Goal: Contribute content: Contribute content

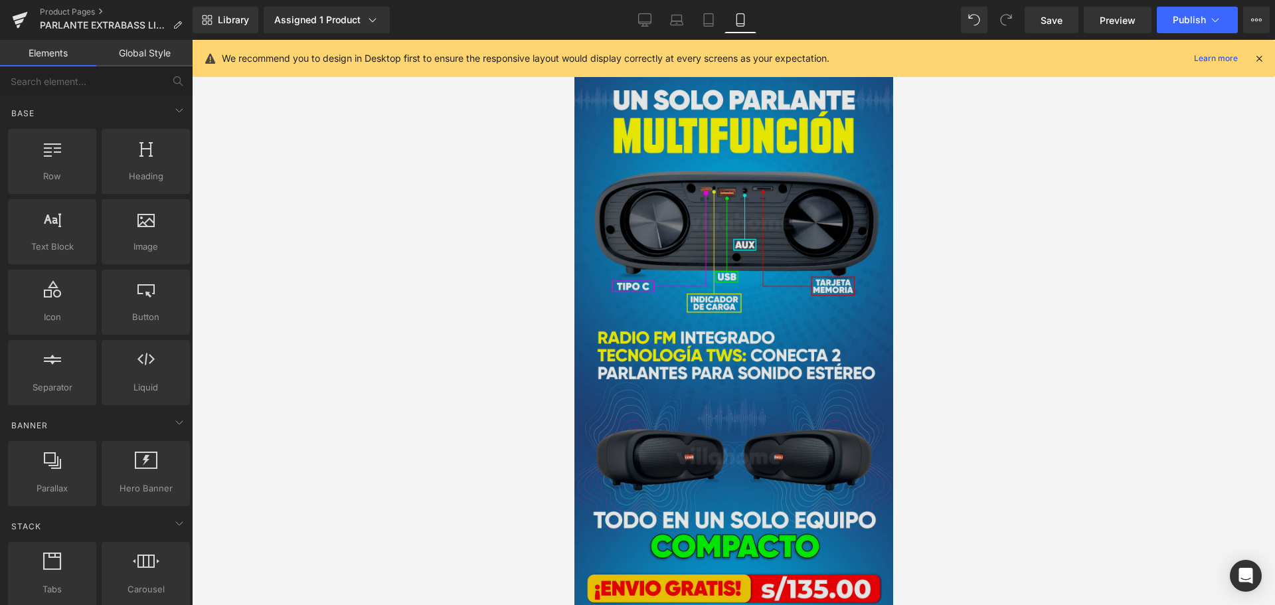
scroll to position [1329, 0]
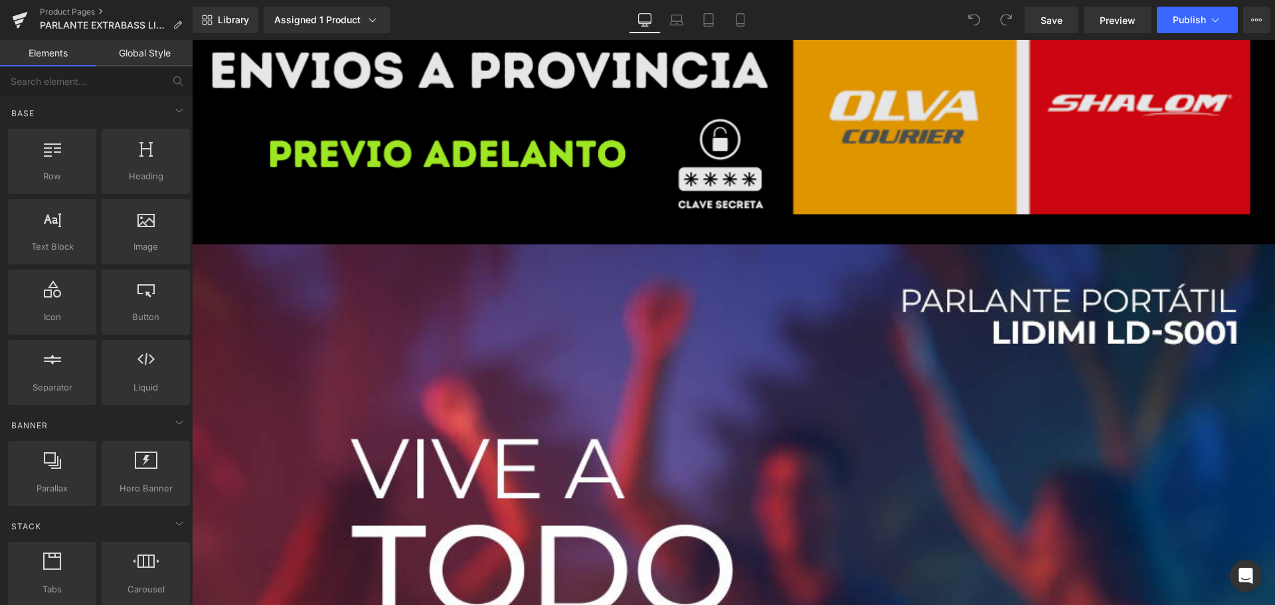
scroll to position [66, 0]
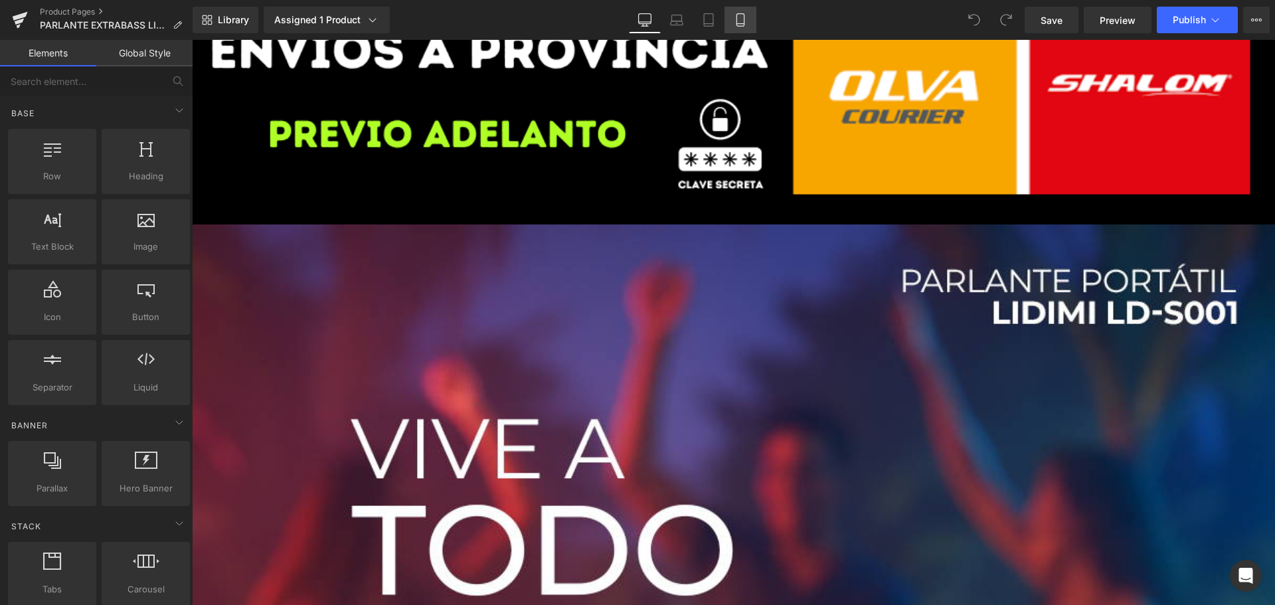
click at [731, 25] on link "Mobile" at bounding box center [741, 20] width 32 height 27
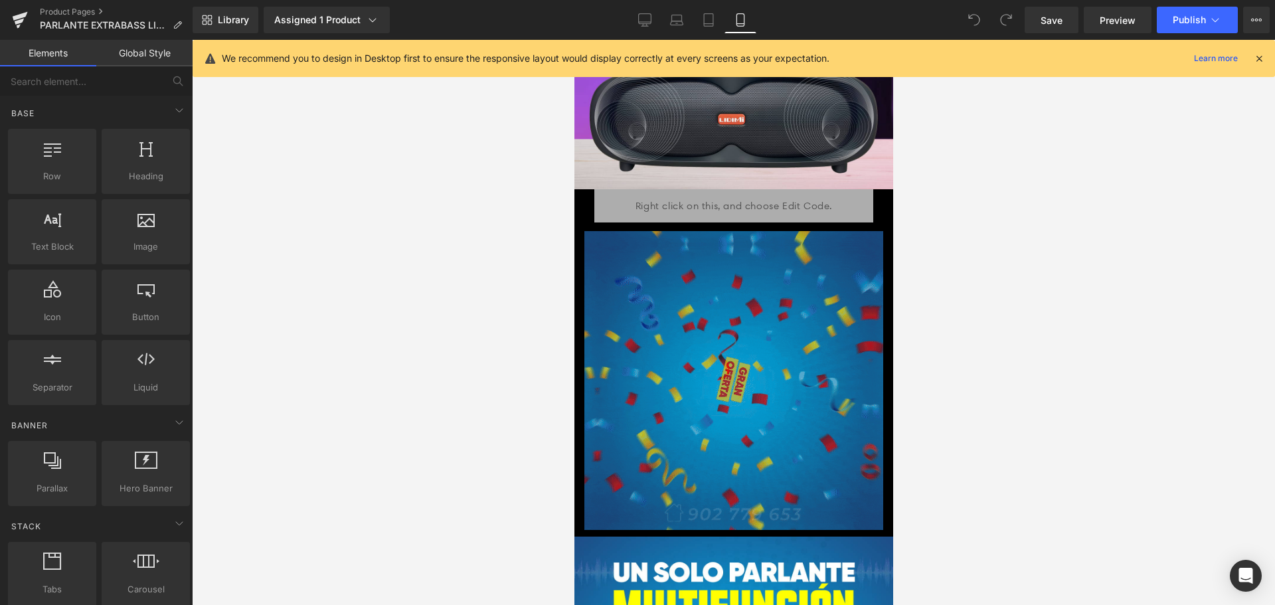
scroll to position [1196, 0]
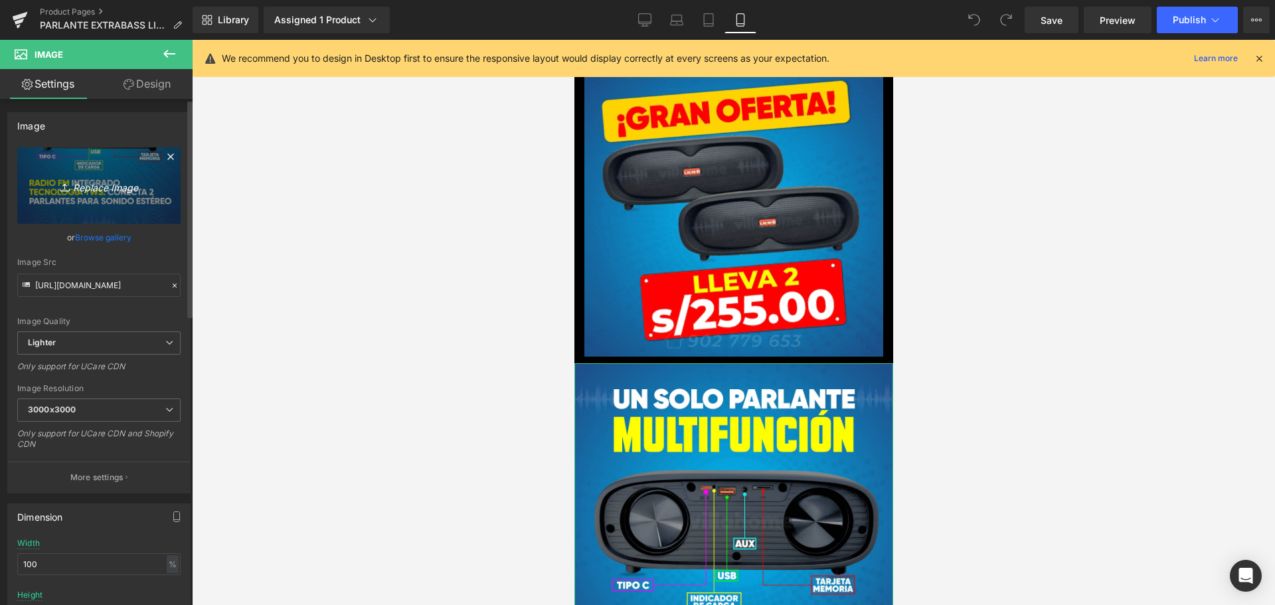
click at [124, 177] on link "Replace Image" at bounding box center [98, 185] width 163 height 76
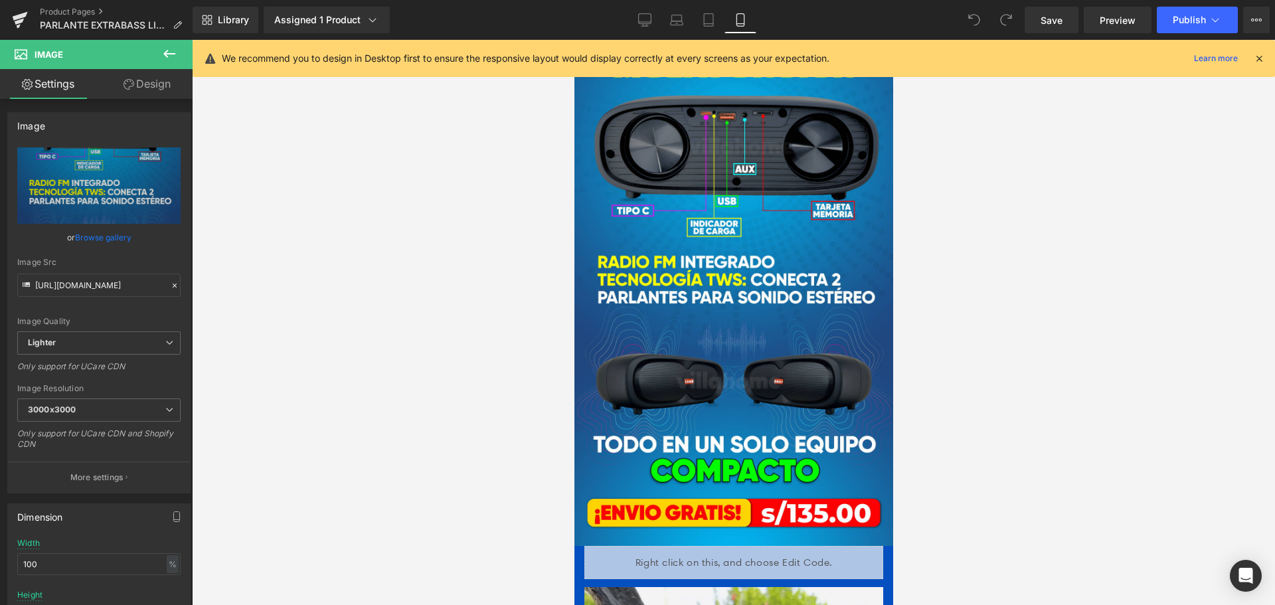
scroll to position [1528, 0]
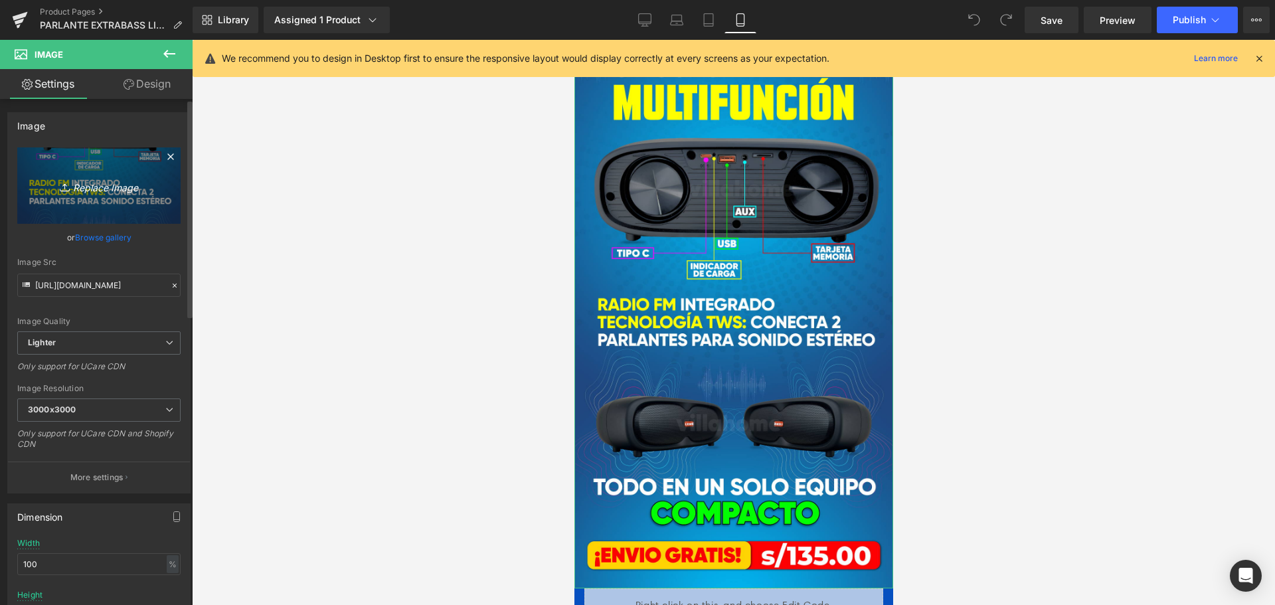
click at [120, 181] on icon "Replace Image" at bounding box center [99, 185] width 106 height 17
type input "C:\fakepath\MULTIFUNCION.png"
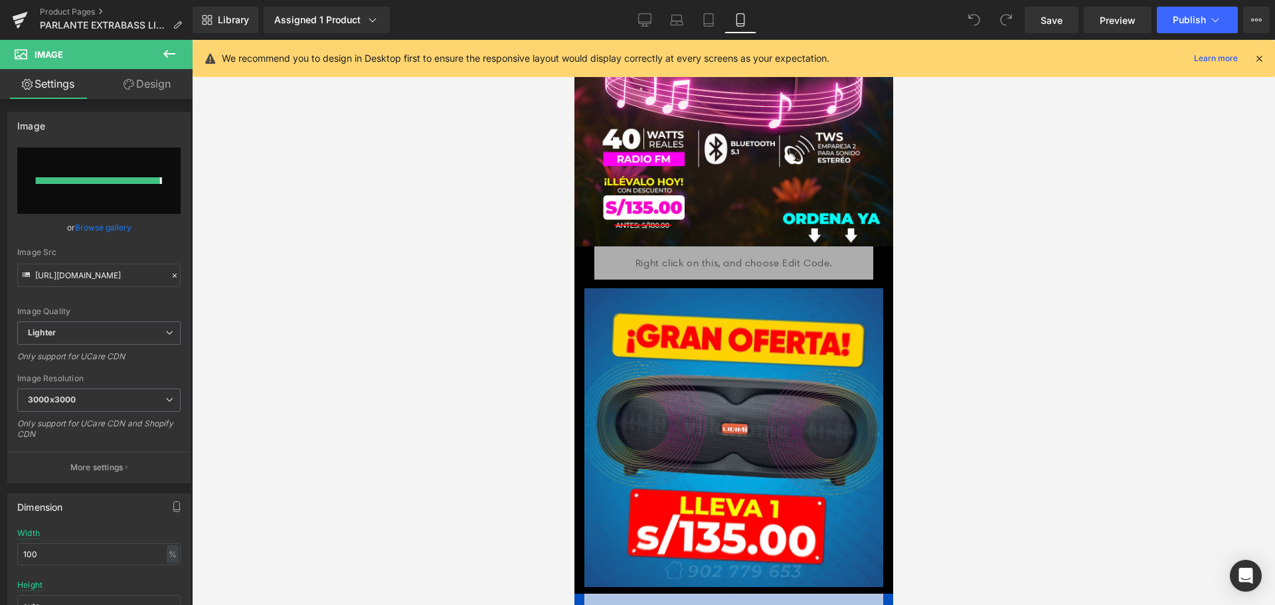
scroll to position [199, 0]
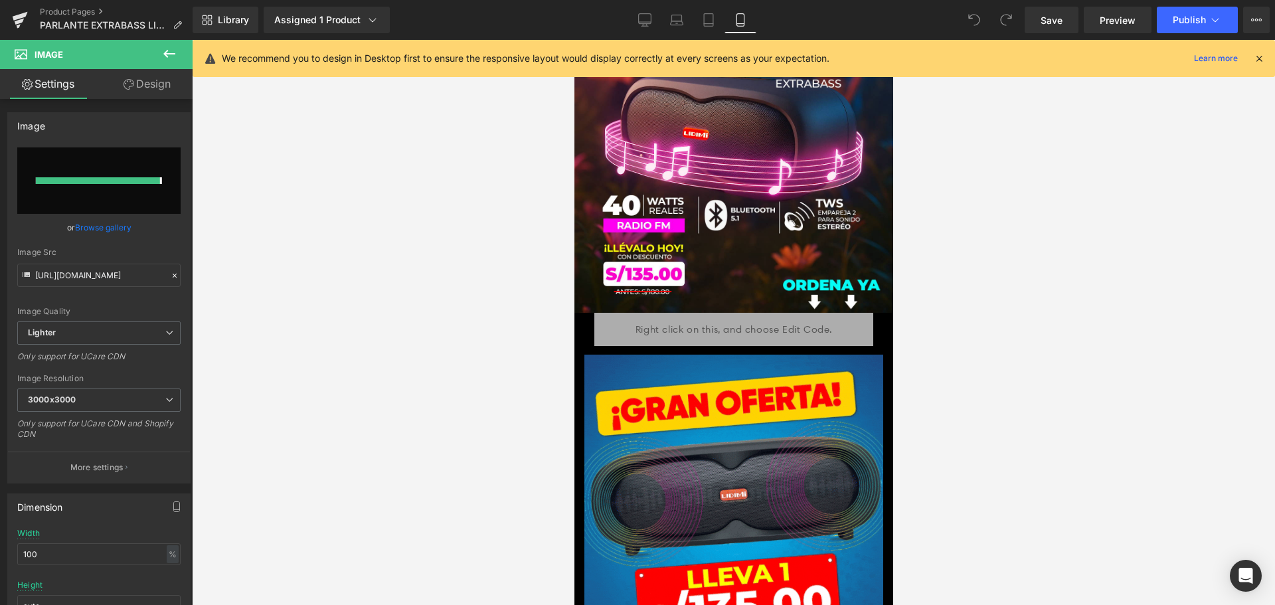
type input "https://ucarecdn.com/082f1855-f4c2-4130-8b2a-1d6f1b175a96/-/format/auto/-/previ…"
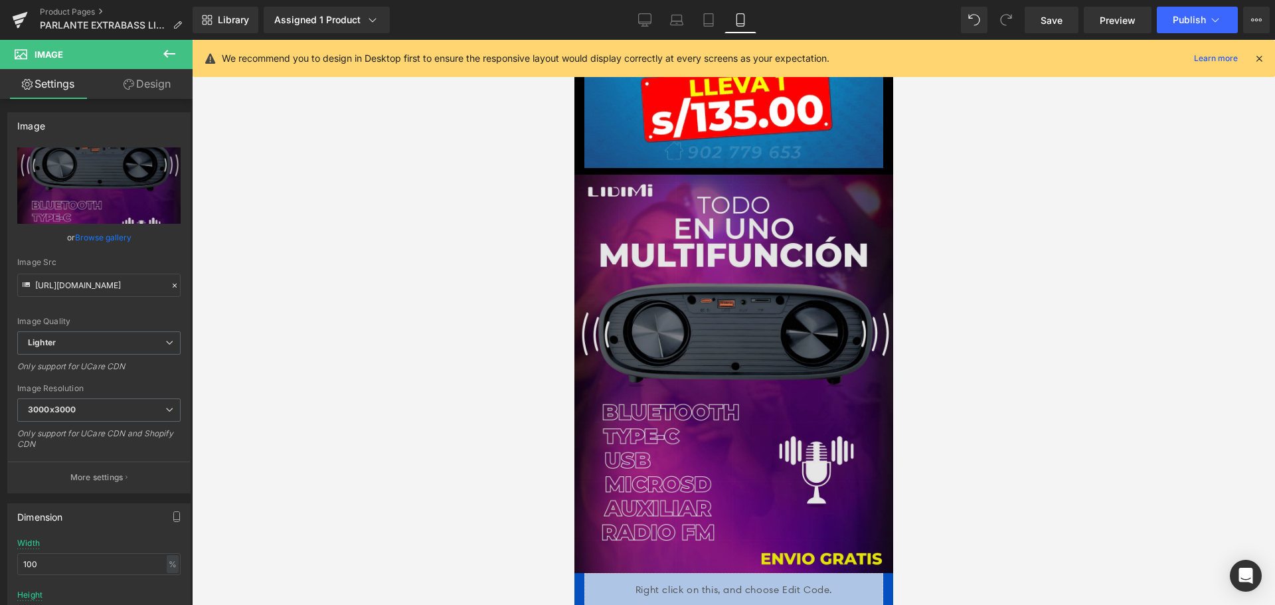
scroll to position [1395, 0]
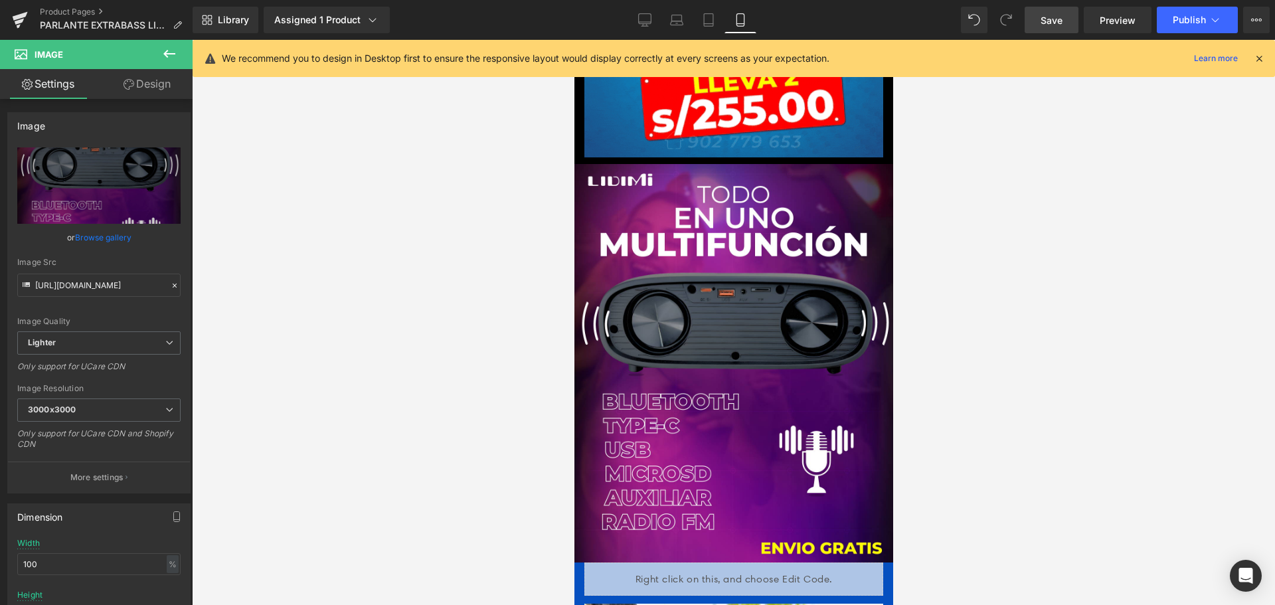
click at [1073, 13] on link "Save" at bounding box center [1052, 20] width 54 height 27
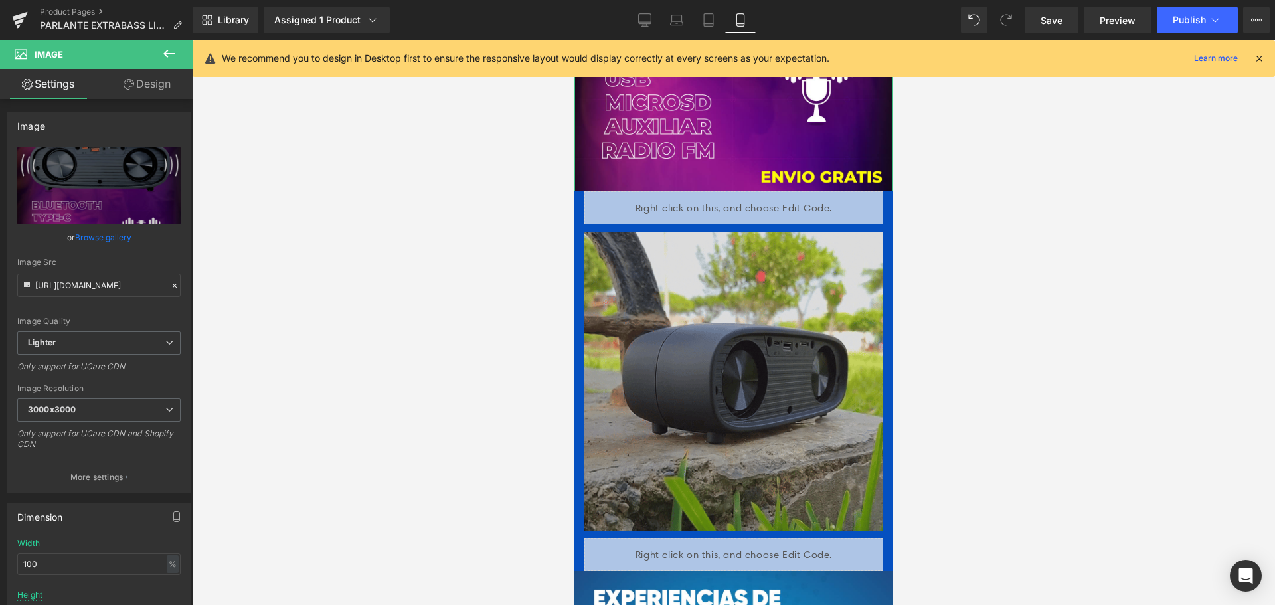
scroll to position [1794, 0]
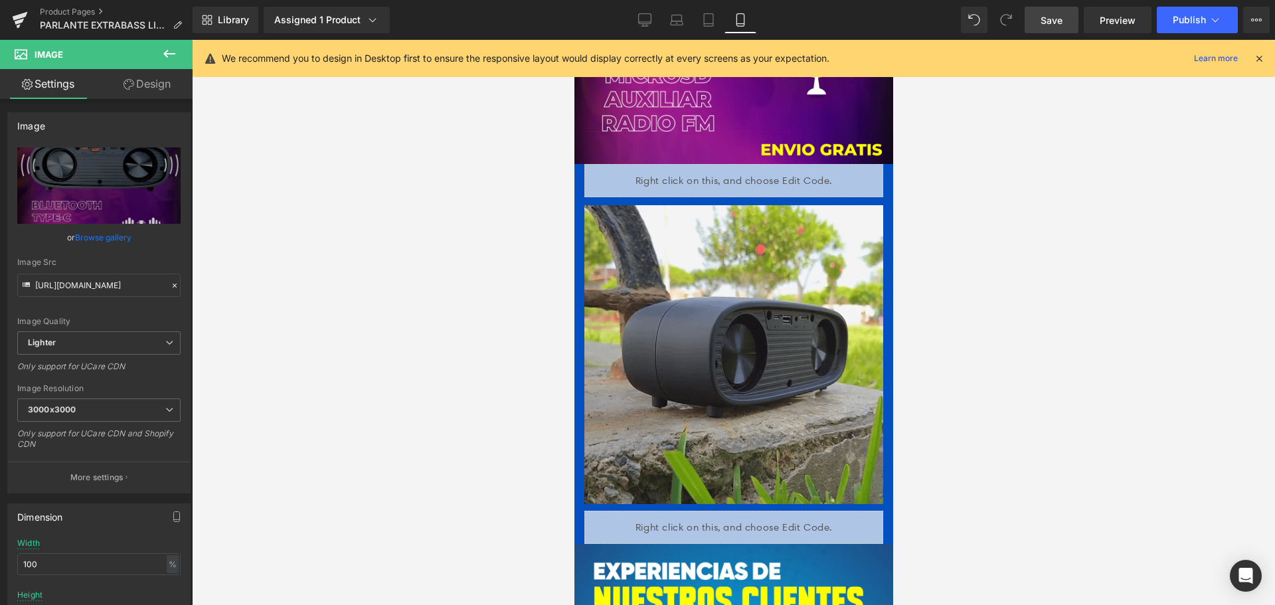
click at [1055, 24] on span "Save" at bounding box center [1052, 20] width 22 height 14
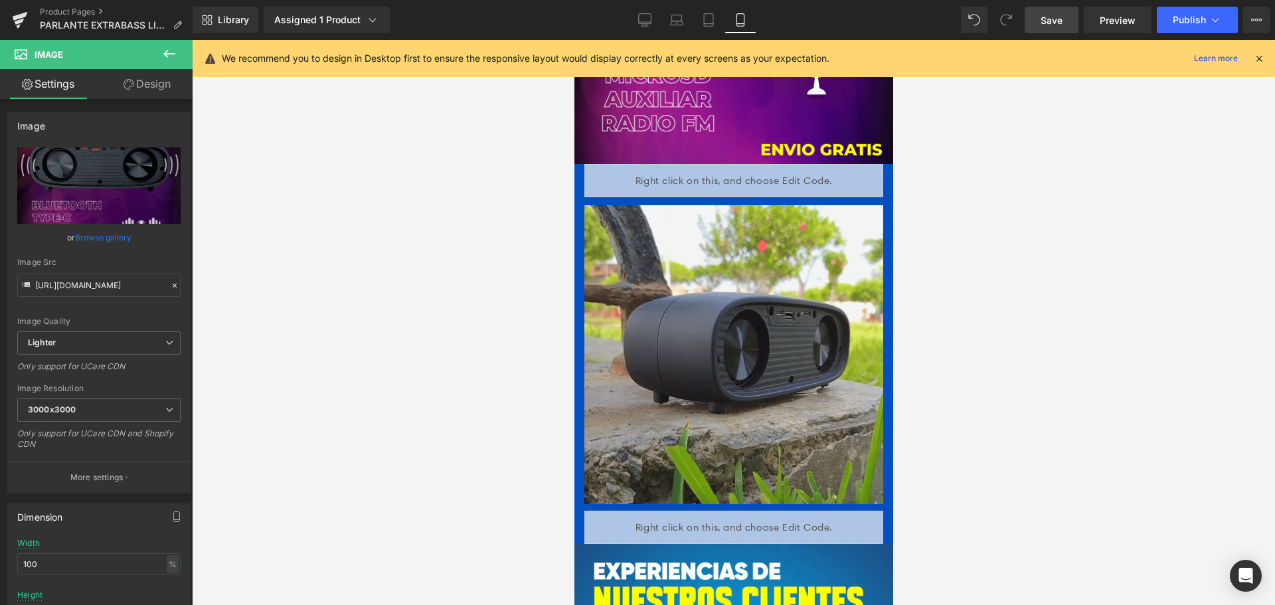
click at [472, 346] on div at bounding box center [733, 322] width 1083 height 565
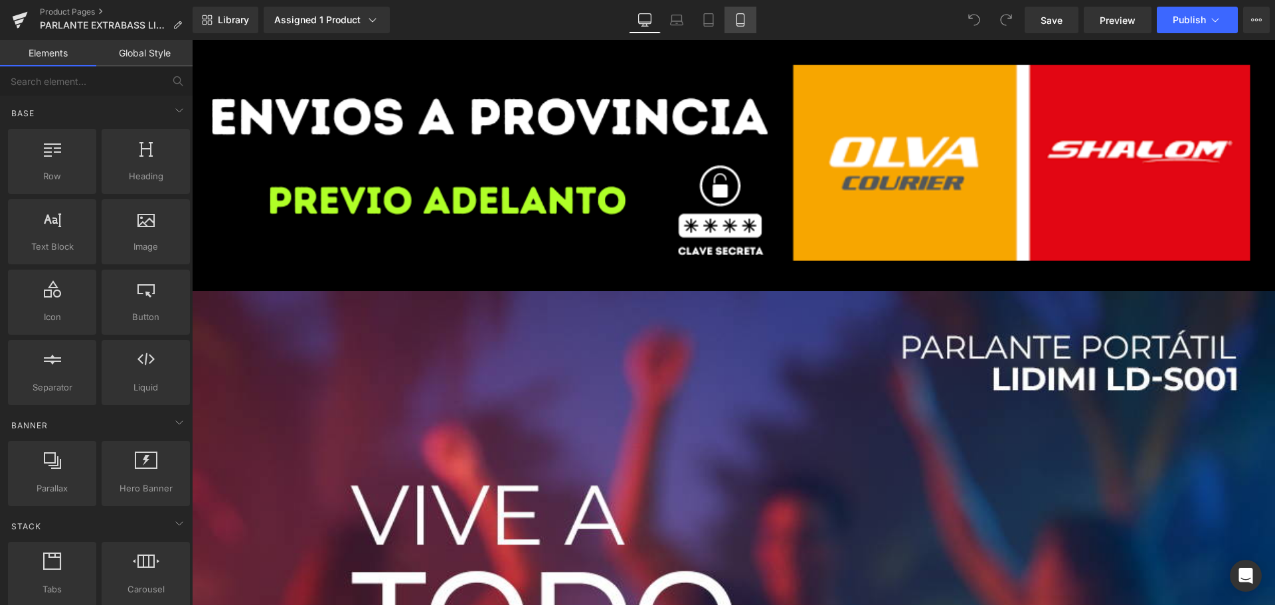
click at [743, 19] on icon at bounding box center [740, 19] width 13 height 13
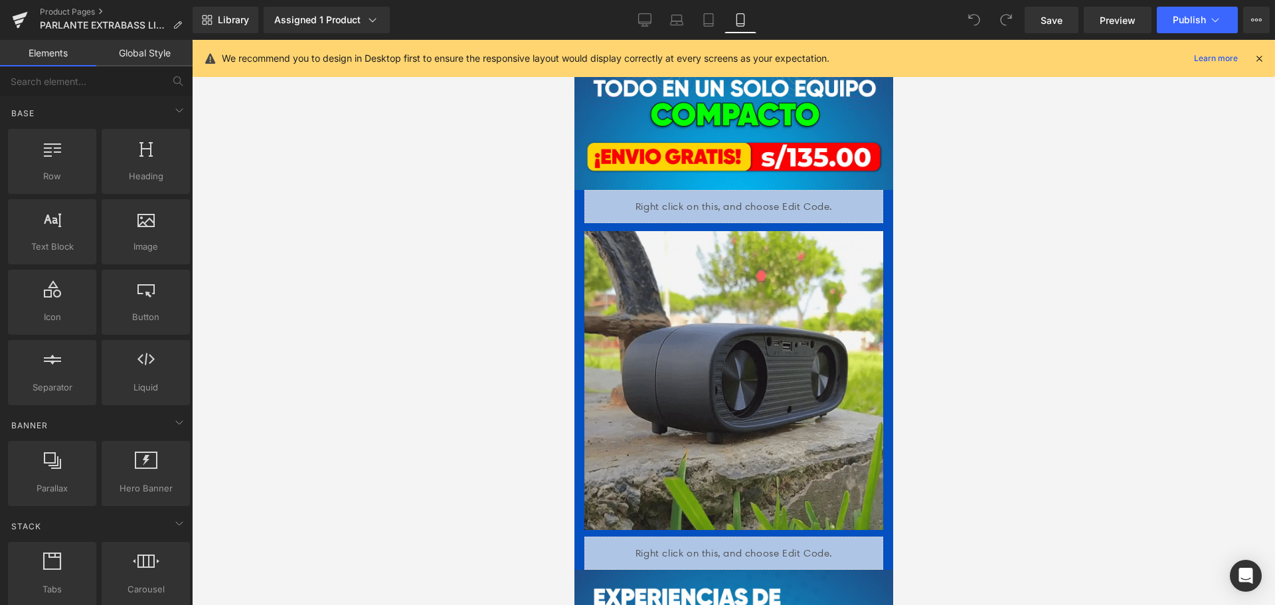
scroll to position [2126, 0]
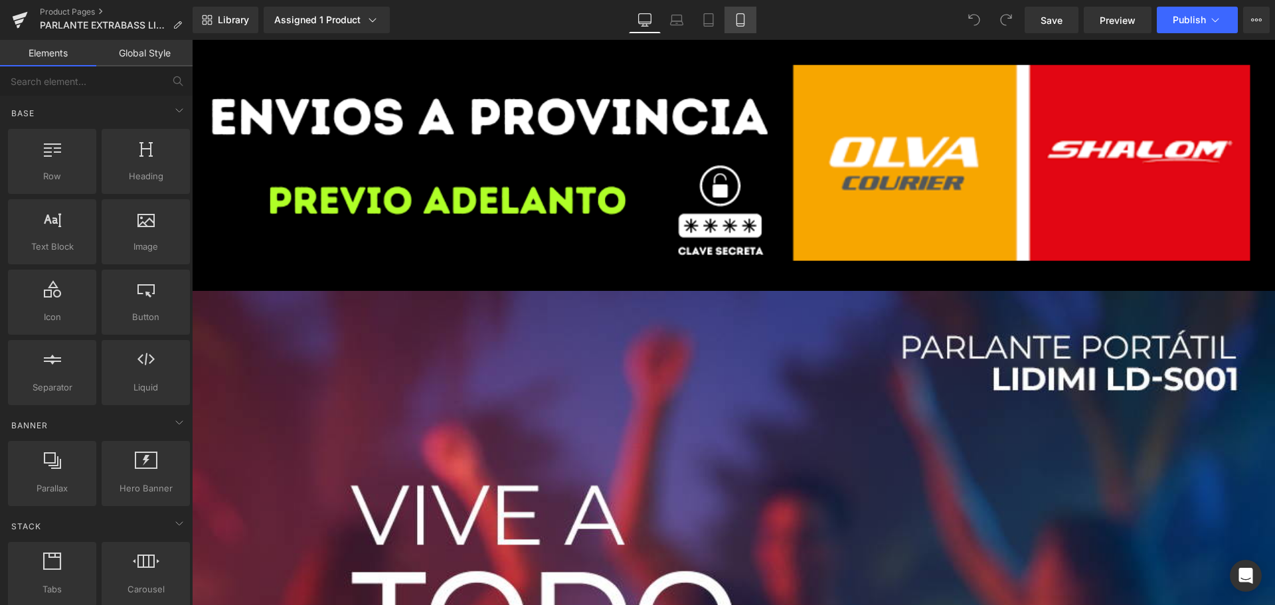
click at [748, 21] on link "Mobile" at bounding box center [741, 20] width 32 height 27
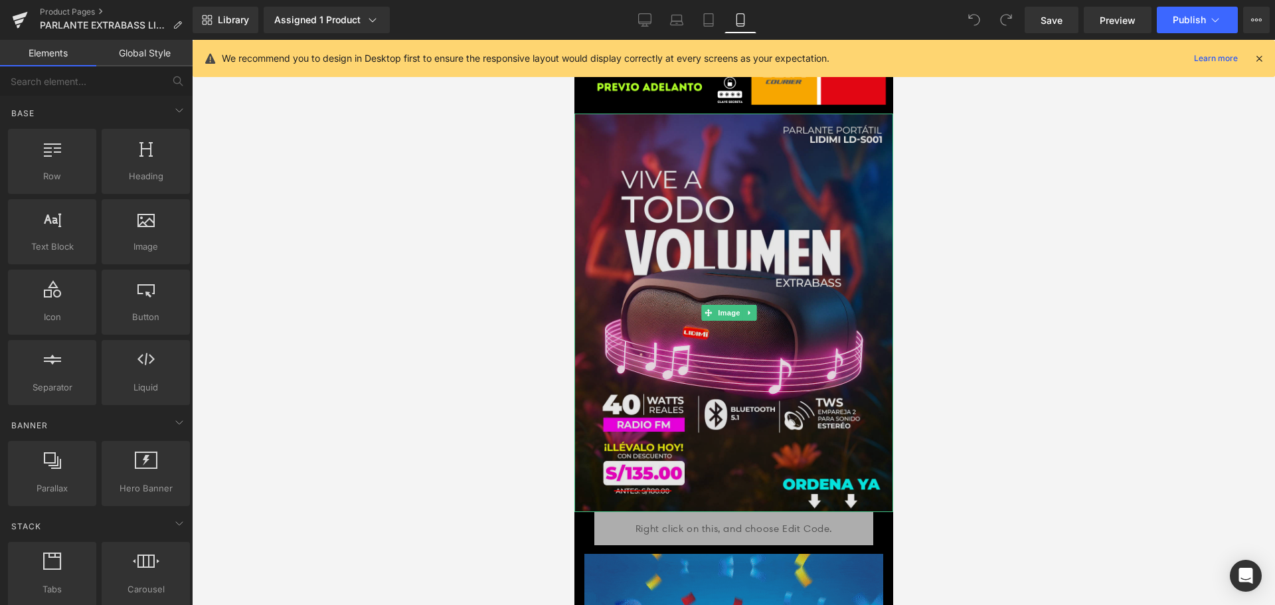
scroll to position [332, 0]
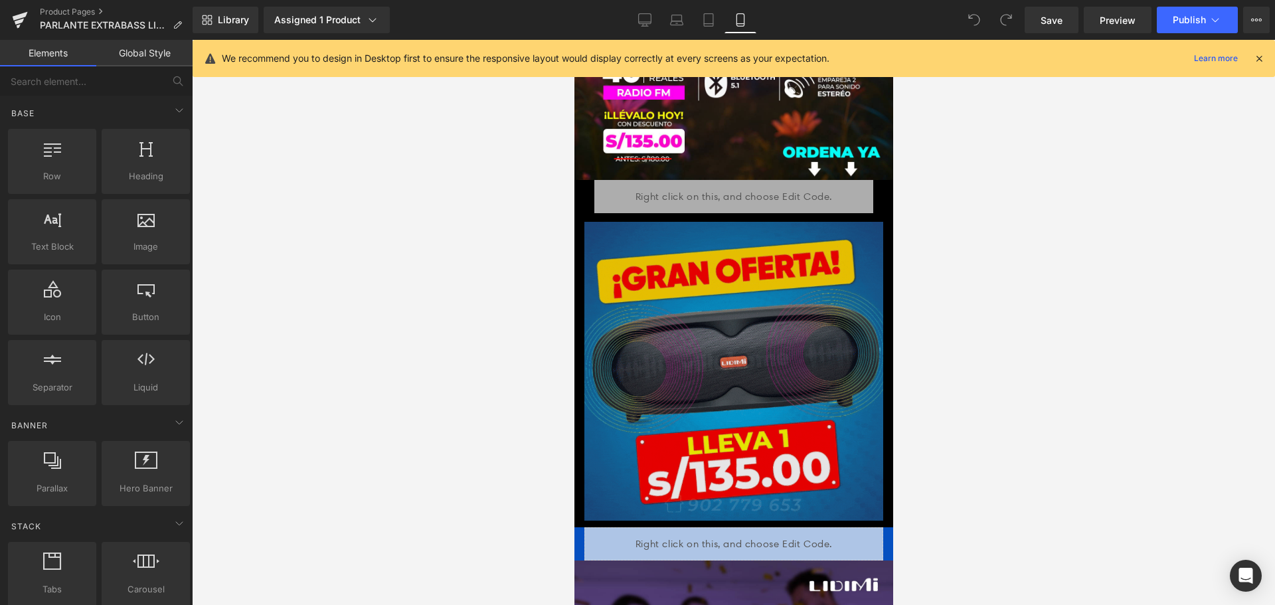
click at [699, 353] on img at bounding box center [733, 367] width 299 height 308
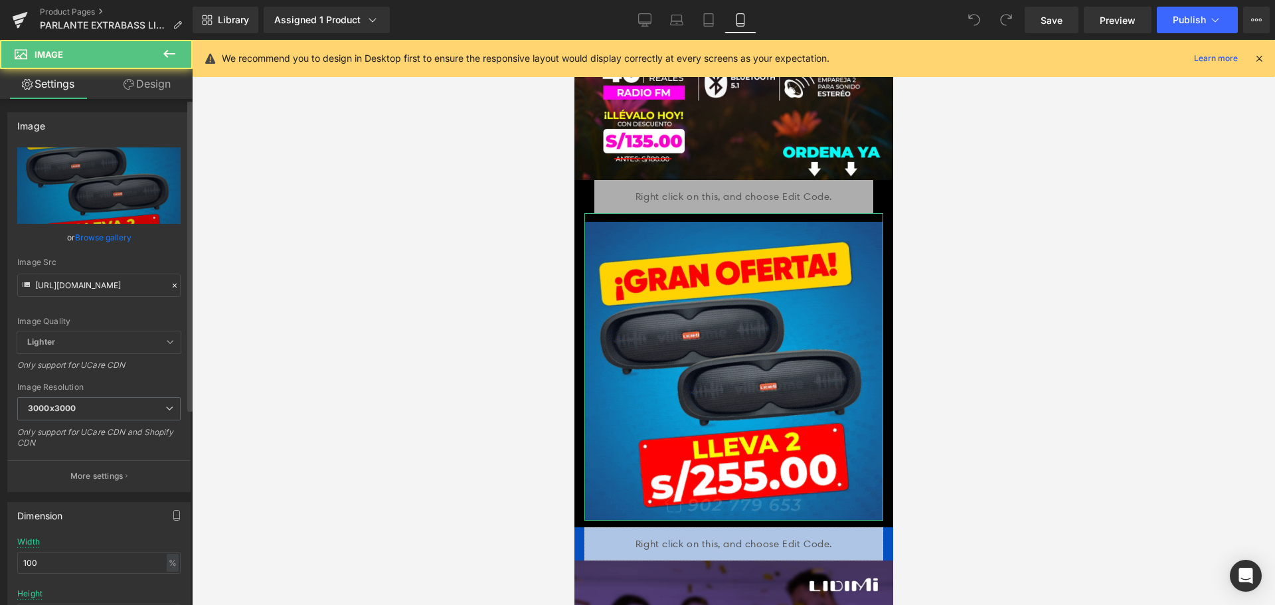
click at [170, 284] on icon at bounding box center [174, 285] width 9 height 9
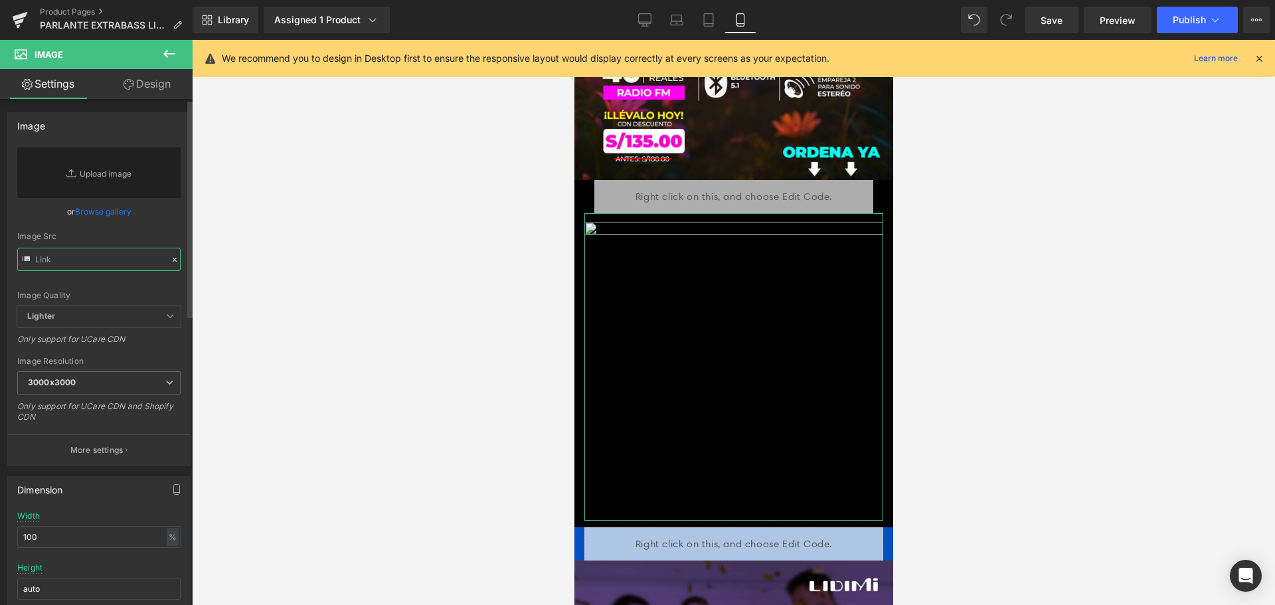
click at [120, 266] on input "text" at bounding box center [98, 259] width 163 height 23
paste input "https://cdn.shopify.com/s/files/1/0606/3502/1560/files/PROMOCIONES_1.gif?v=1754…"
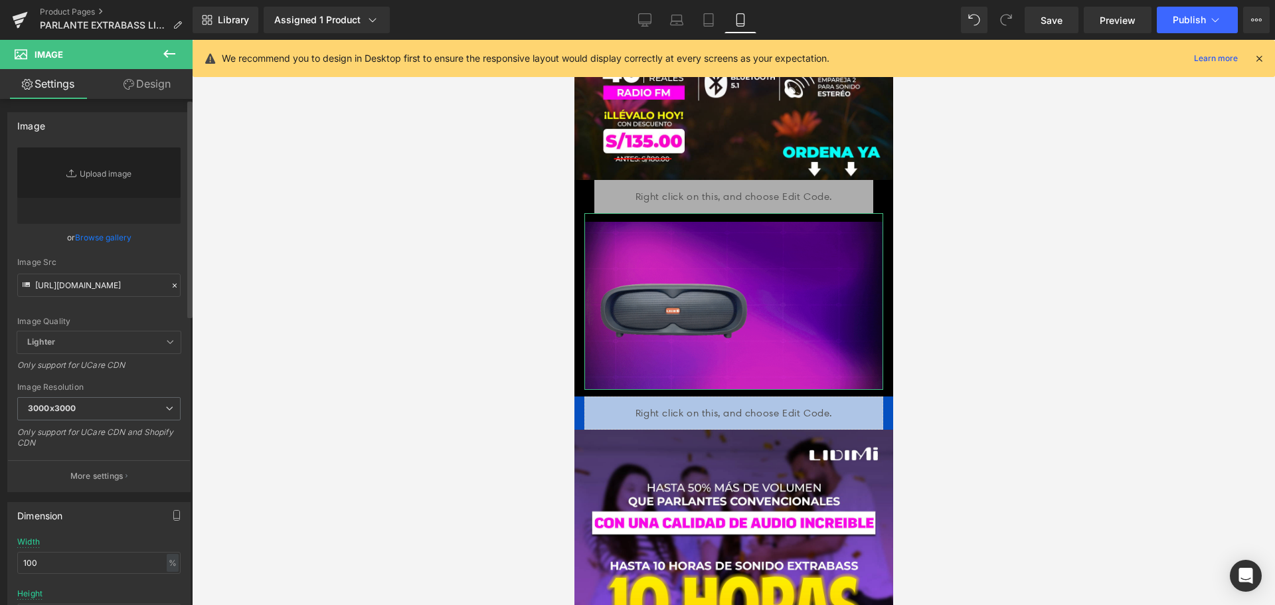
scroll to position [0, 0]
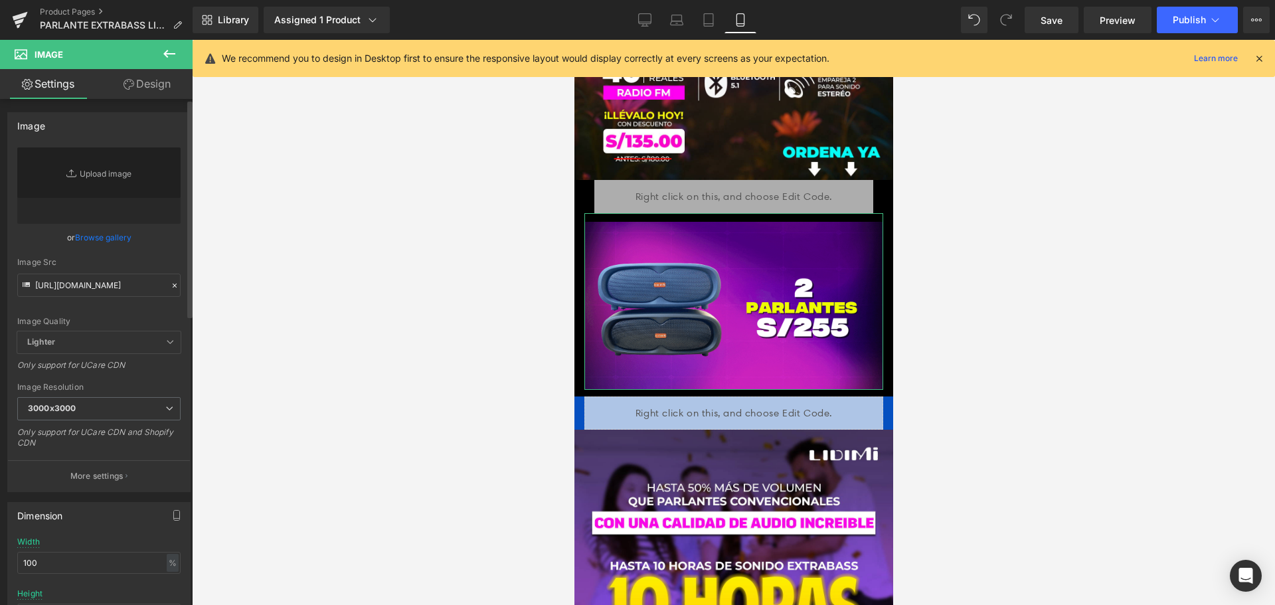
click at [154, 255] on div "Image Quality Lighter Lightest Lighter Lighter Lightest Only support for UCare …" at bounding box center [98, 239] width 163 height 184
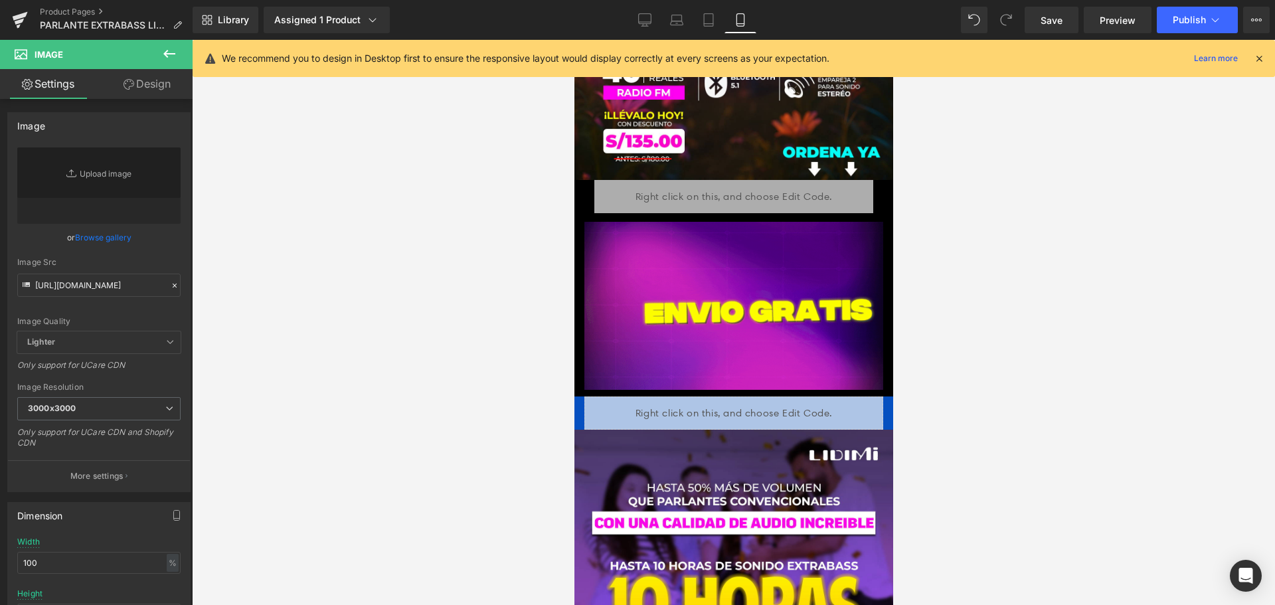
type input "https://cdn.shopify.com/s/files/1/0606/3502/1560/files/PROMOCIONES_1_3000x3000.…"
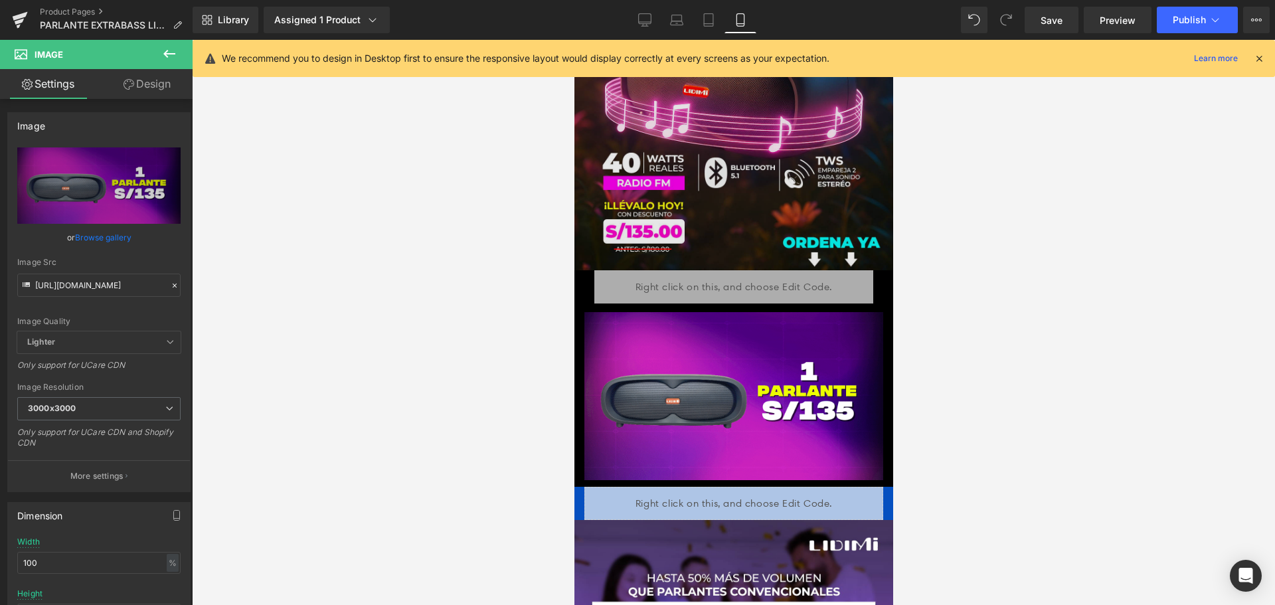
scroll to position [133, 0]
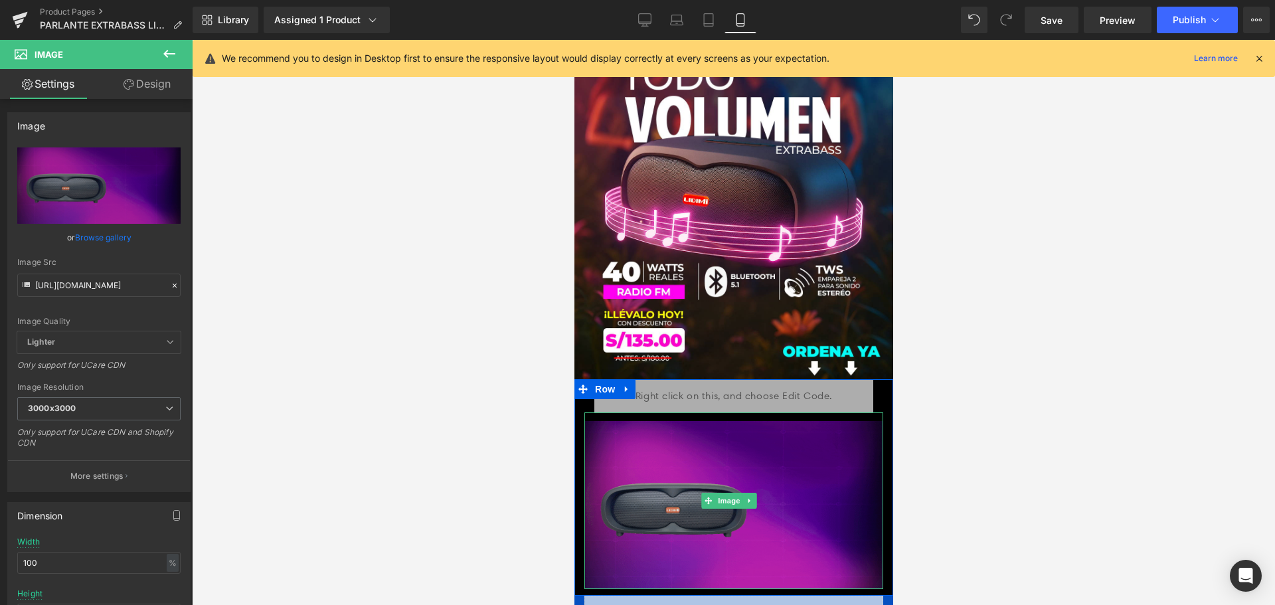
click at [825, 420] on img at bounding box center [733, 501] width 299 height 177
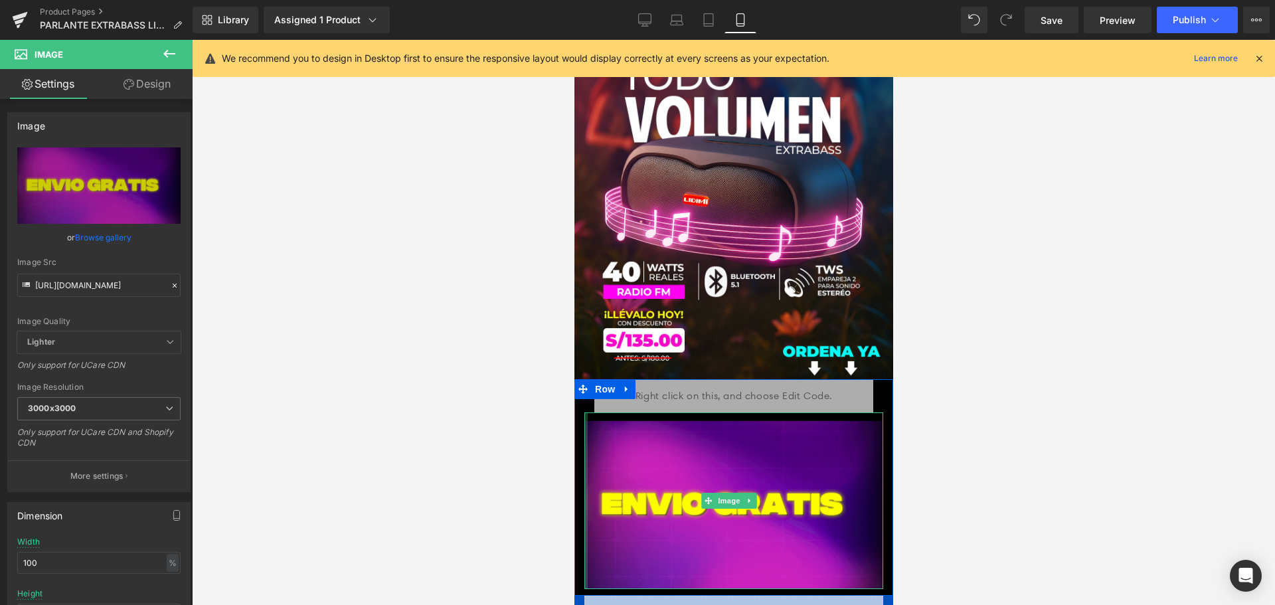
click at [579, 436] on div "Liquid Row Image" at bounding box center [733, 484] width 319 height 210
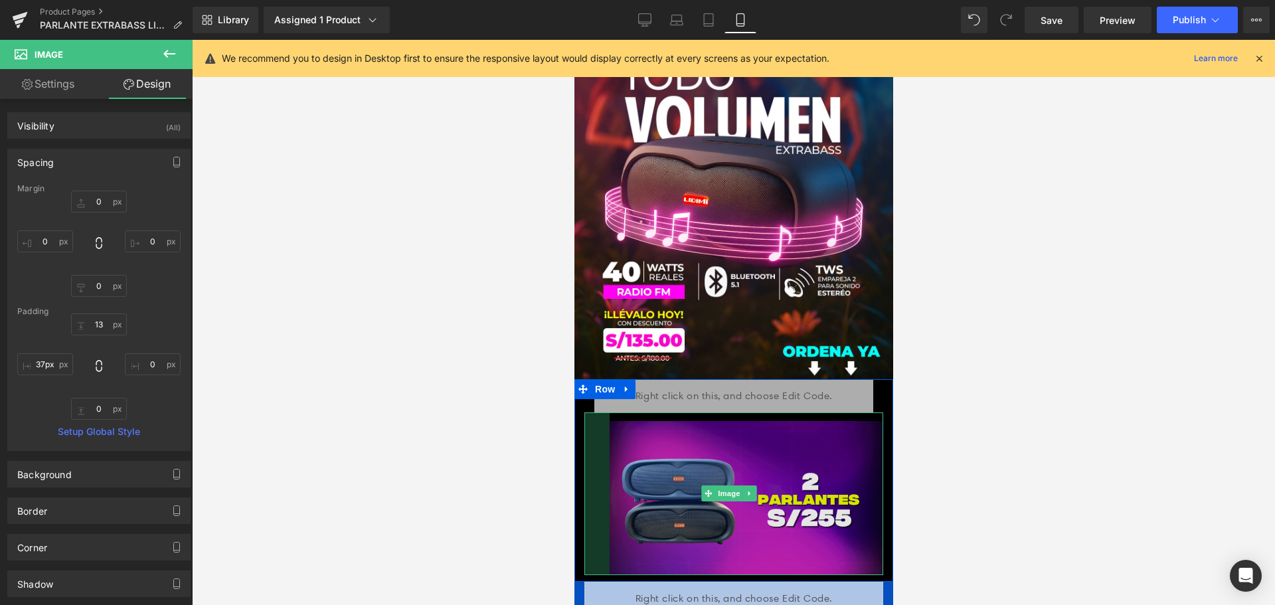
drag, startPoint x: 585, startPoint y: 438, endPoint x: 609, endPoint y: 440, distance: 24.0
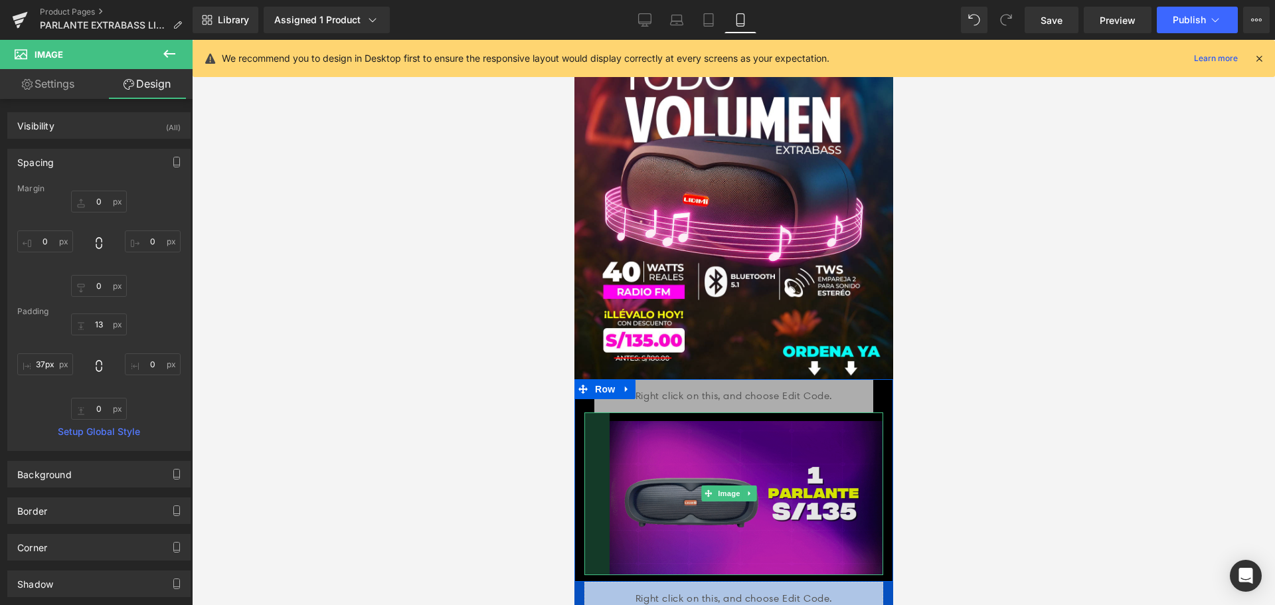
click at [609, 440] on div "Image 38px" at bounding box center [733, 494] width 299 height 163
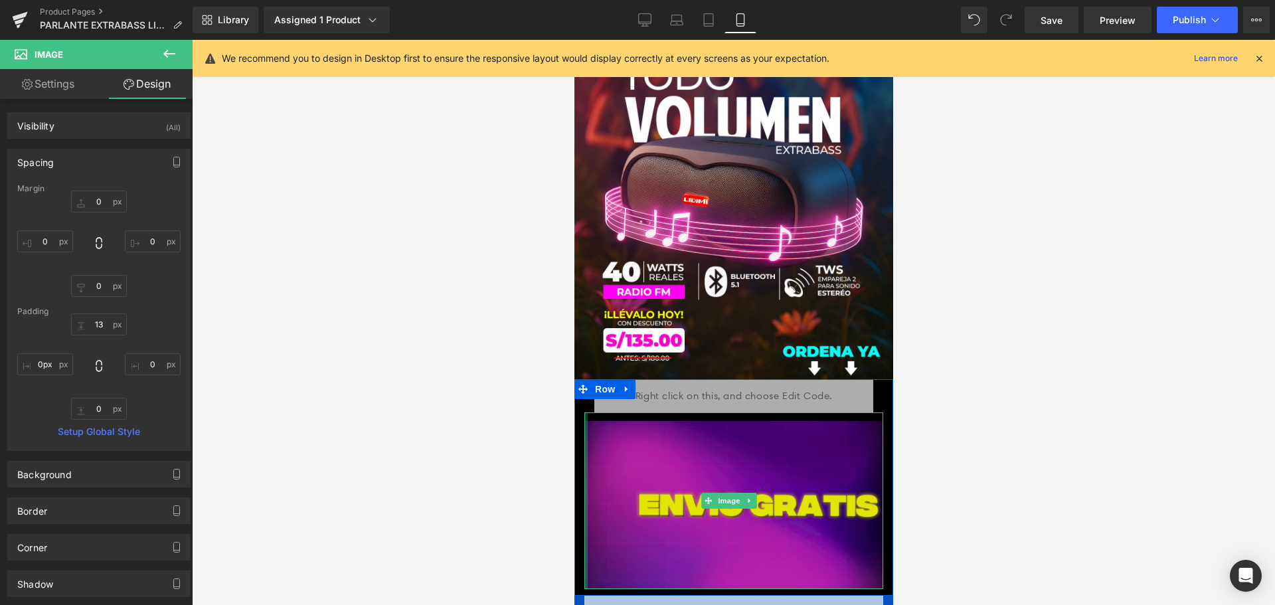
drag, startPoint x: 606, startPoint y: 440, endPoint x: 593, endPoint y: 424, distance: 20.2
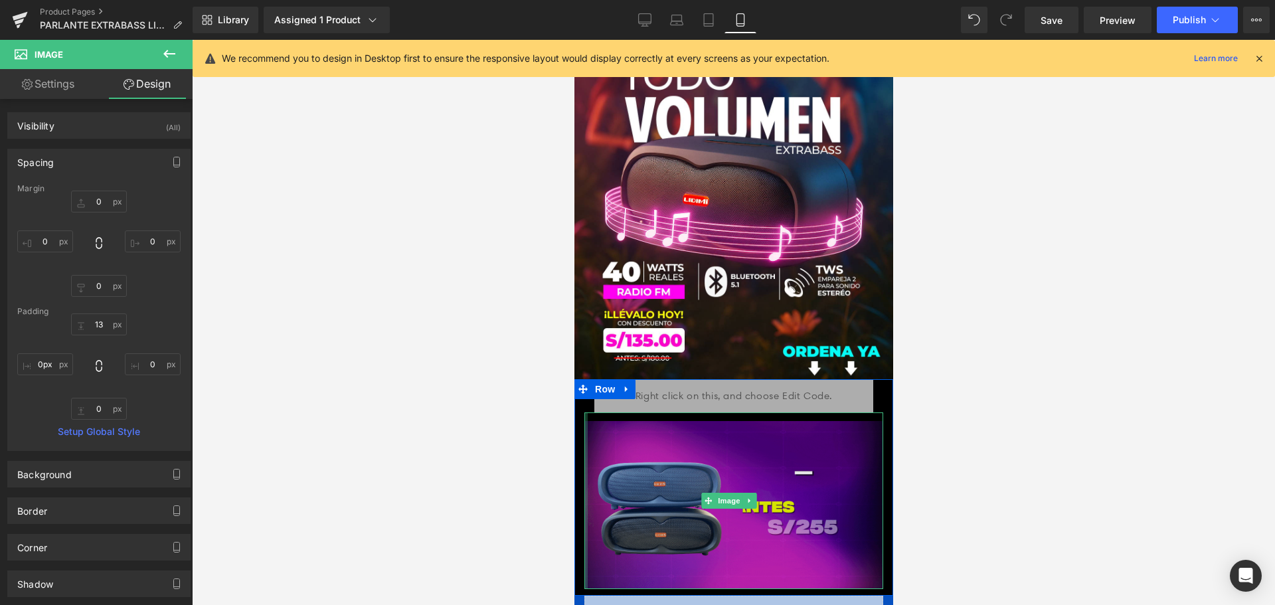
click at [574, 448] on html "Image Image Liquid Row Image Row Liquid Row Image Liquid Row Image Row Image Li…" at bounding box center [733, 189] width 319 height 565
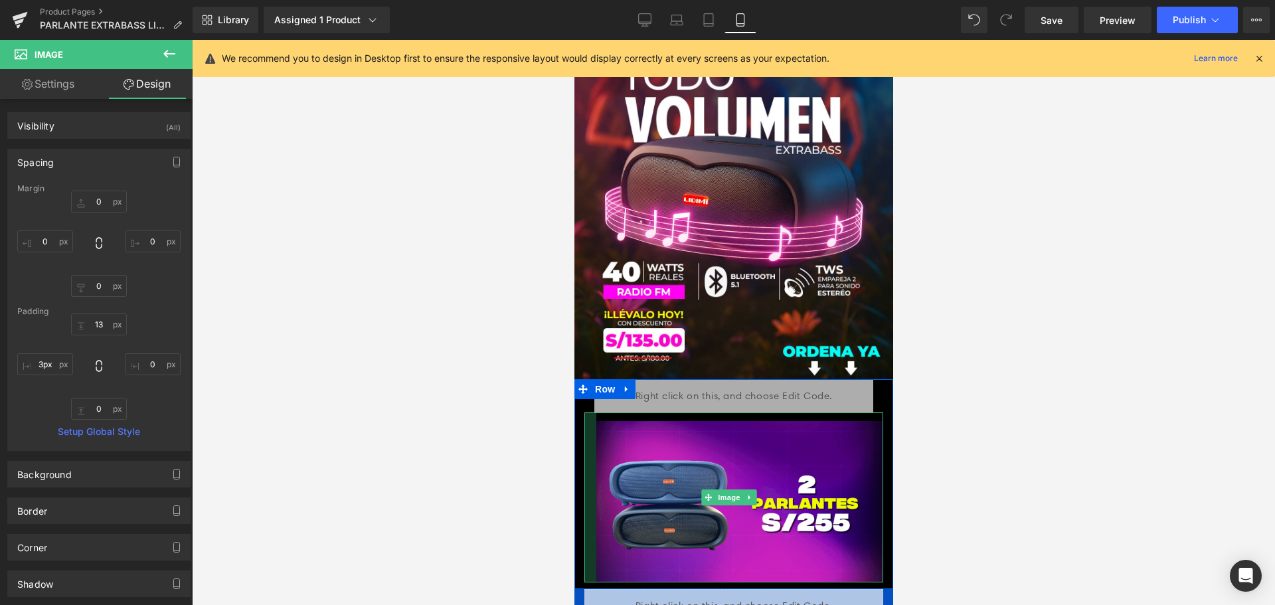
type input "0px"
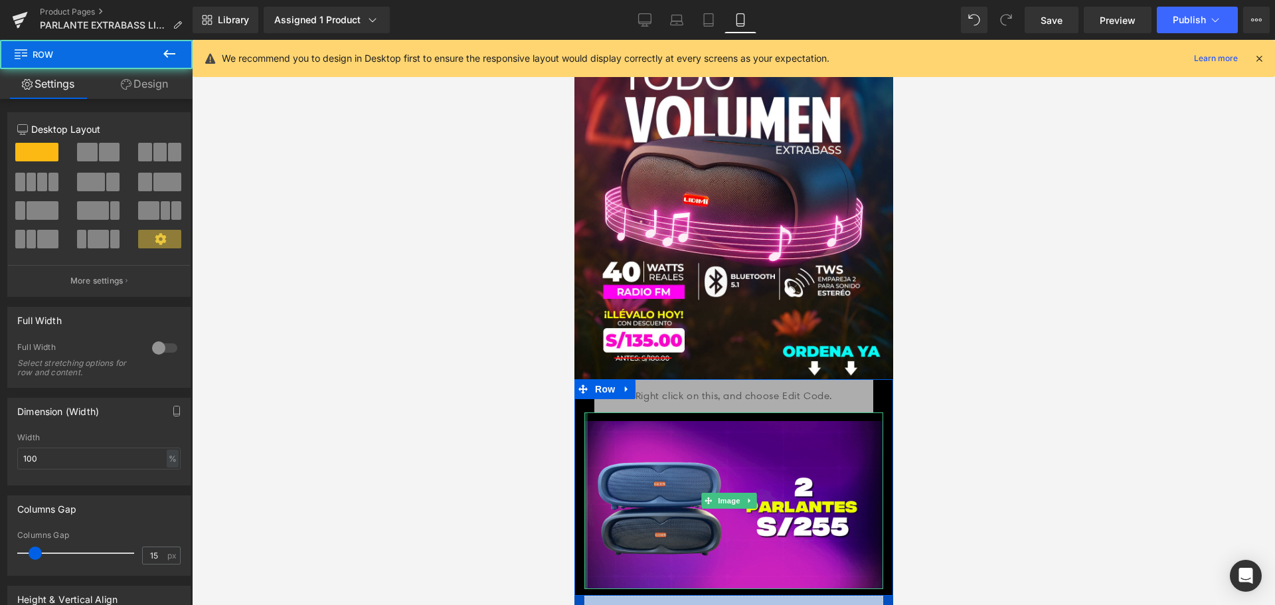
click at [579, 389] on div "Liquid Row Image" at bounding box center [733, 484] width 319 height 210
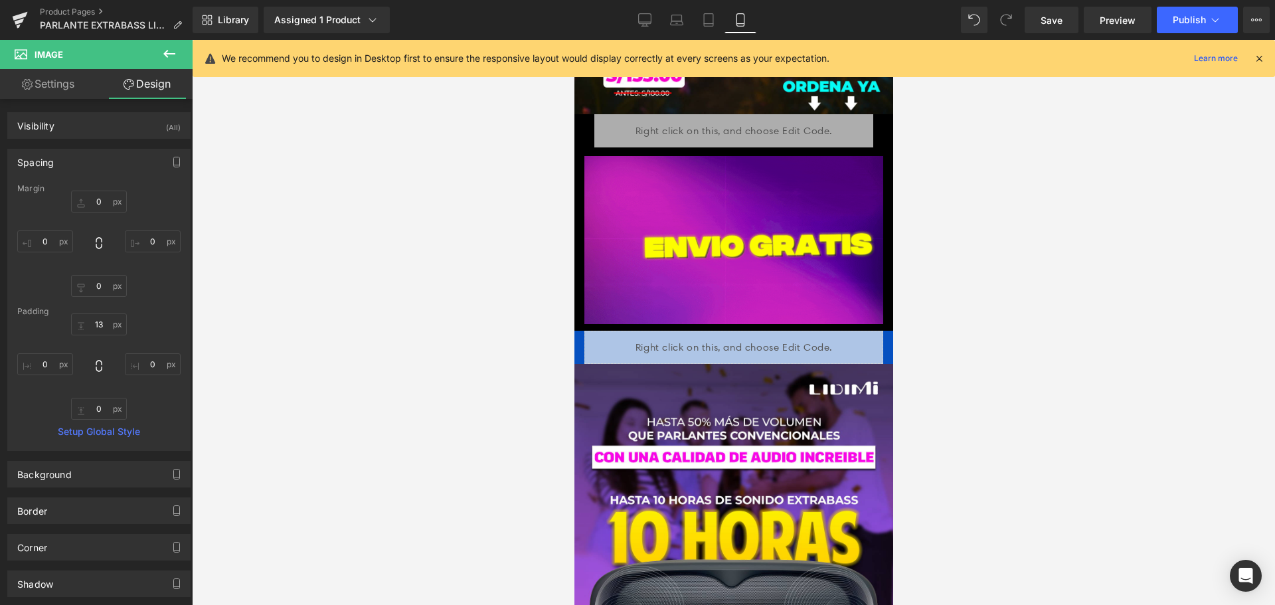
scroll to position [399, 0]
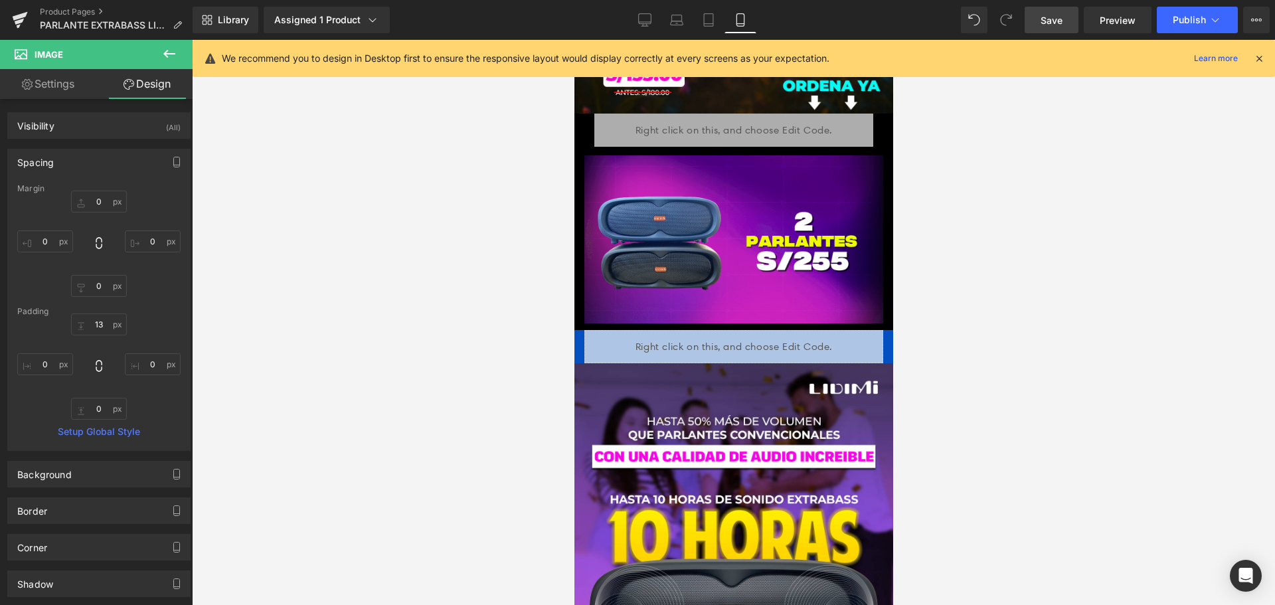
click at [1054, 17] on span "Save" at bounding box center [1052, 20] width 22 height 14
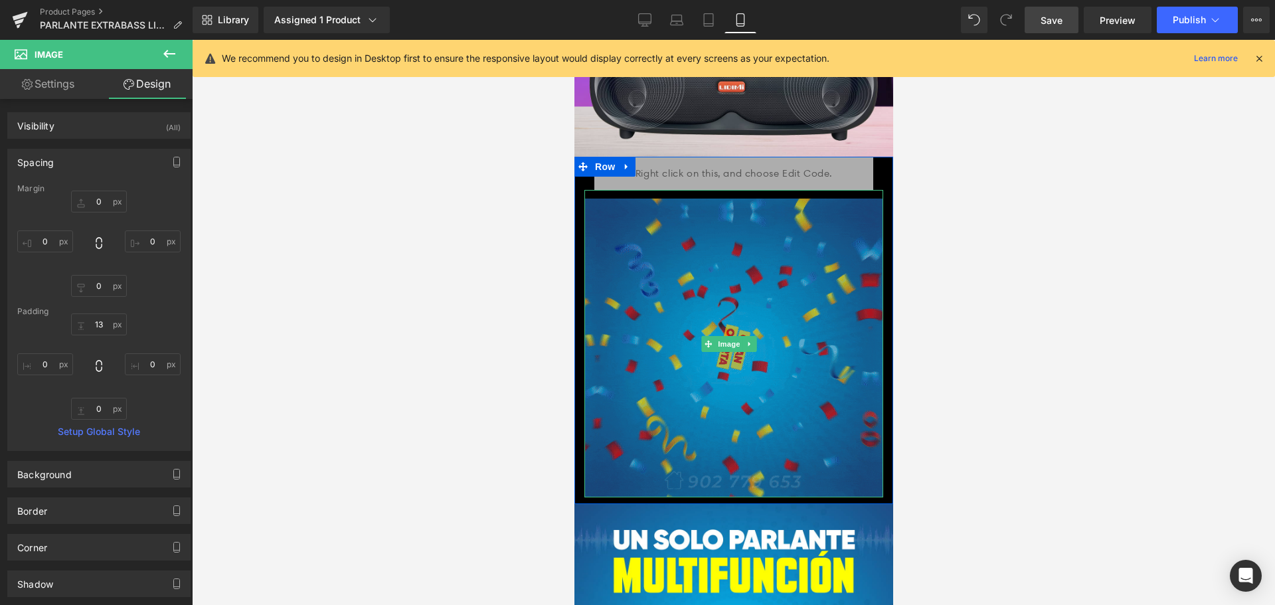
scroll to position [930, 0]
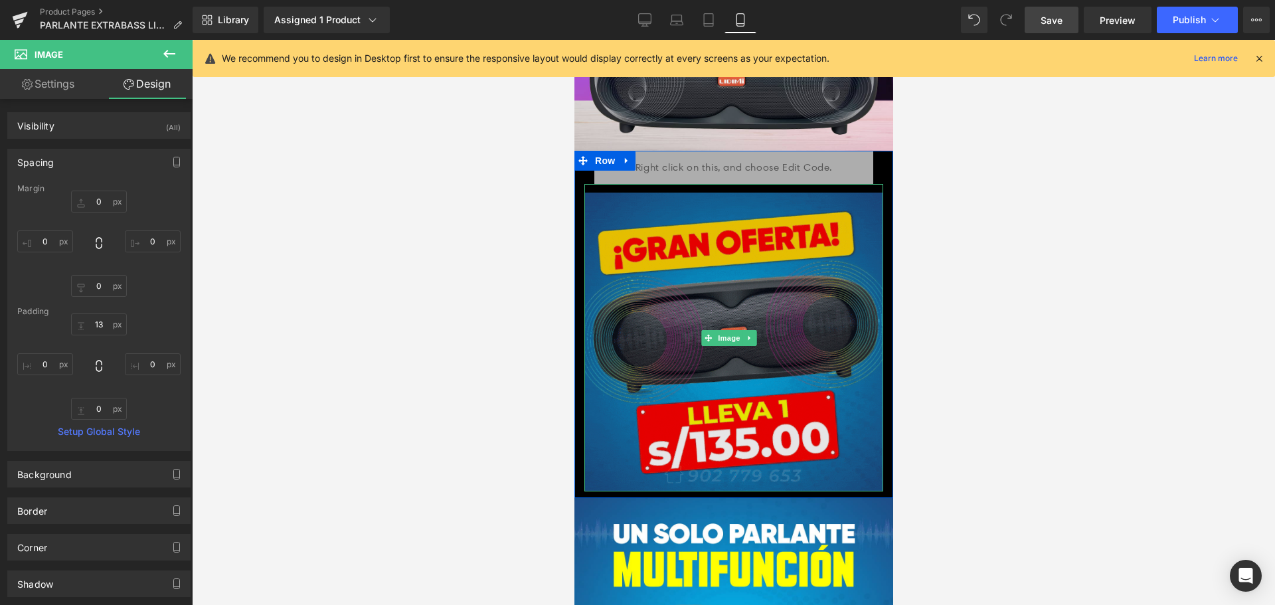
click at [771, 345] on img at bounding box center [733, 338] width 299 height 308
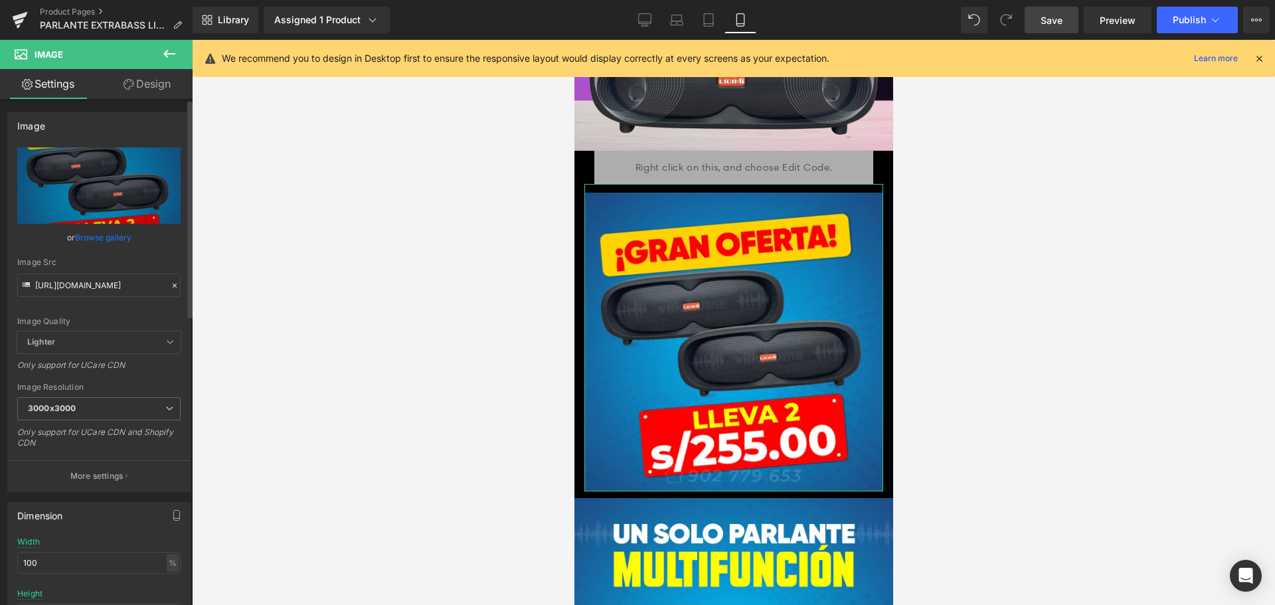
click at [170, 284] on icon at bounding box center [174, 285] width 9 height 9
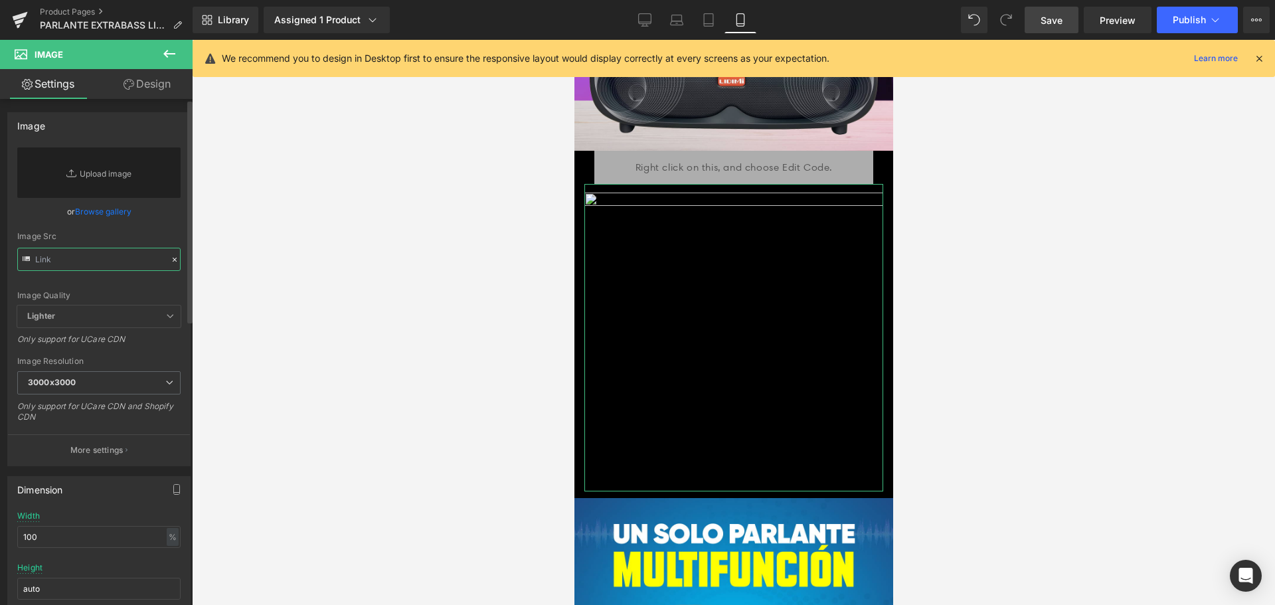
click at [136, 262] on input "text" at bounding box center [98, 259] width 163 height 23
paste input "https://cdn.shopify.com/s/files/1/0606/3502/1560/files/PROMOCIONES_1.gif?v=1754…"
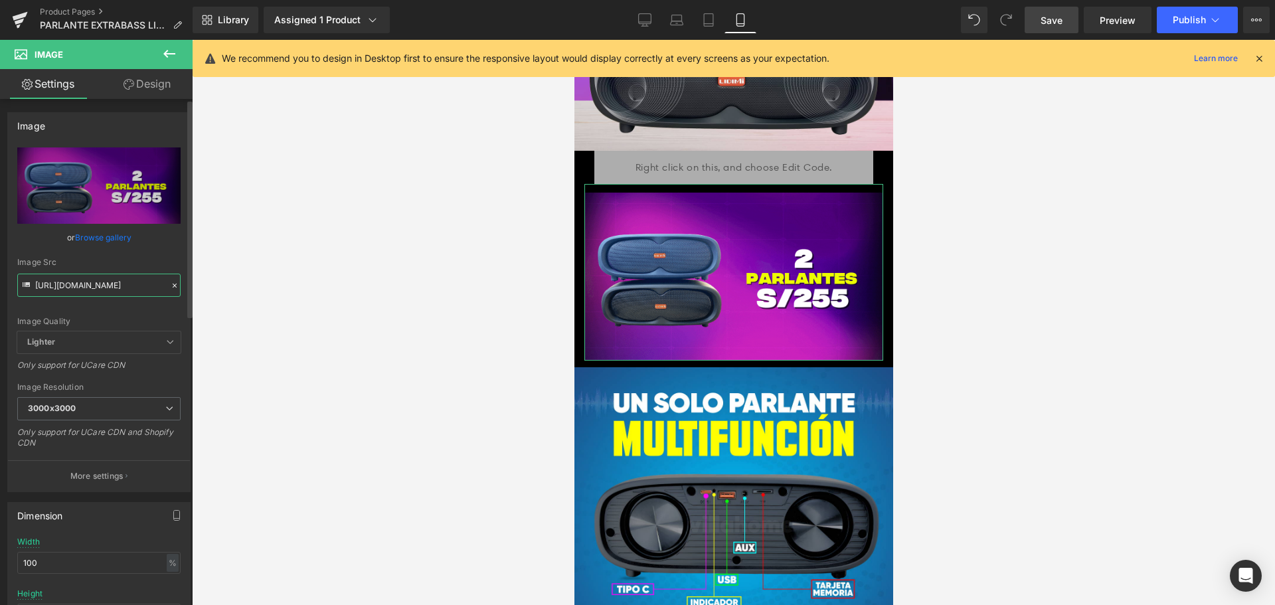
type input "https://cdn.shopify.com/s/files/1/0606/3502/1560/files/PROMOCIONES_1_3000x3000.…"
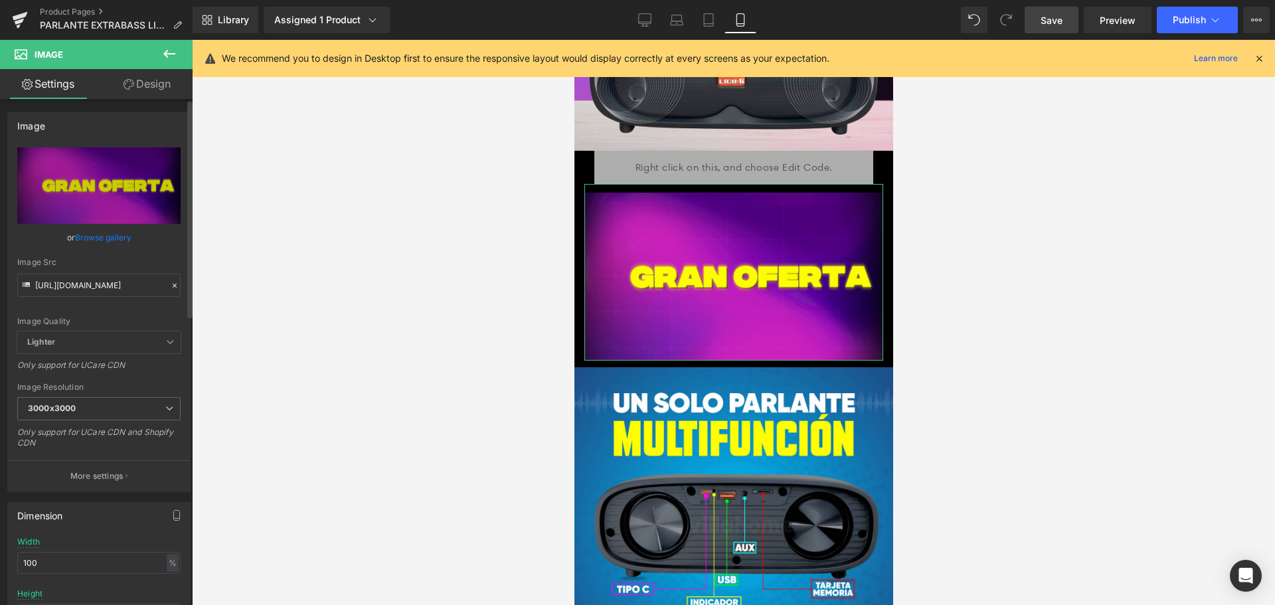
scroll to position [0, 0]
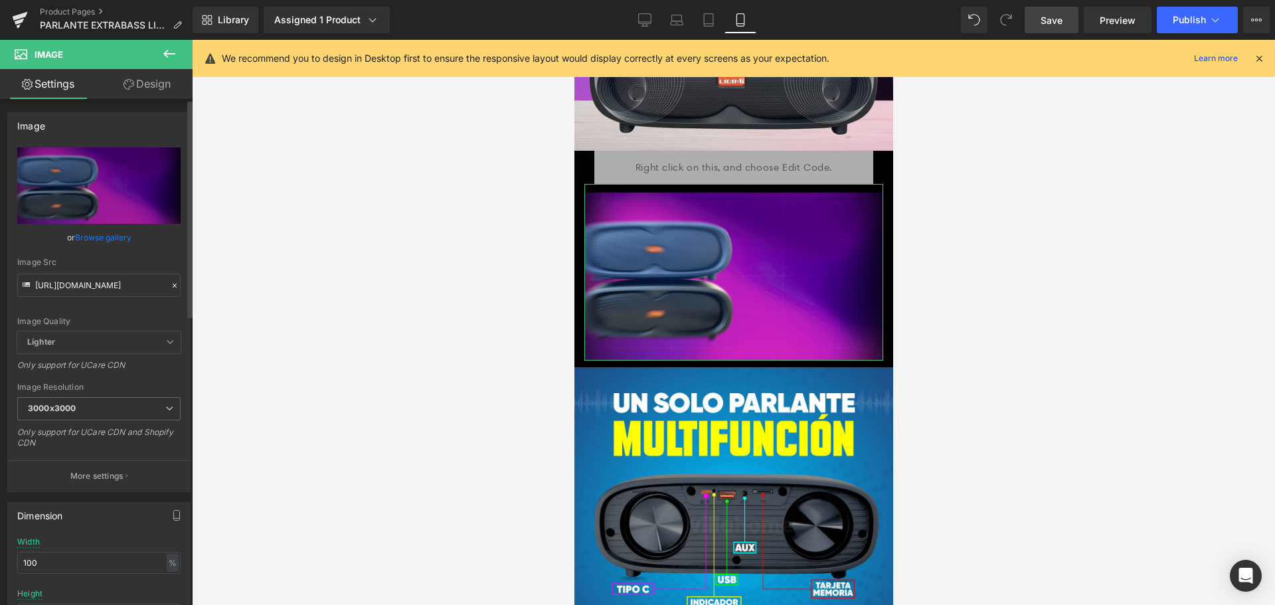
click at [136, 260] on div "Image Src" at bounding box center [98, 262] width 163 height 9
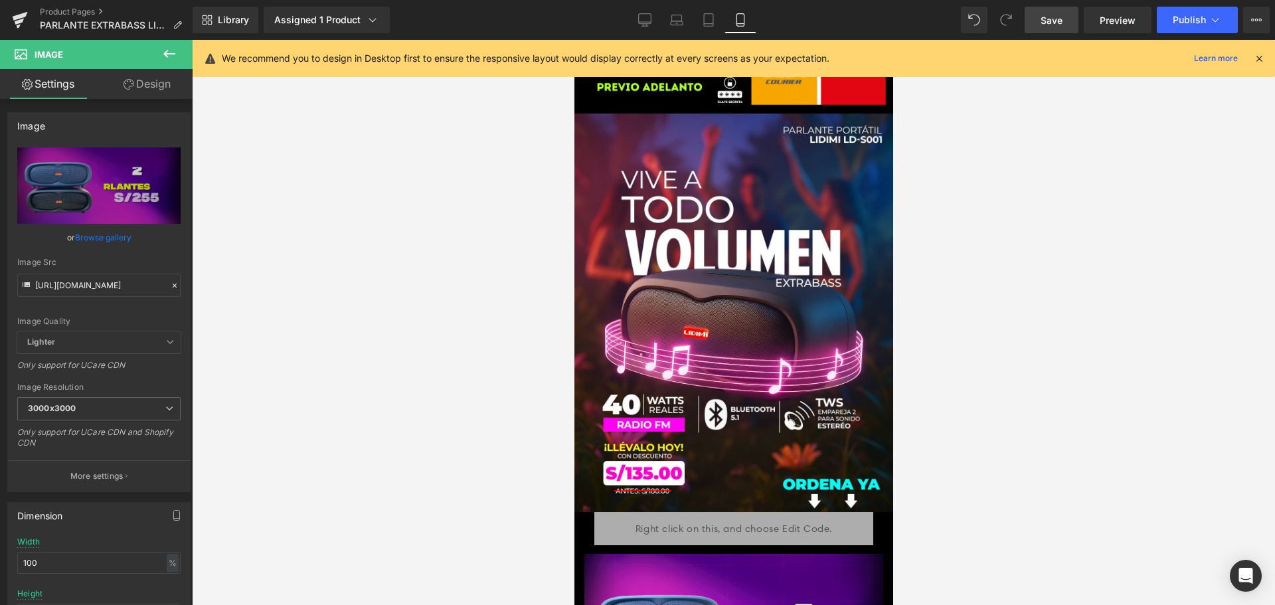
click at [1060, 9] on link "Save" at bounding box center [1052, 20] width 54 height 27
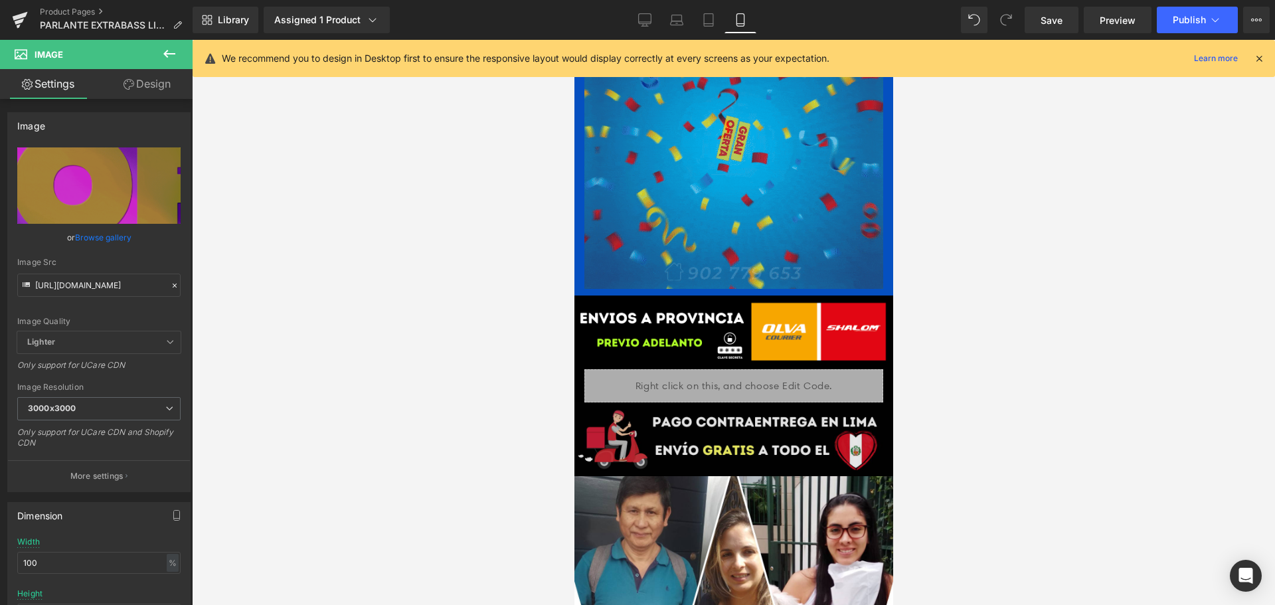
scroll to position [3519, 0]
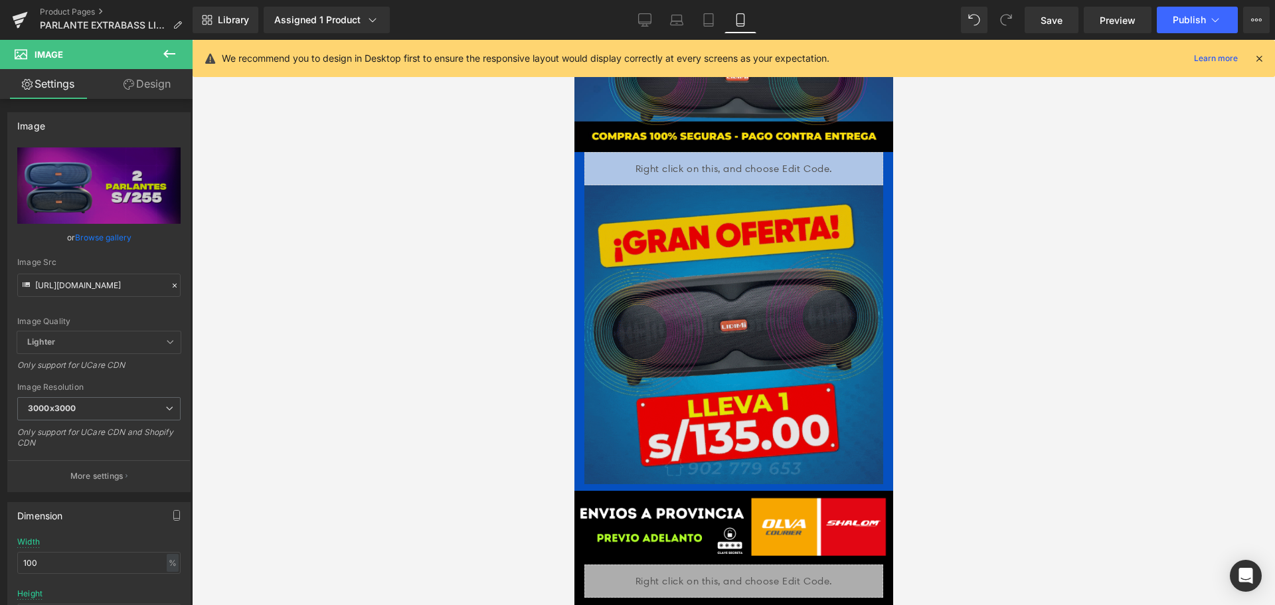
click at [755, 264] on img at bounding box center [733, 334] width 299 height 299
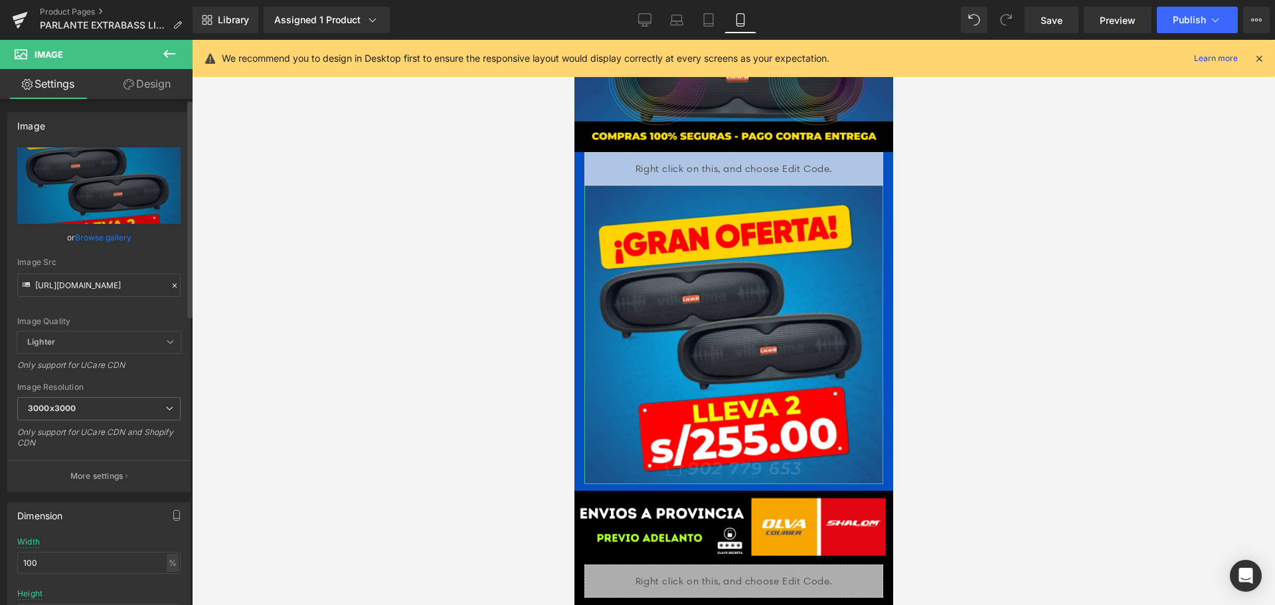
click at [170, 282] on icon at bounding box center [174, 285] width 9 height 9
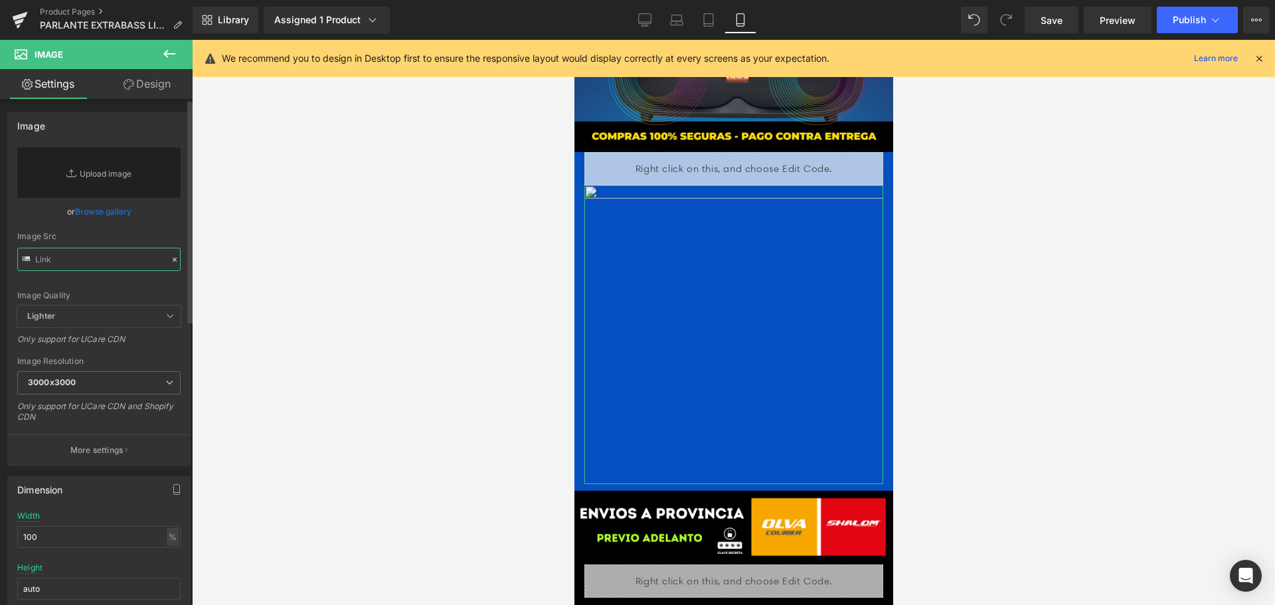
click at [104, 259] on input "text" at bounding box center [98, 259] width 163 height 23
paste input "https://cdn.shopify.com/s/files/1/0606/3502/1560/files/PROMOCIONES_1.gif?v=1754…"
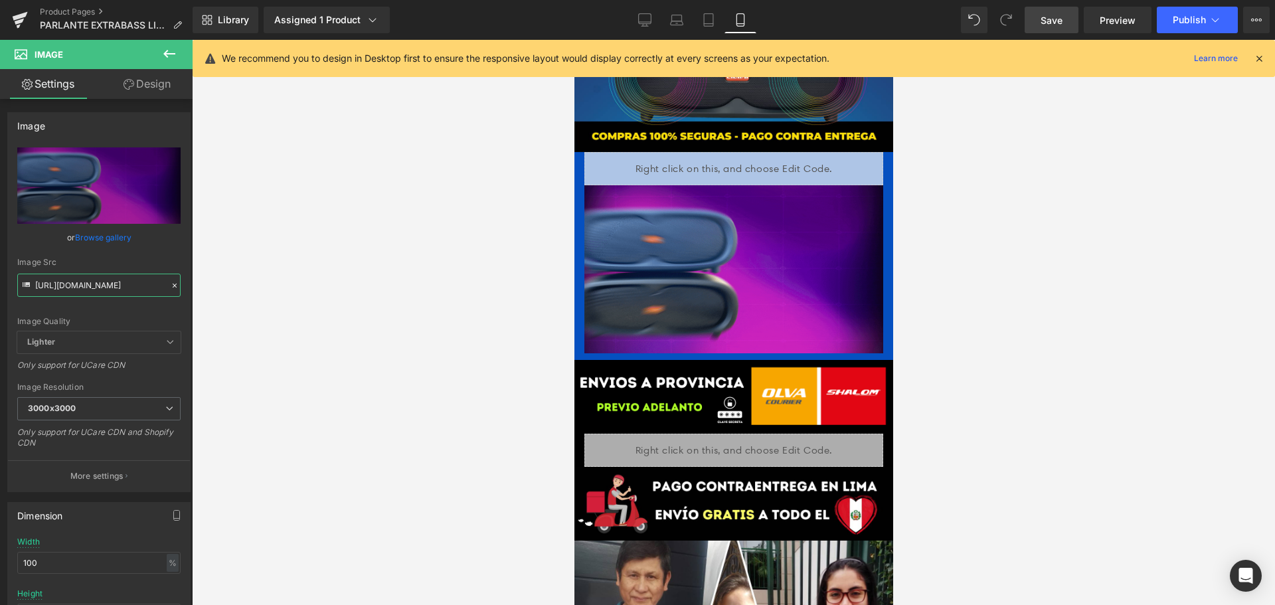
type input "https://cdn.shopify.com/s/files/1/0606/3502/1560/files/PROMOCIONES_1_3000x3000.…"
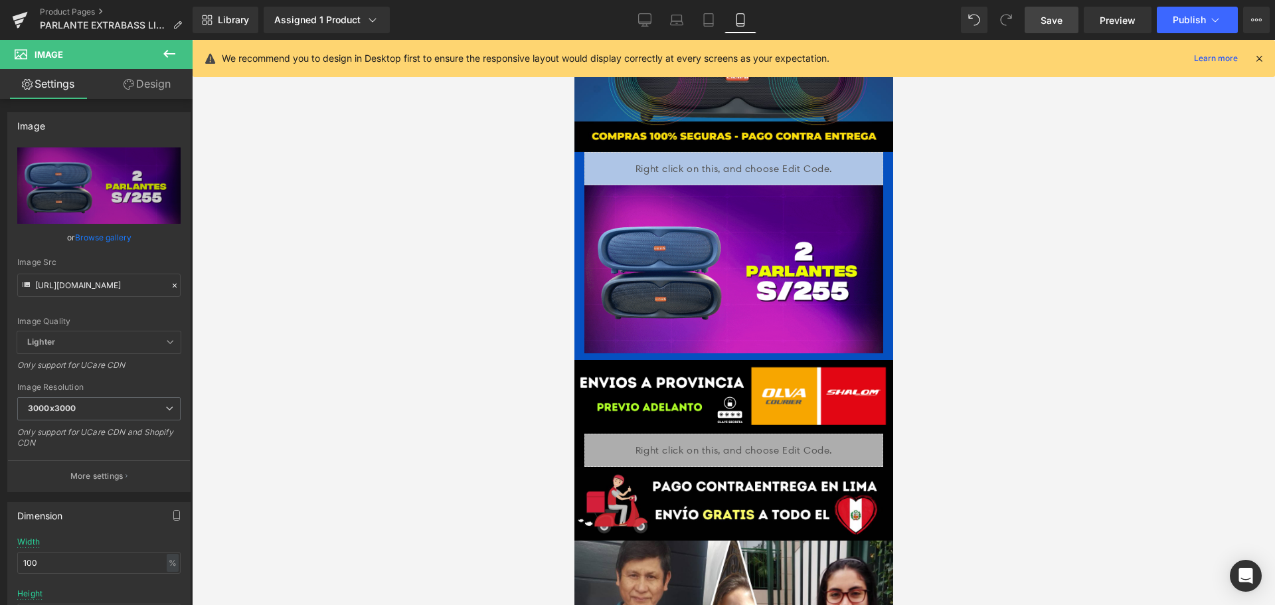
scroll to position [0, 0]
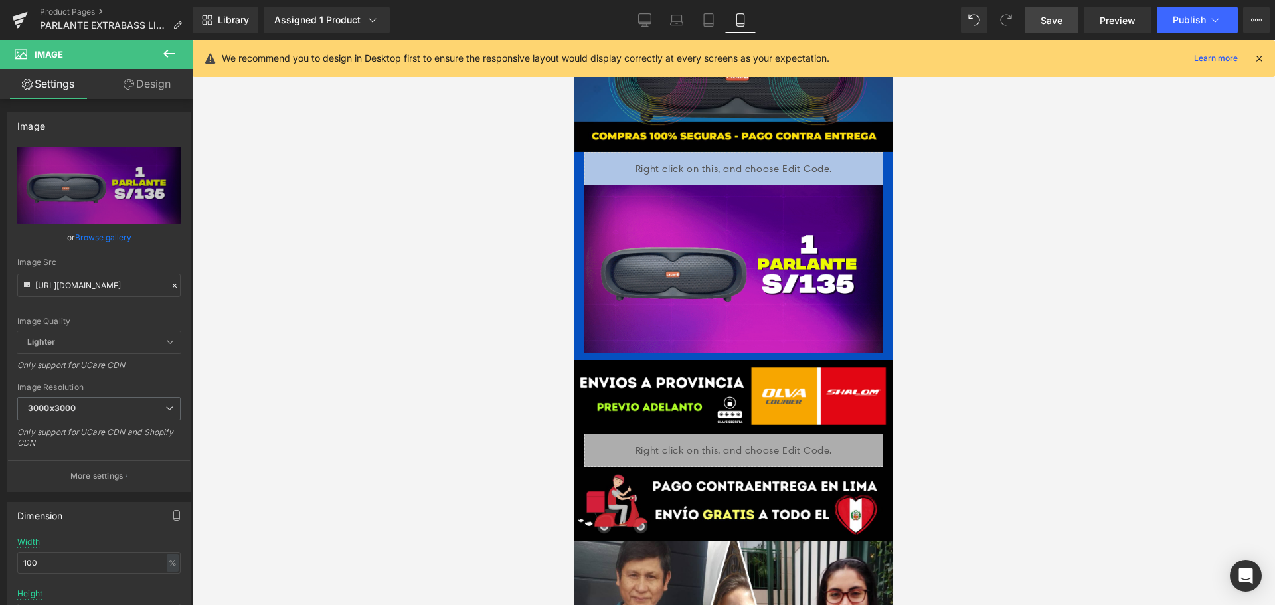
click at [1052, 15] on span "Save" at bounding box center [1052, 20] width 22 height 14
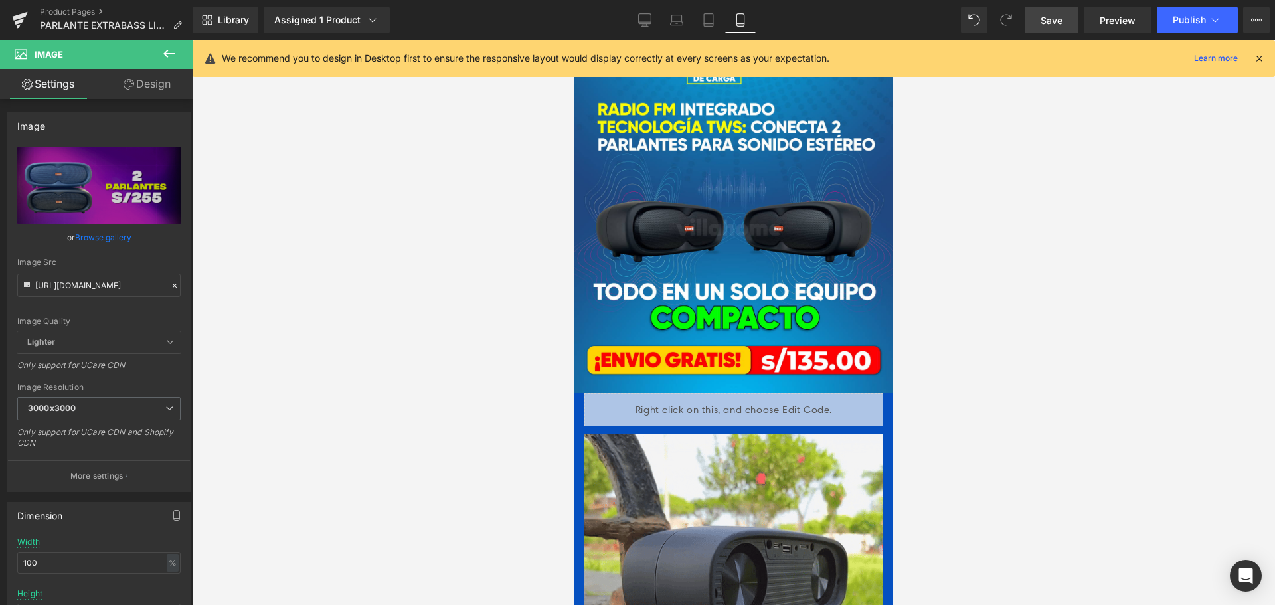
scroll to position [1196, 0]
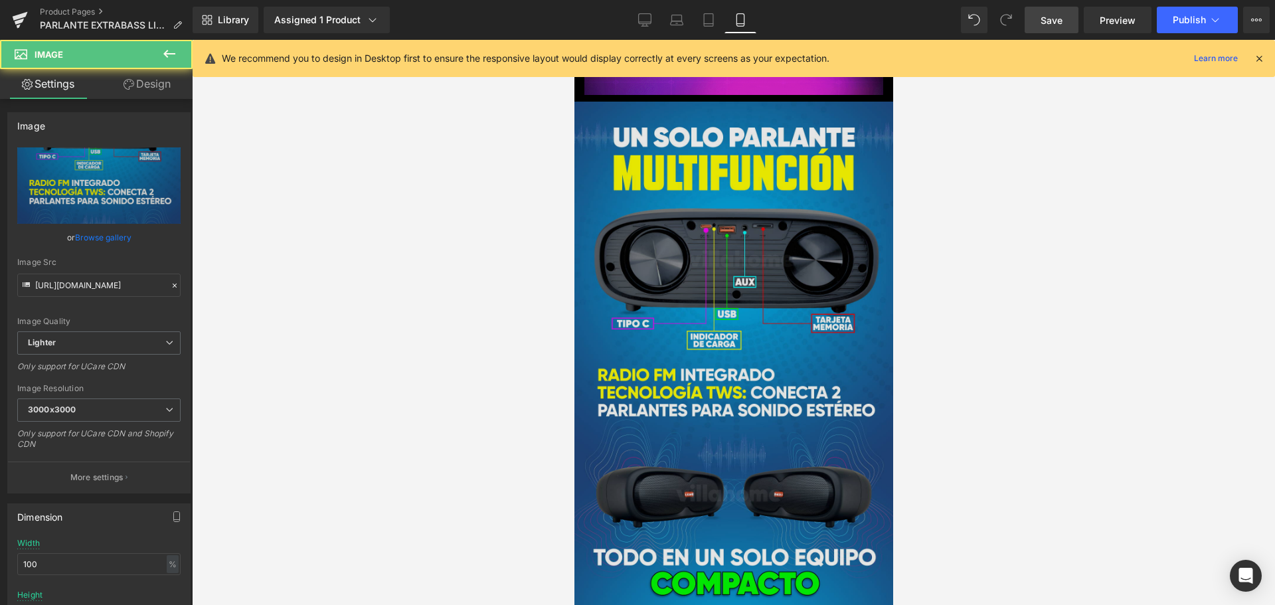
click at [777, 332] on img at bounding box center [733, 380] width 319 height 557
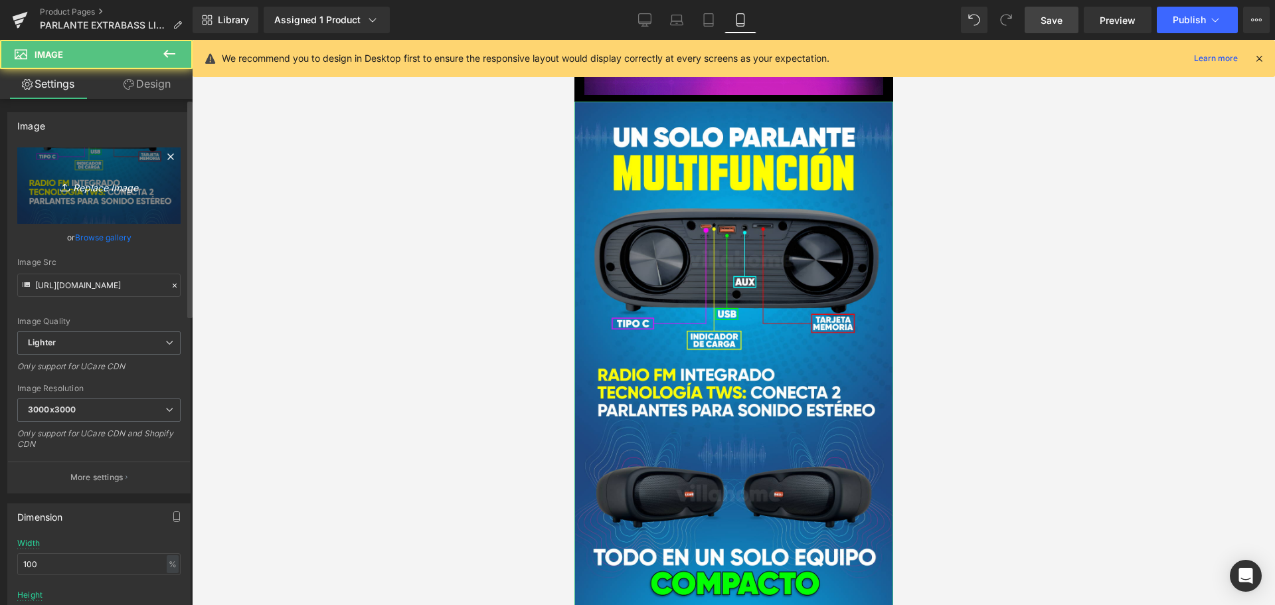
click at [86, 195] on link "Replace Image" at bounding box center [98, 185] width 163 height 76
type input "C:\fakepath\MULTIFUNCION.png"
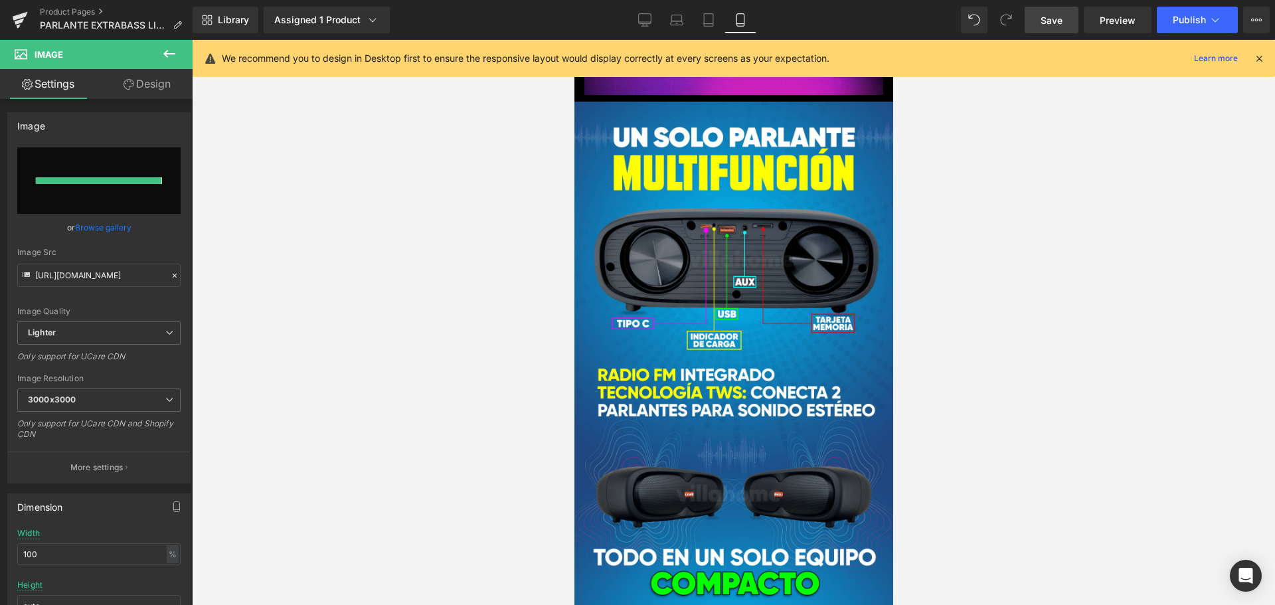
type input "https://ucarecdn.com/9bdd91ea-346b-43c2-9d44-1bfe9f0038a8/-/format/auto/-/previ…"
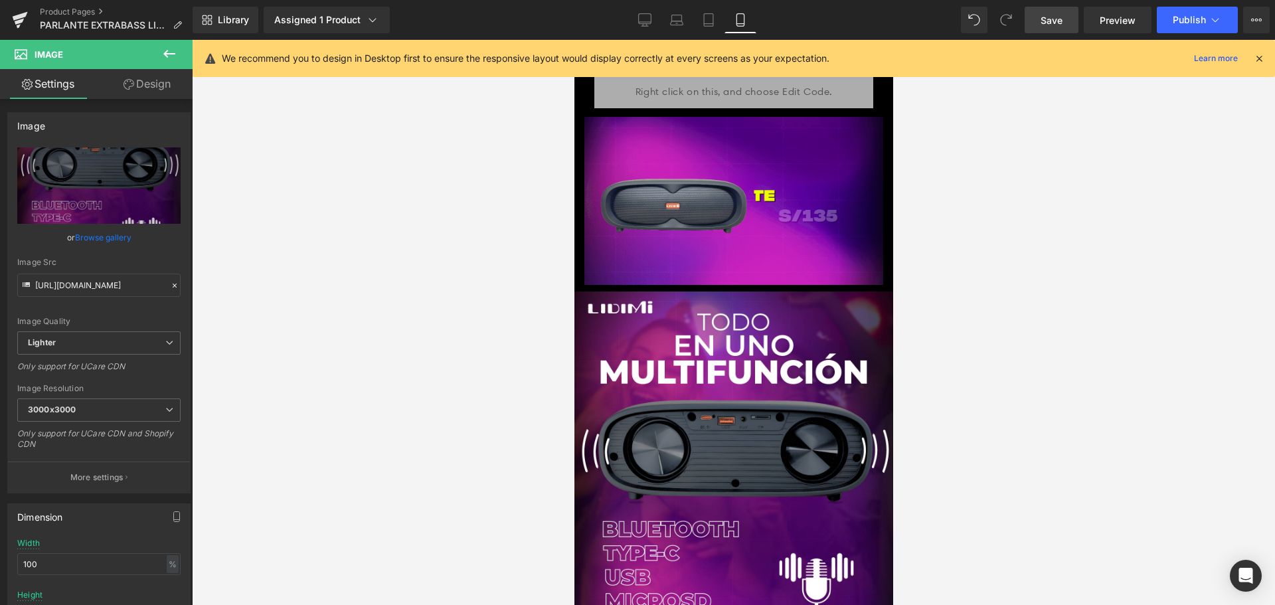
scroll to position [996, 0]
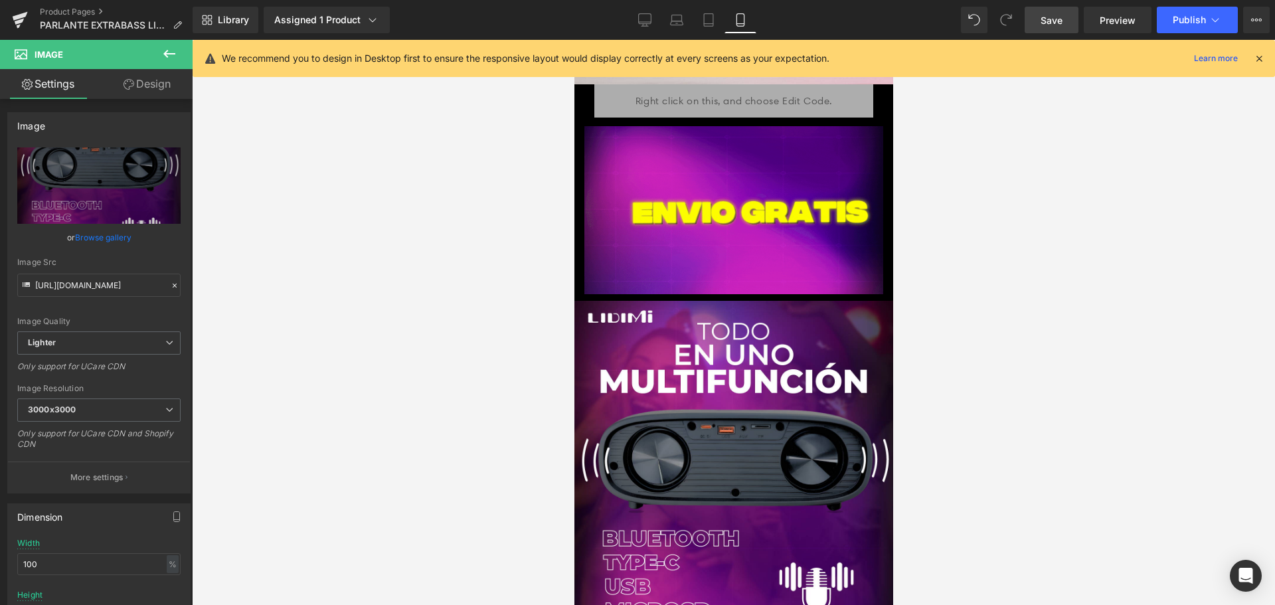
click at [1046, 23] on span "Save" at bounding box center [1052, 20] width 22 height 14
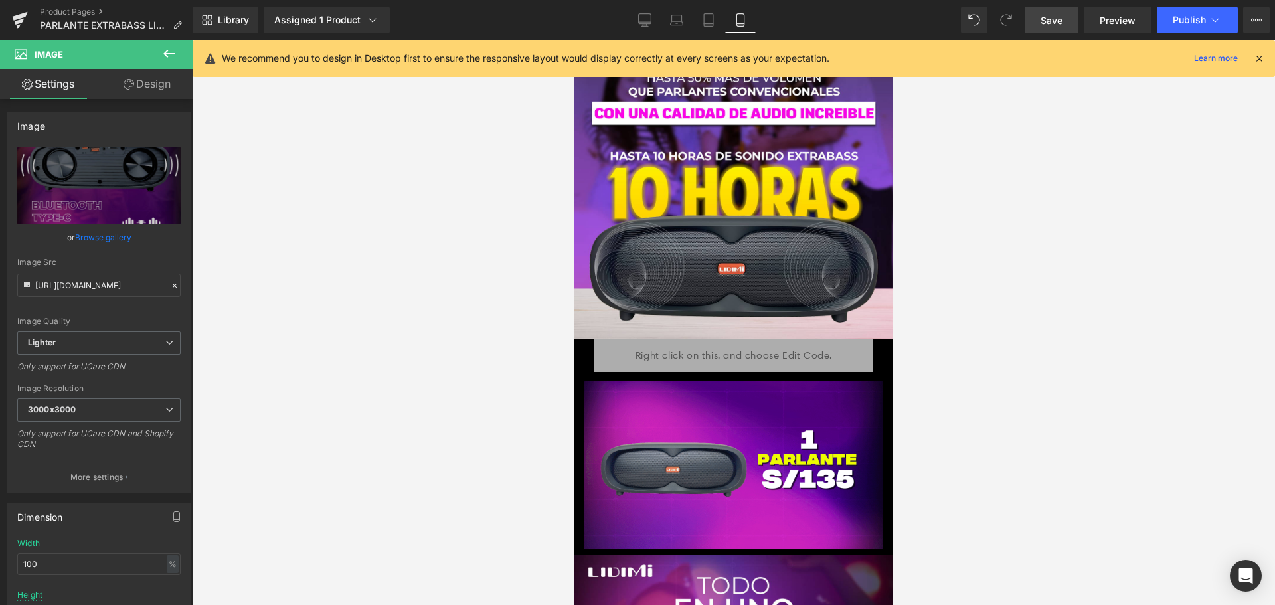
scroll to position [731, 0]
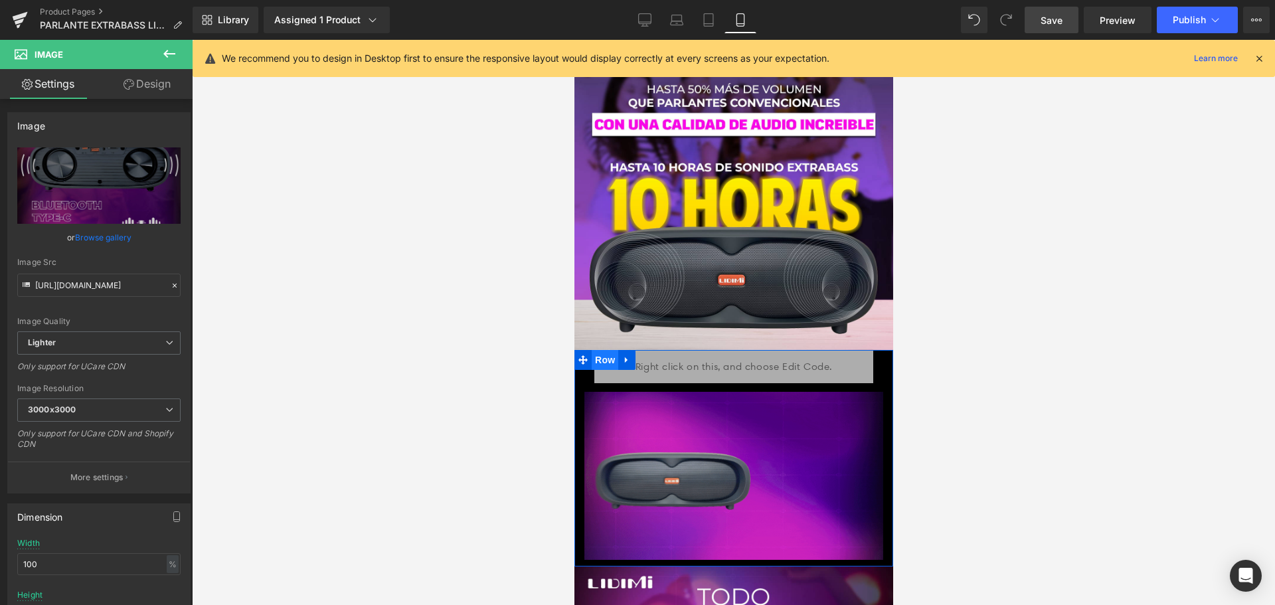
click at [593, 350] on span "Row" at bounding box center [604, 360] width 27 height 20
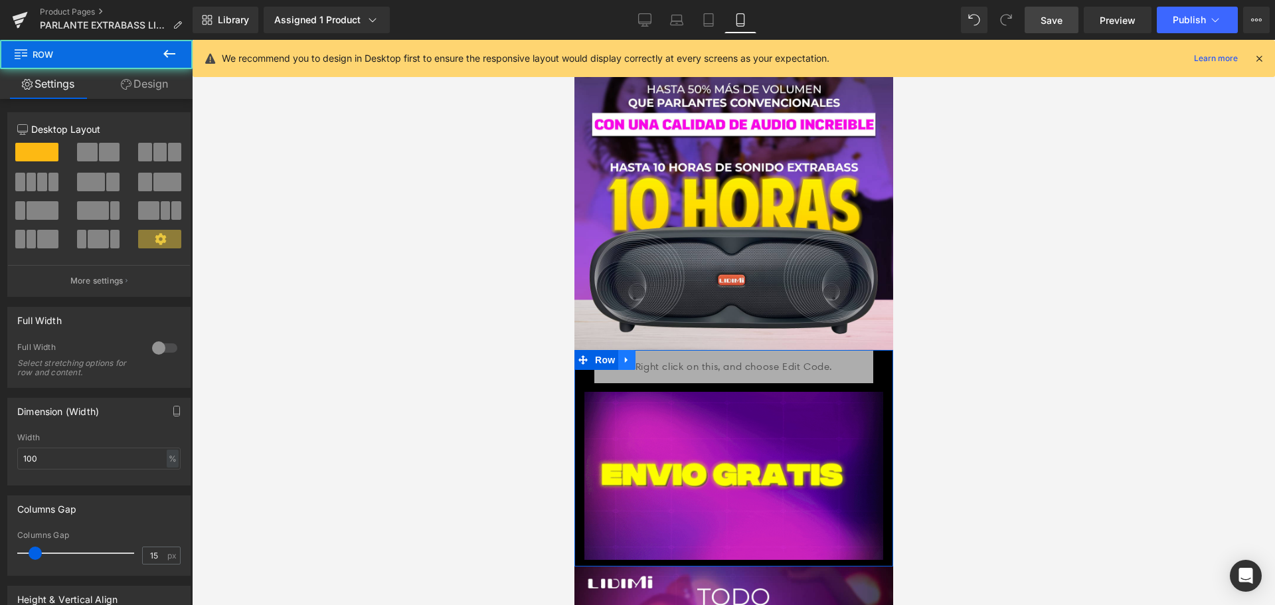
click at [626, 355] on icon at bounding box center [626, 360] width 9 height 10
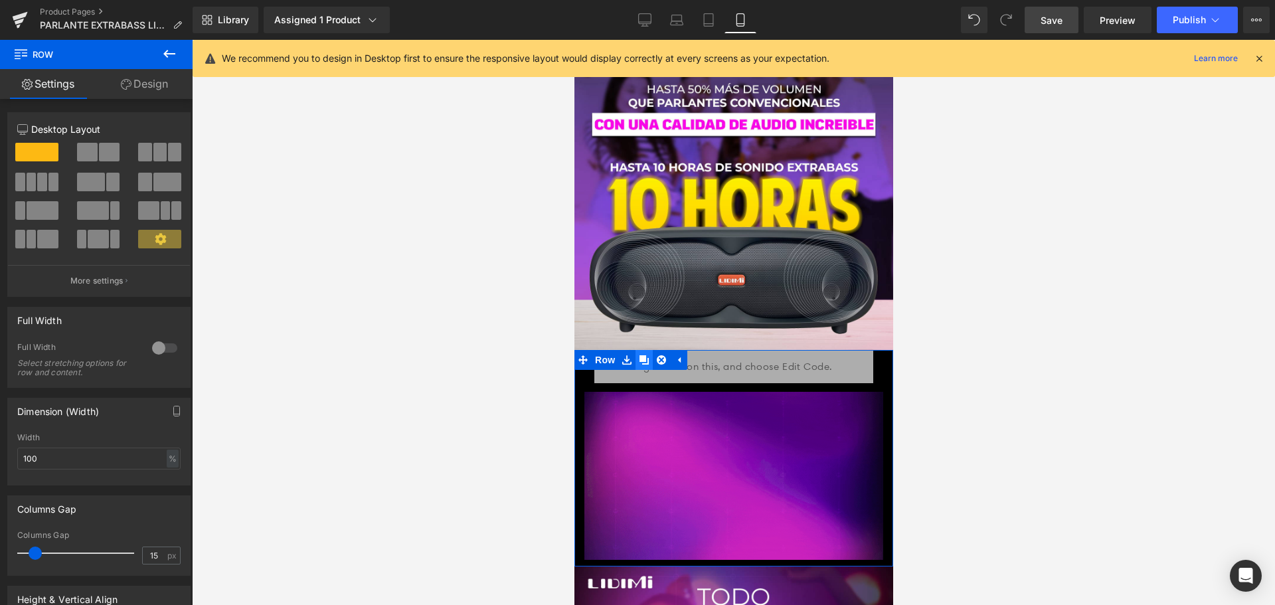
click at [645, 350] on link at bounding box center [643, 360] width 17 height 20
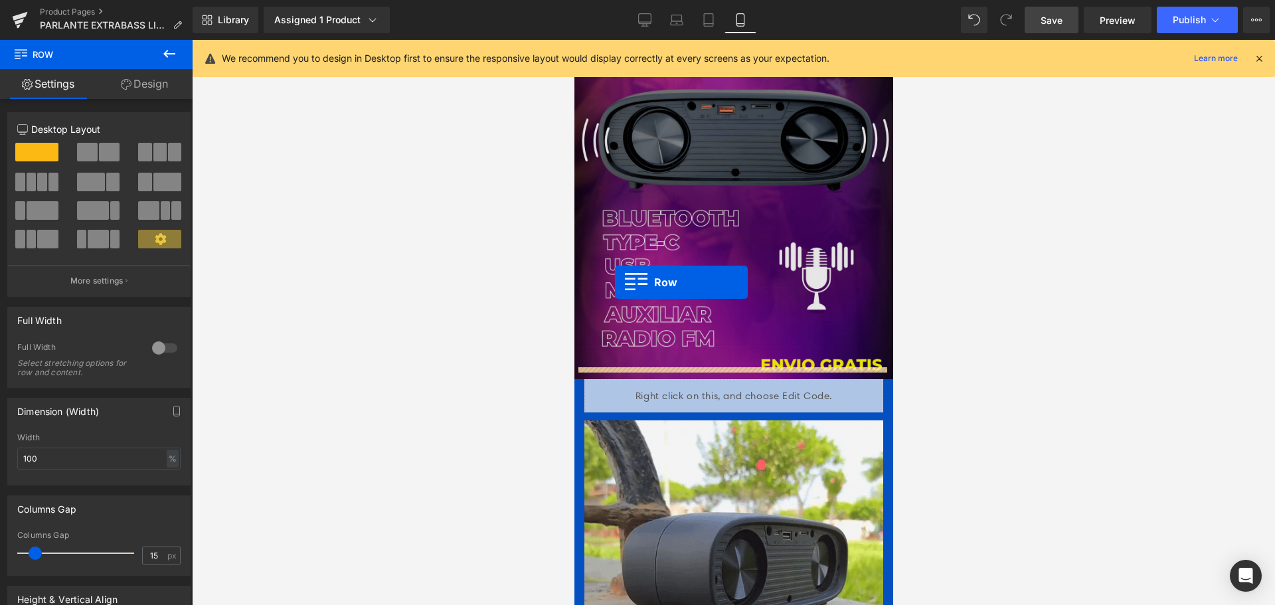
scroll to position [1368, 0]
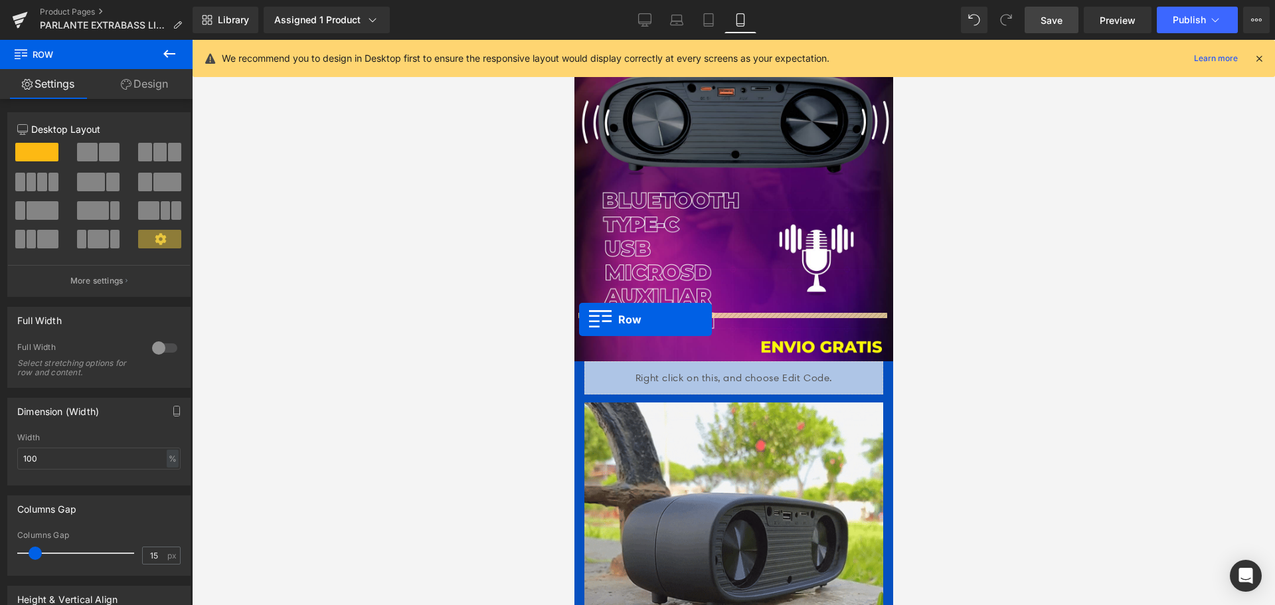
drag, startPoint x: 585, startPoint y: 331, endPoint x: 579, endPoint y: 320, distance: 12.8
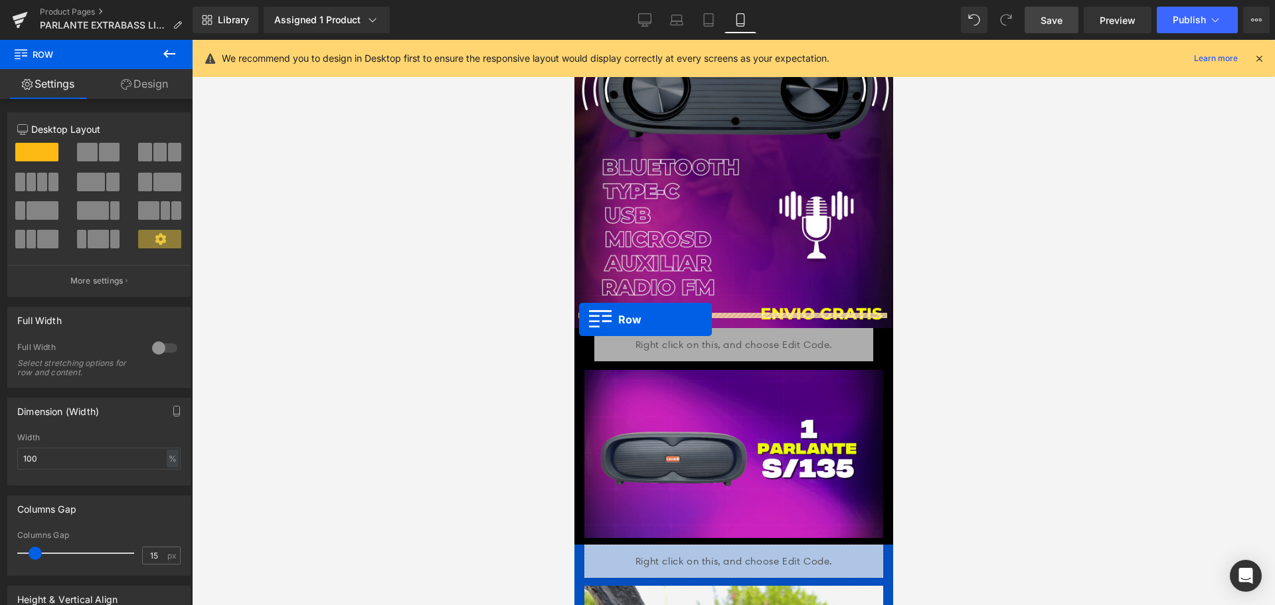
scroll to position [1335, 0]
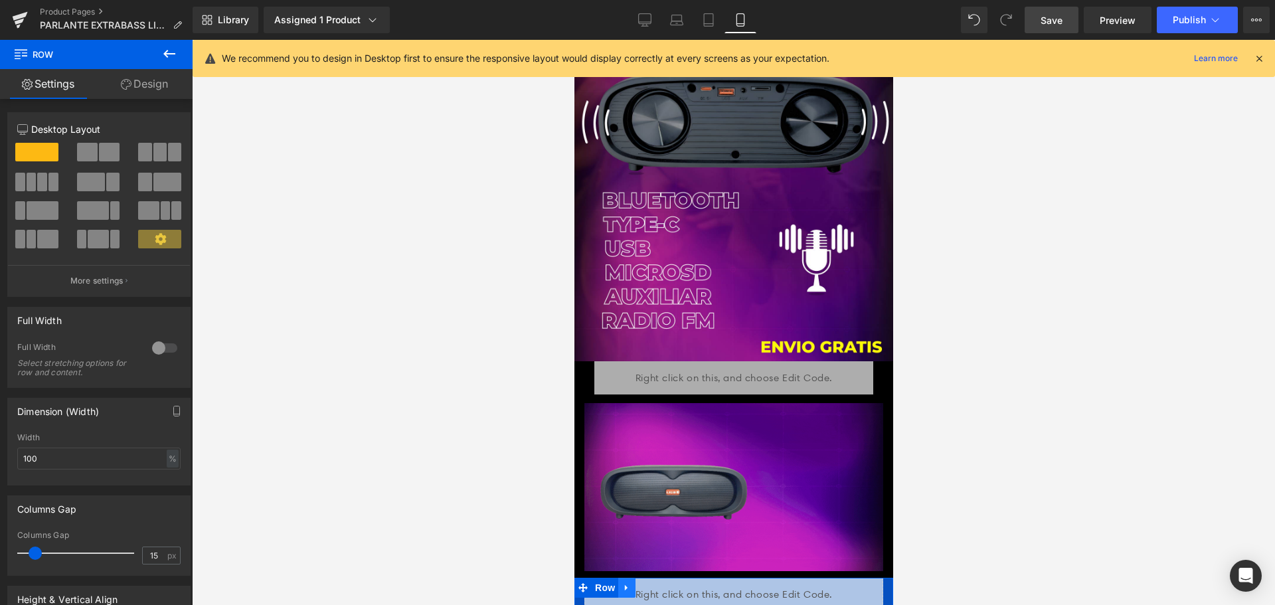
click at [624, 585] on icon at bounding box center [625, 588] width 3 height 6
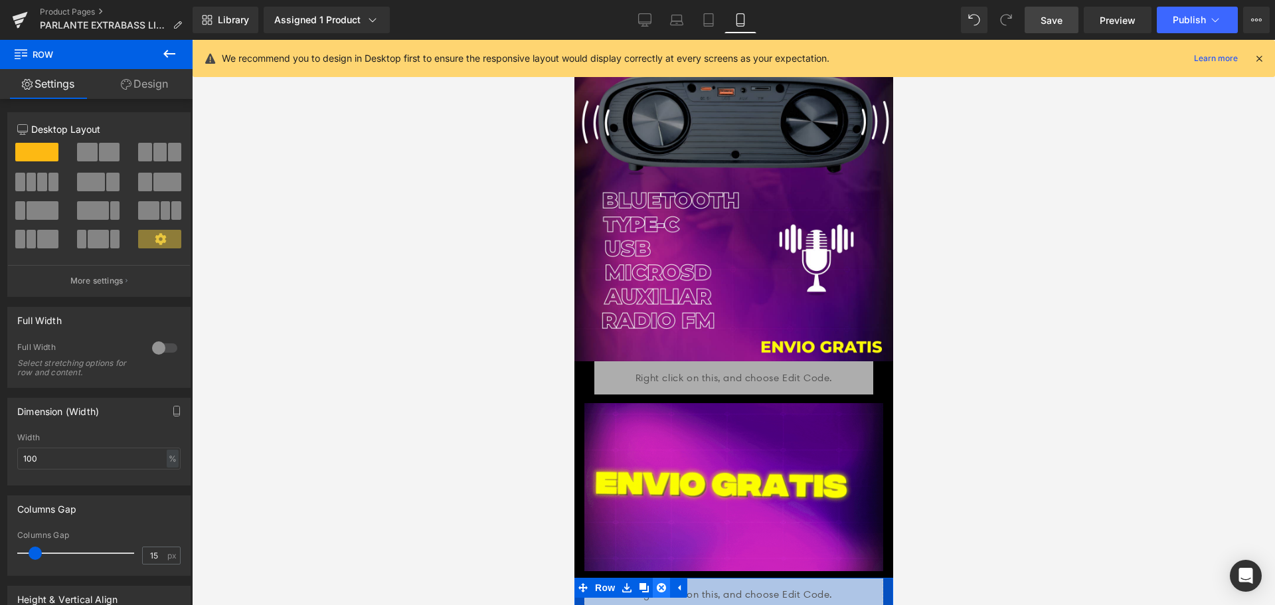
click at [659, 583] on icon at bounding box center [660, 587] width 9 height 9
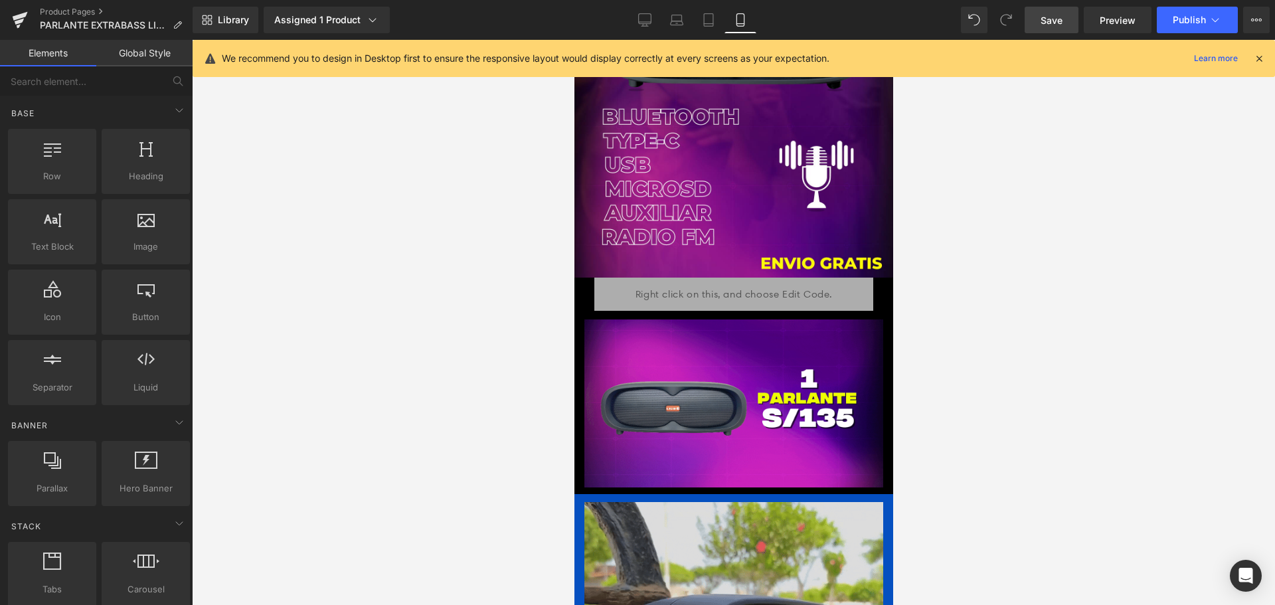
scroll to position [1534, 0]
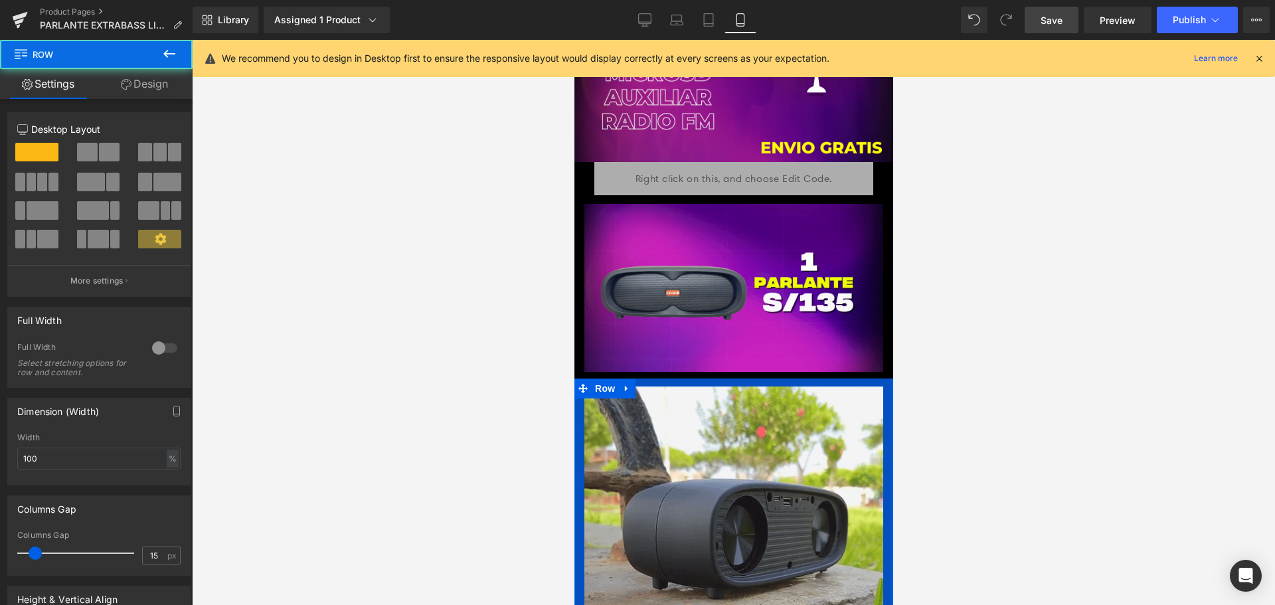
click at [889, 428] on div at bounding box center [890, 536] width 3 height 314
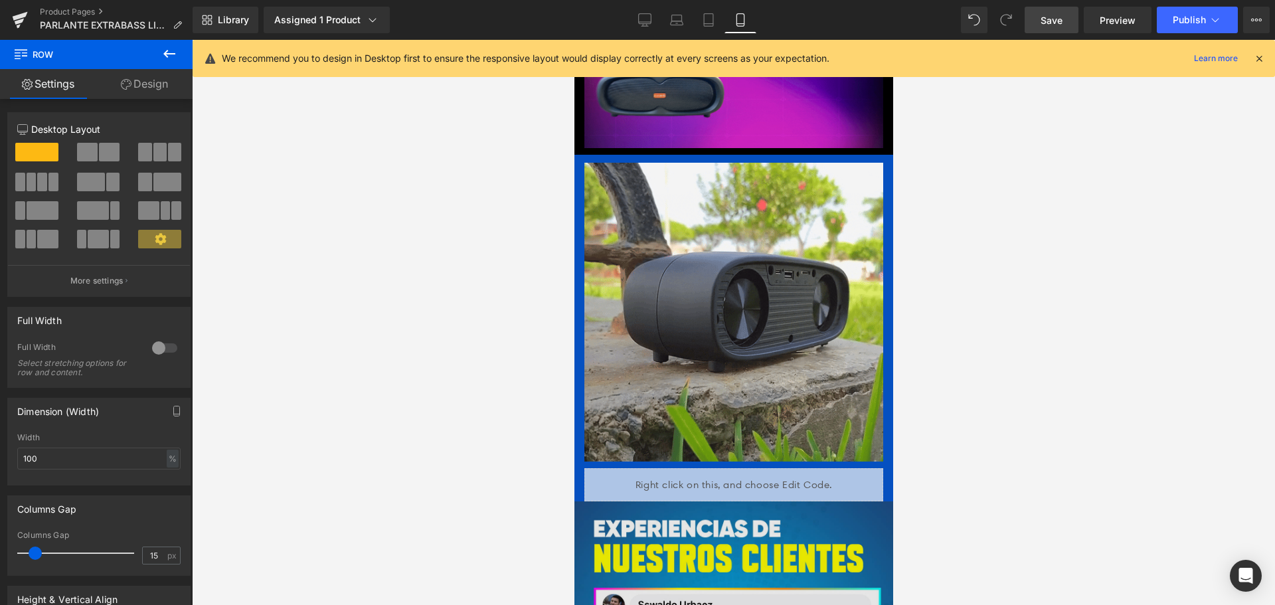
scroll to position [1667, 0]
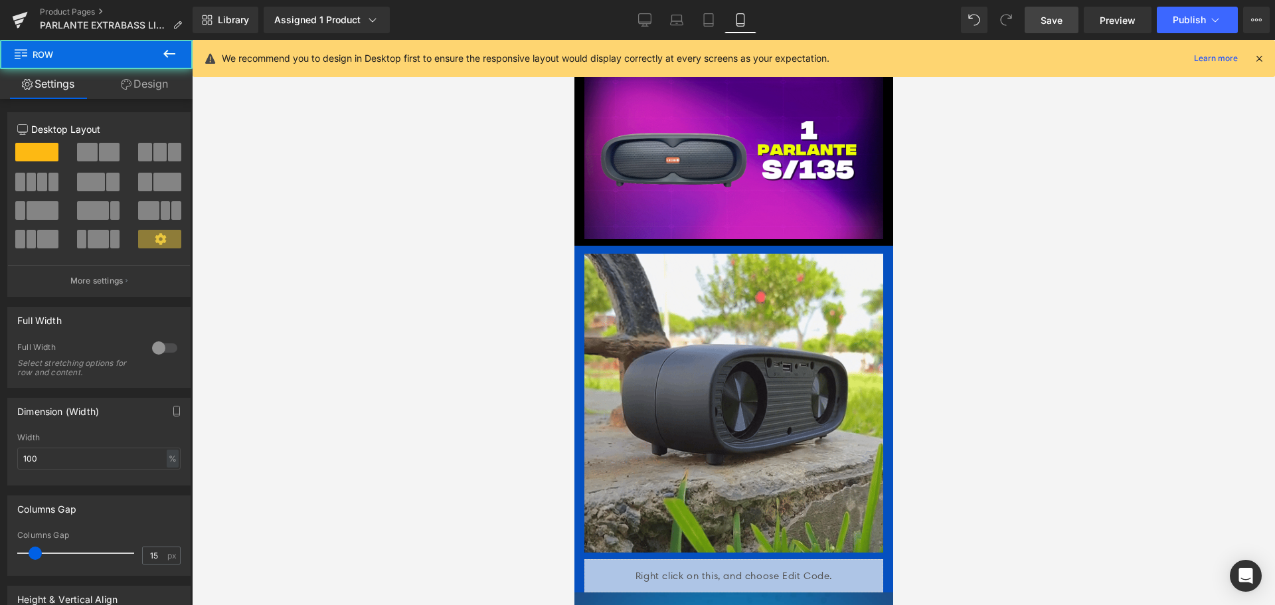
click at [880, 405] on div "Image Row" at bounding box center [733, 403] width 319 height 314
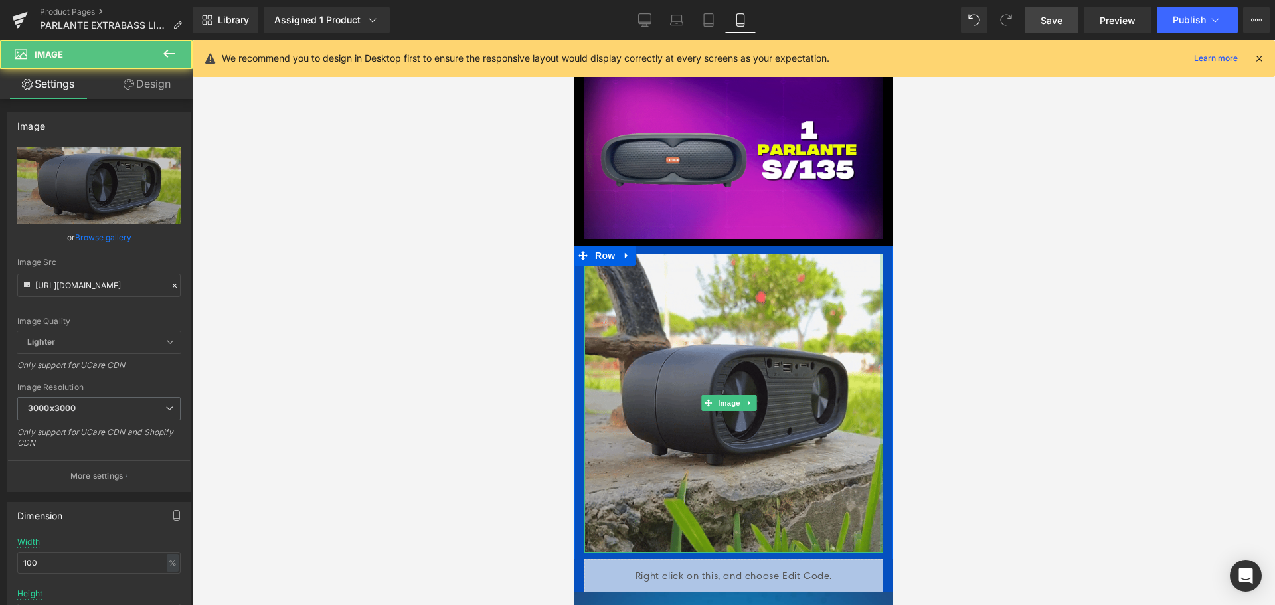
click at [880, 383] on div at bounding box center [881, 403] width 3 height 299
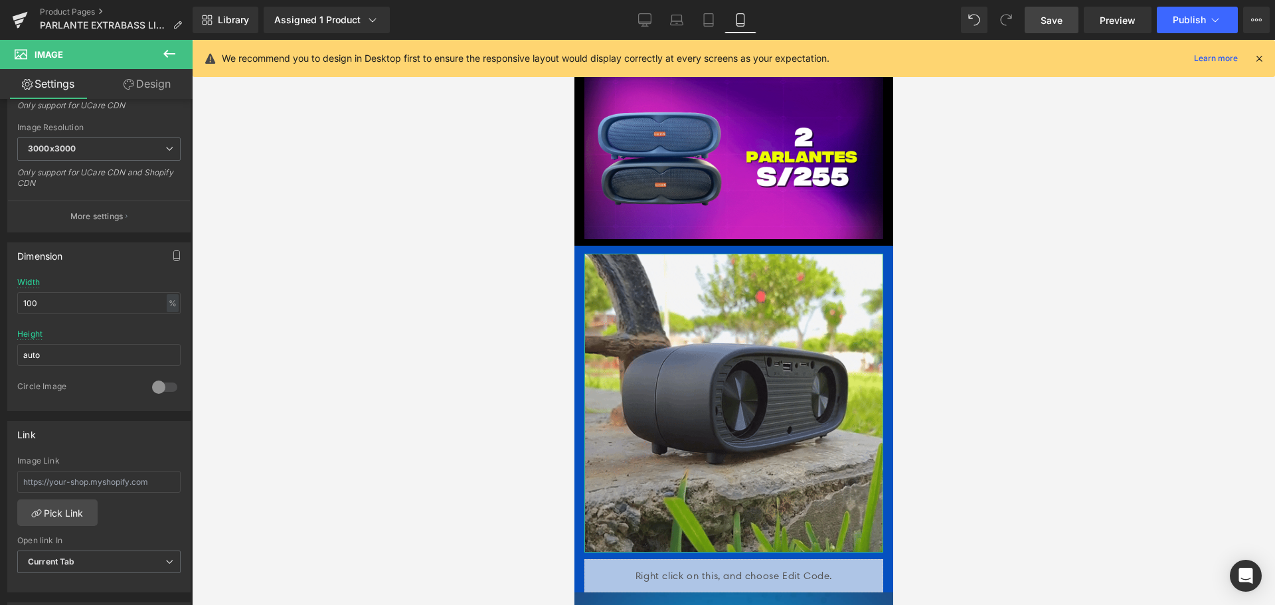
scroll to position [133, 0]
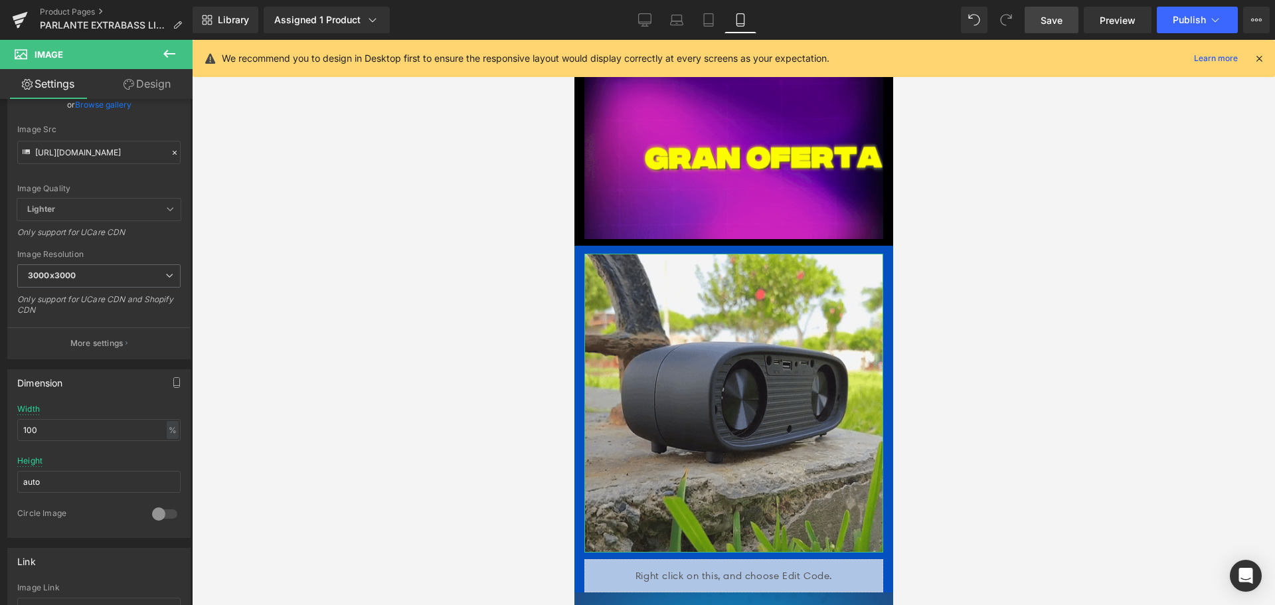
click at [126, 98] on link "Design" at bounding box center [147, 84] width 96 height 30
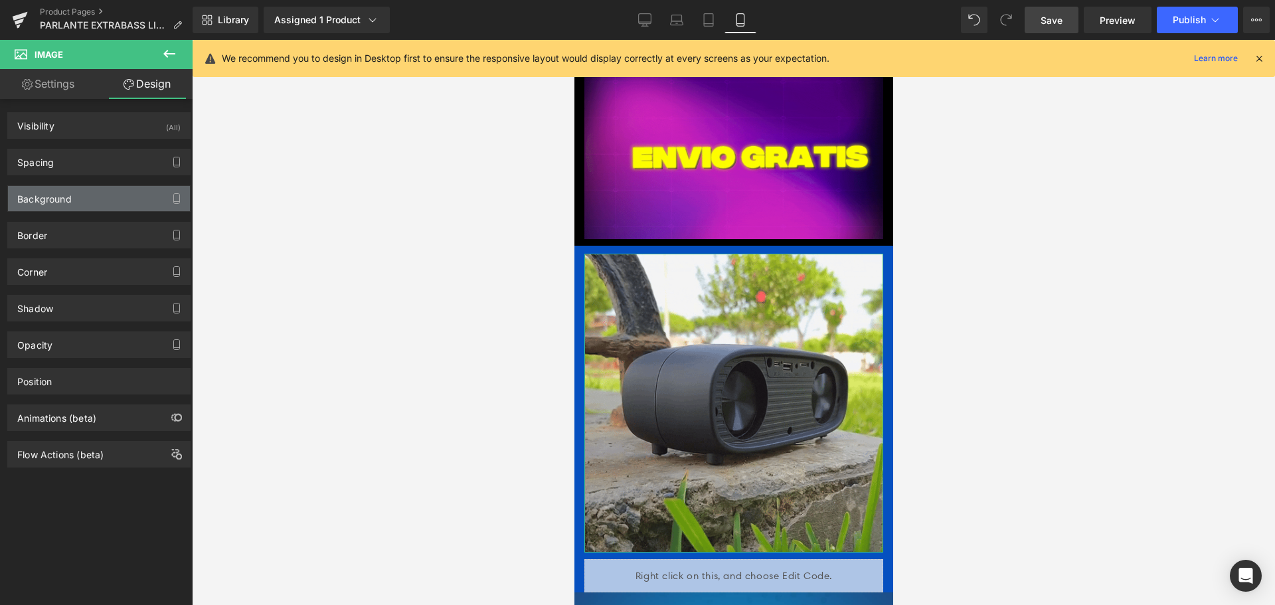
click at [70, 191] on div "Background" at bounding box center [44, 195] width 54 height 19
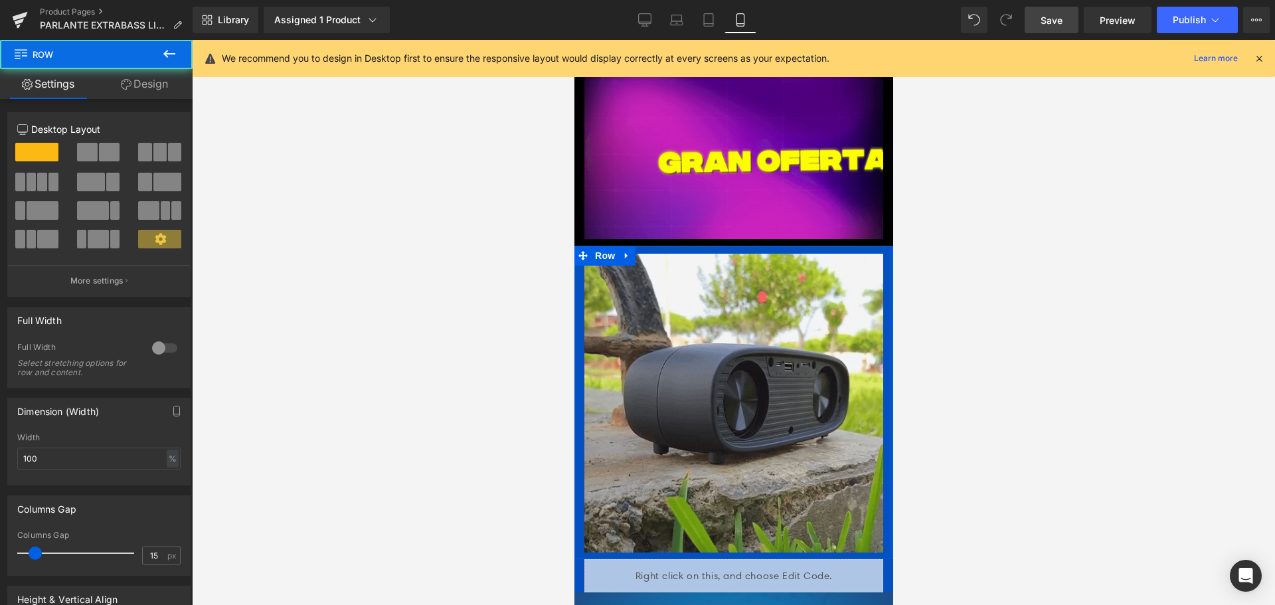
click at [889, 365] on div at bounding box center [890, 403] width 3 height 314
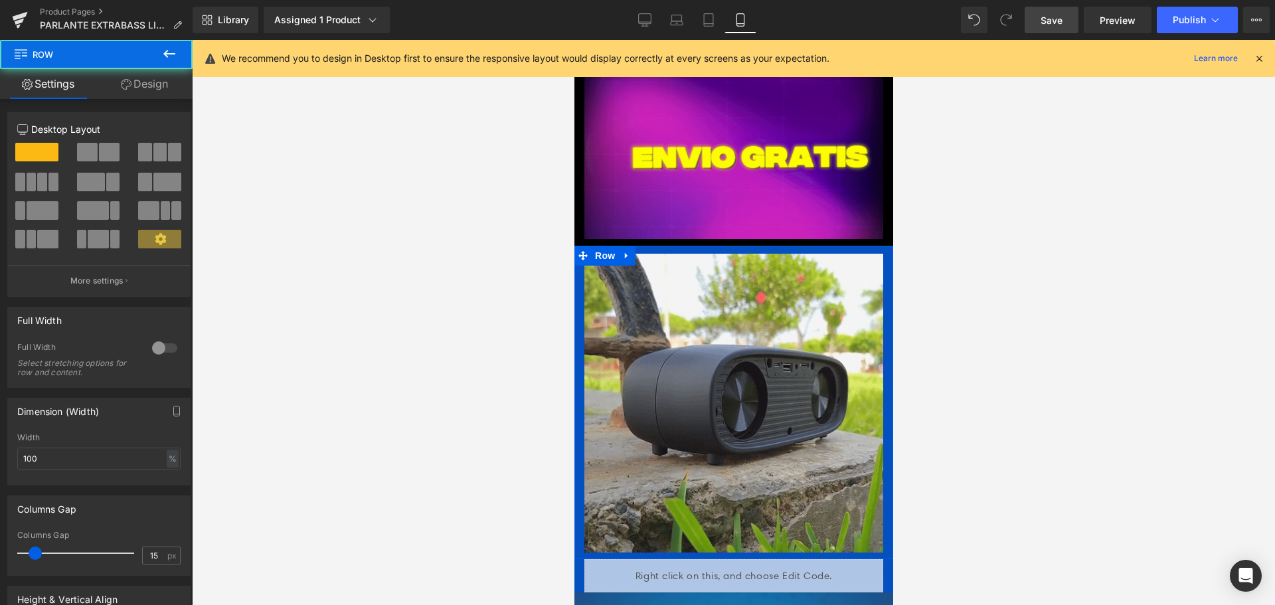
click at [874, 369] on div "Image" at bounding box center [733, 403] width 319 height 299
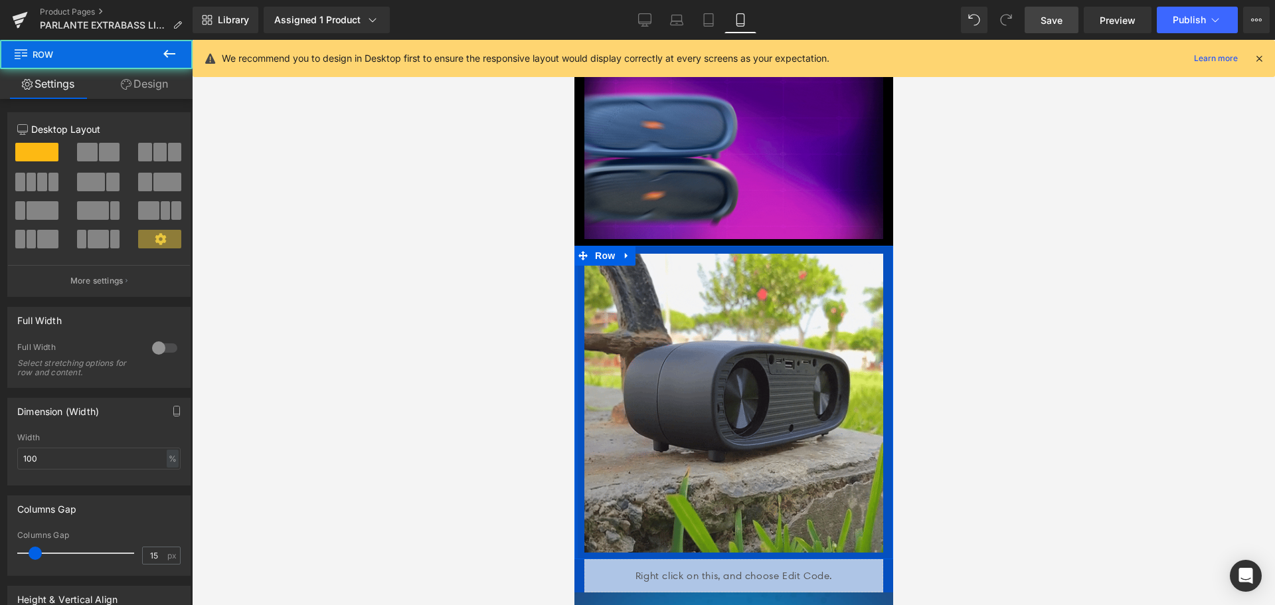
click at [575, 426] on div at bounding box center [575, 403] width 3 height 314
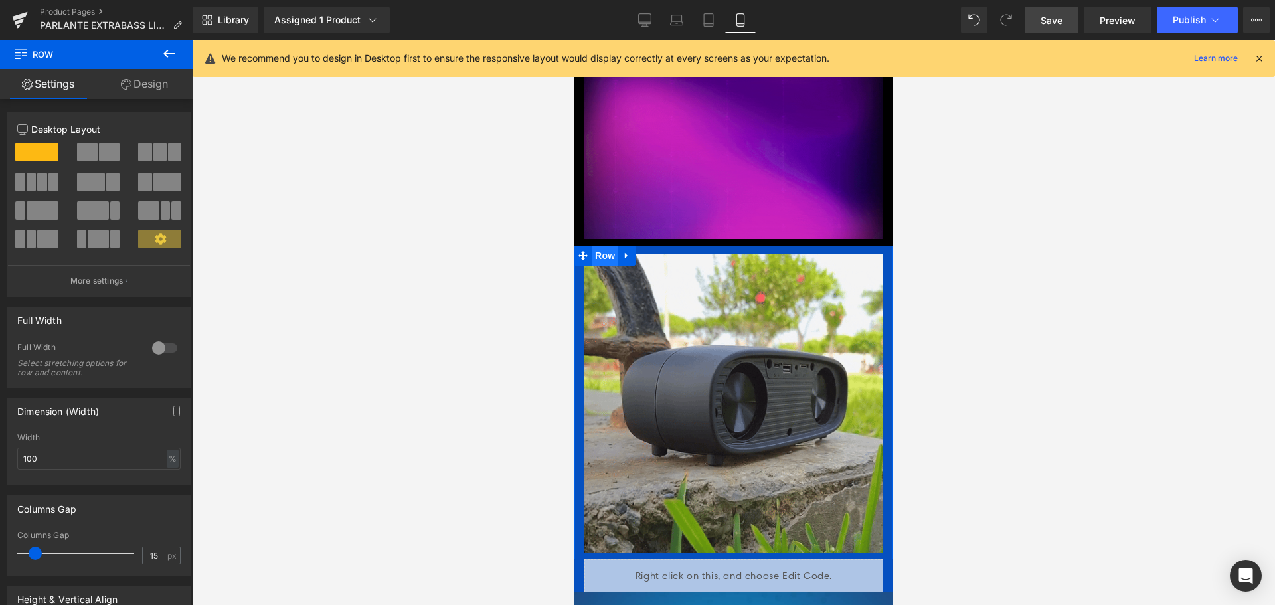
click at [600, 246] on span "Row" at bounding box center [604, 256] width 27 height 20
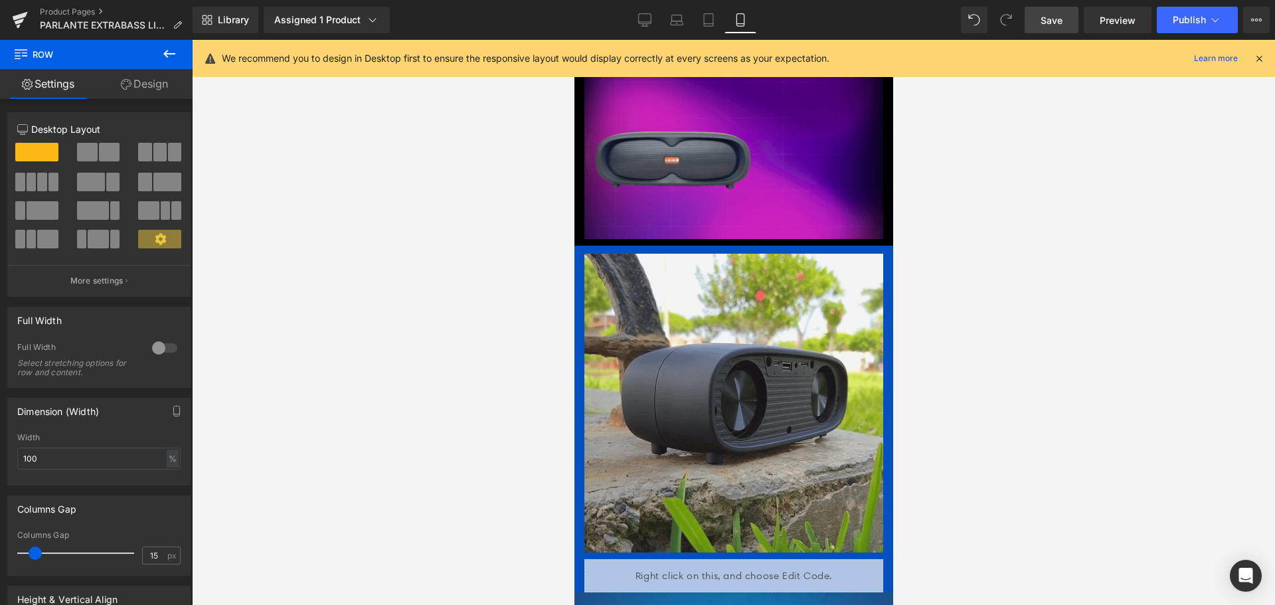
drag, startPoint x: 135, startPoint y: 68, endPoint x: 140, endPoint y: 76, distance: 9.8
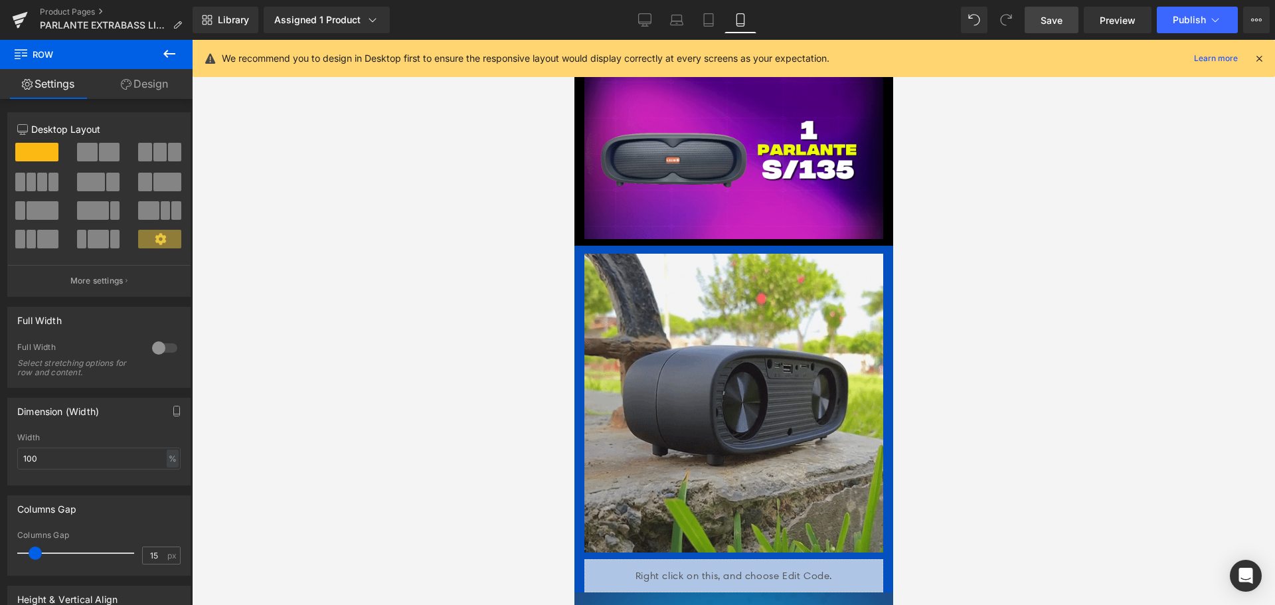
click at [136, 68] on span "Row" at bounding box center [79, 54] width 133 height 29
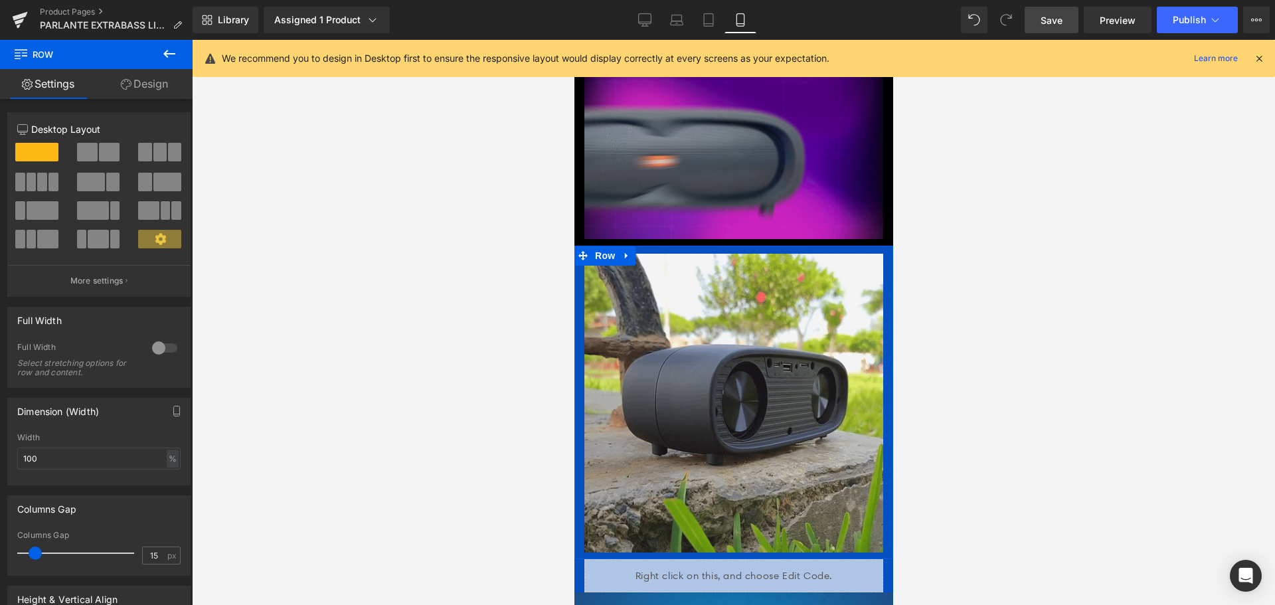
click at [140, 76] on link "Design" at bounding box center [144, 84] width 96 height 30
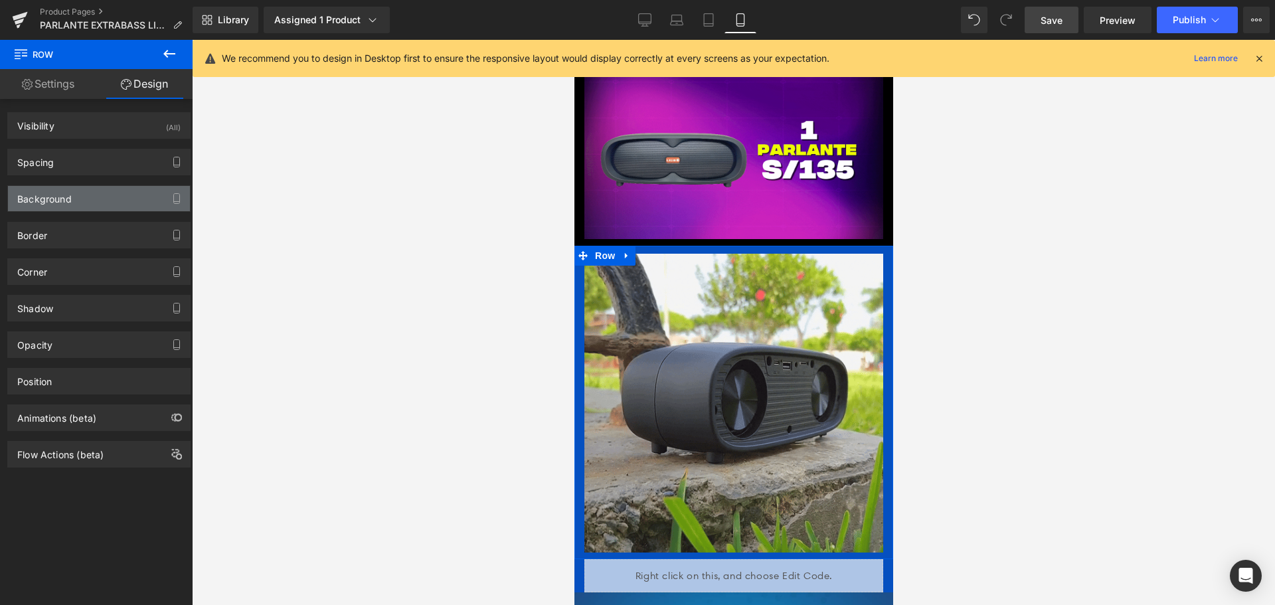
click at [92, 194] on div "Background" at bounding box center [99, 198] width 182 height 25
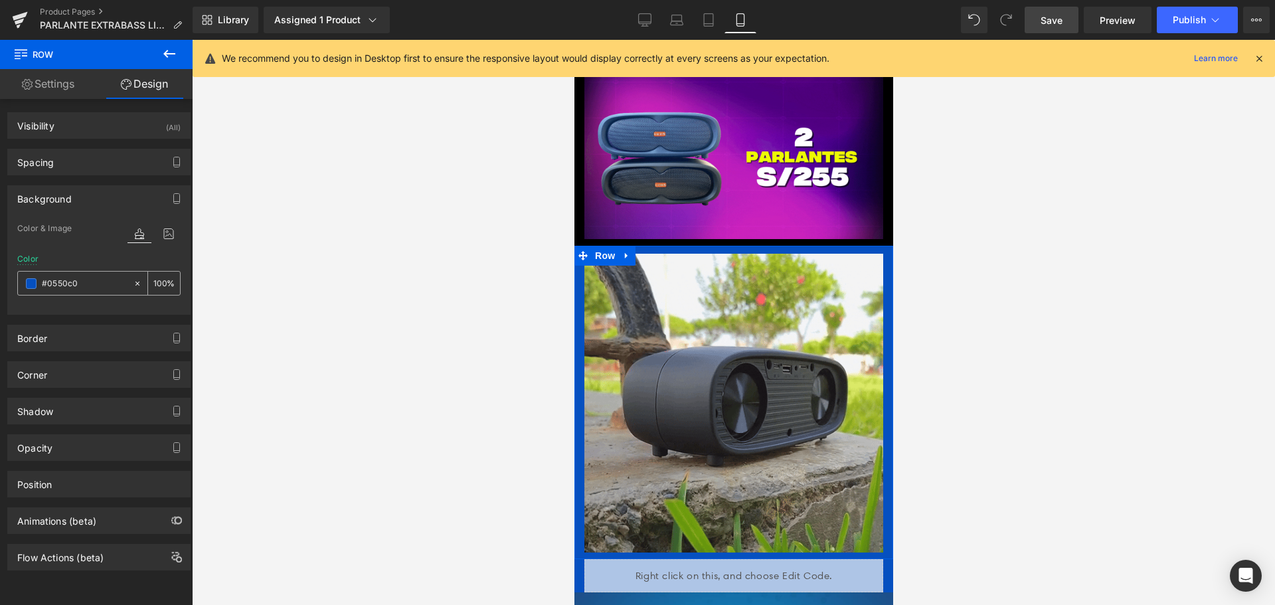
click at [29, 282] on span at bounding box center [31, 283] width 11 height 11
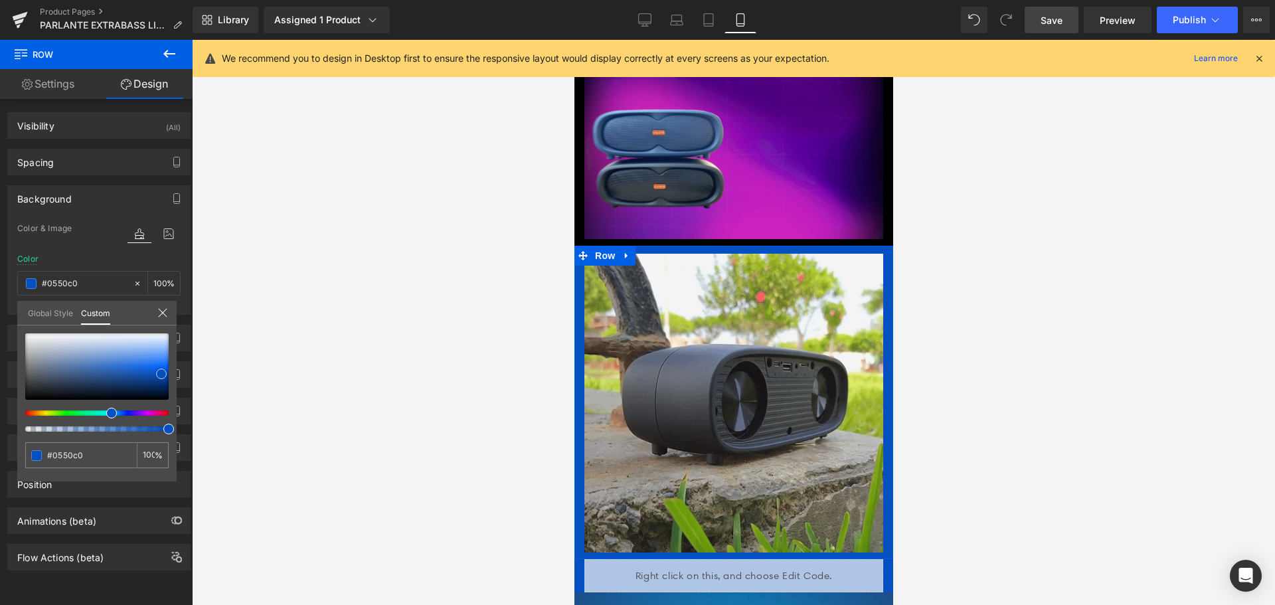
type input "#0d469a"
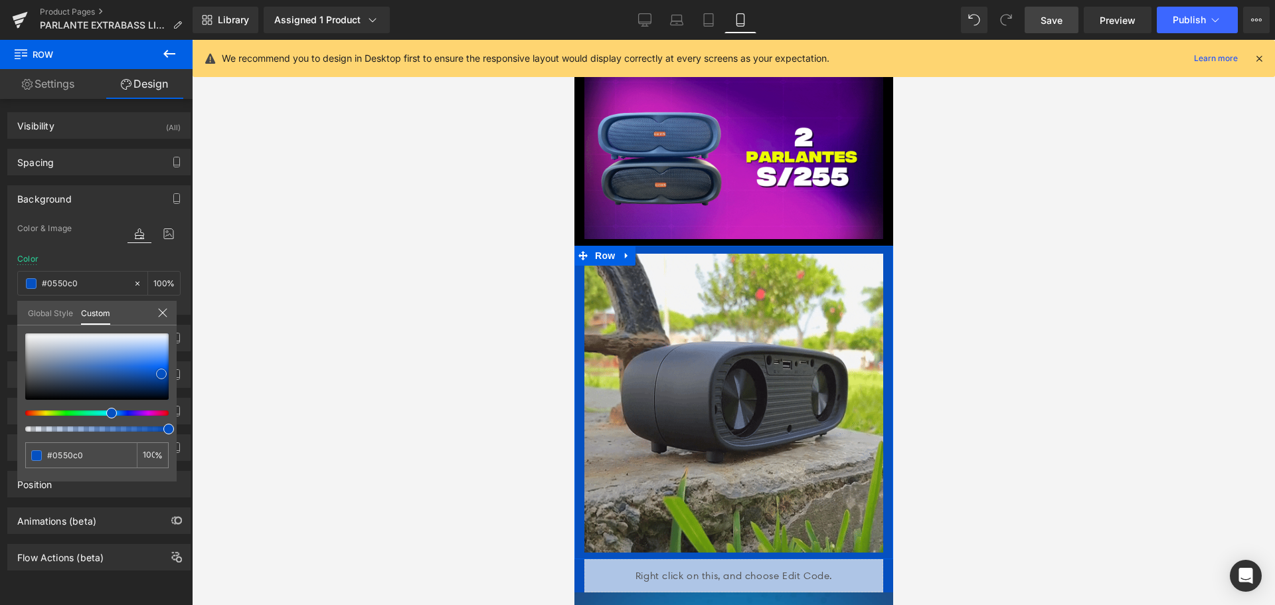
type input "#0d469a"
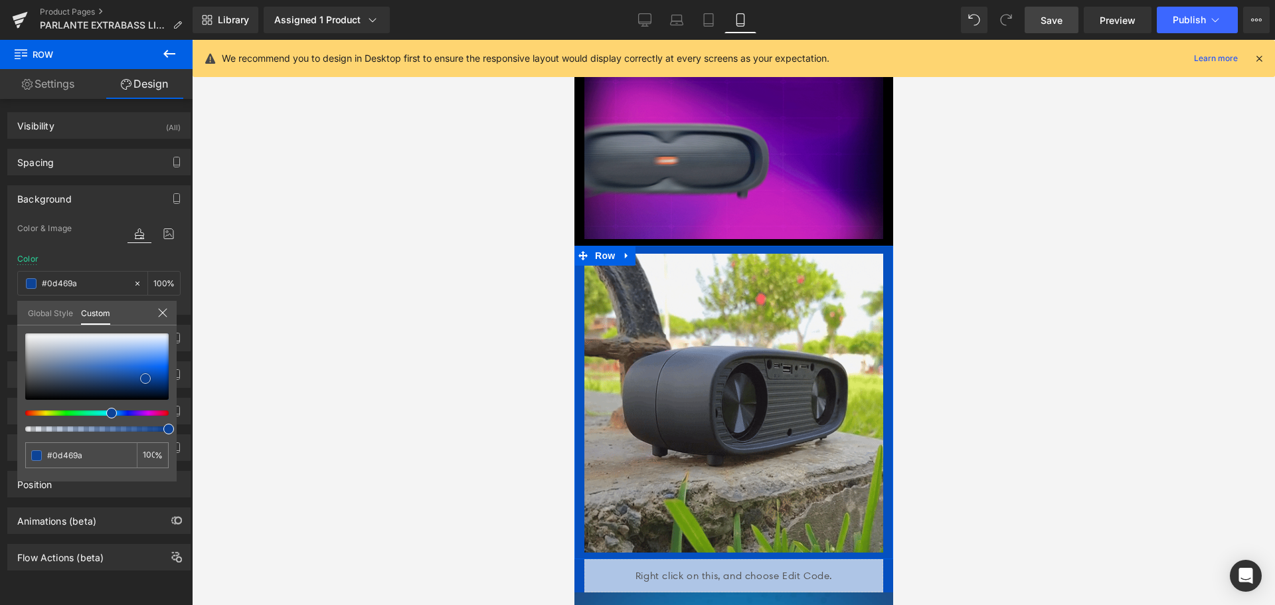
type input "#0d4396"
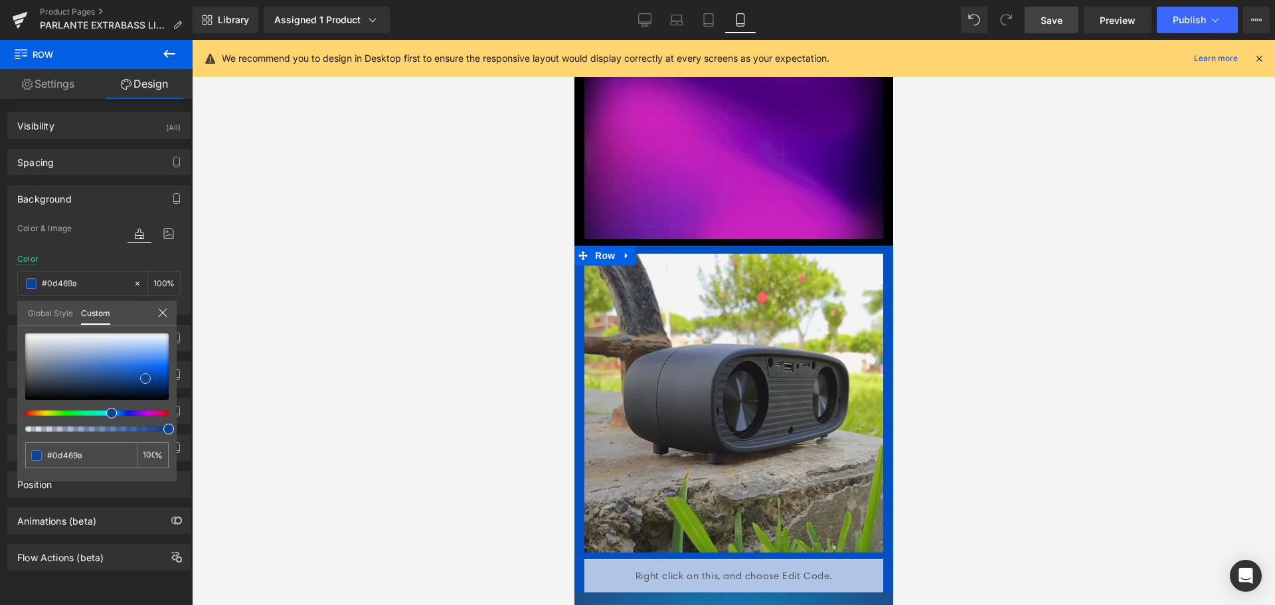
type input "#0d4396"
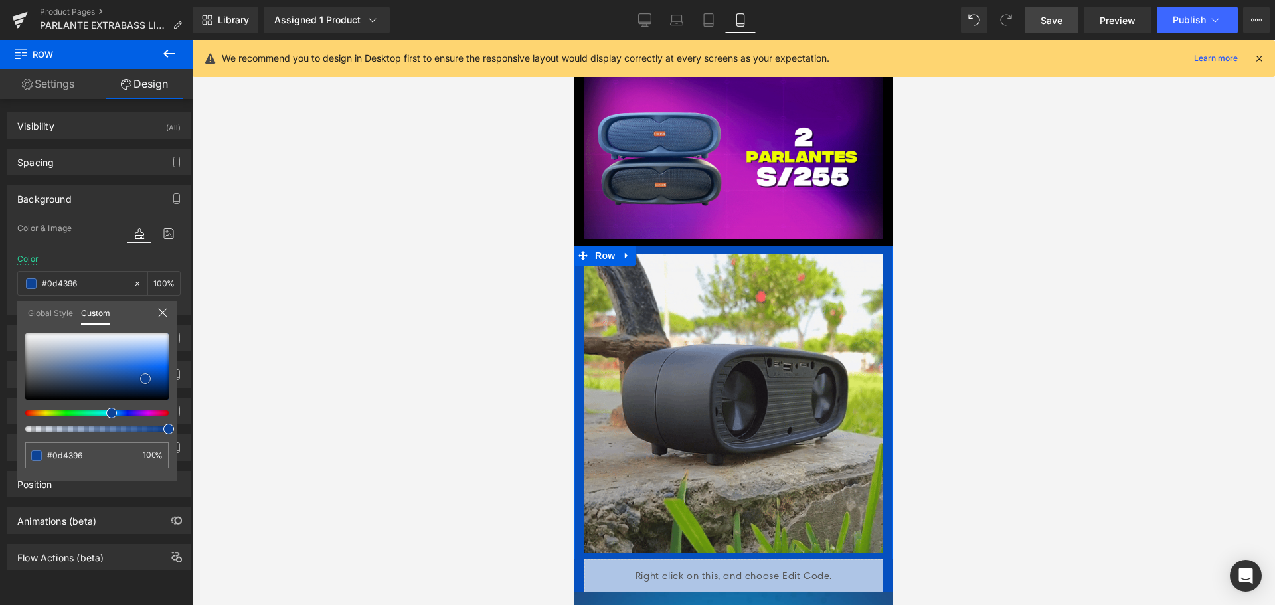
type input "#000000"
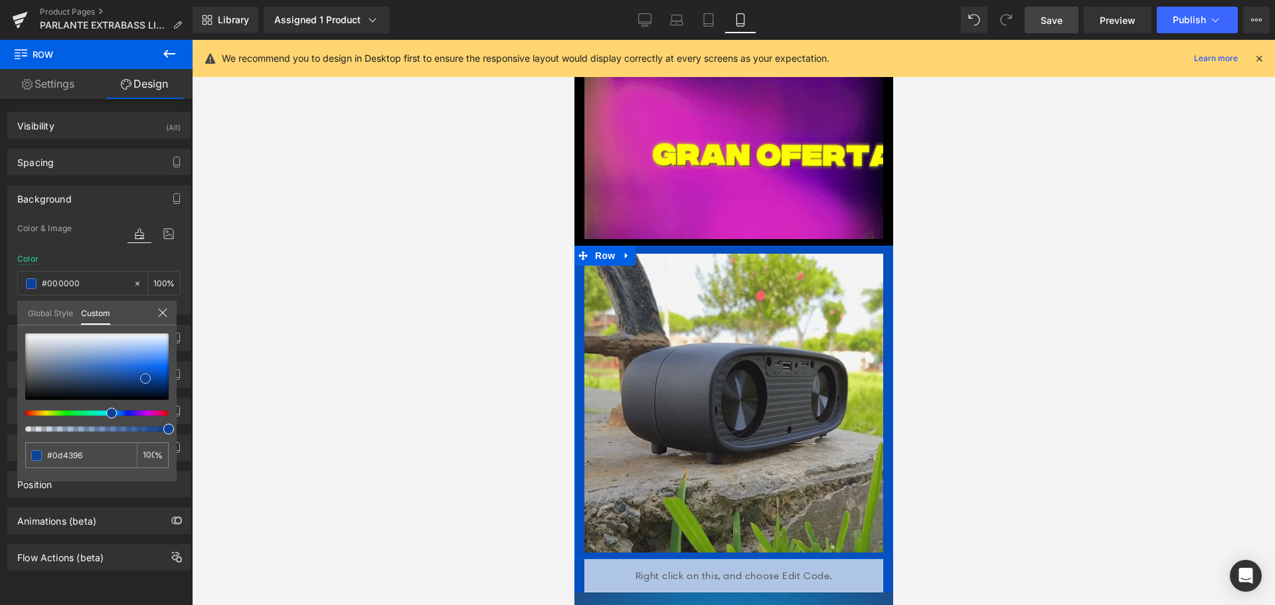
type input "#000000"
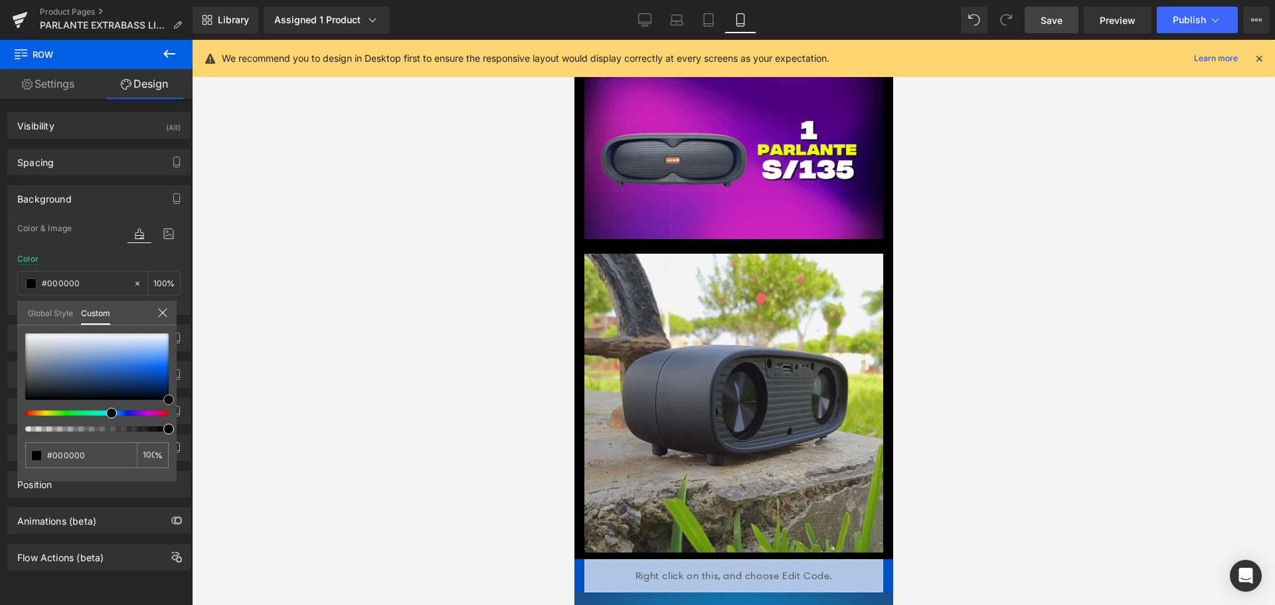
drag, startPoint x: 145, startPoint y: 378, endPoint x: 243, endPoint y: 490, distance: 149.2
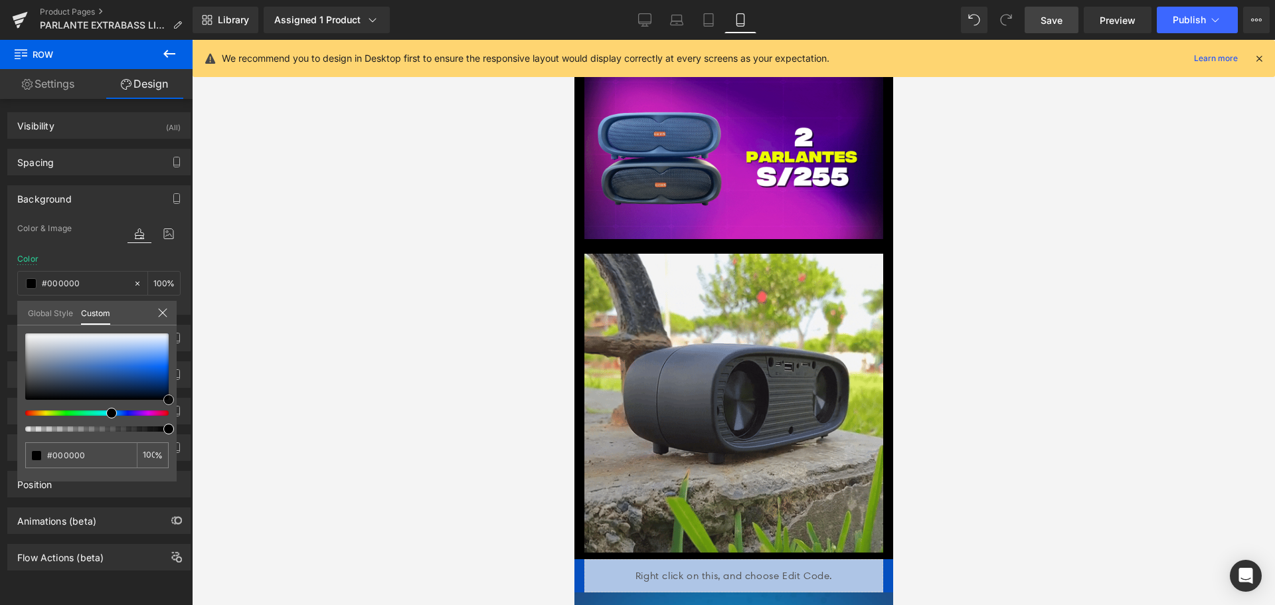
click at [241, 490] on div "Row You are previewing how the will restyle your page. You can not edit Element…" at bounding box center [637, 314] width 1275 height 628
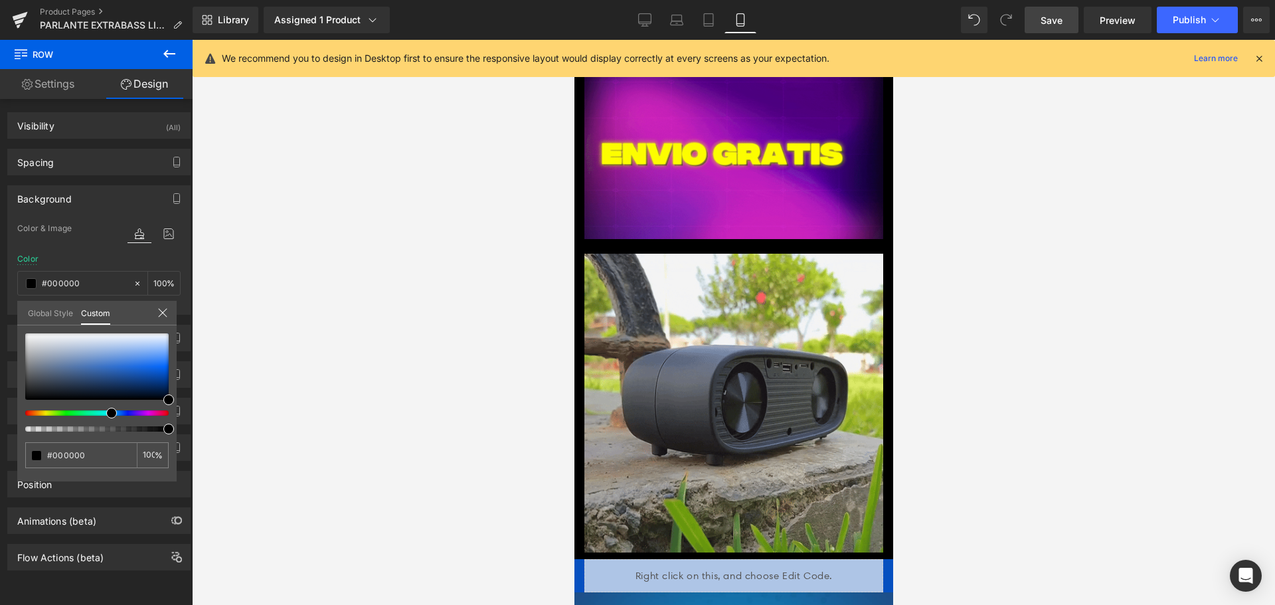
click at [280, 411] on div at bounding box center [733, 322] width 1083 height 565
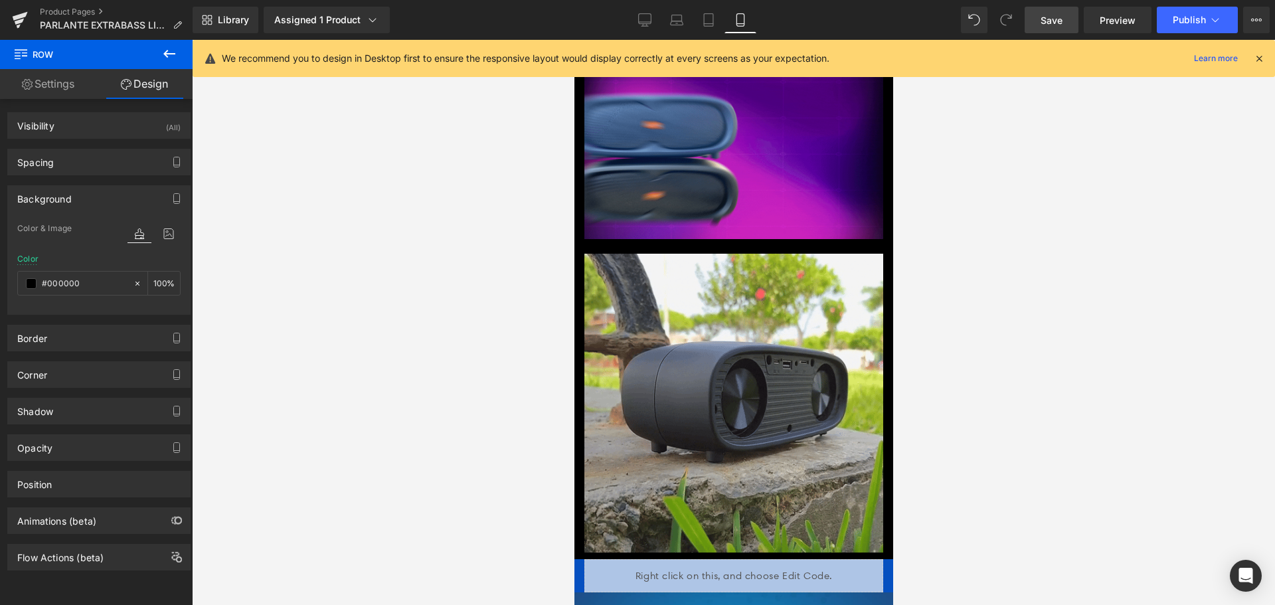
click at [1054, 23] on span "Save" at bounding box center [1052, 20] width 22 height 14
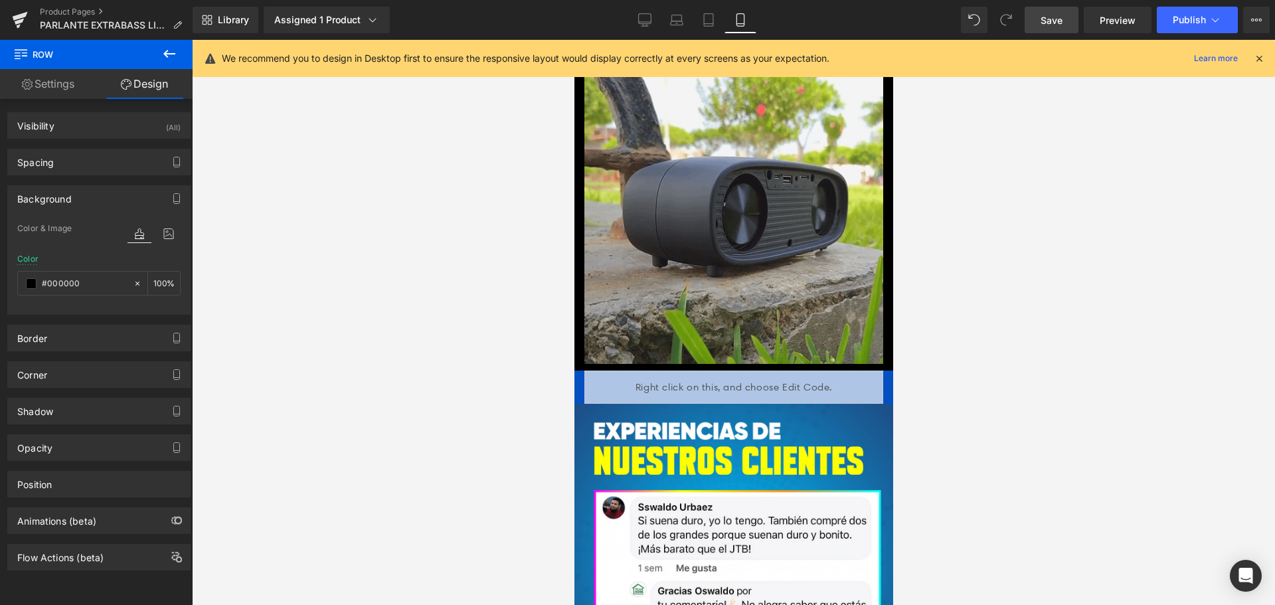
scroll to position [1860, 0]
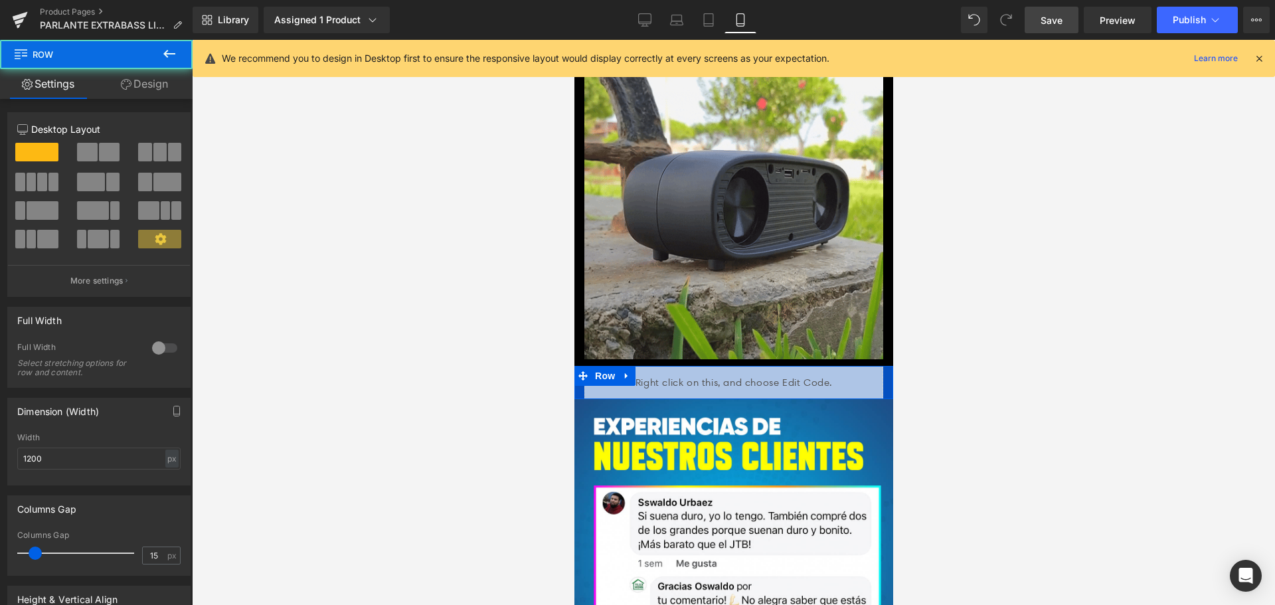
click at [876, 366] on div "Liquid" at bounding box center [733, 382] width 319 height 33
click at [628, 371] on icon at bounding box center [626, 376] width 9 height 10
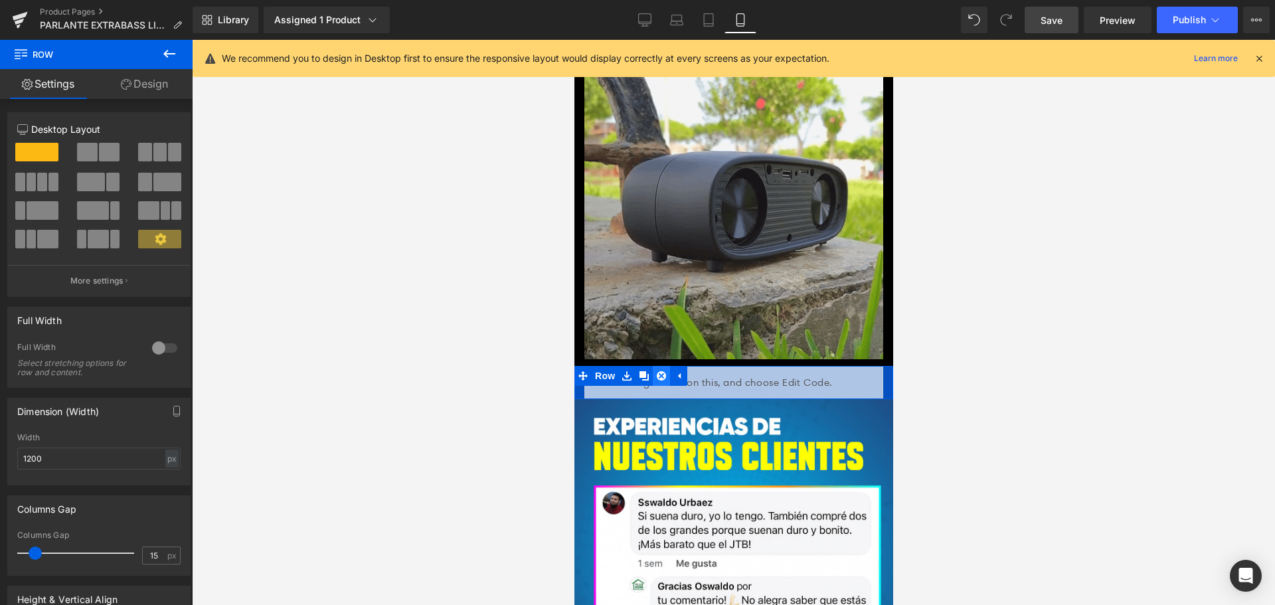
click at [662, 371] on icon at bounding box center [660, 375] width 9 height 9
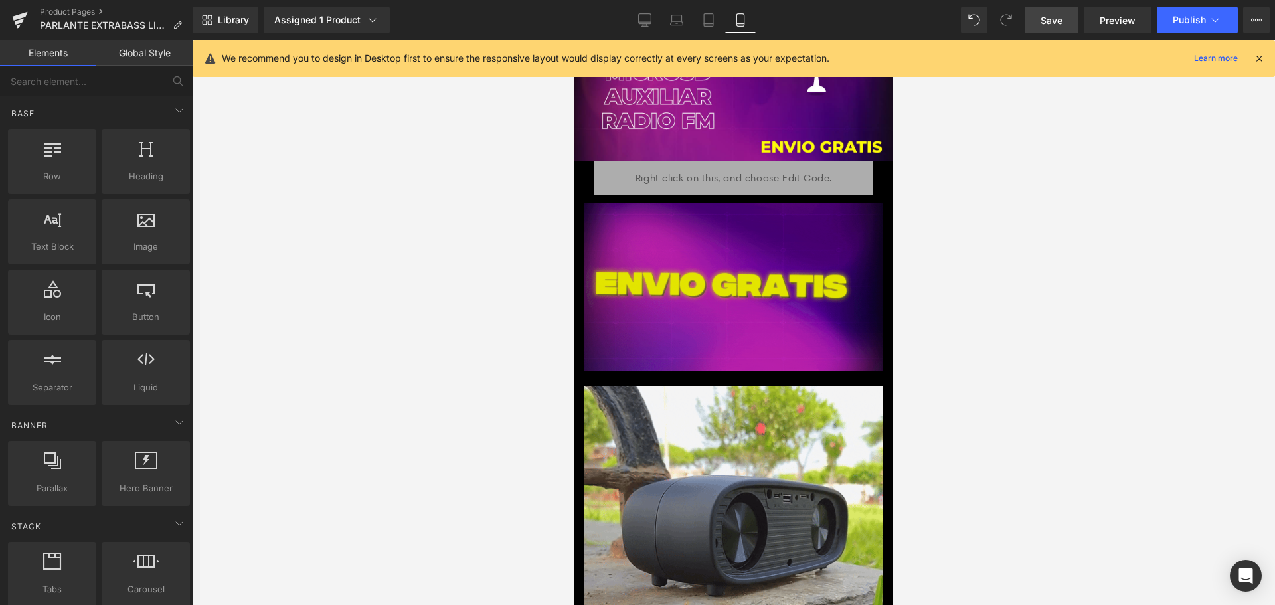
scroll to position [1528, 0]
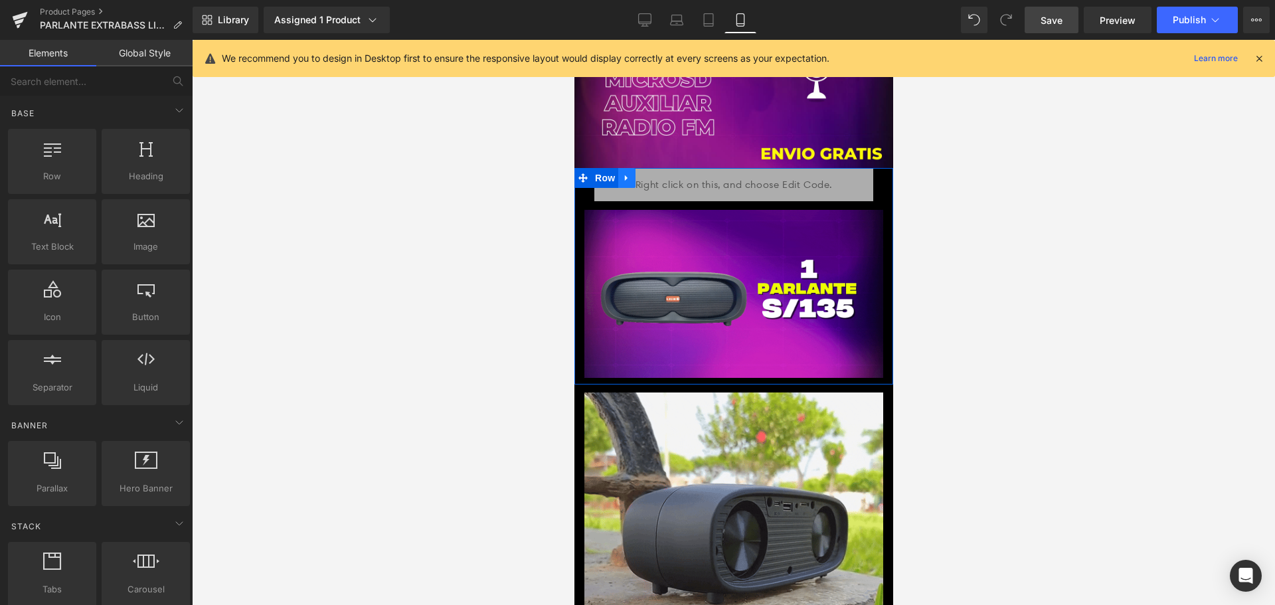
click at [626, 173] on icon at bounding box center [626, 178] width 9 height 10
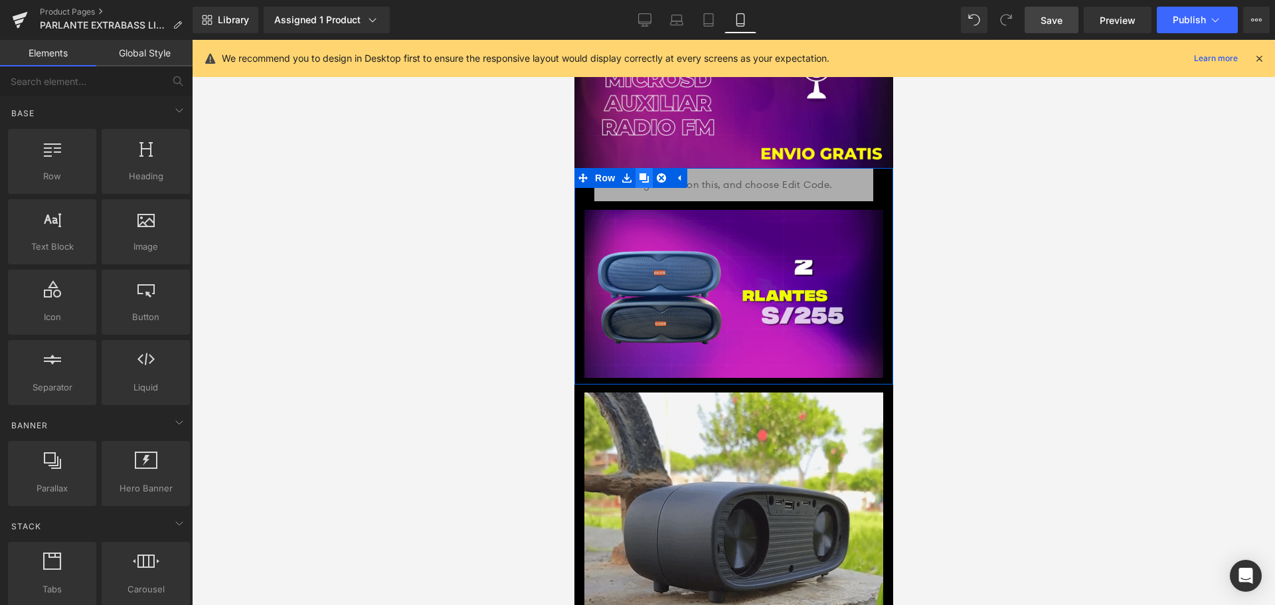
click at [636, 168] on link at bounding box center [643, 178] width 17 height 20
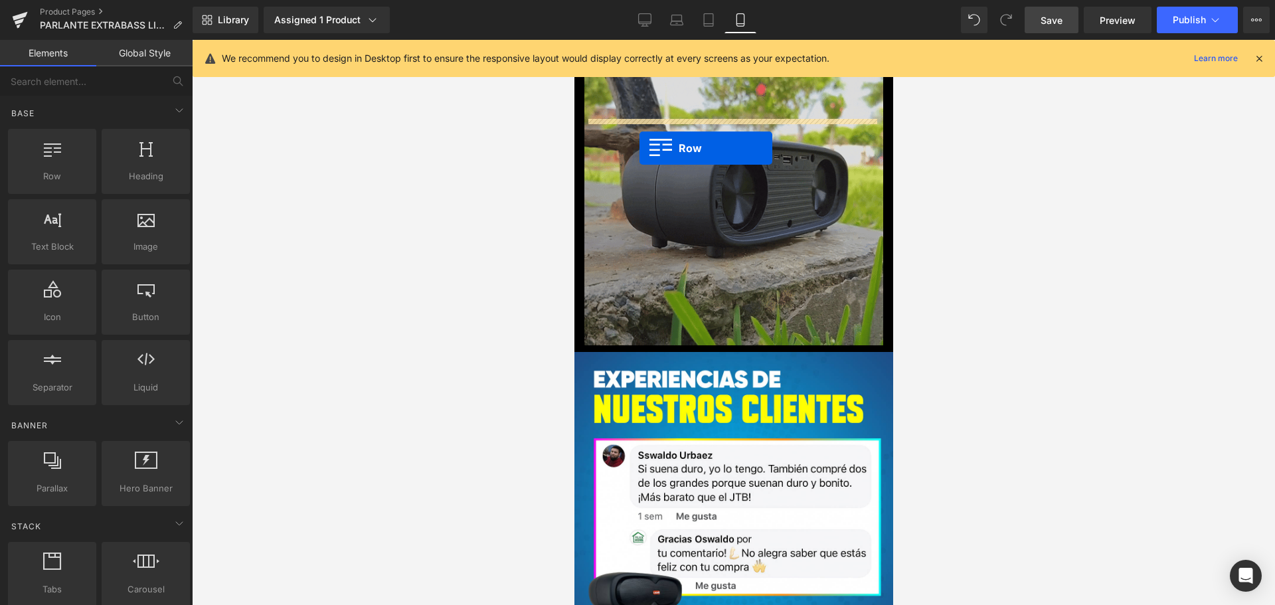
scroll to position [1926, 0]
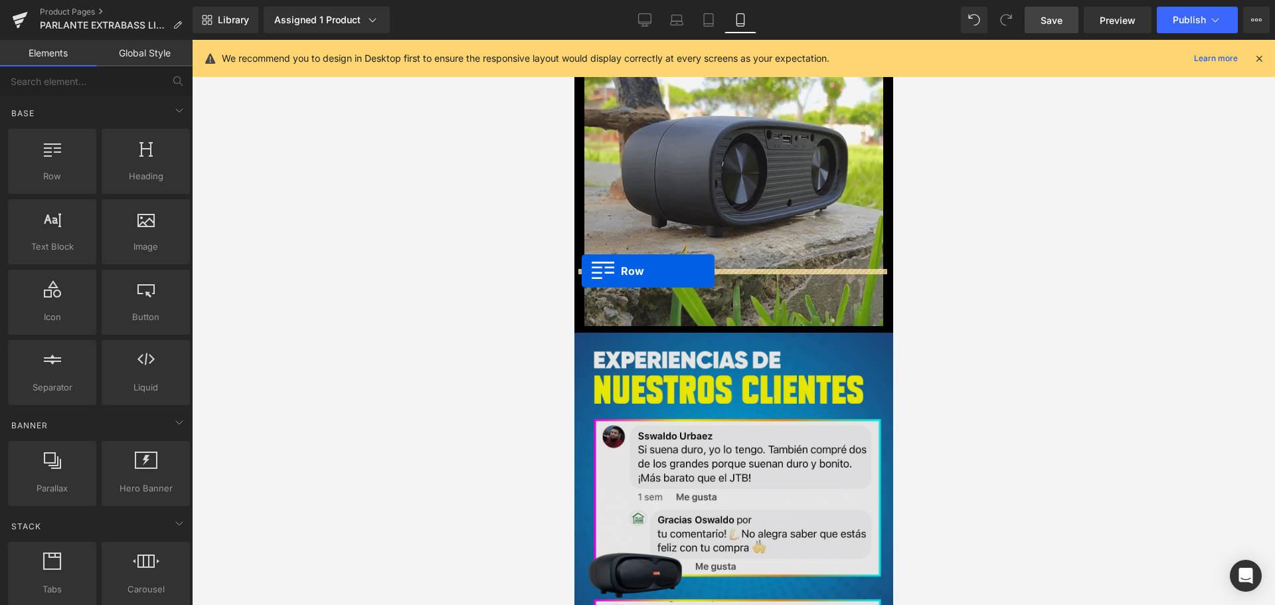
drag, startPoint x: 583, startPoint y: 130, endPoint x: 581, endPoint y: 271, distance: 141.5
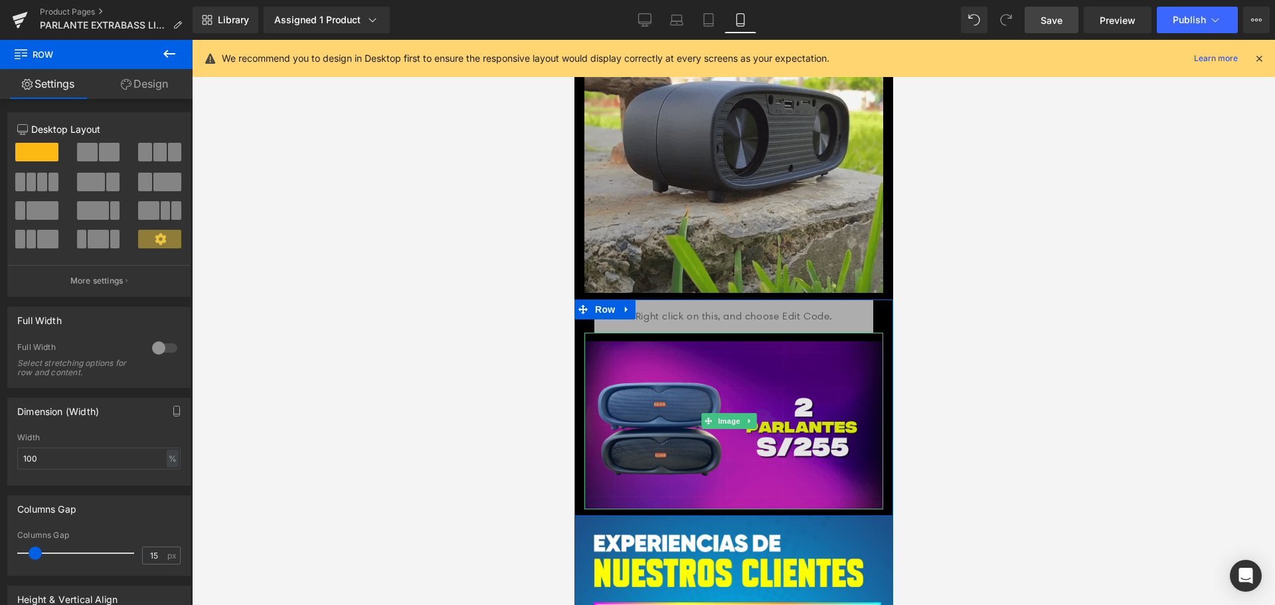
click at [788, 401] on img at bounding box center [733, 421] width 299 height 177
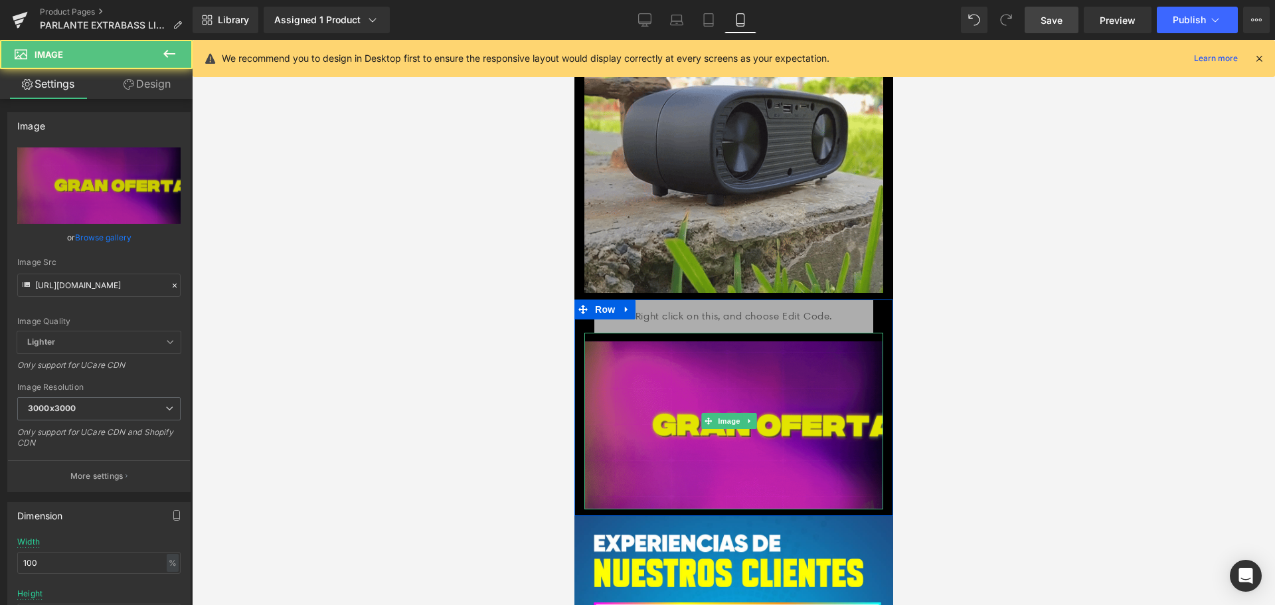
click at [655, 333] on img at bounding box center [733, 421] width 299 height 177
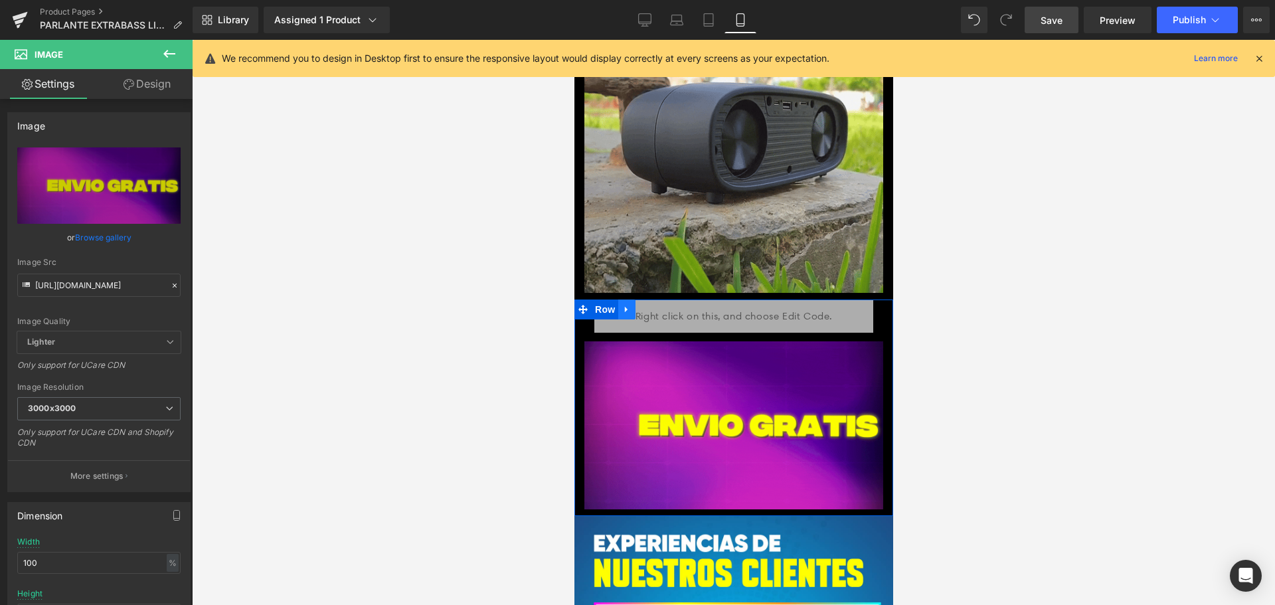
click at [624, 307] on icon at bounding box center [625, 310] width 3 height 6
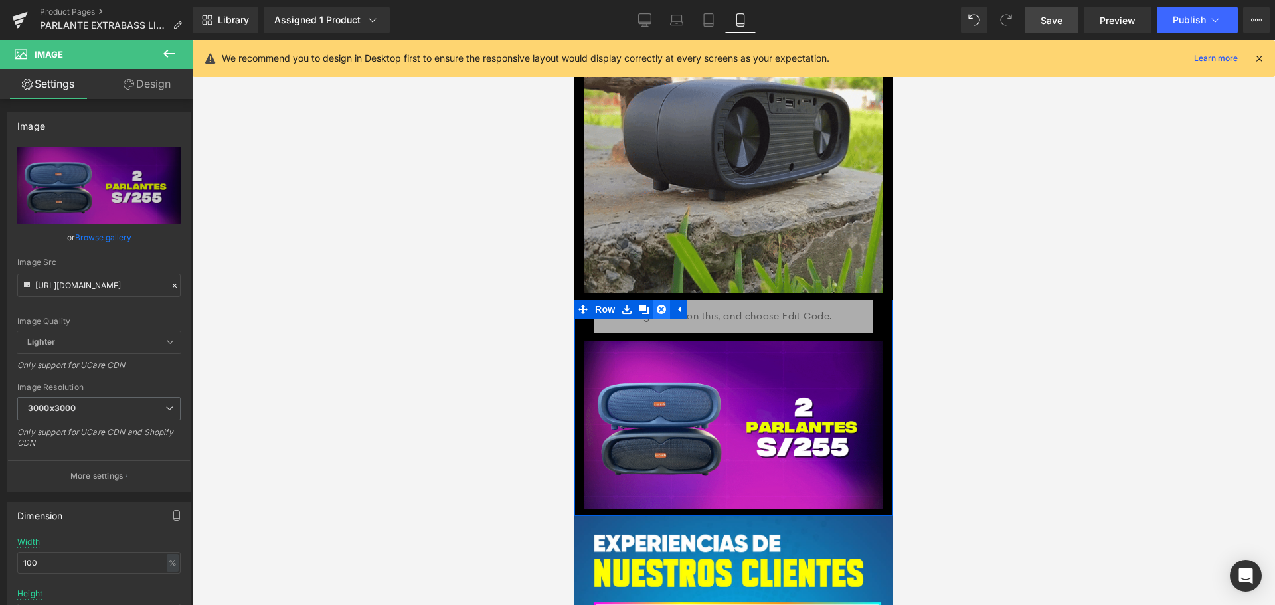
click at [662, 305] on icon at bounding box center [660, 309] width 9 height 9
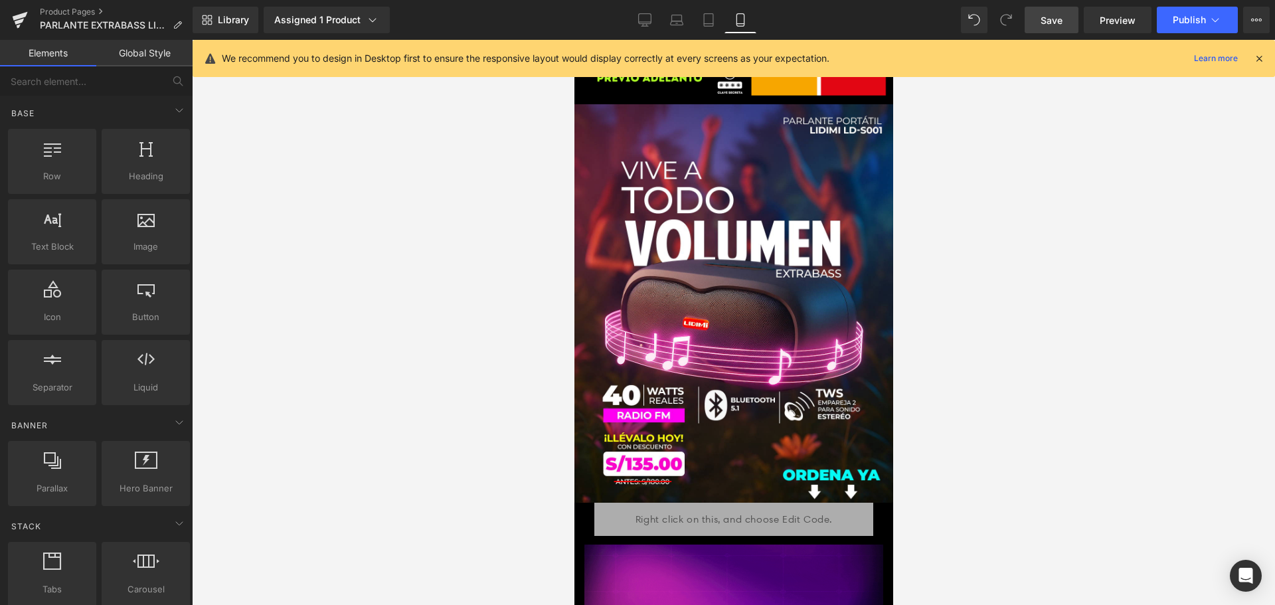
scroll to position [266, 0]
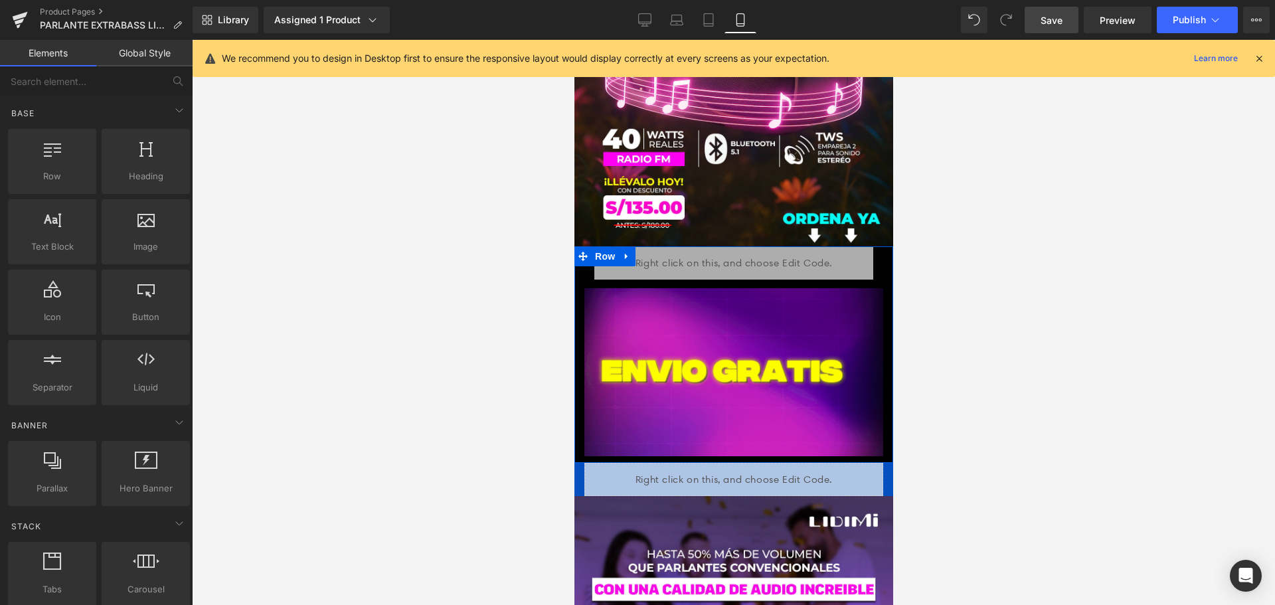
click at [622, 252] on icon at bounding box center [626, 257] width 9 height 10
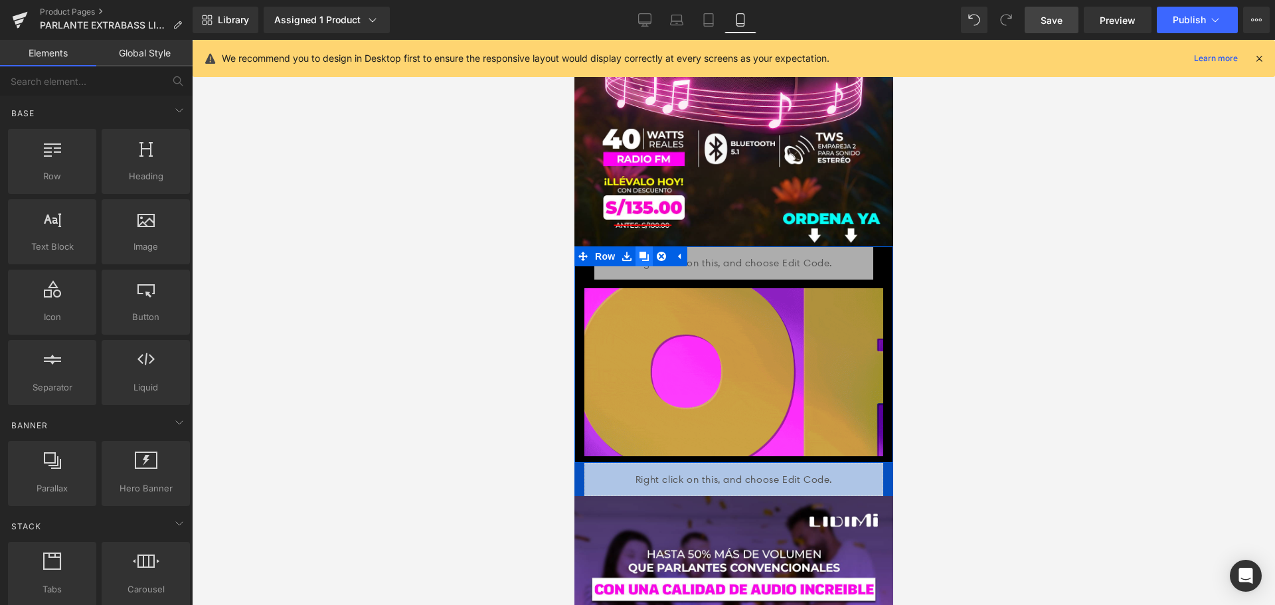
click at [643, 252] on icon at bounding box center [643, 256] width 9 height 9
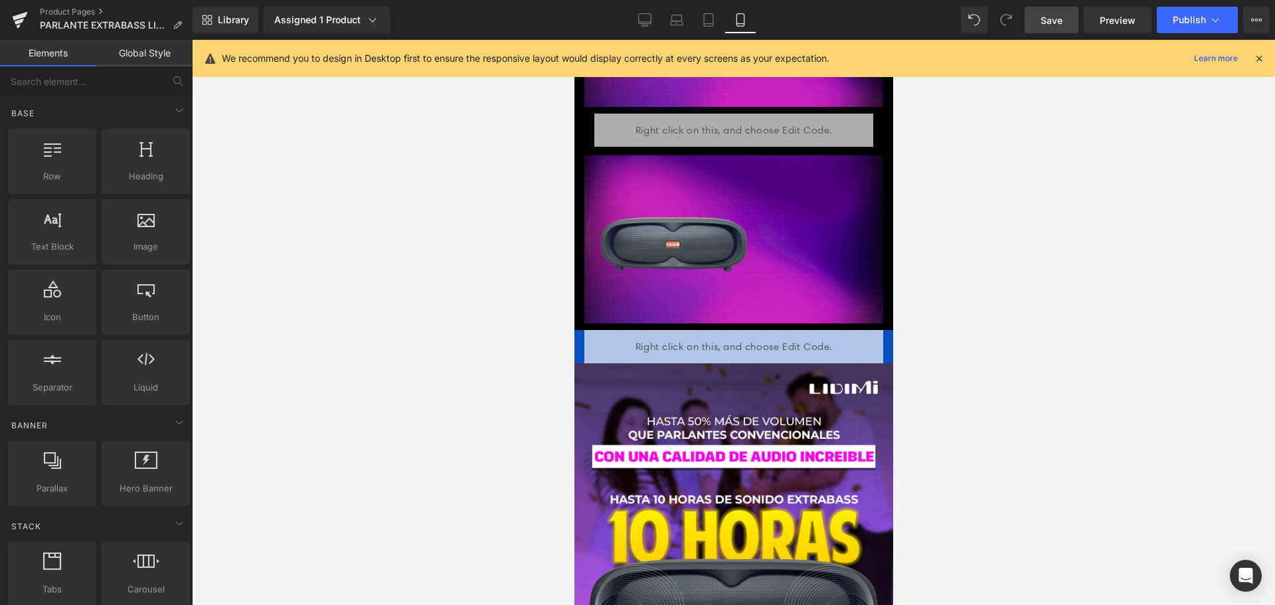
scroll to position [616, 0]
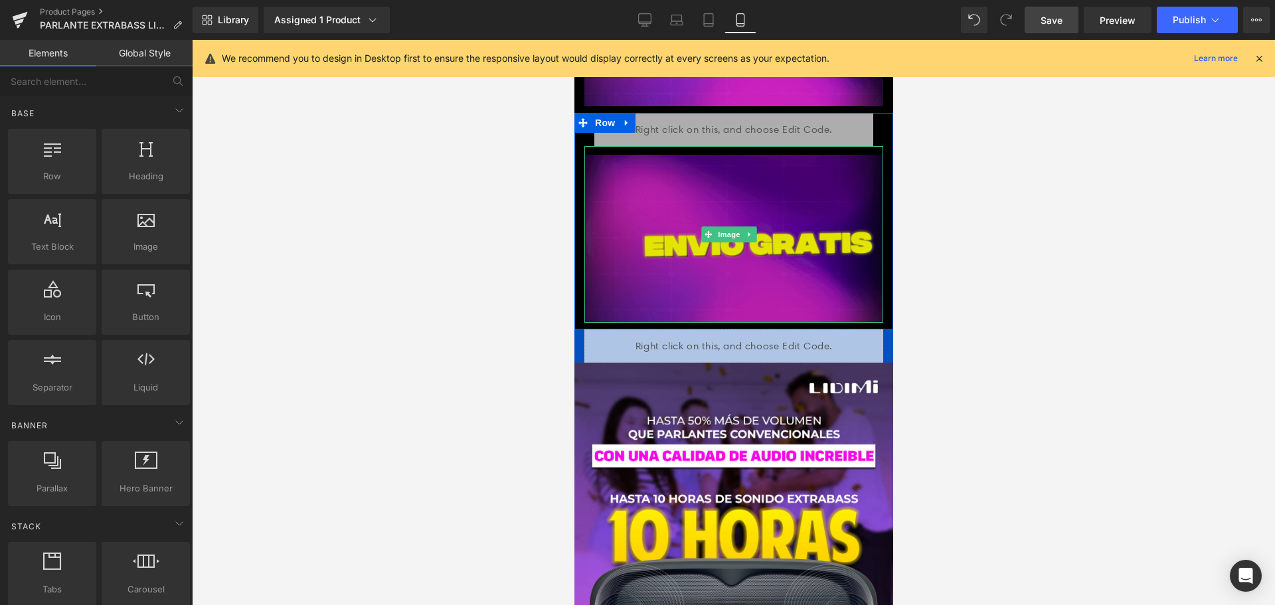
click at [774, 242] on img at bounding box center [733, 234] width 299 height 177
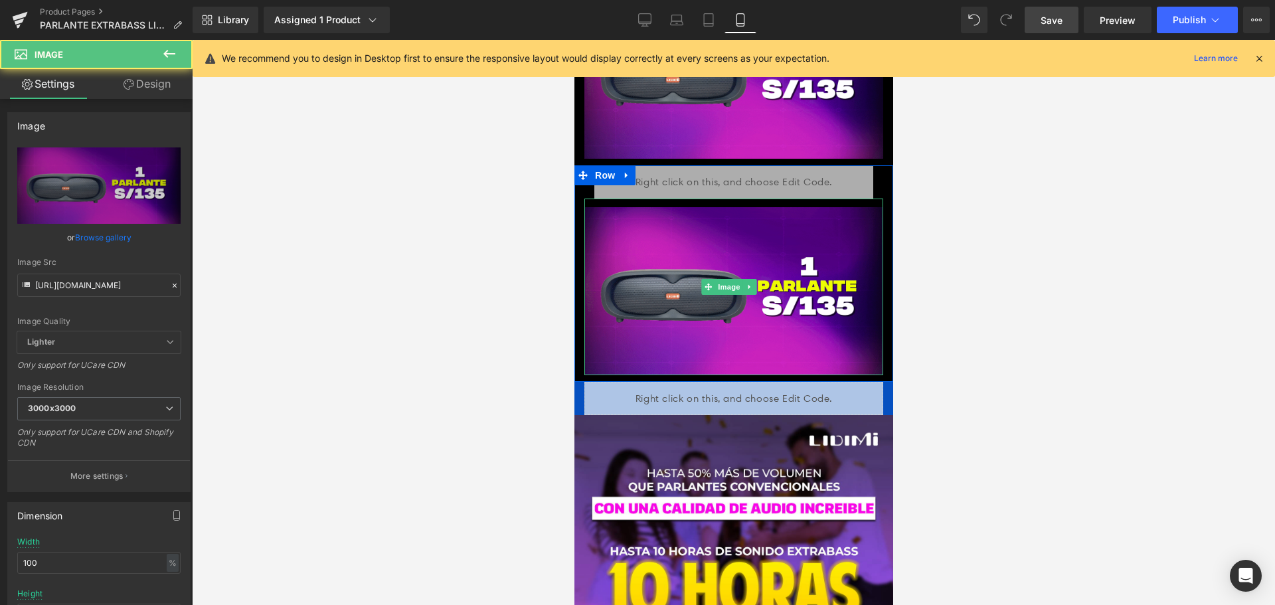
scroll to position [483, 0]
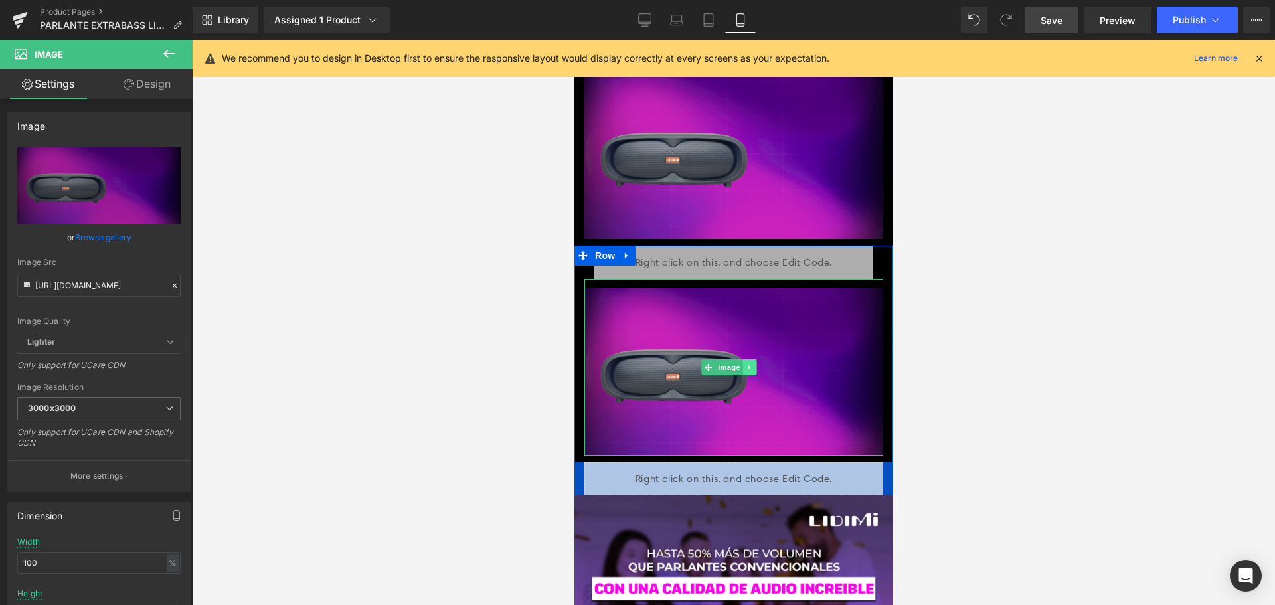
click at [751, 363] on icon at bounding box center [748, 367] width 7 height 8
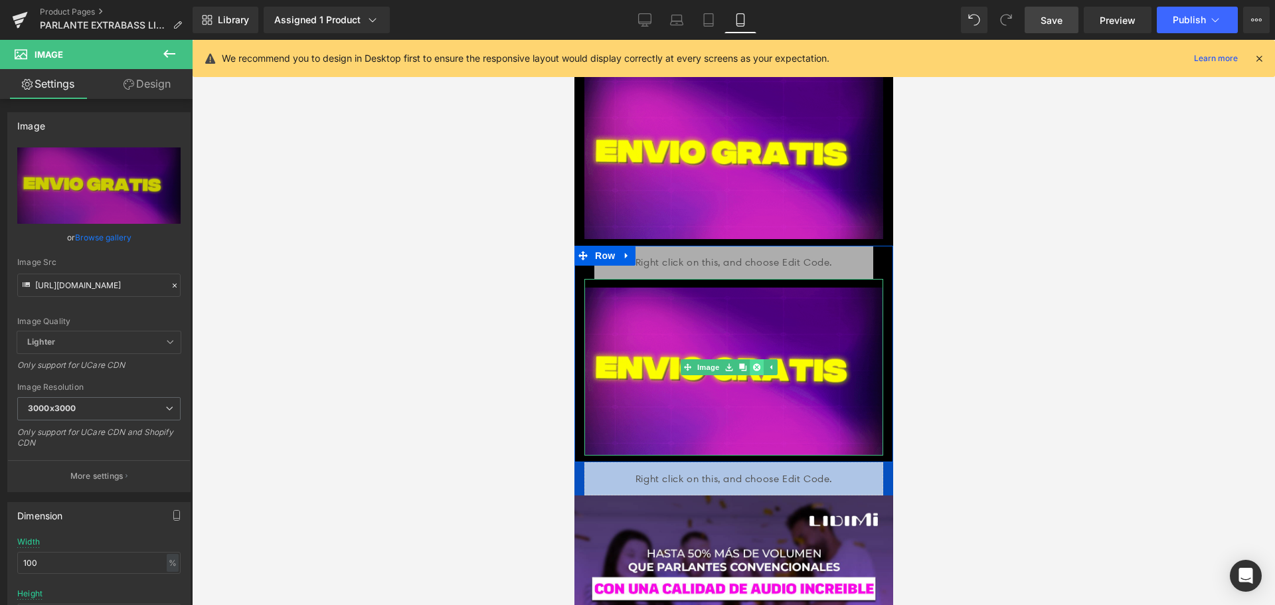
click at [755, 363] on icon at bounding box center [755, 367] width 7 height 8
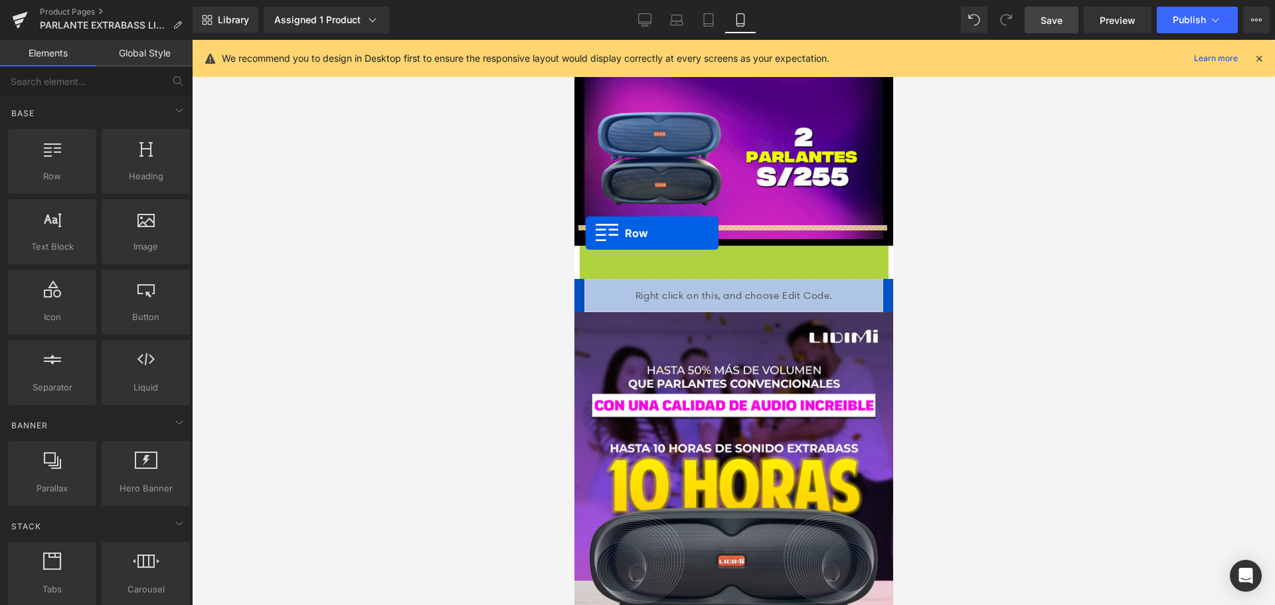
drag, startPoint x: 583, startPoint y: 236, endPoint x: 575, endPoint y: 238, distance: 7.6
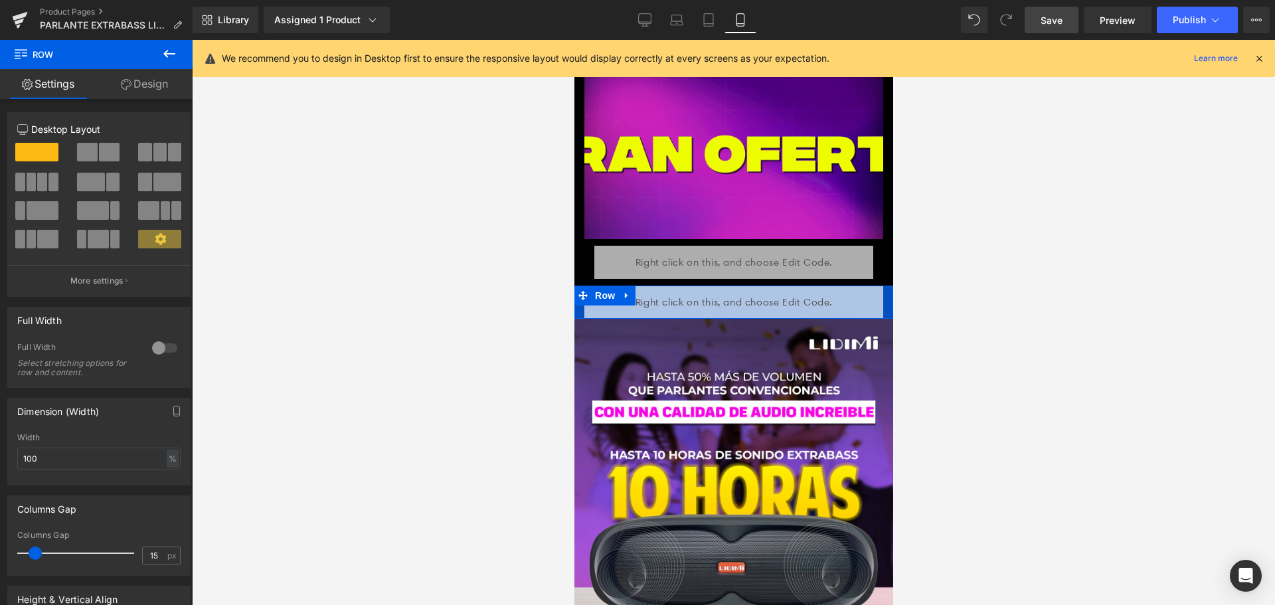
click at [628, 291] on icon at bounding box center [626, 296] width 9 height 10
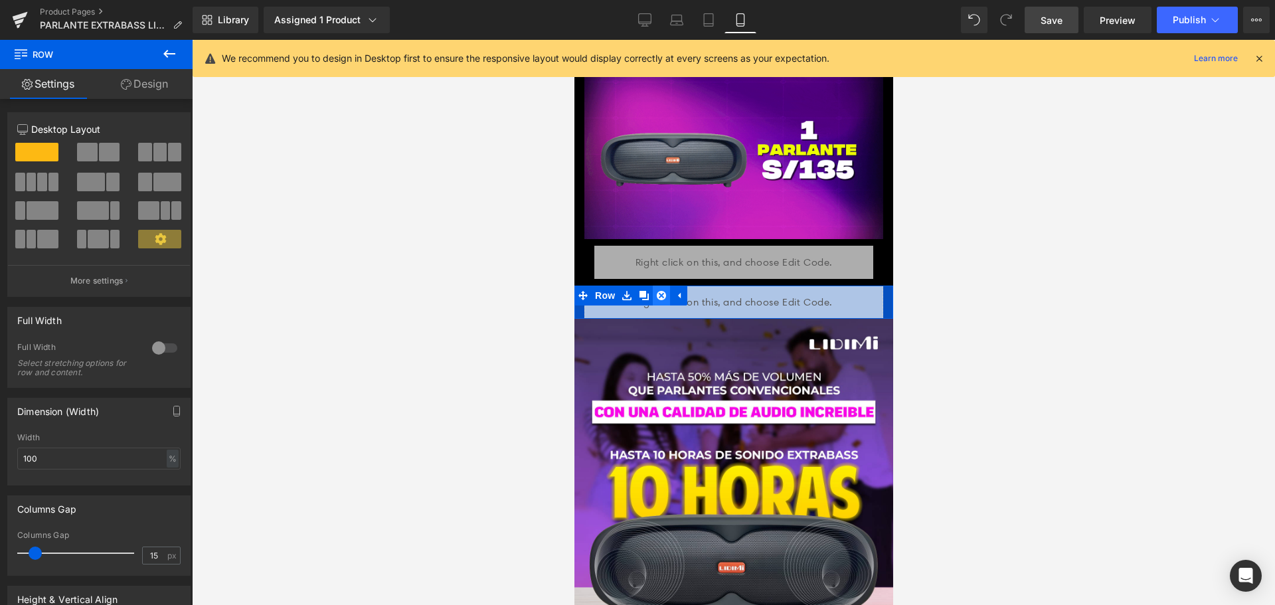
click at [664, 286] on link at bounding box center [660, 296] width 17 height 20
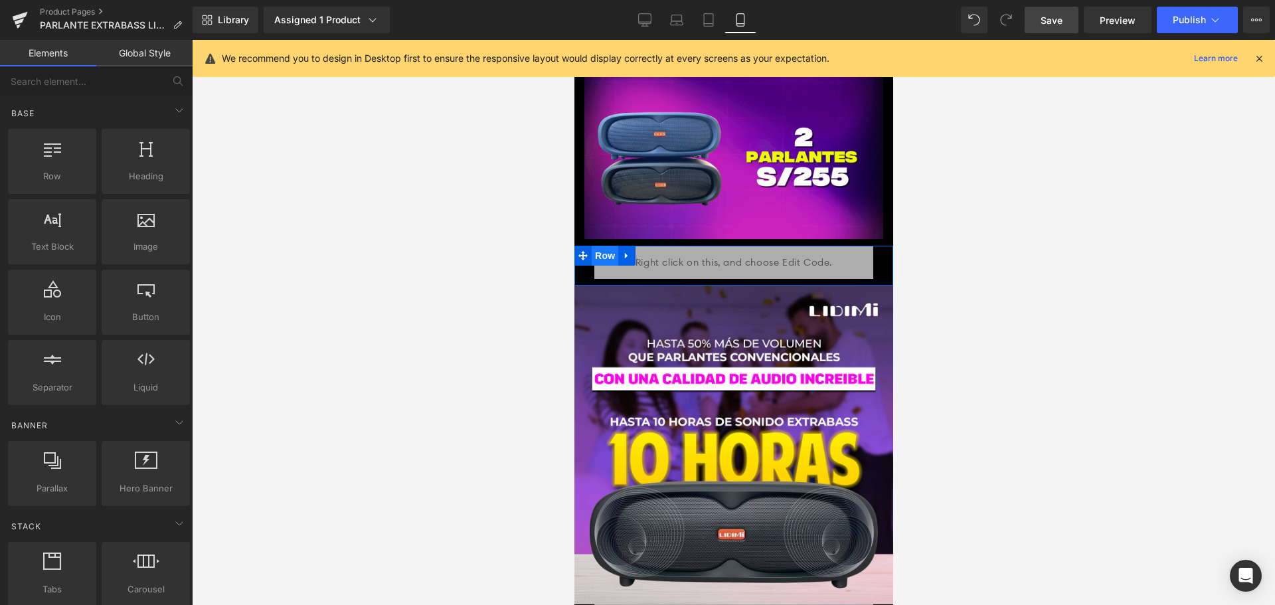
click at [613, 246] on span "Row" at bounding box center [604, 256] width 27 height 20
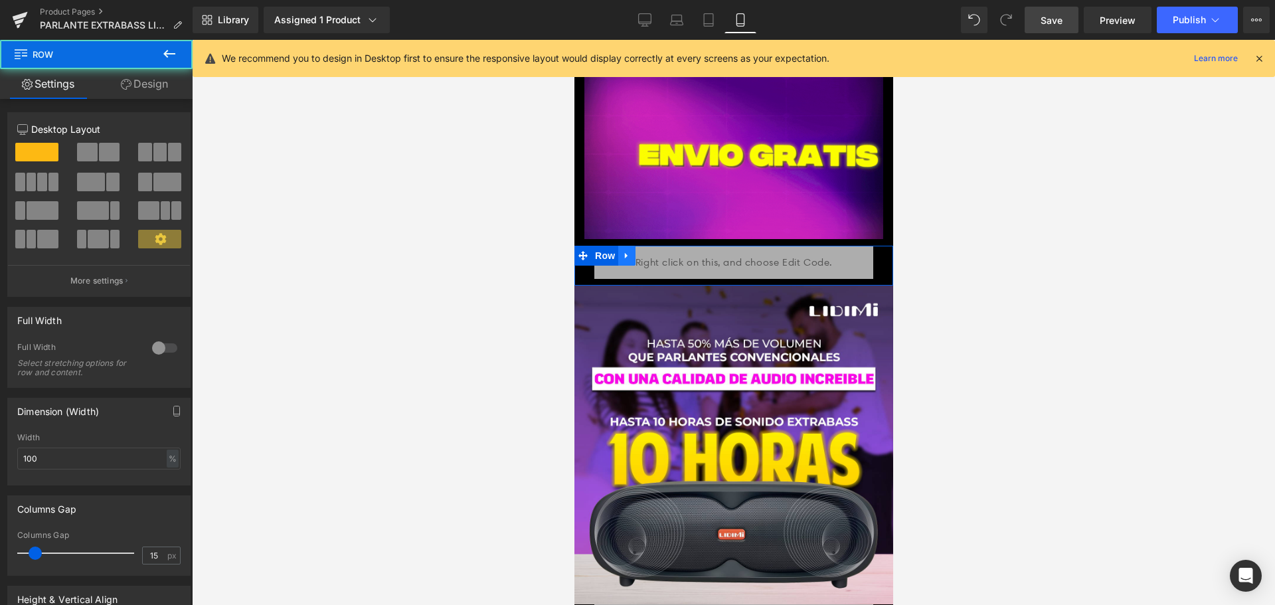
click at [619, 246] on link at bounding box center [626, 256] width 17 height 20
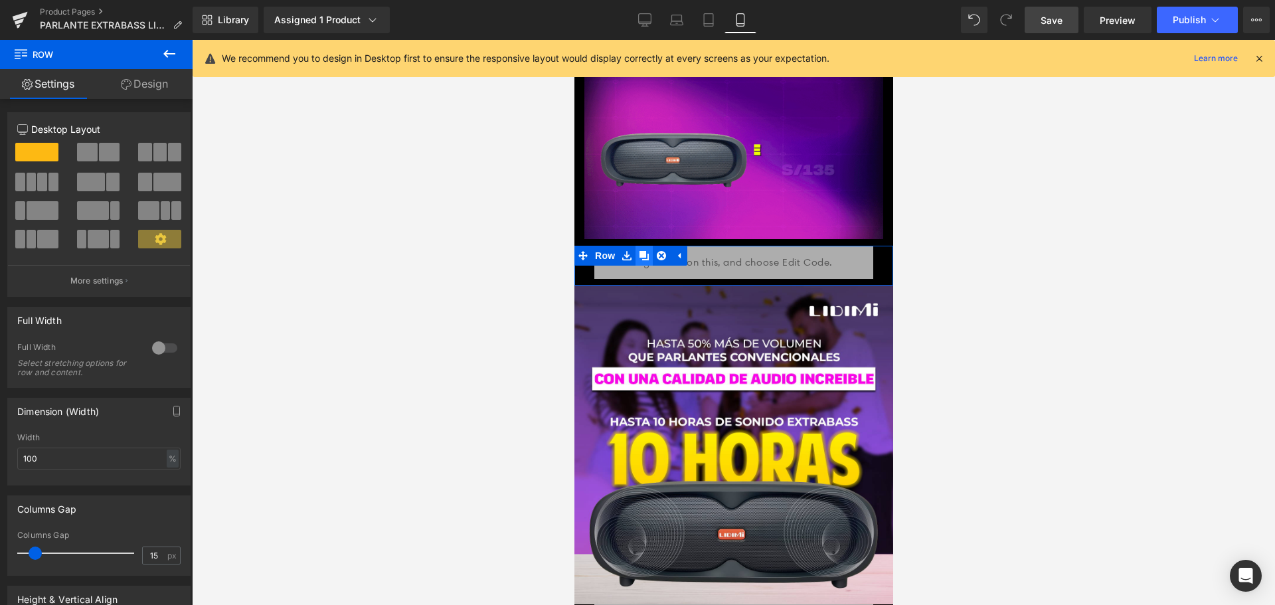
click at [644, 251] on icon at bounding box center [643, 255] width 9 height 9
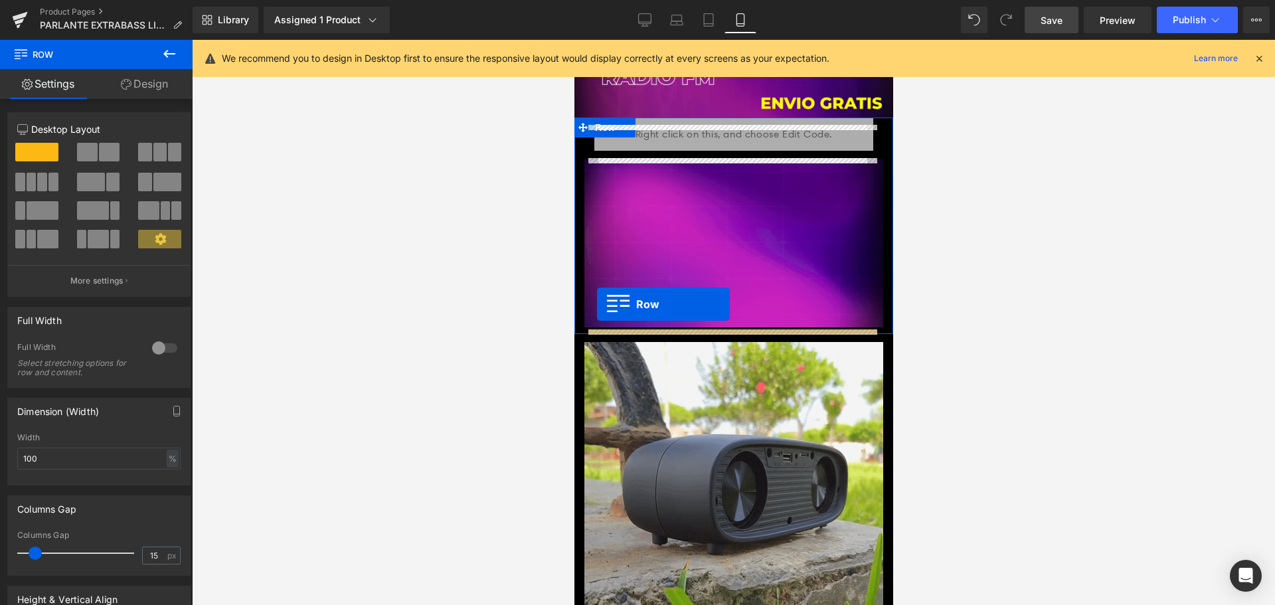
scroll to position [1812, 0]
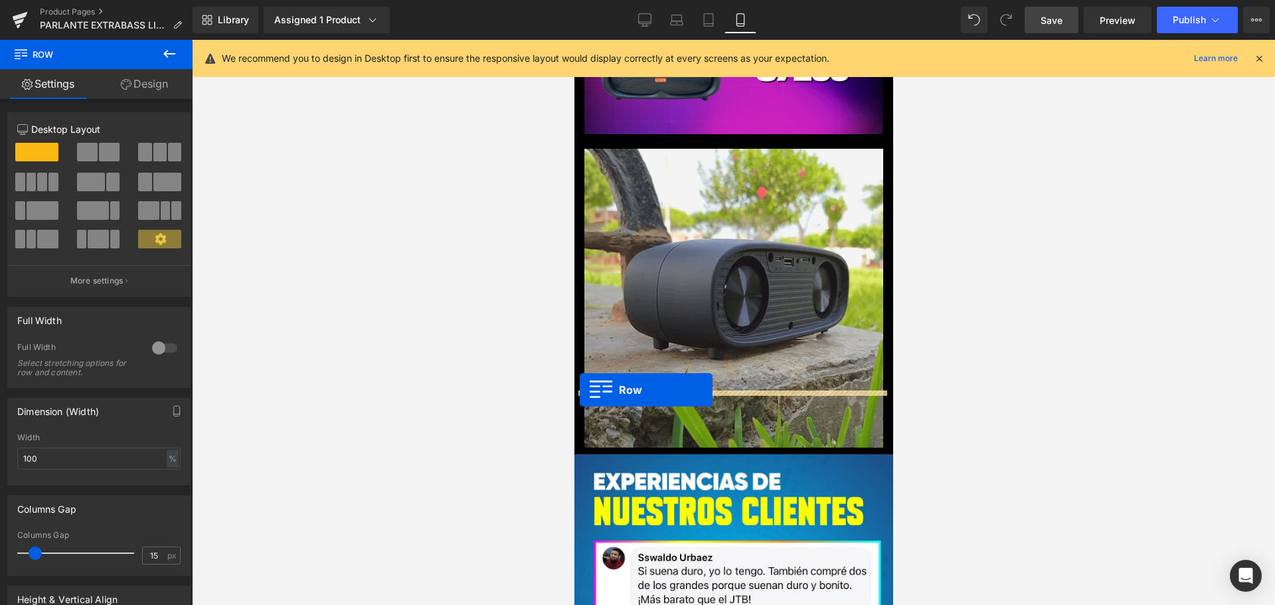
drag, startPoint x: 582, startPoint y: 272, endPoint x: 579, endPoint y: 386, distance: 113.6
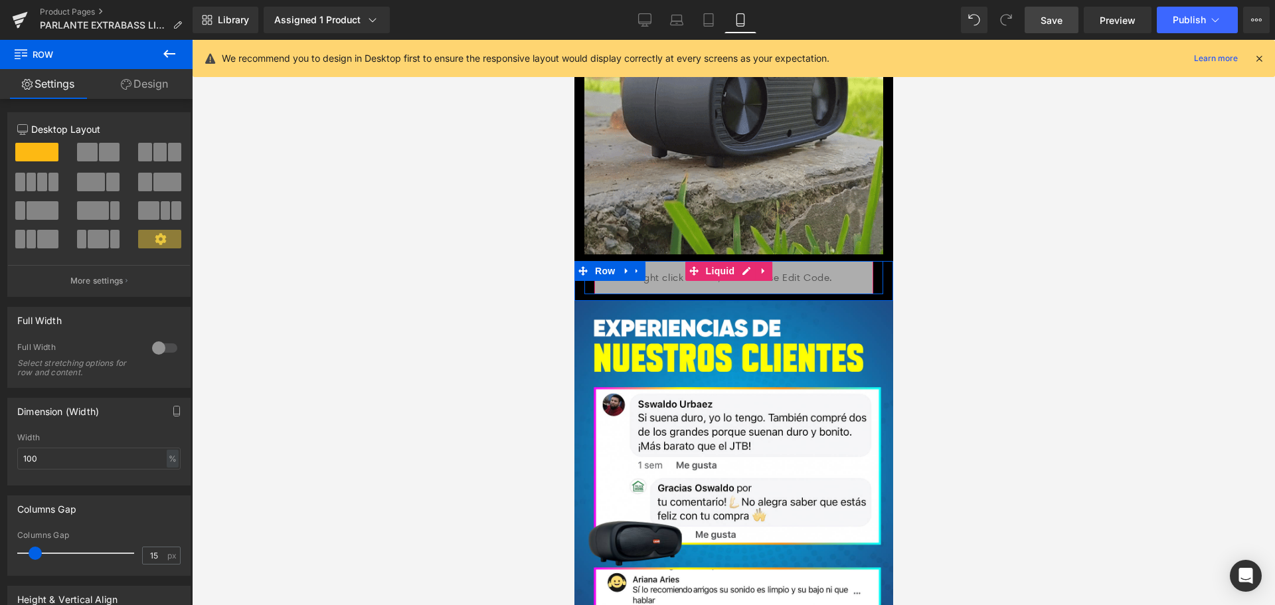
scroll to position [1978, 0]
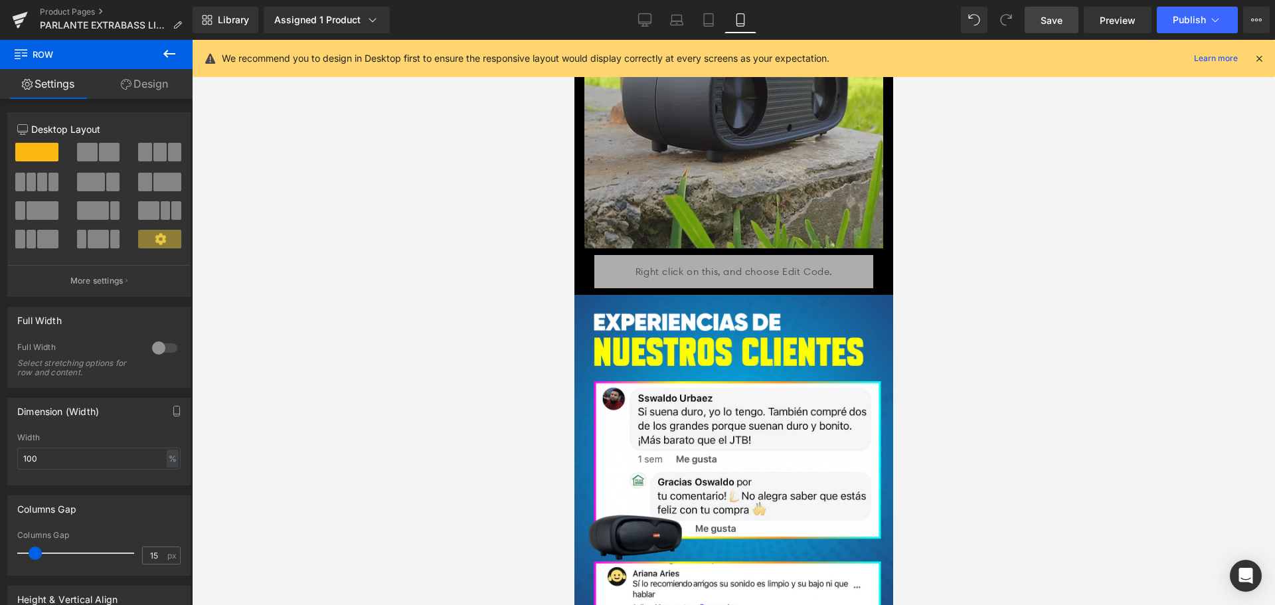
click at [1052, 20] on span "Save" at bounding box center [1052, 20] width 22 height 14
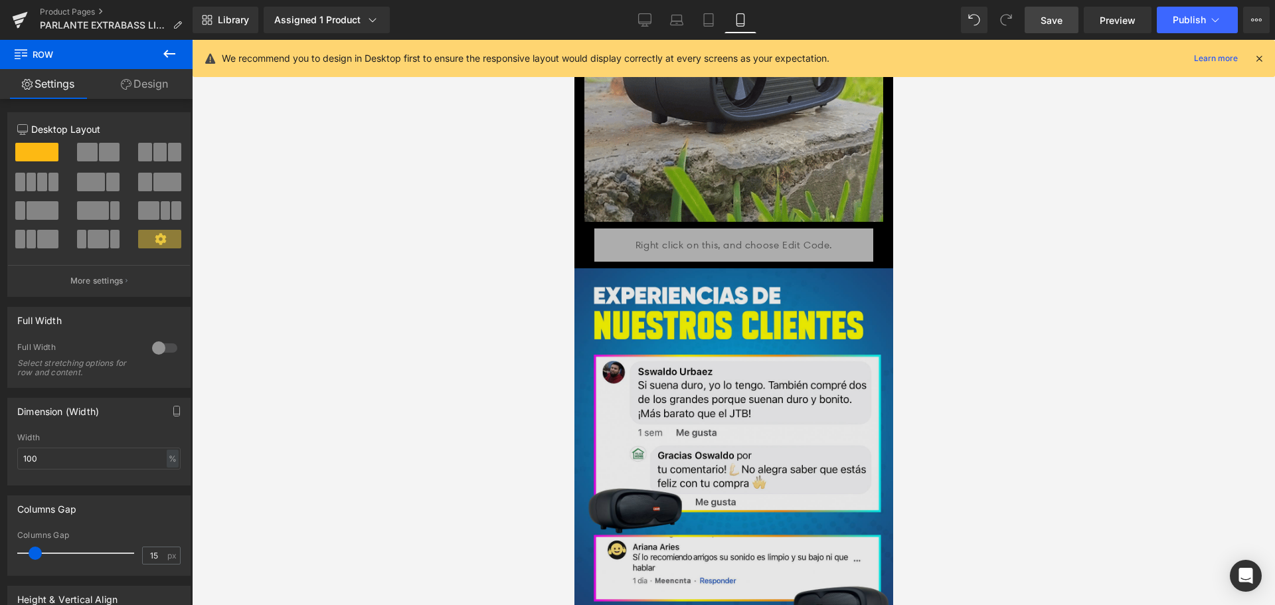
scroll to position [2192, 0]
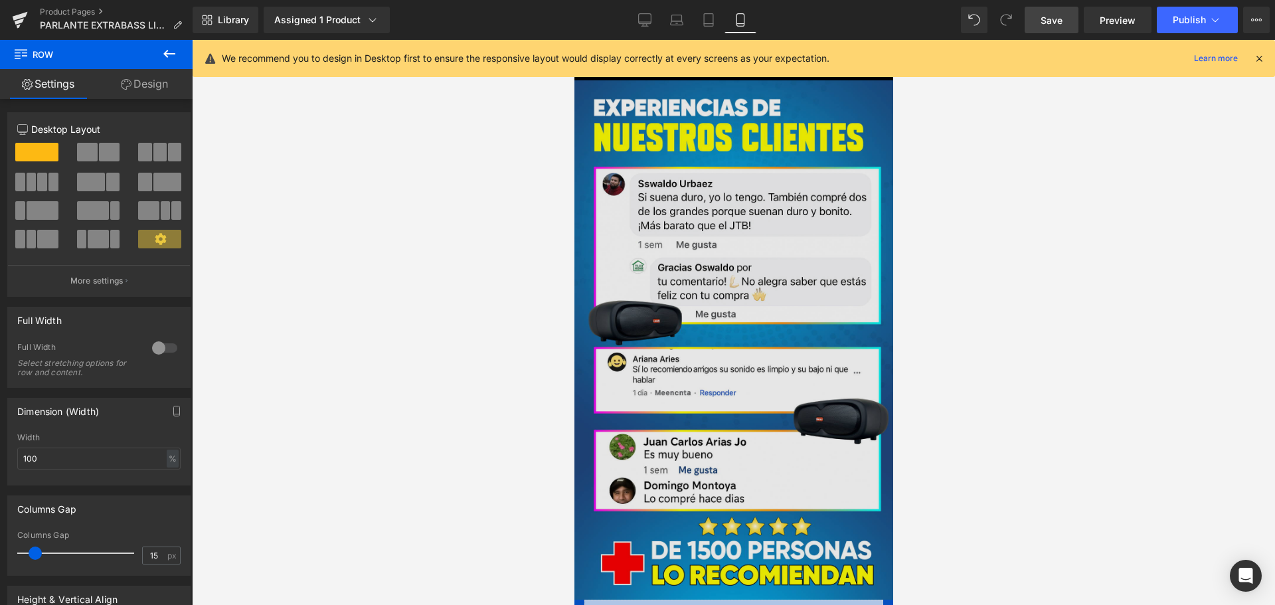
click at [711, 322] on img at bounding box center [733, 339] width 319 height 519
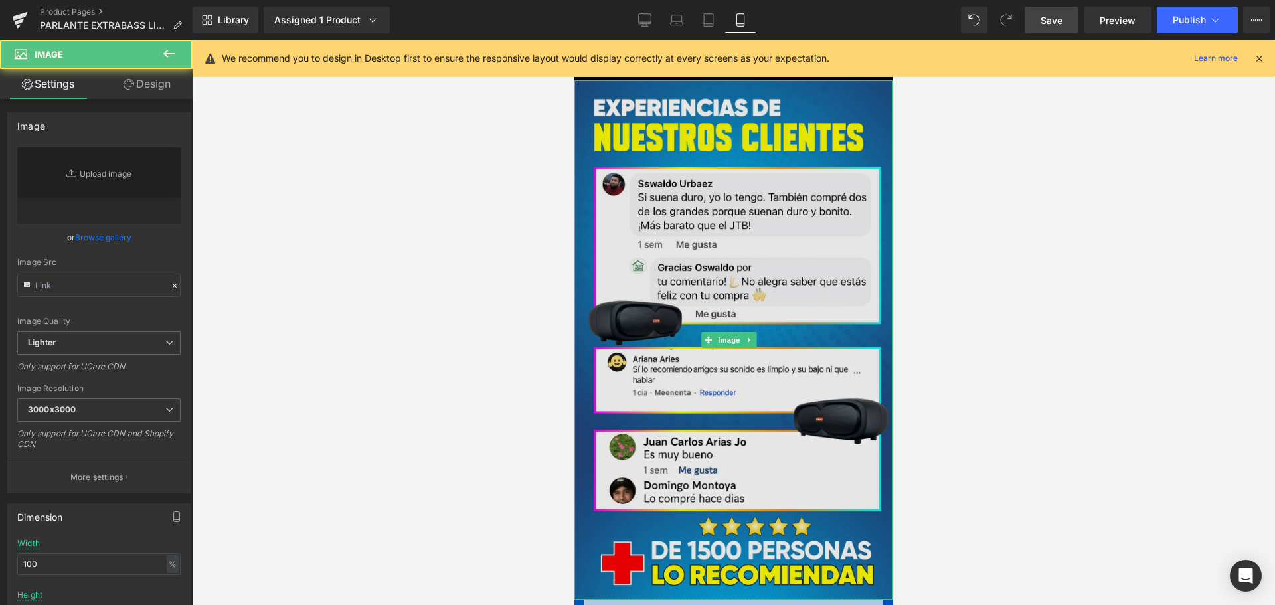
type input "https://ucarecdn.com/4050c456-4243-4c36-ae51-85c5429d716d/-/format/auto/-/previ…"
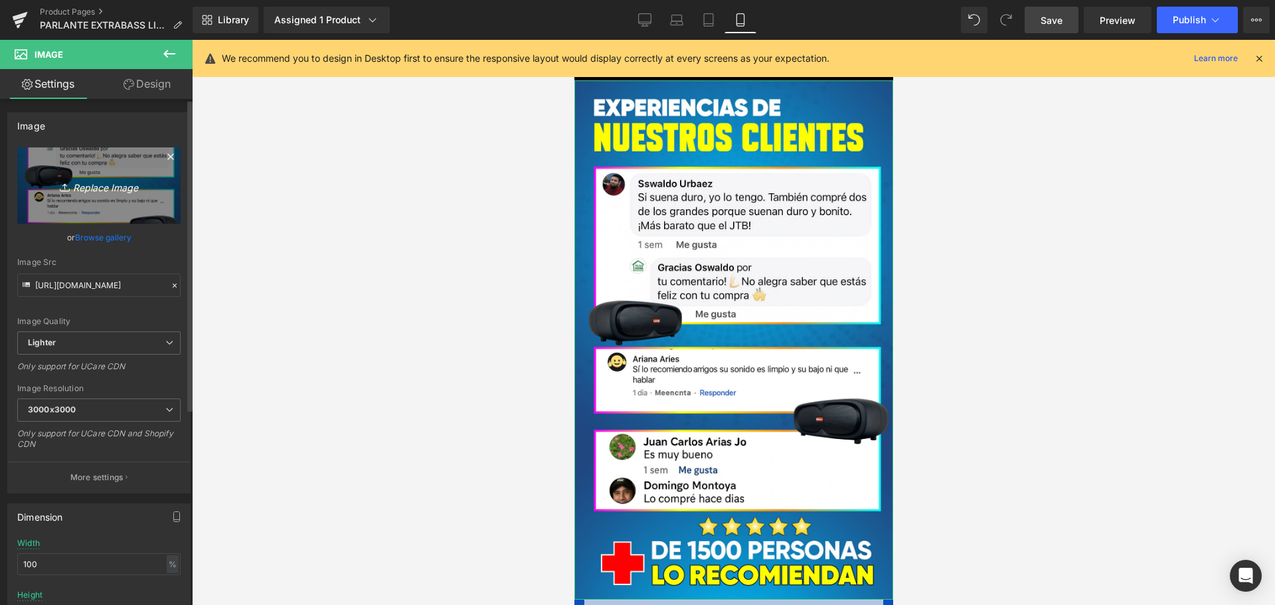
click at [106, 175] on link "Replace Image" at bounding box center [98, 185] width 163 height 76
type input "C:\fakepath\360twslidimi.png"
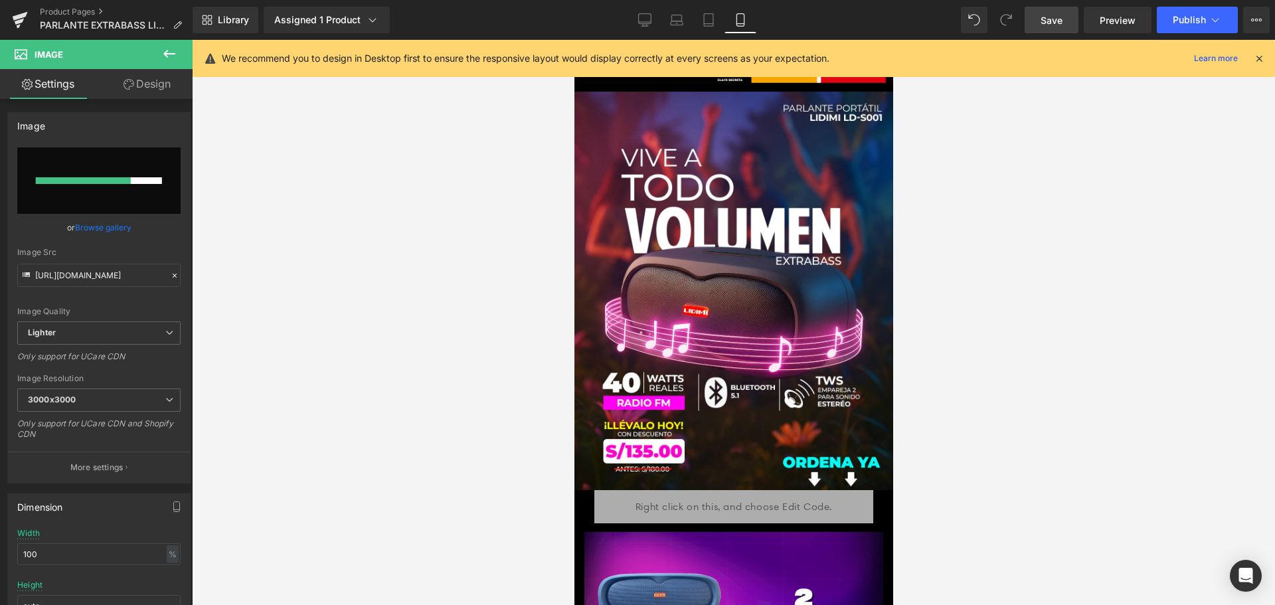
scroll to position [0, 0]
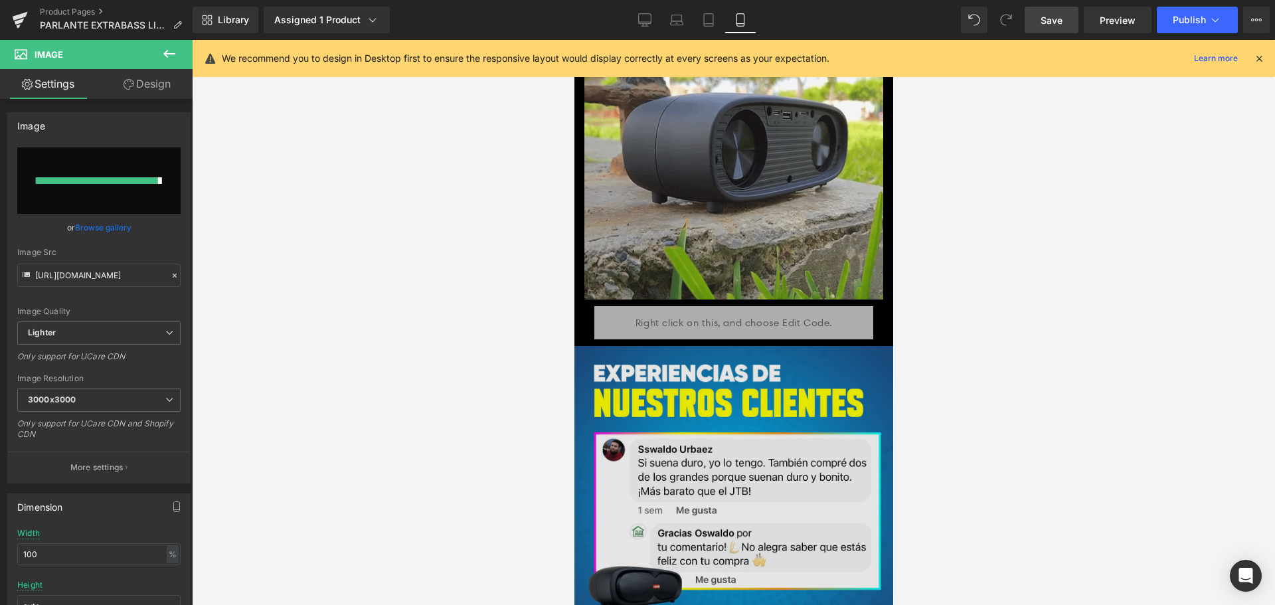
type input "https://ucarecdn.com/546a34f0-50a2-4def-9887-06611c3cc9c3/-/format/auto/-/previ…"
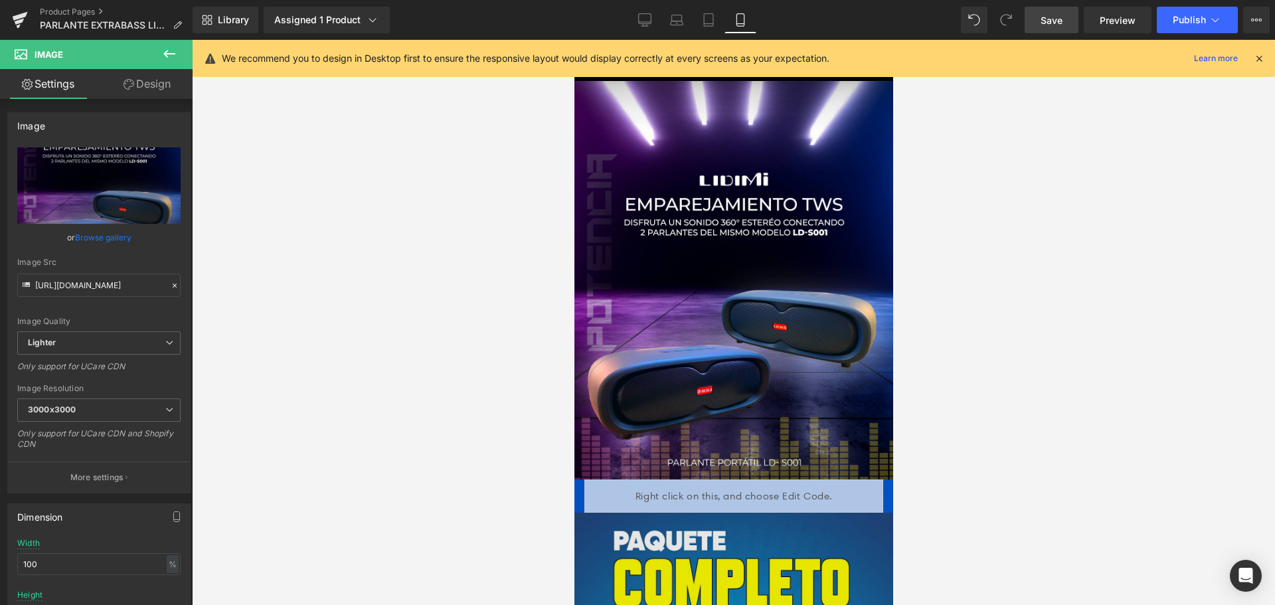
scroll to position [2192, 0]
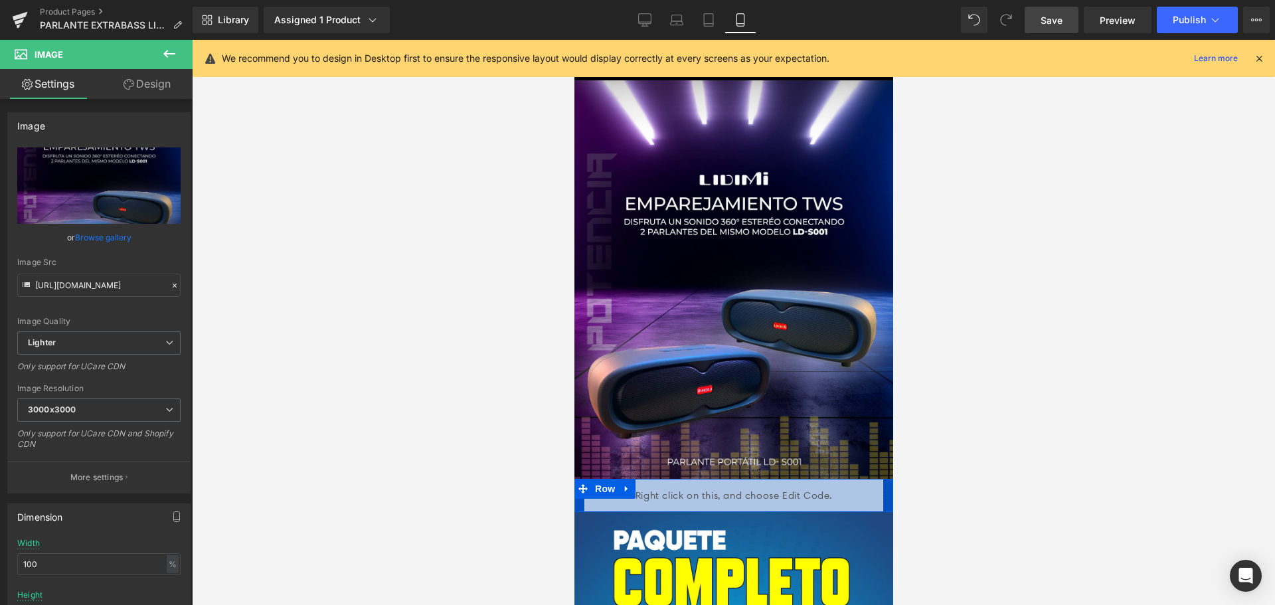
click at [624, 486] on icon at bounding box center [625, 489] width 3 height 6
click at [655, 479] on link at bounding box center [660, 489] width 17 height 20
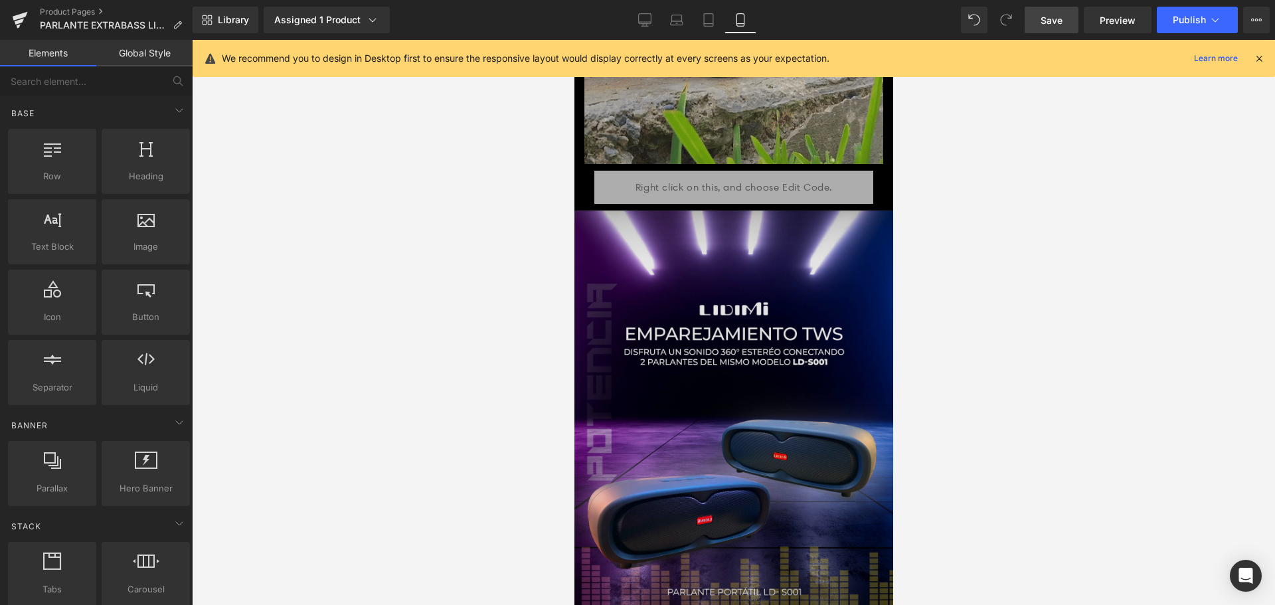
scroll to position [2059, 0]
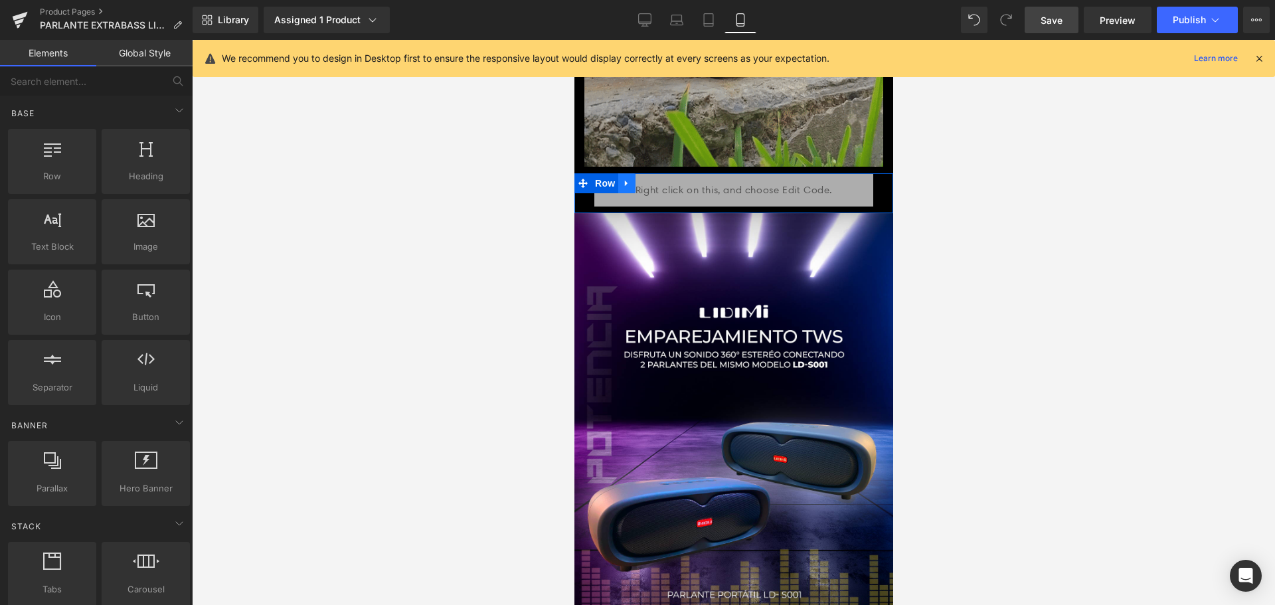
click at [622, 173] on link at bounding box center [626, 183] width 17 height 20
click at [640, 179] on icon at bounding box center [643, 183] width 9 height 9
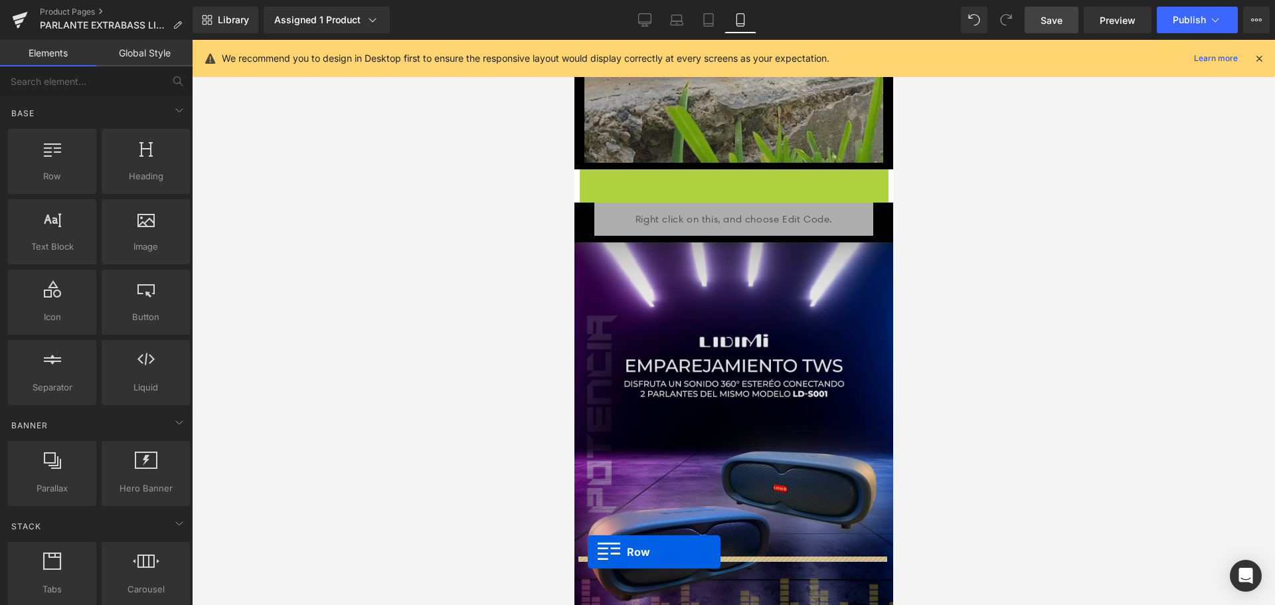
scroll to position [2081, 0]
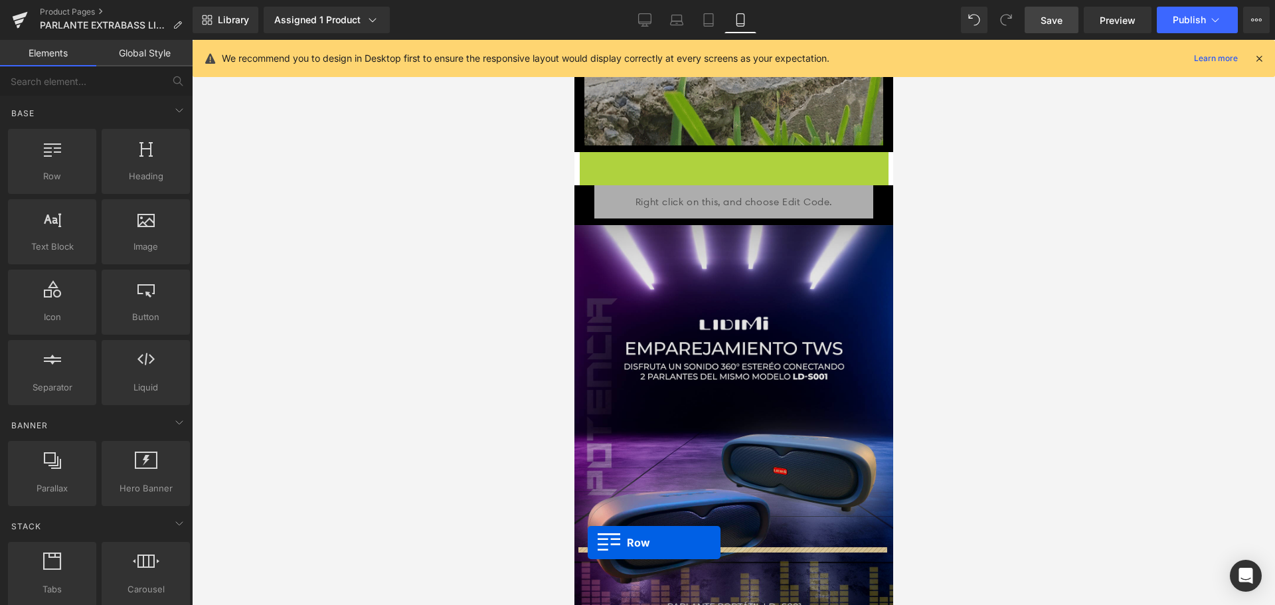
drag, startPoint x: 580, startPoint y: 120, endPoint x: 587, endPoint y: 556, distance: 436.5
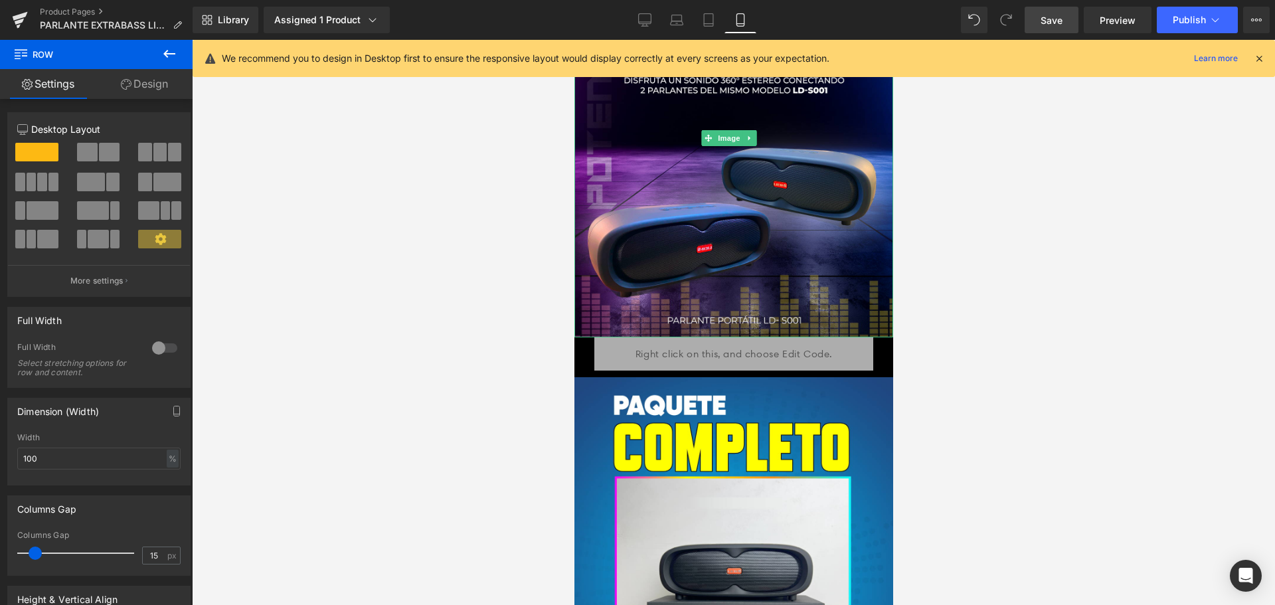
scroll to position [2346, 0]
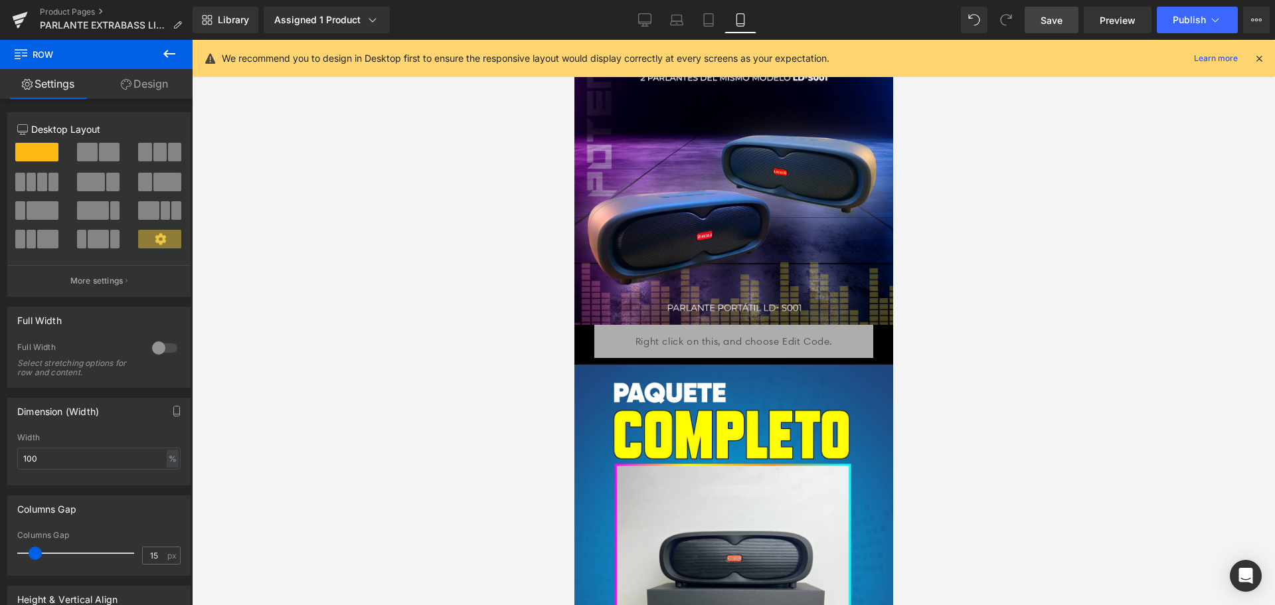
click at [1066, 9] on link "Save" at bounding box center [1052, 20] width 54 height 27
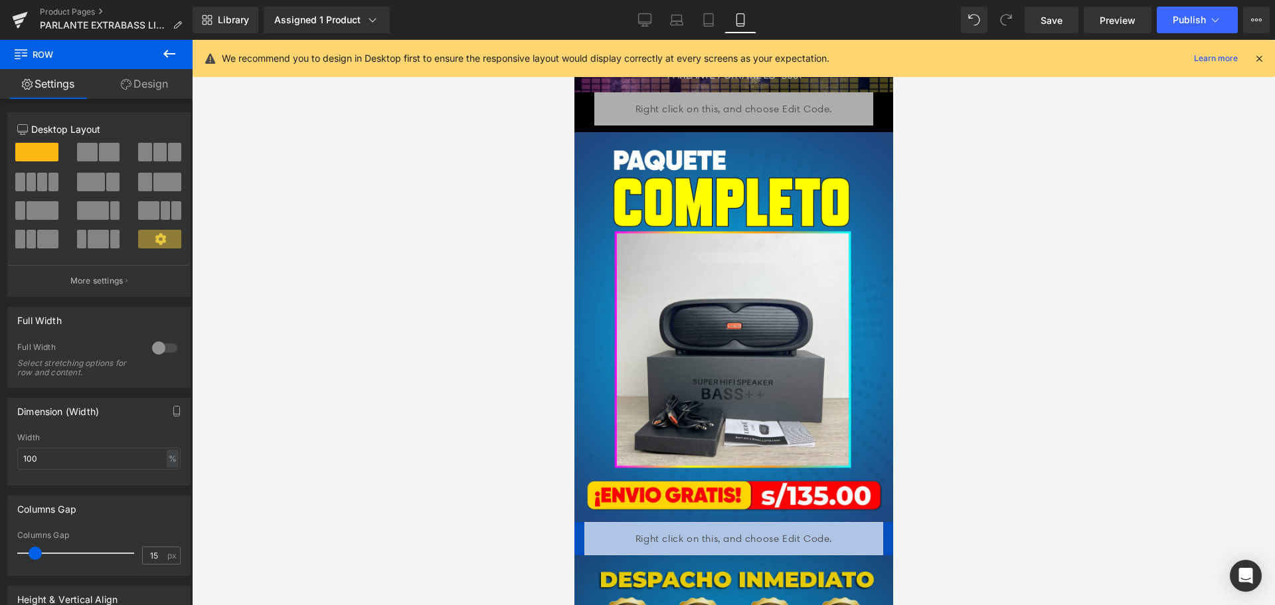
scroll to position [2612, 0]
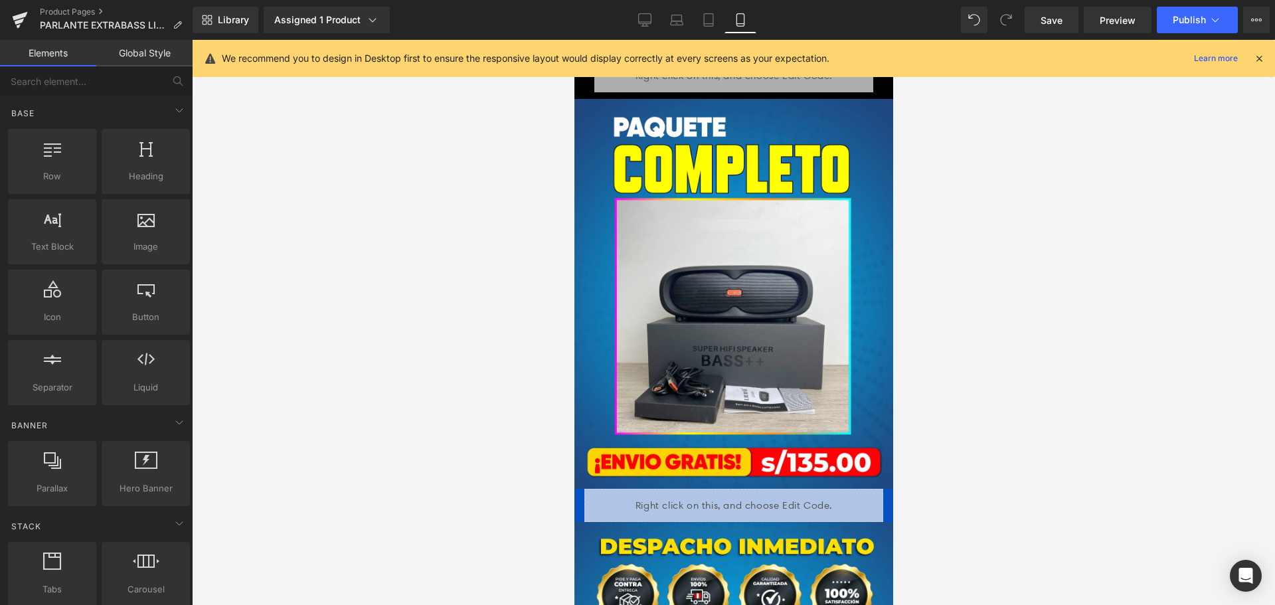
drag, startPoint x: 474, startPoint y: 178, endPoint x: 475, endPoint y: 35, distance: 143.5
click at [474, 178] on div at bounding box center [733, 322] width 1083 height 565
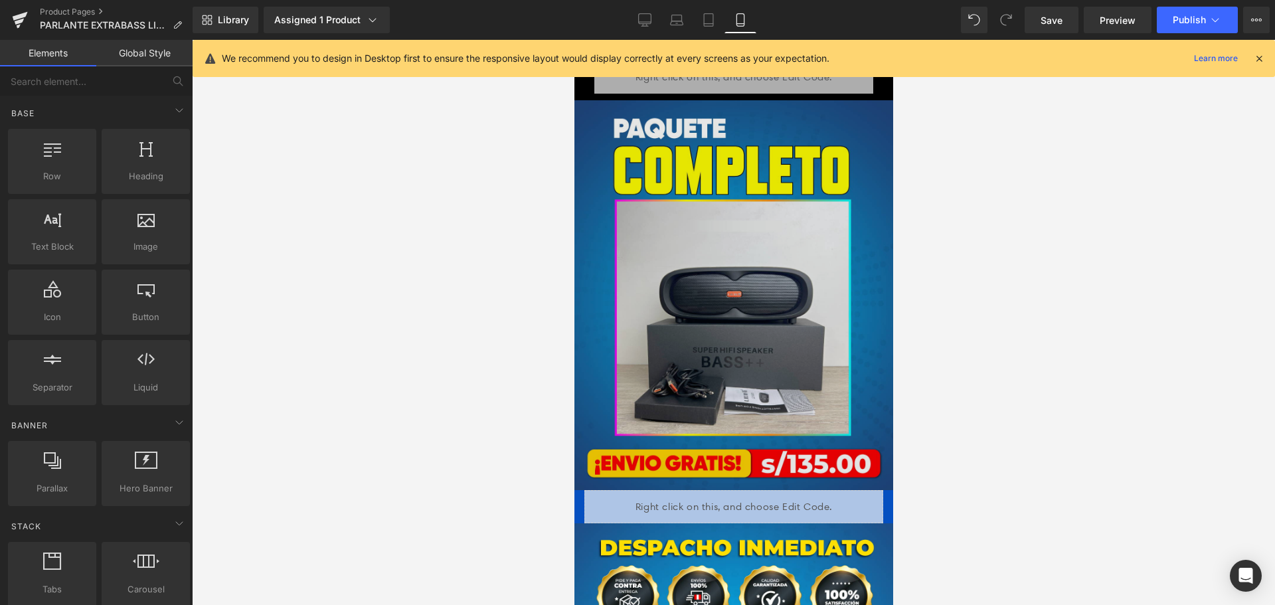
scroll to position [2524, 0]
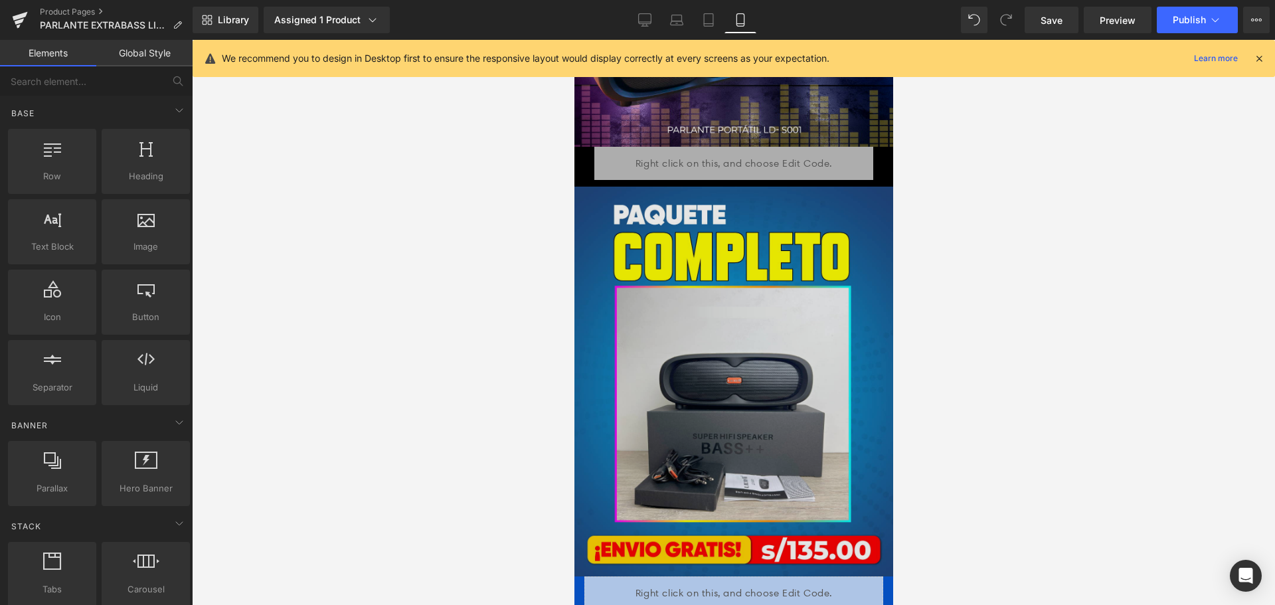
click at [782, 290] on img at bounding box center [733, 381] width 319 height 389
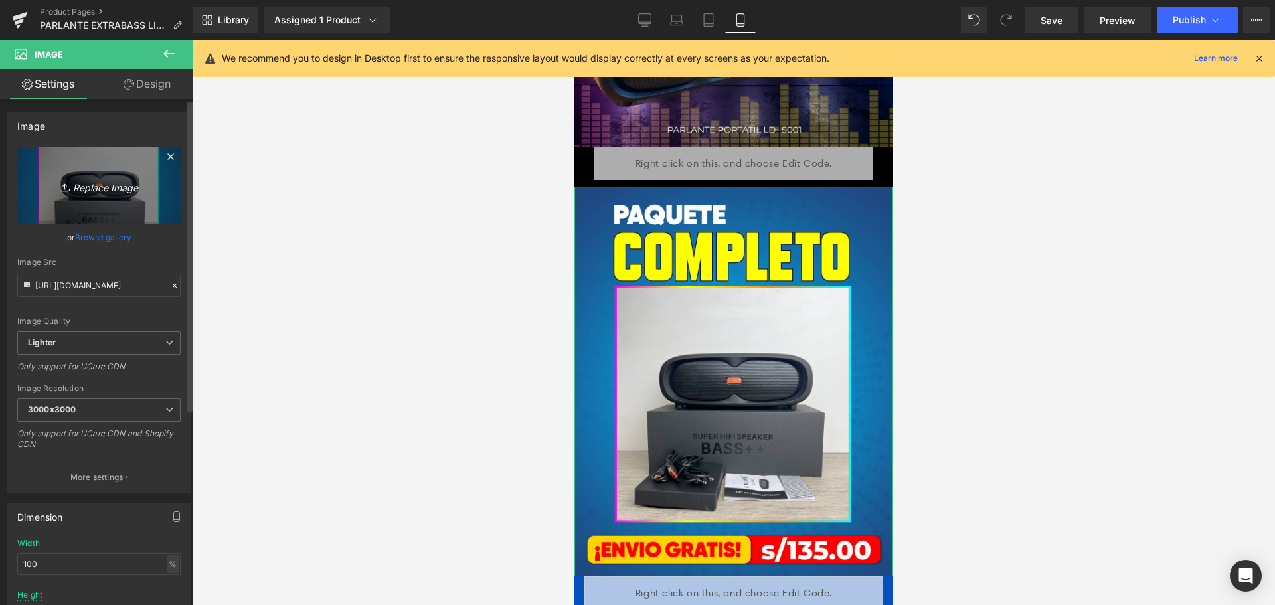
click at [104, 195] on link "Replace Image" at bounding box center [98, 185] width 163 height 76
type input "C:\fakepath\queviene.png"
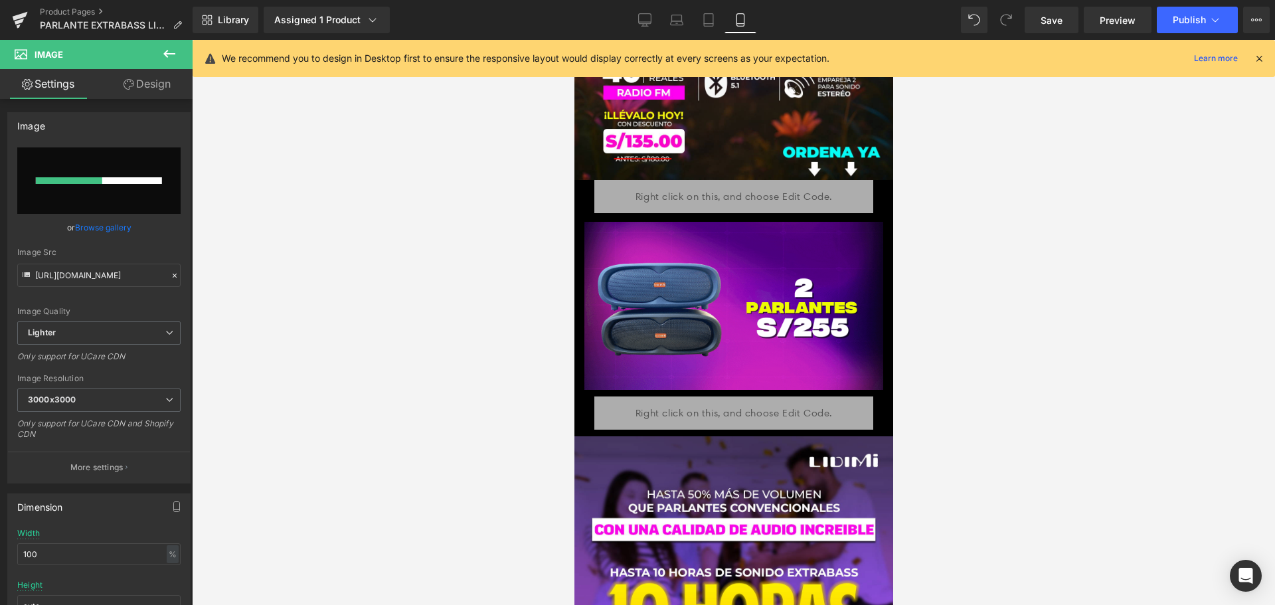
scroll to position [0, 0]
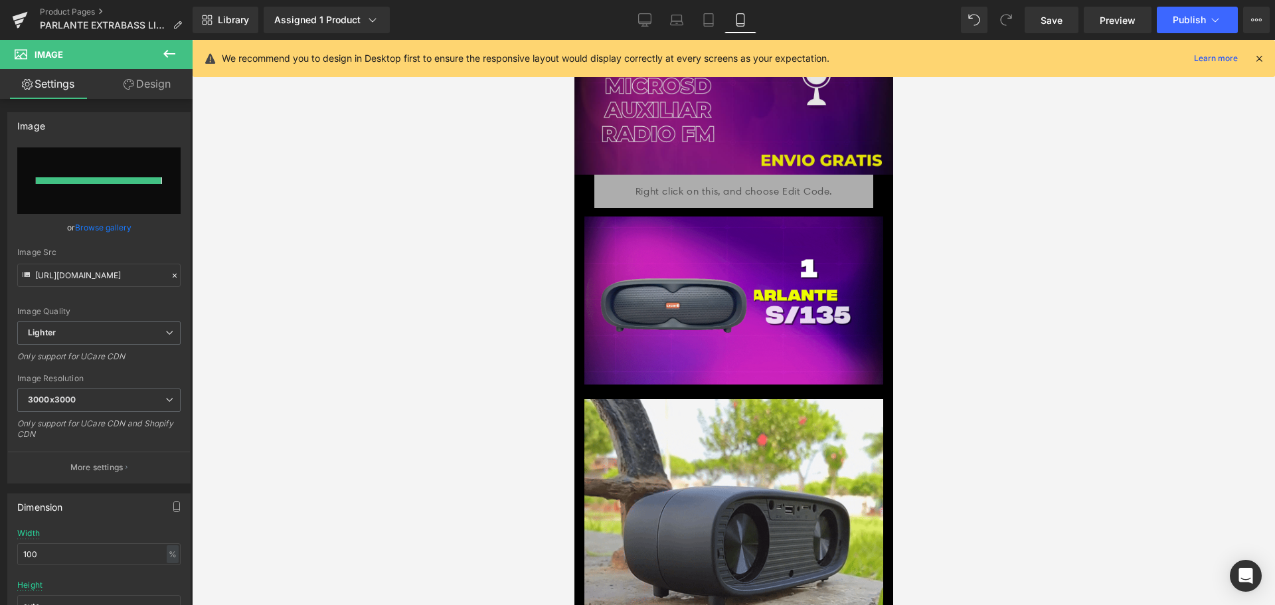
type input "https://ucarecdn.com/ab0f4552-44c5-4bae-a8ff-2e506cd76b59/-/format/auto/-/previ…"
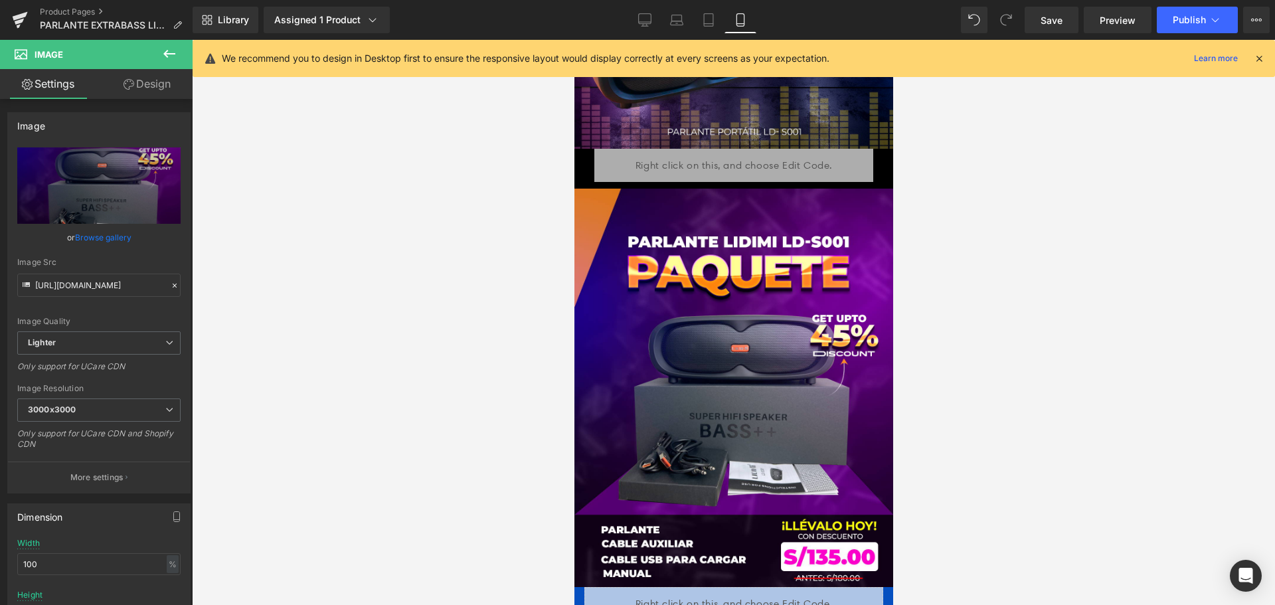
scroll to position [2524, 0]
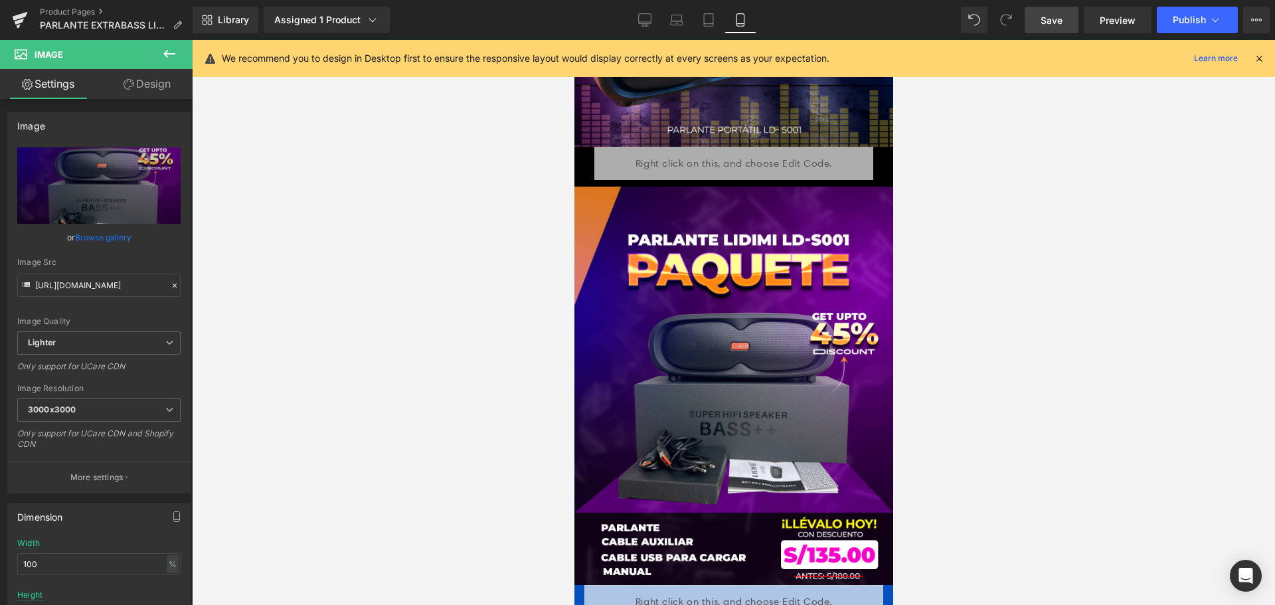
click at [1077, 21] on link "Save" at bounding box center [1052, 20] width 54 height 27
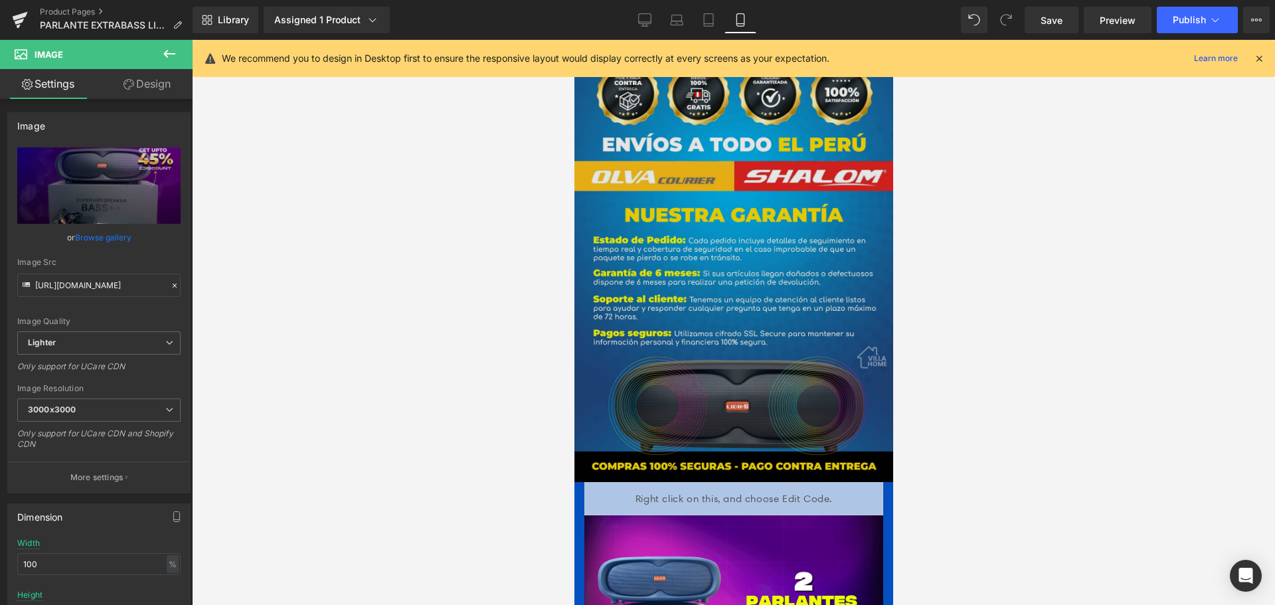
scroll to position [2856, 0]
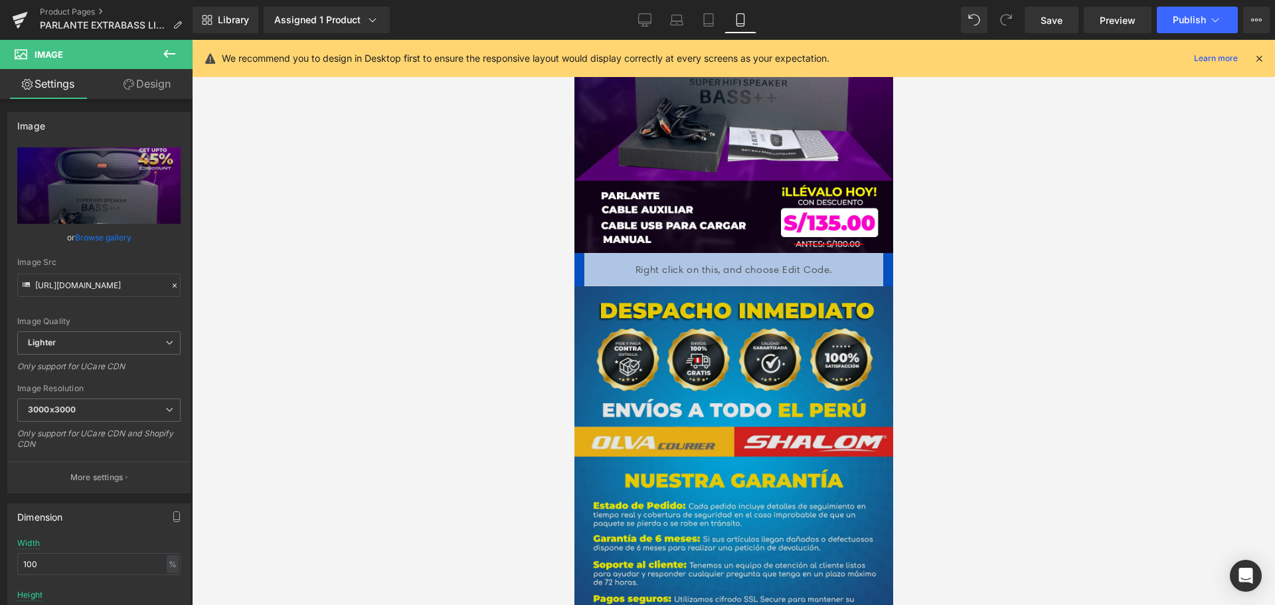
click at [783, 349] on img at bounding box center [733, 516] width 319 height 461
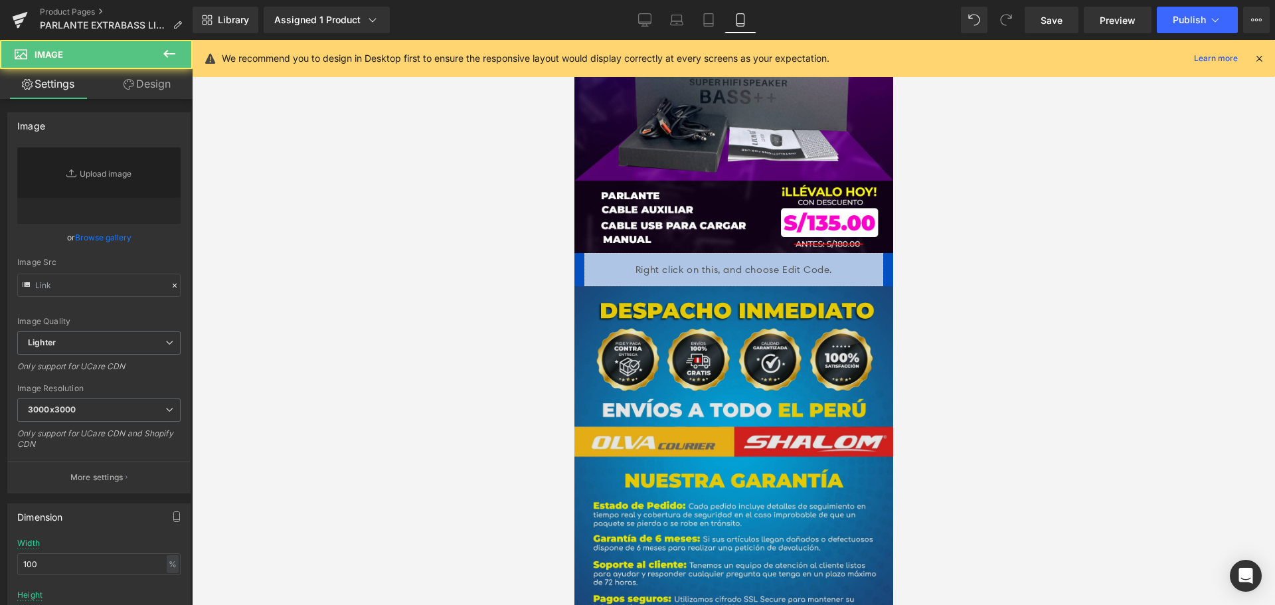
type input "https://ucarecdn.com/9bbf2364-f318-4a47-a92d-b06da8225959/-/format/auto/-/previ…"
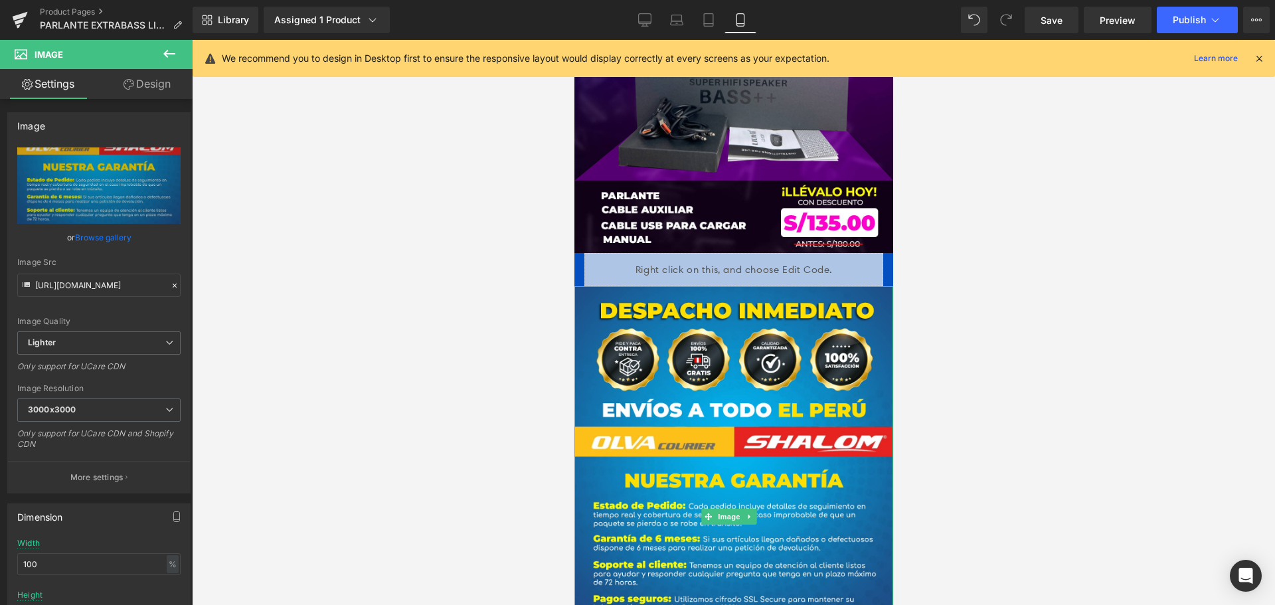
click at [749, 515] on icon at bounding box center [748, 517] width 2 height 5
click at [753, 513] on icon at bounding box center [755, 516] width 7 height 7
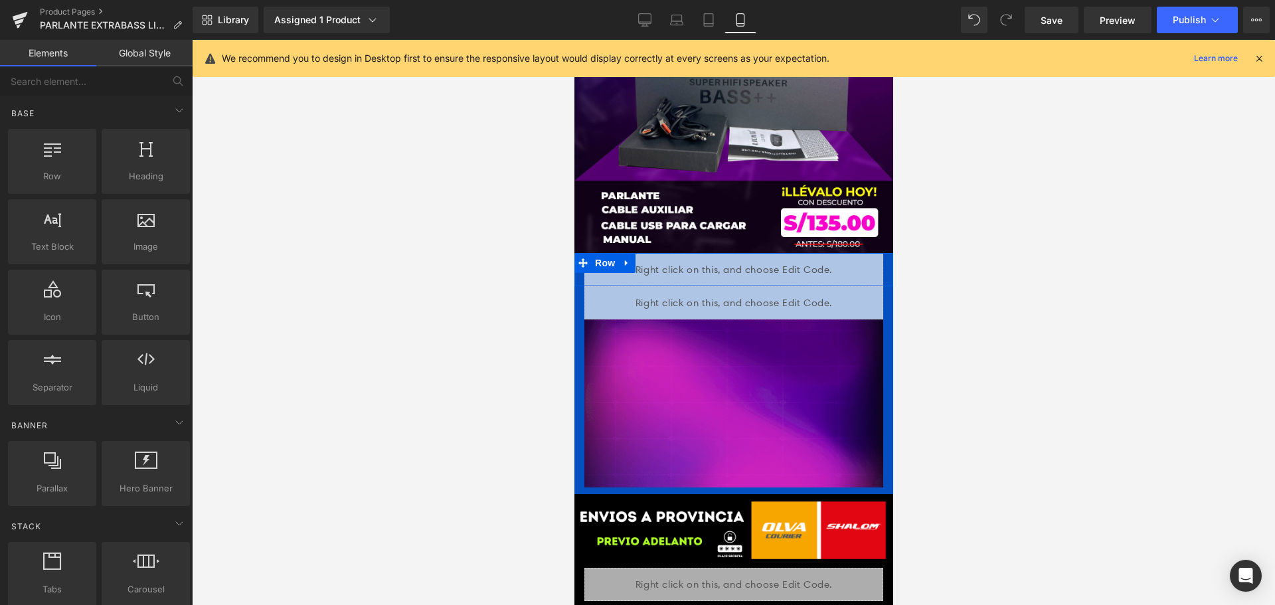
click at [624, 258] on icon at bounding box center [626, 263] width 9 height 10
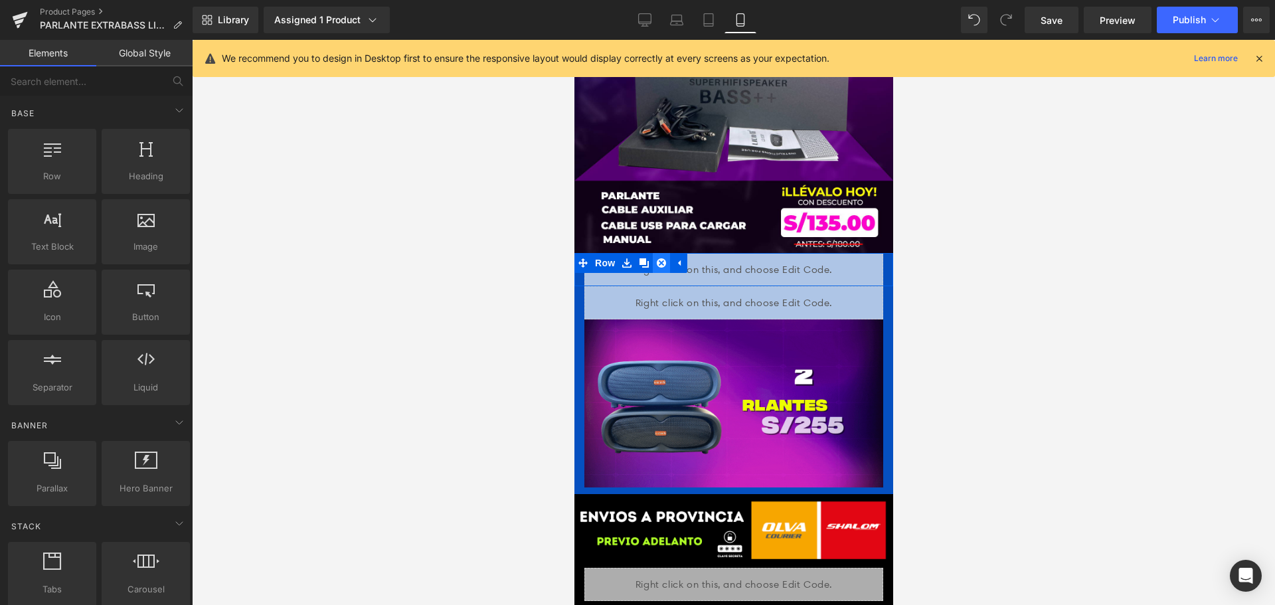
click at [666, 253] on link at bounding box center [660, 263] width 17 height 20
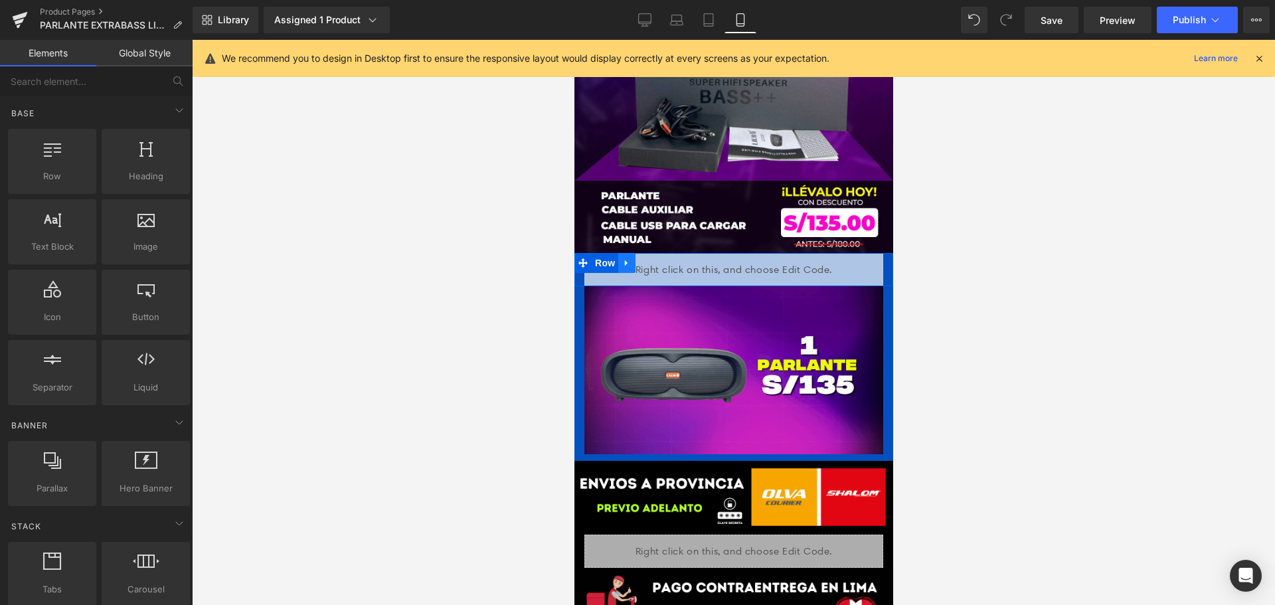
click at [628, 253] on link at bounding box center [626, 263] width 17 height 20
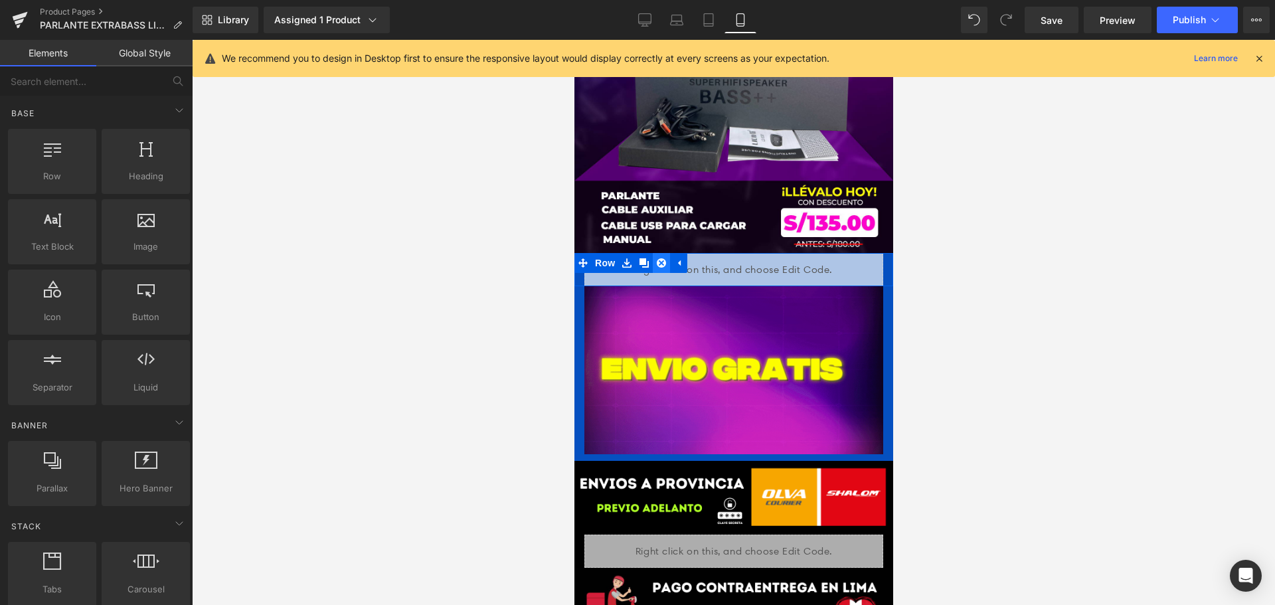
click at [656, 258] on icon at bounding box center [660, 263] width 9 height 10
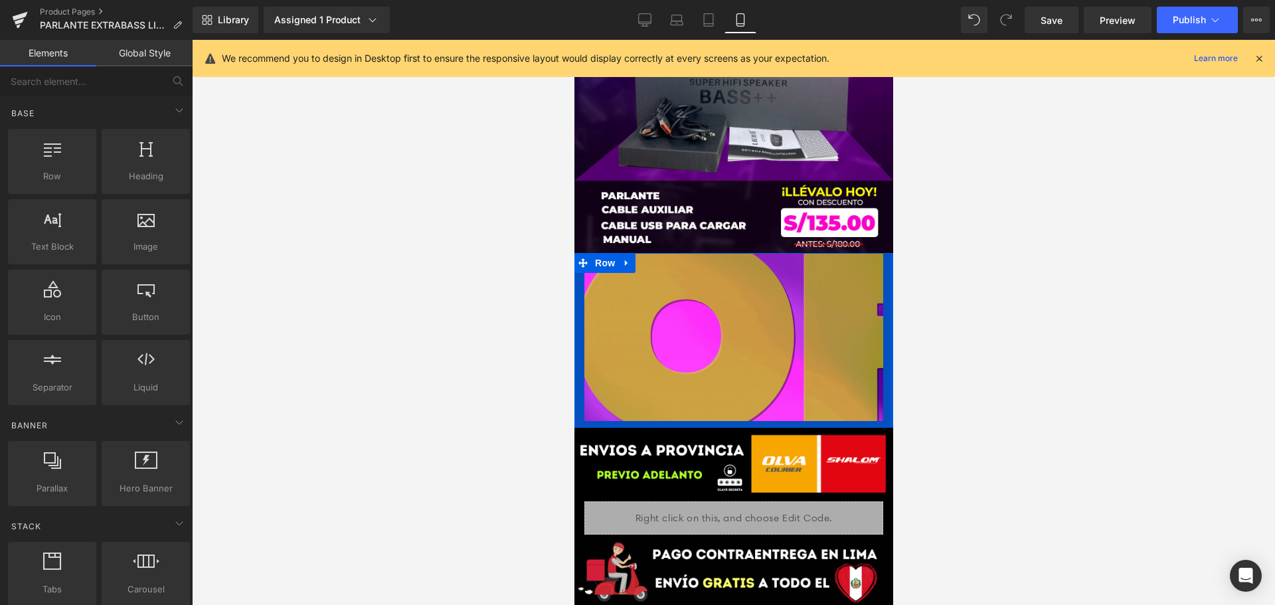
click at [889, 253] on div at bounding box center [890, 340] width 3 height 175
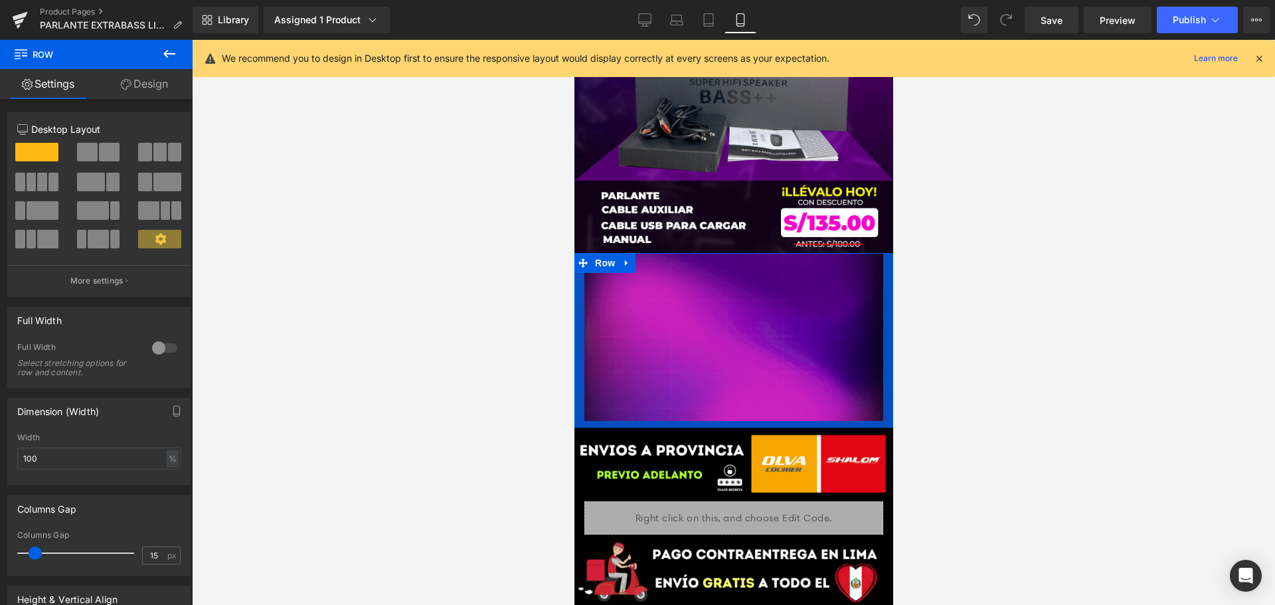
click at [128, 80] on icon at bounding box center [126, 84] width 11 height 11
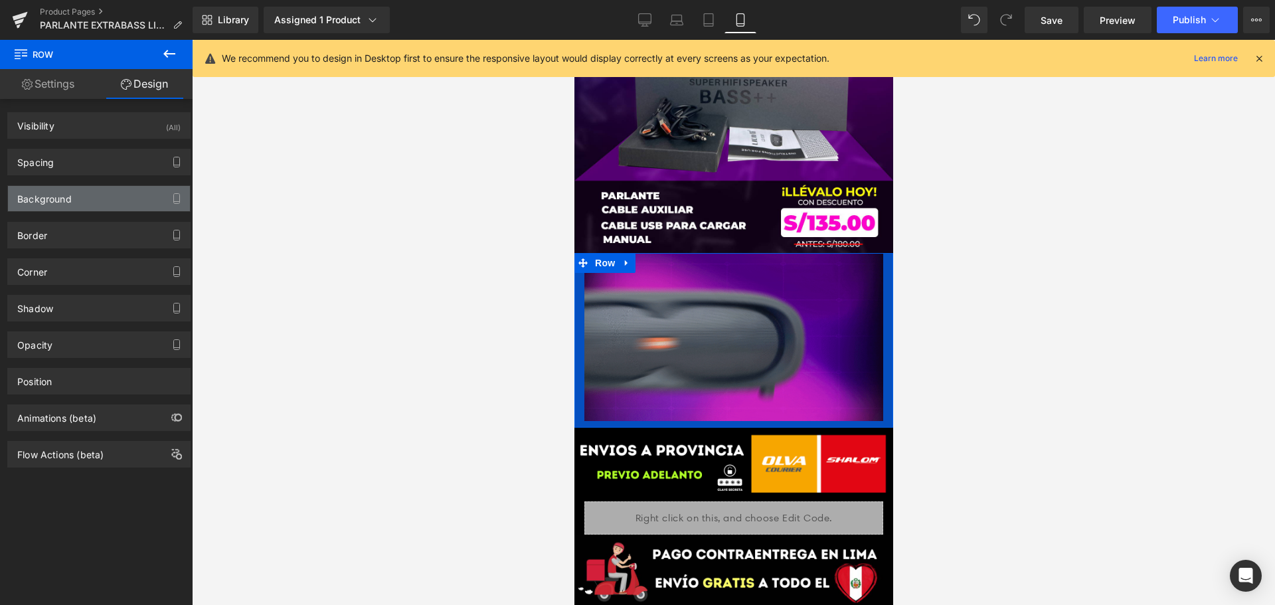
type input "#0550c0"
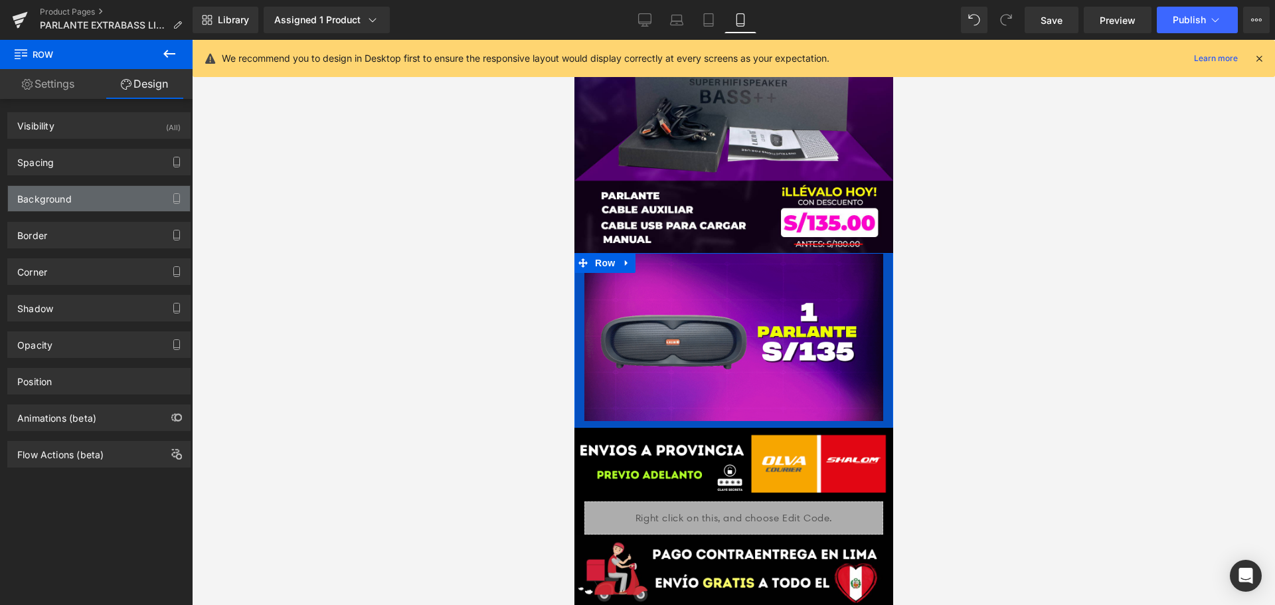
type input "100"
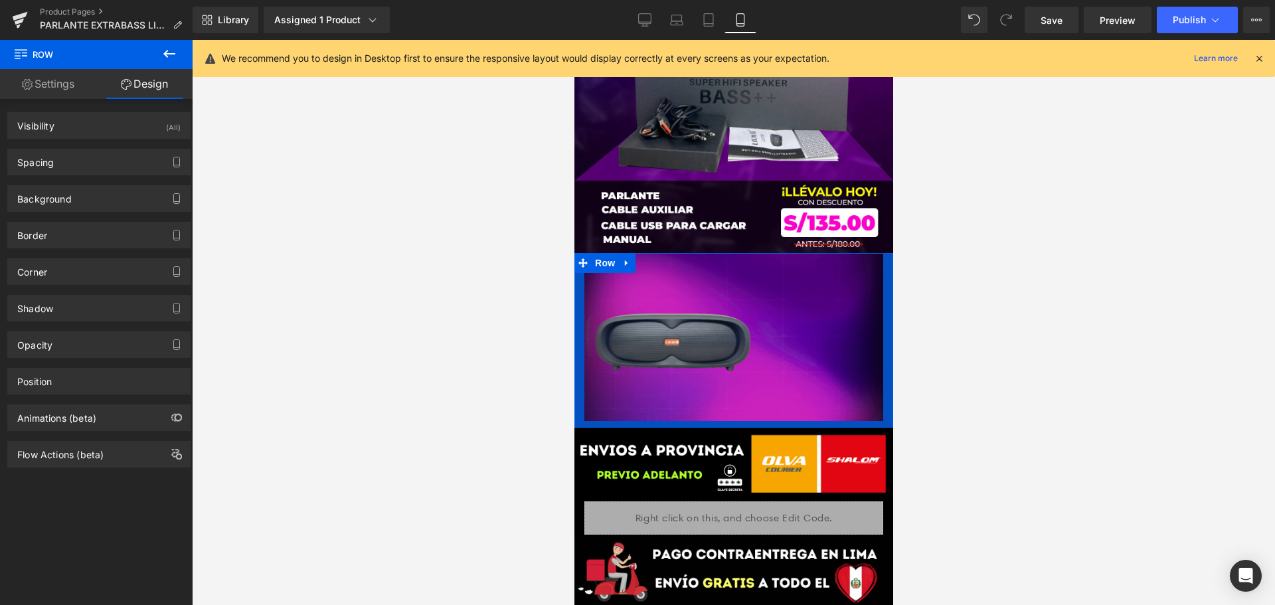
click at [89, 185] on div "Background Color & Image color rgba(5, 80, 192, 1) Color #0550c0 100 % Image Re…" at bounding box center [98, 198] width 183 height 27
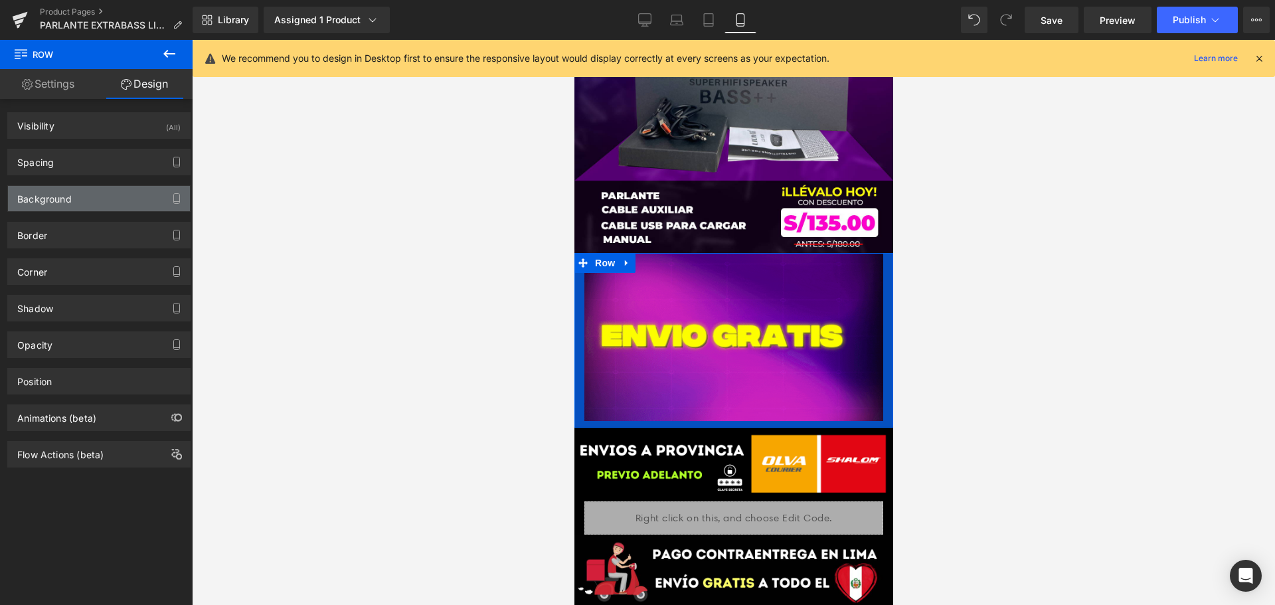
click at [88, 191] on div "Background" at bounding box center [99, 198] width 182 height 25
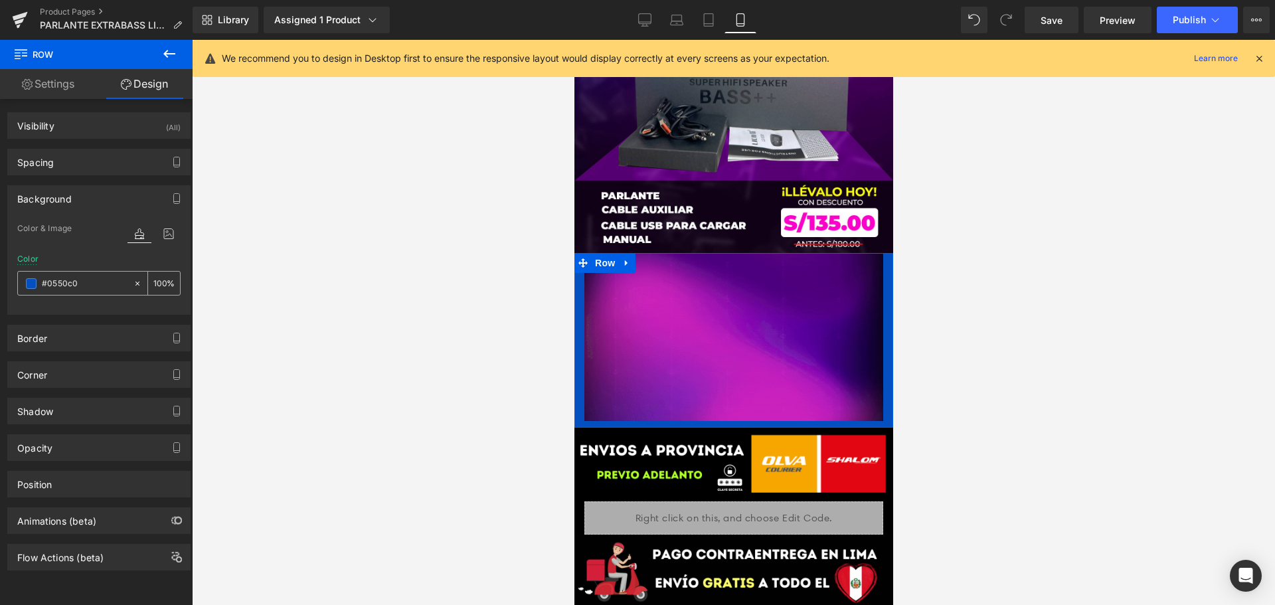
click at [31, 284] on span at bounding box center [31, 283] width 11 height 11
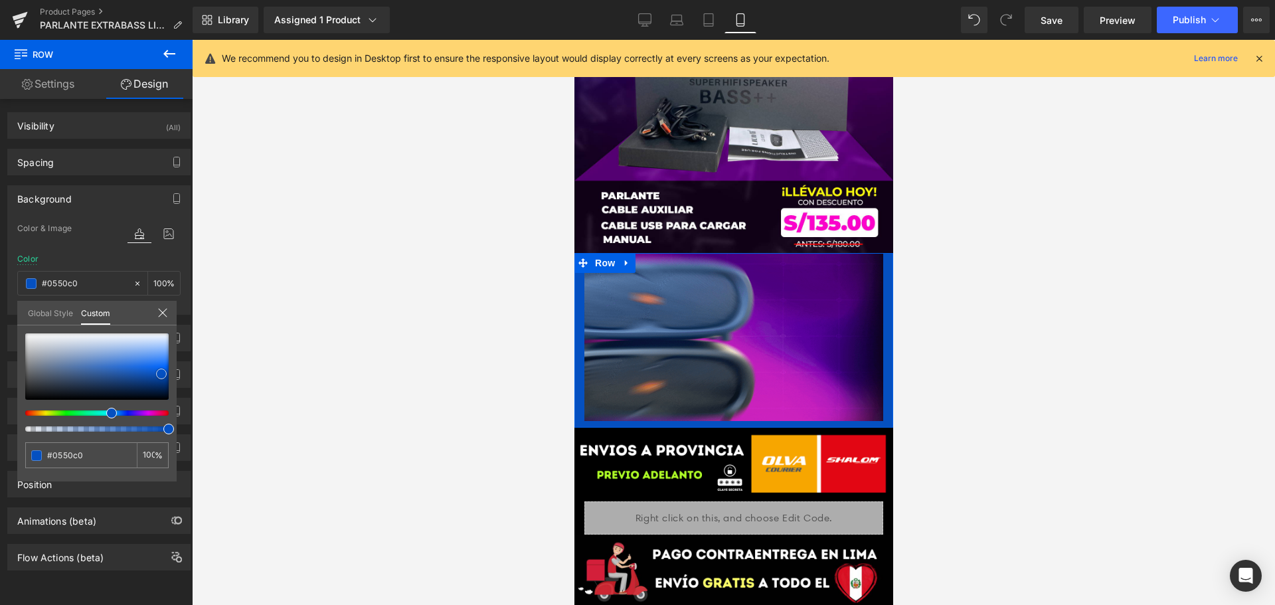
type input "#031b3e"
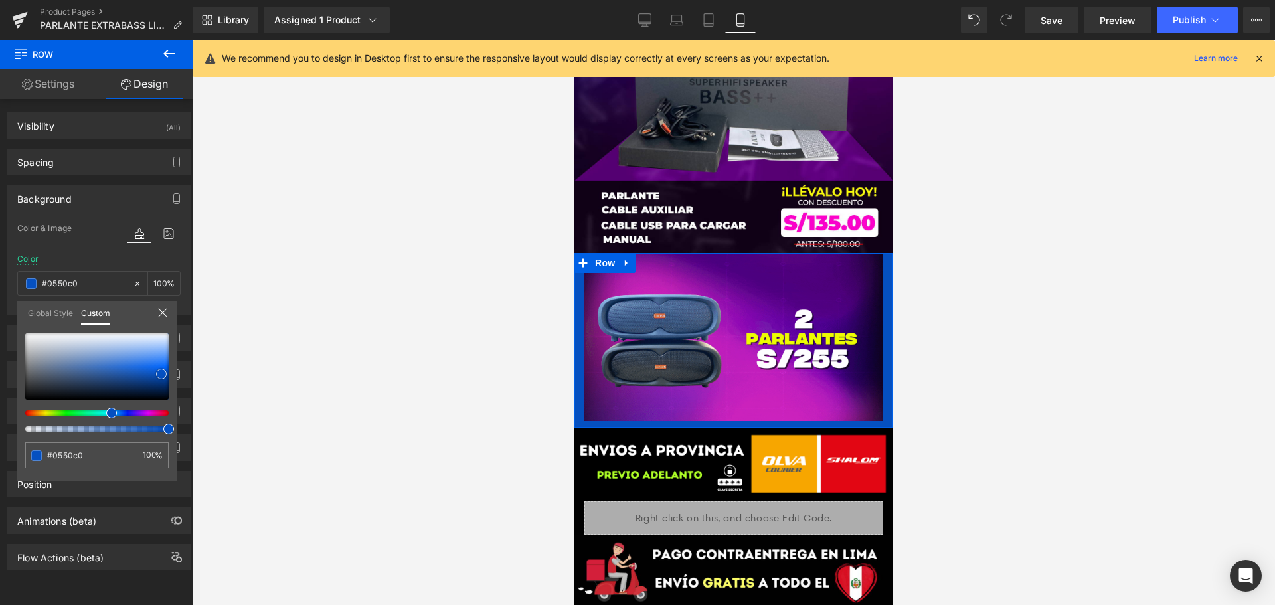
type input "#031b3e"
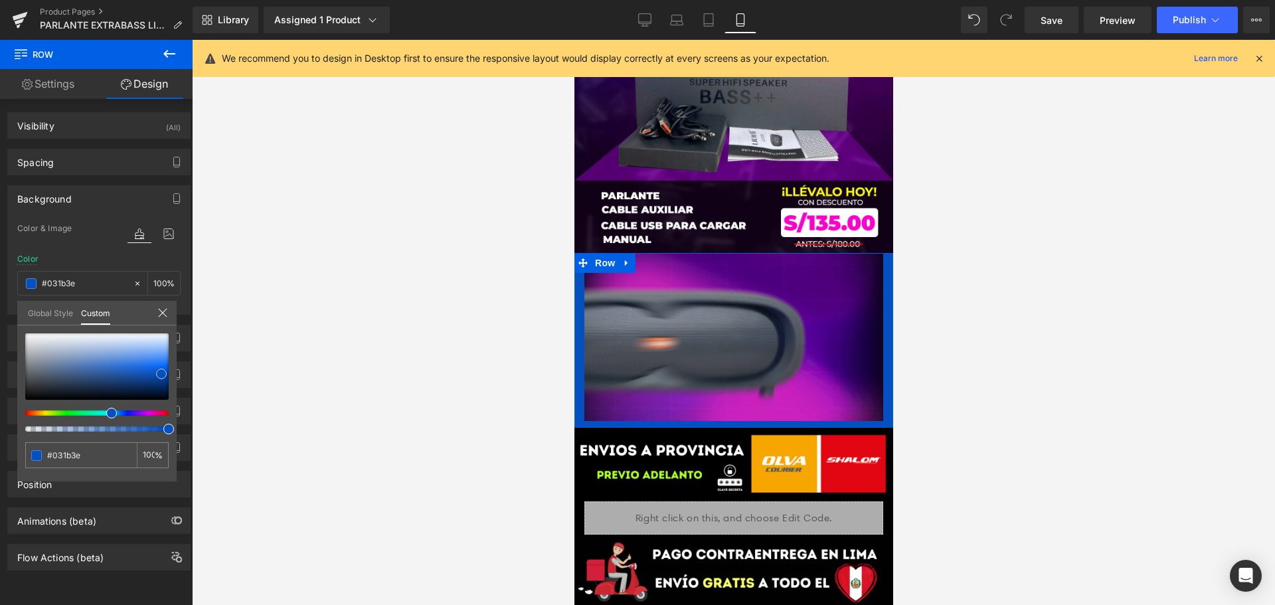
type input "#00122c"
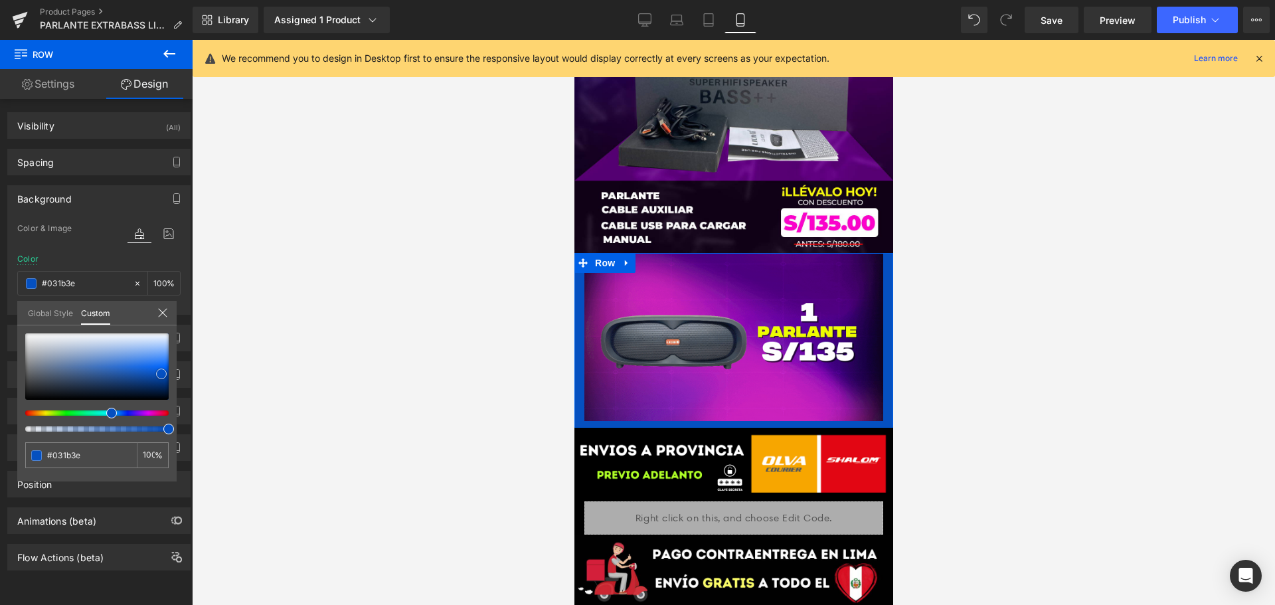
type input "#00122c"
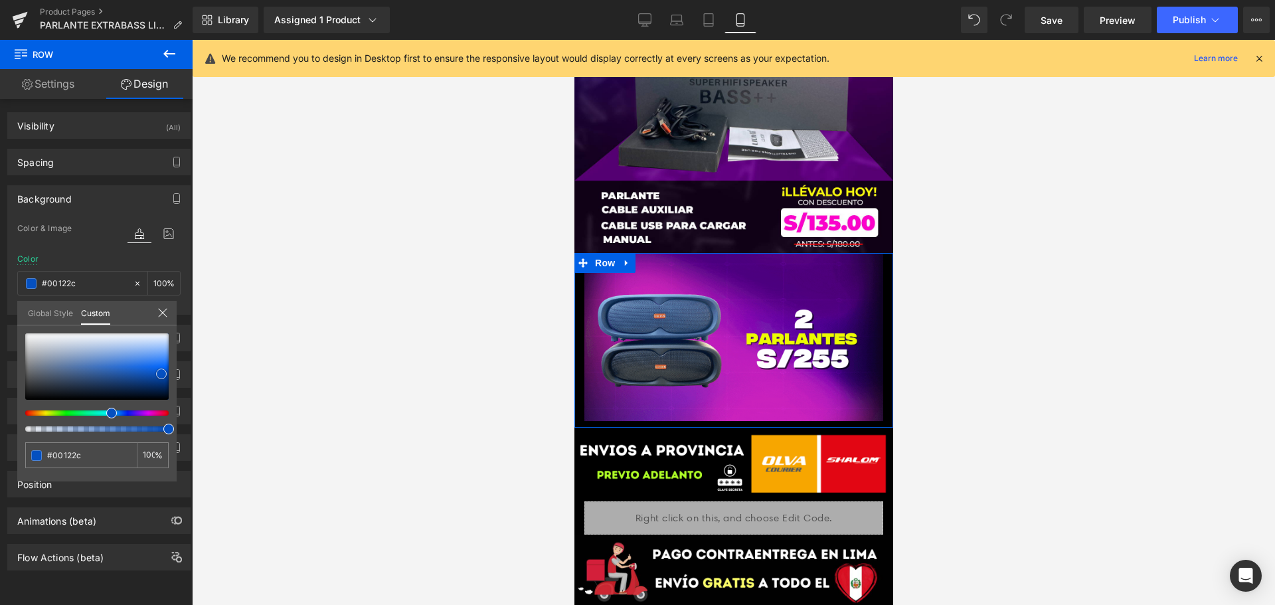
type input "#000000"
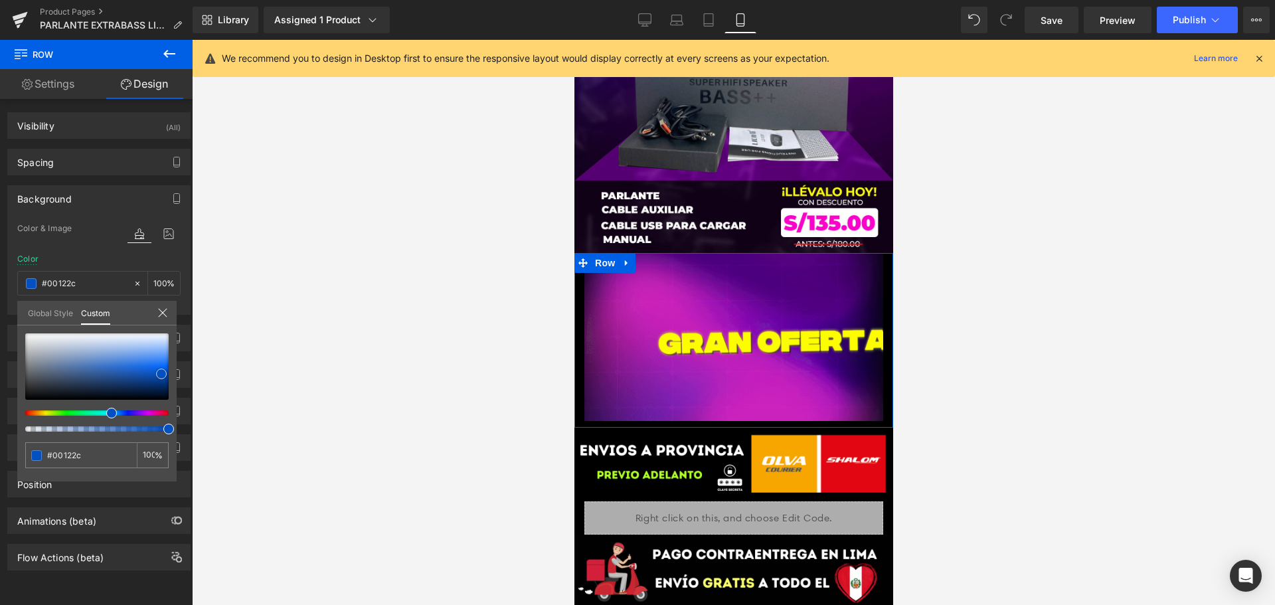
type input "#000000"
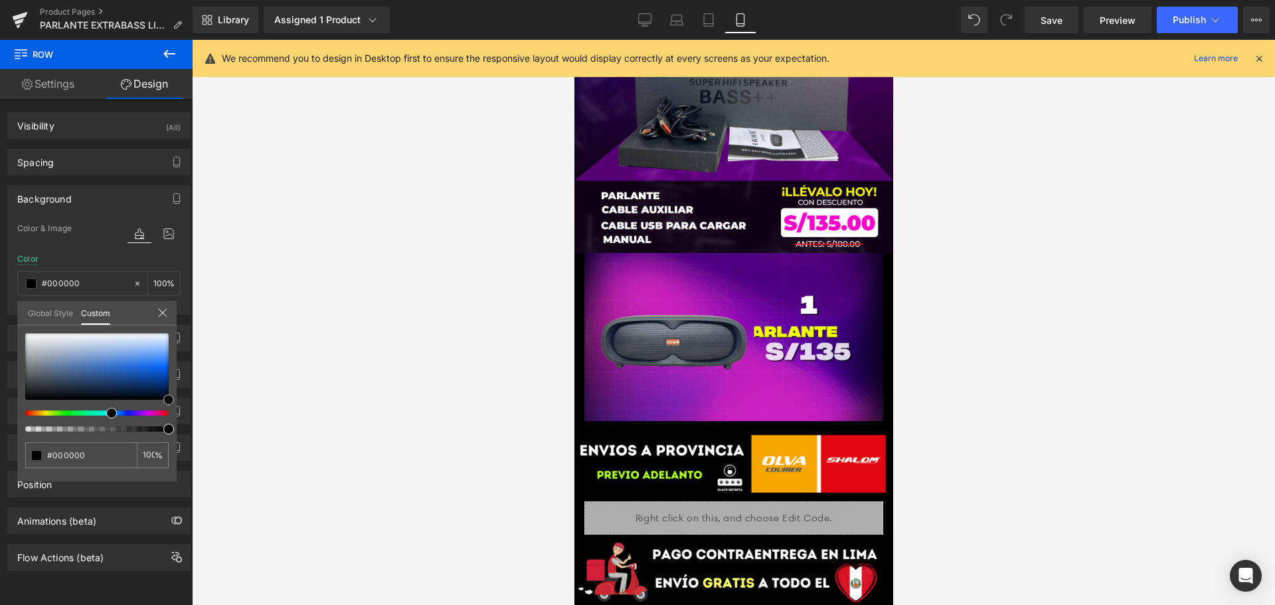
drag, startPoint x: 187, startPoint y: 436, endPoint x: 264, endPoint y: 466, distance: 83.0
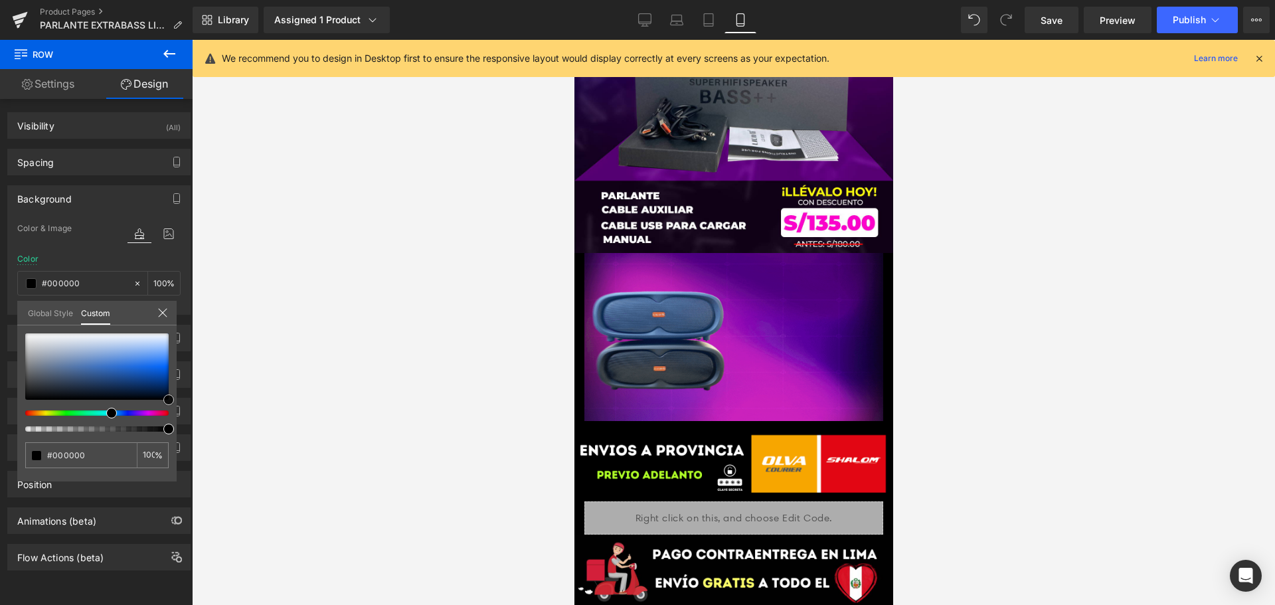
click at [217, 466] on div "Row You are previewing how the will restyle your page. You can not edit Element…" at bounding box center [637, 314] width 1275 height 628
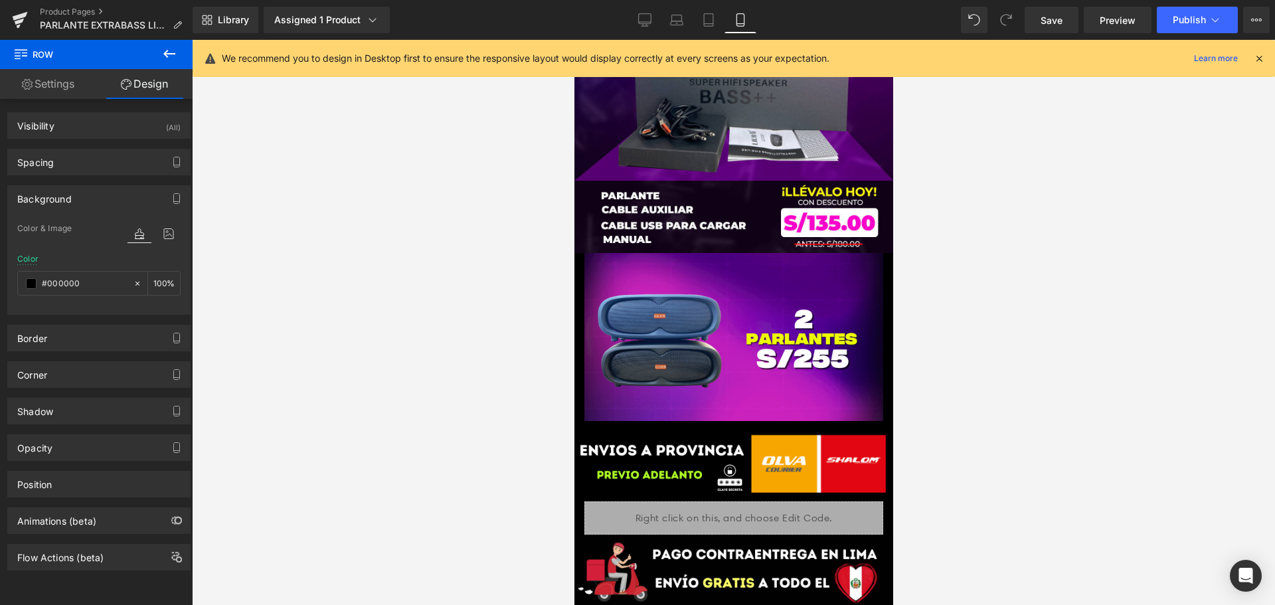
click at [300, 409] on div at bounding box center [733, 322] width 1083 height 565
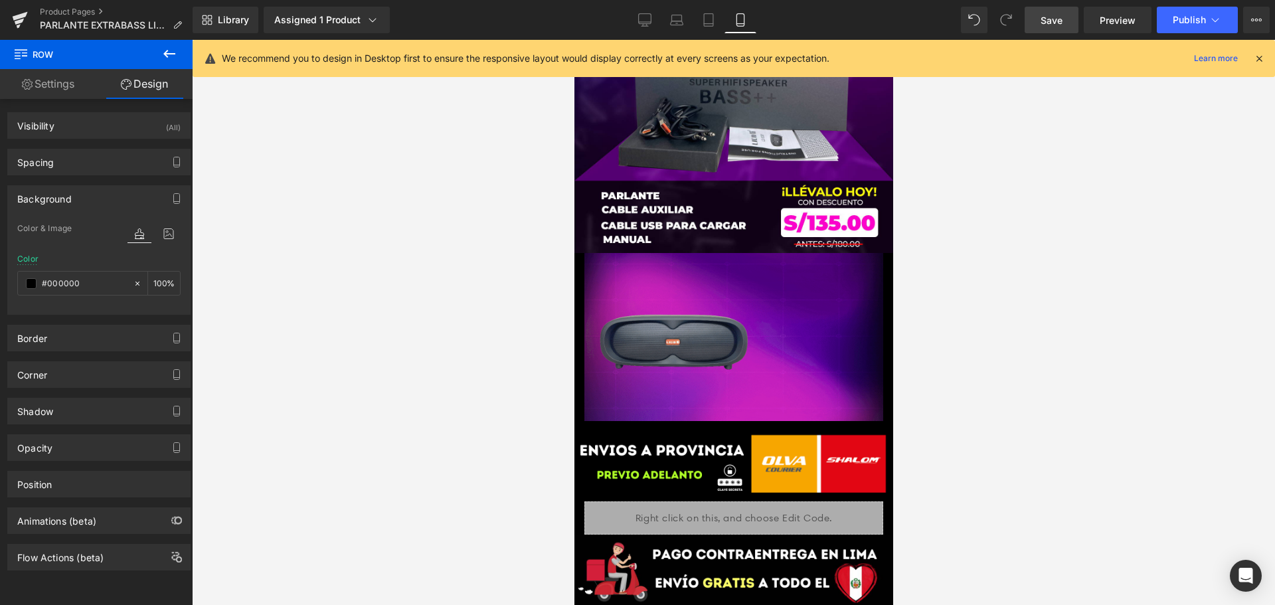
click at [1053, 27] on link "Save" at bounding box center [1052, 20] width 54 height 27
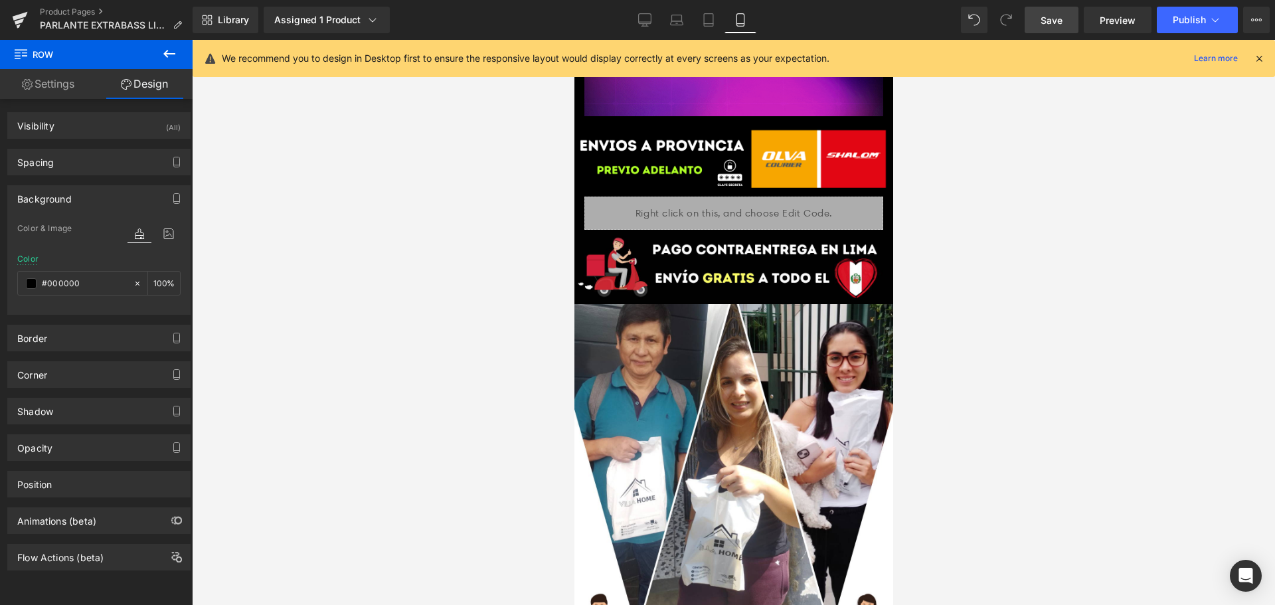
scroll to position [3189, 0]
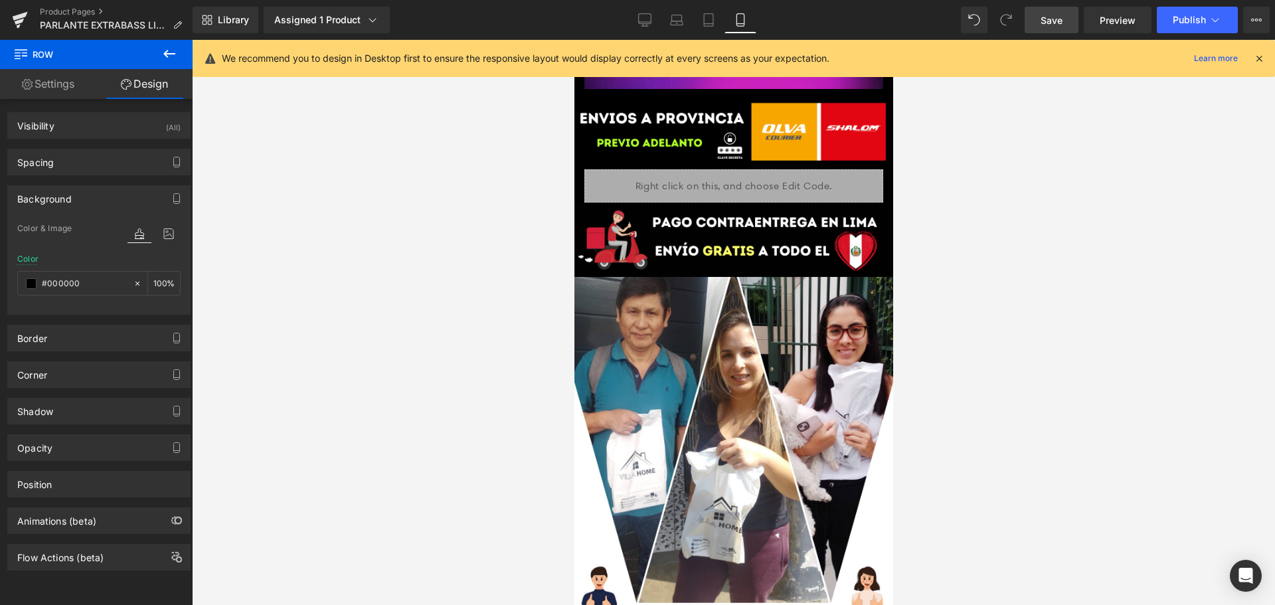
click at [396, 333] on div at bounding box center [733, 322] width 1083 height 565
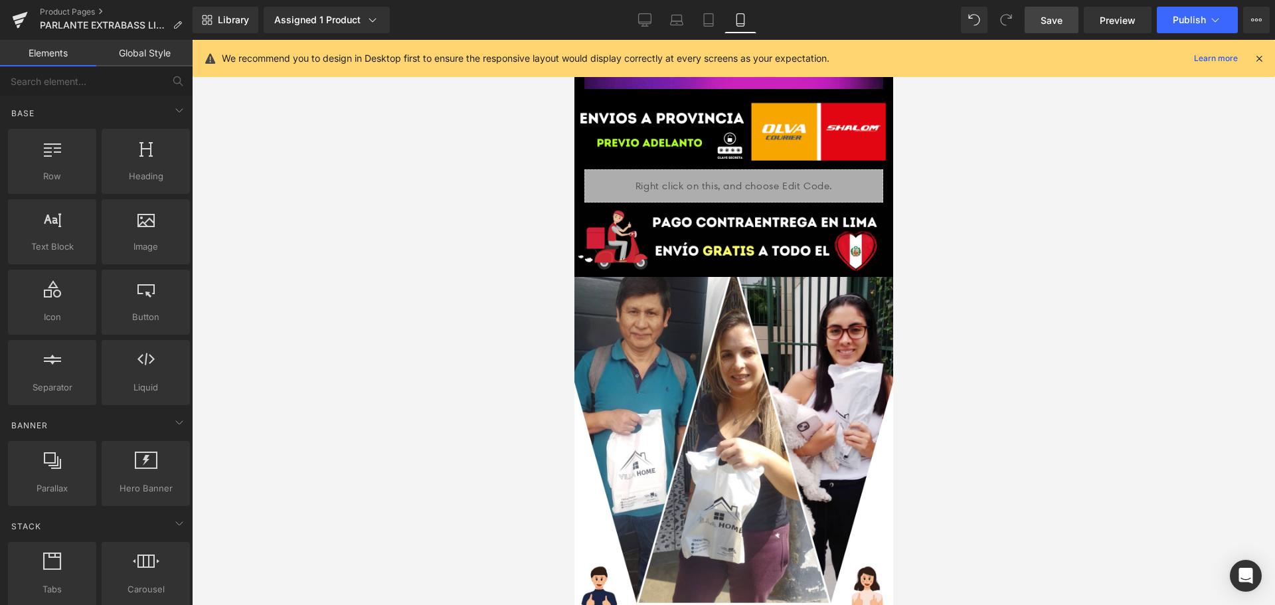
click at [1052, 23] on span "Save" at bounding box center [1052, 20] width 22 height 14
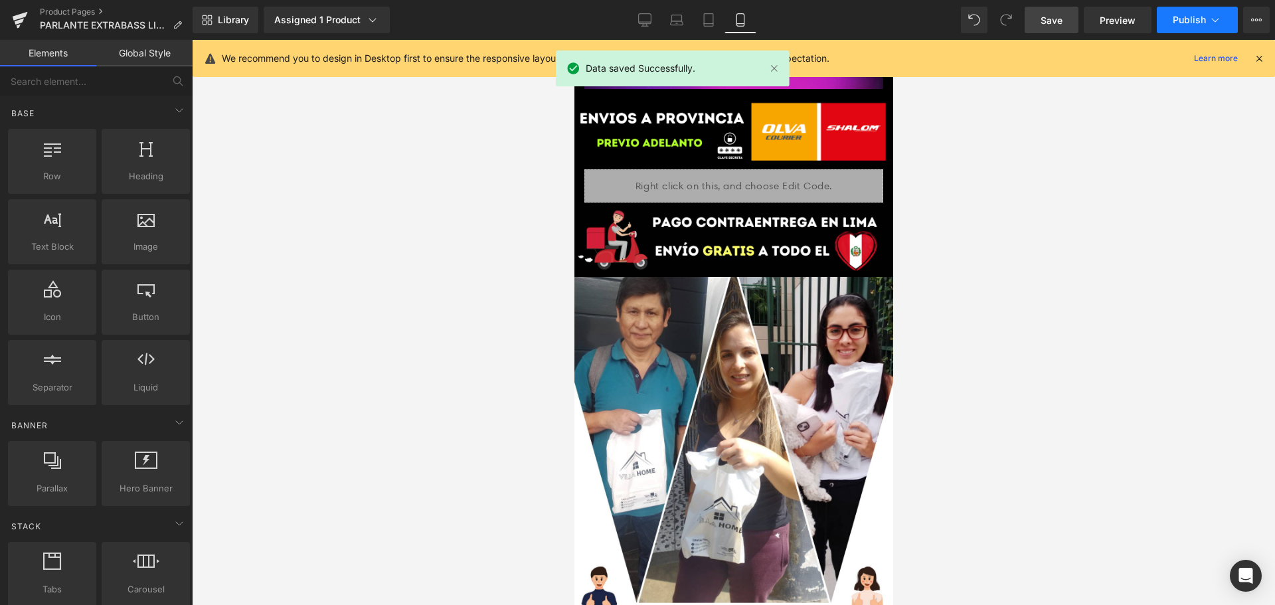
click at [1198, 20] on span "Publish" at bounding box center [1189, 20] width 33 height 11
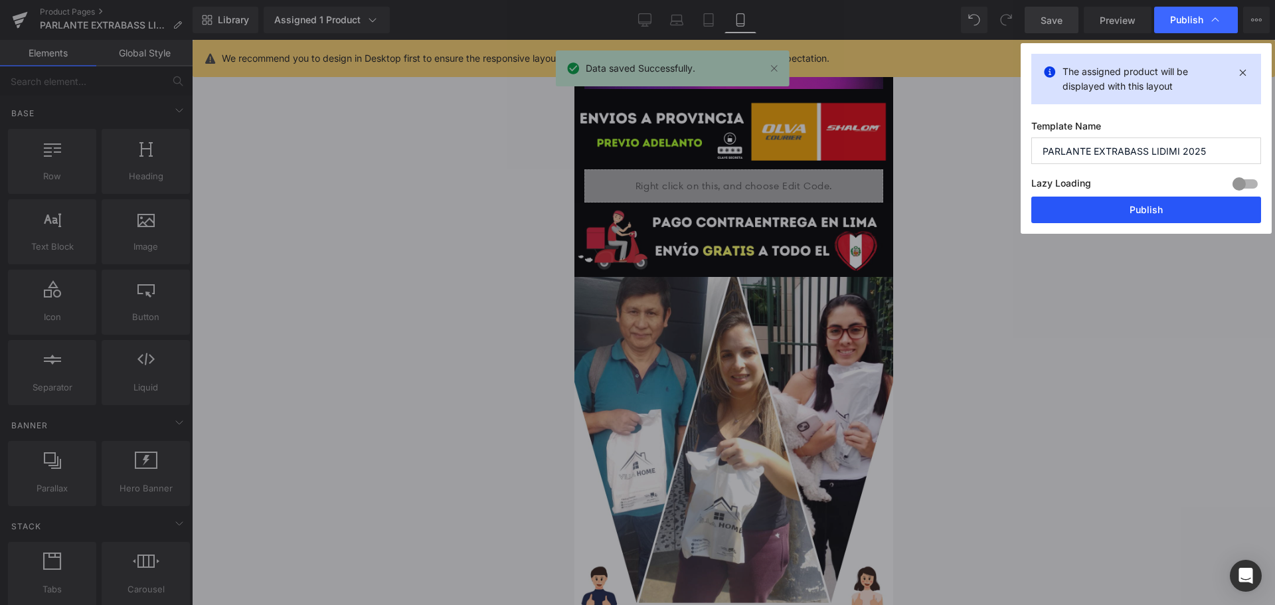
click at [1142, 217] on button "Publish" at bounding box center [1147, 210] width 230 height 27
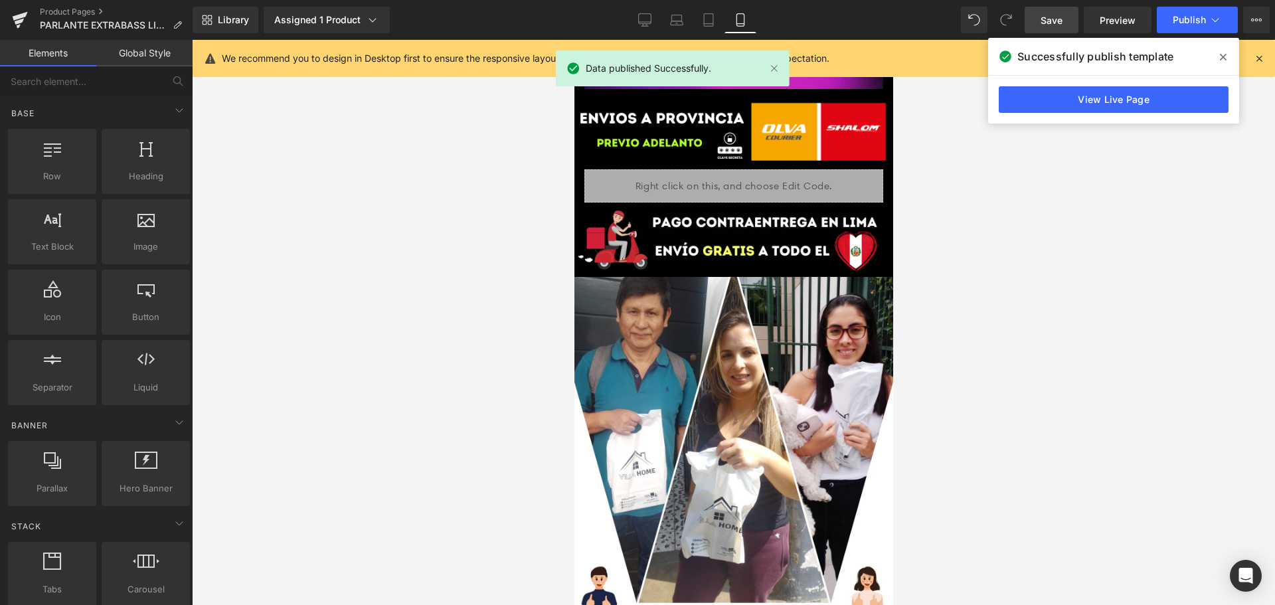
click at [1209, 19] on icon at bounding box center [1215, 19] width 13 height 13
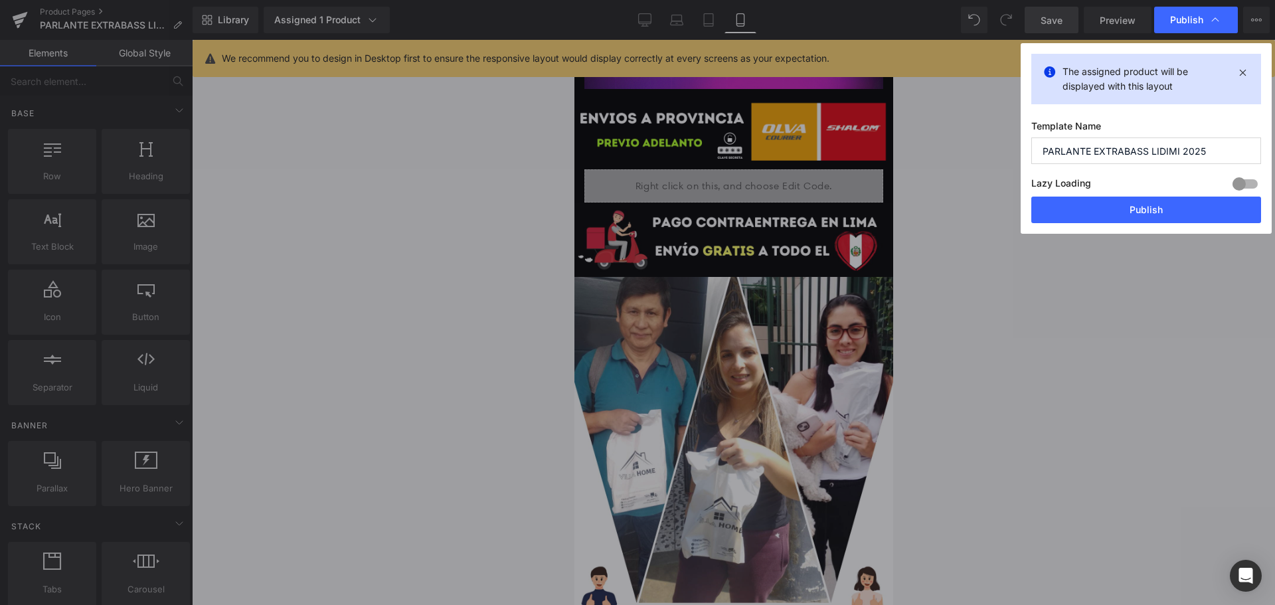
click at [1245, 181] on div at bounding box center [1246, 183] width 32 height 21
click at [1205, 216] on button "Publish" at bounding box center [1147, 210] width 230 height 27
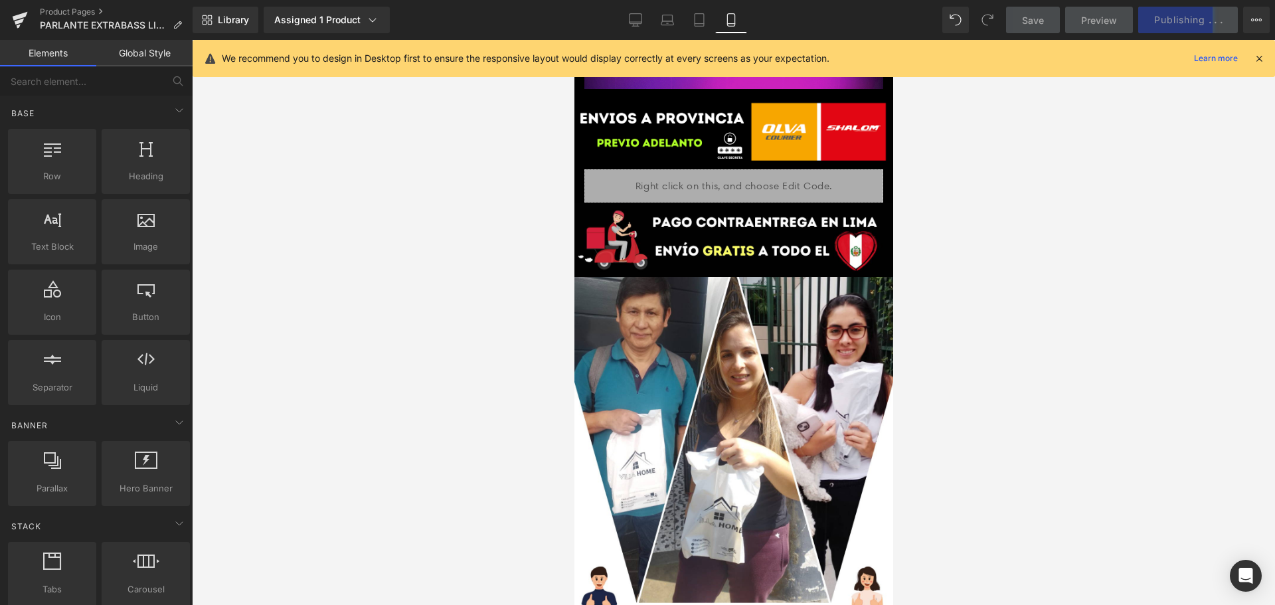
click at [1258, 53] on icon at bounding box center [1260, 58] width 12 height 12
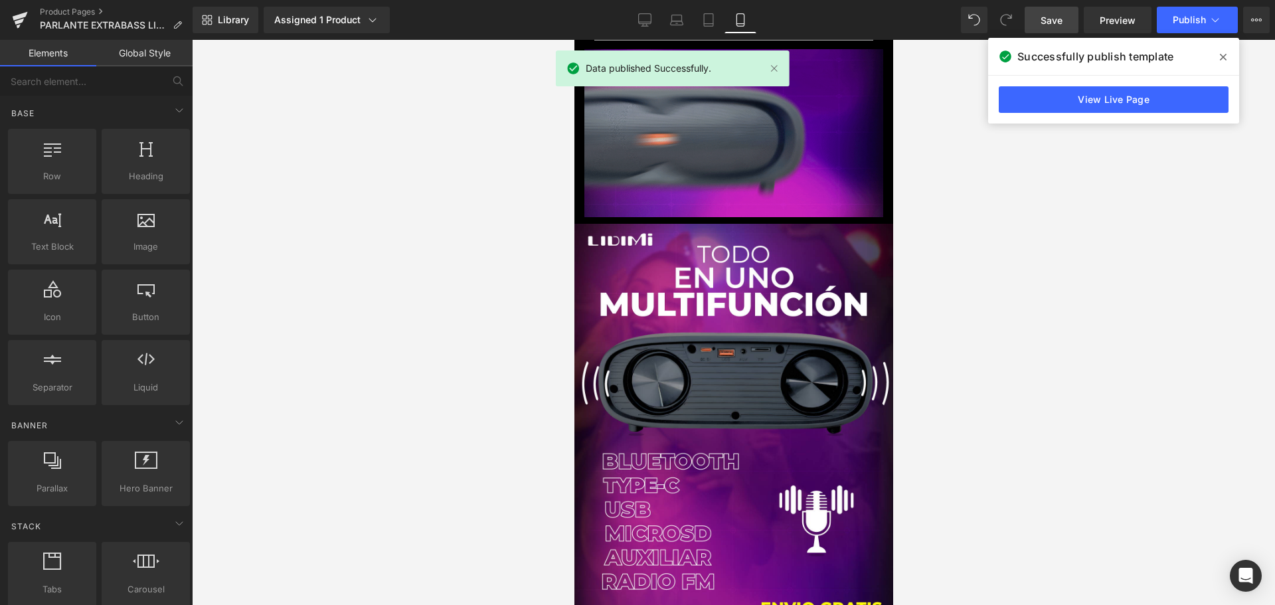
scroll to position [930, 0]
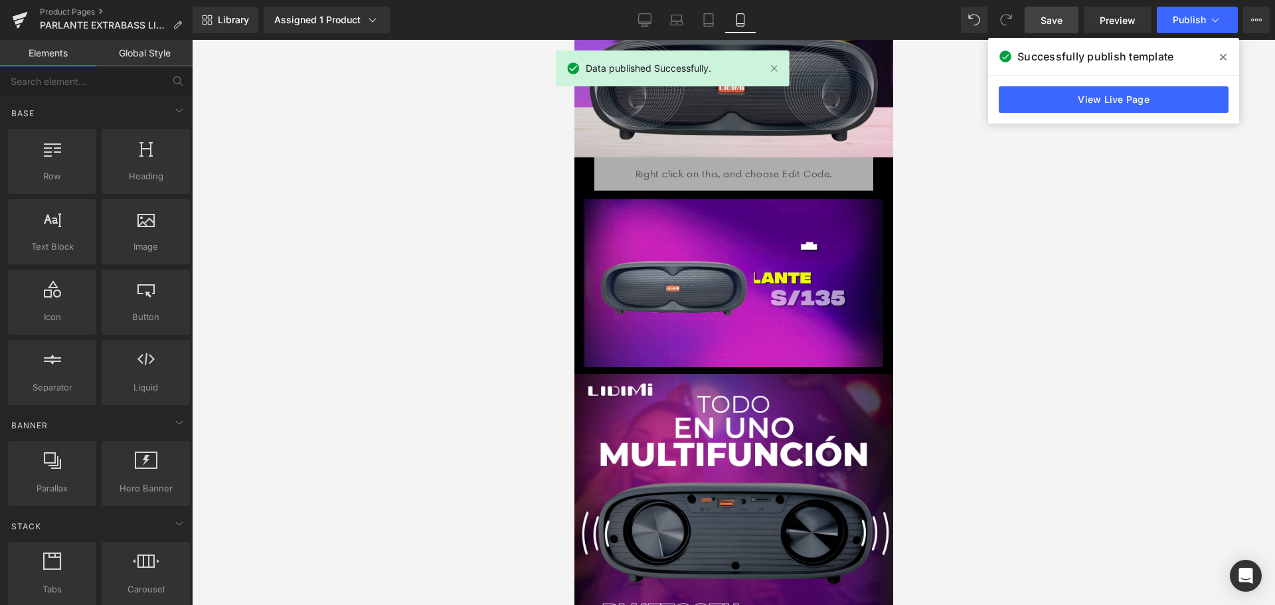
click at [1095, 108] on link "View Live Page" at bounding box center [1114, 99] width 230 height 27
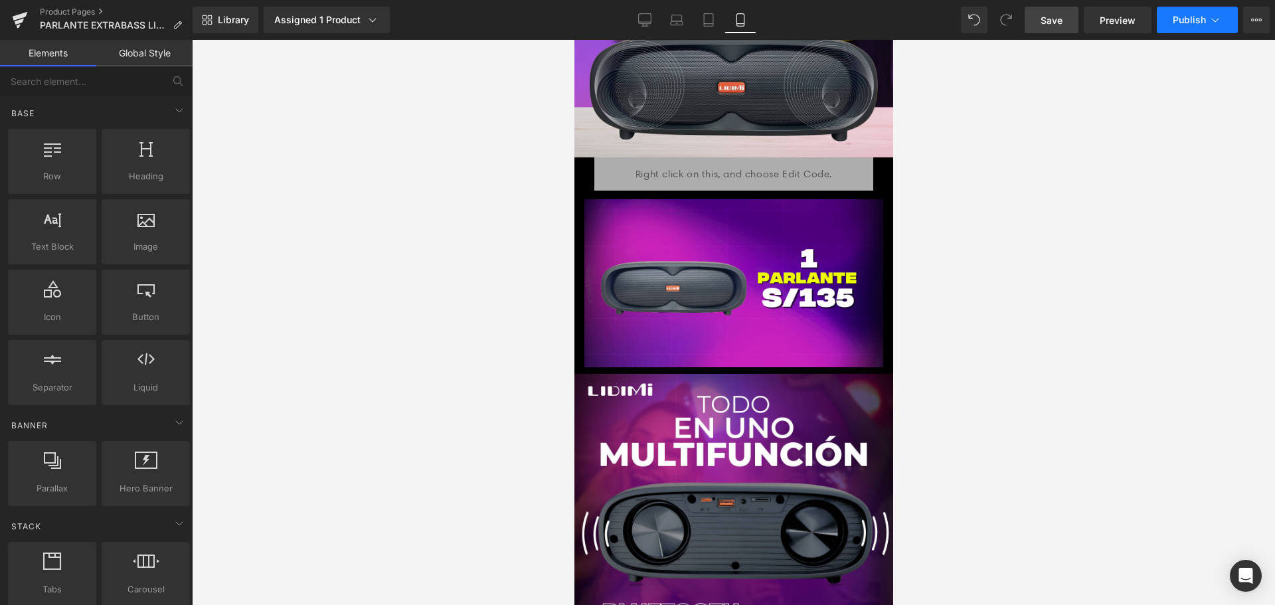
click at [1232, 16] on button "Publish" at bounding box center [1197, 20] width 81 height 27
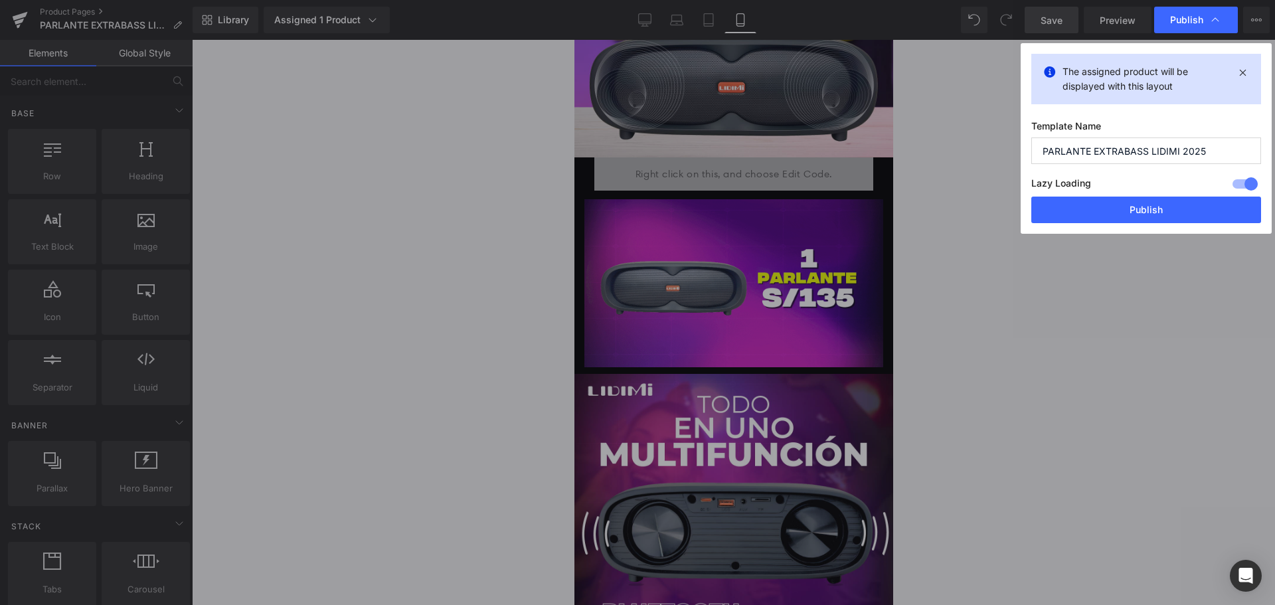
click at [1247, 184] on div at bounding box center [1246, 183] width 32 height 21
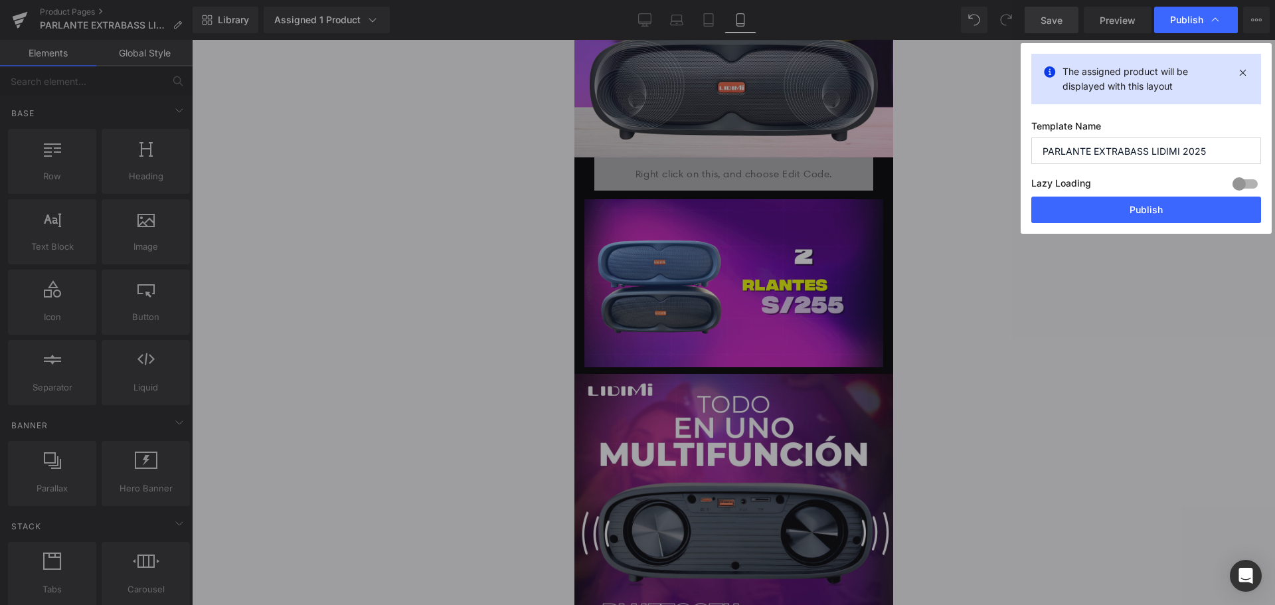
click at [1218, 218] on button "Publish" at bounding box center [1147, 210] width 230 height 27
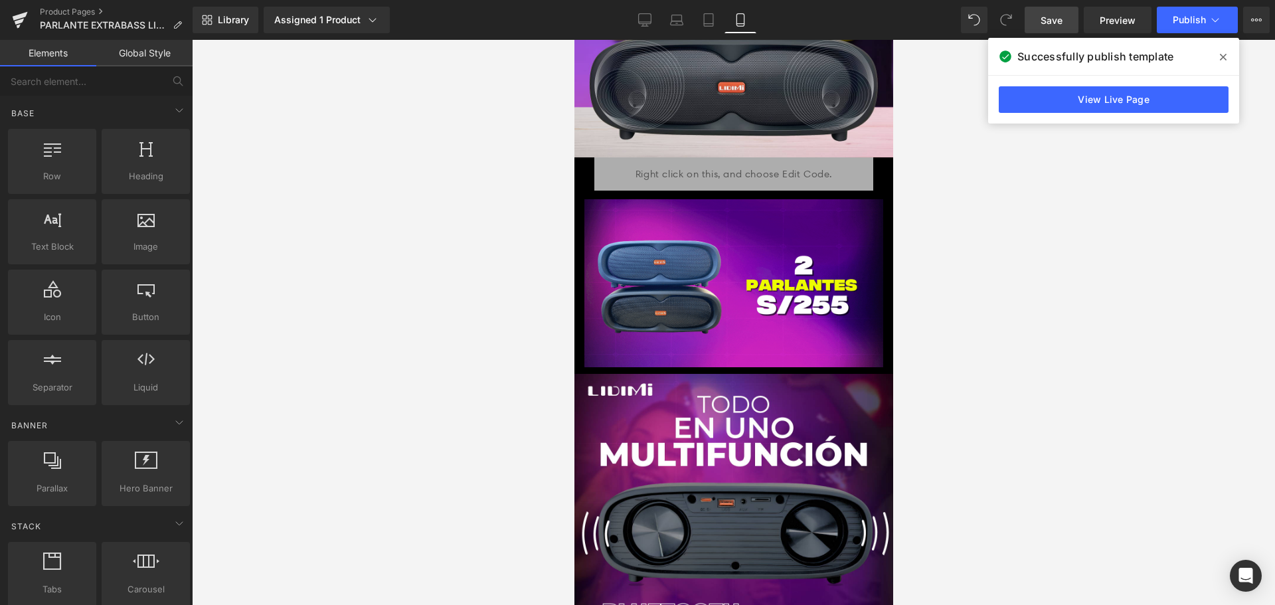
click at [1096, 112] on link "View Live Page" at bounding box center [1114, 99] width 230 height 27
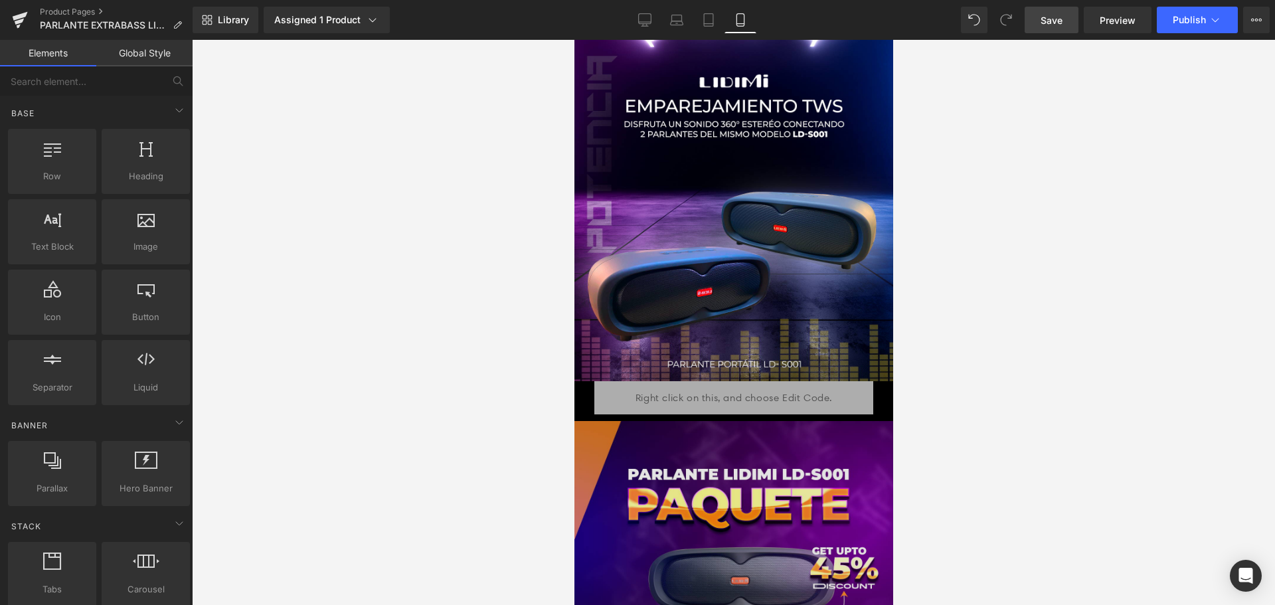
scroll to position [2259, 0]
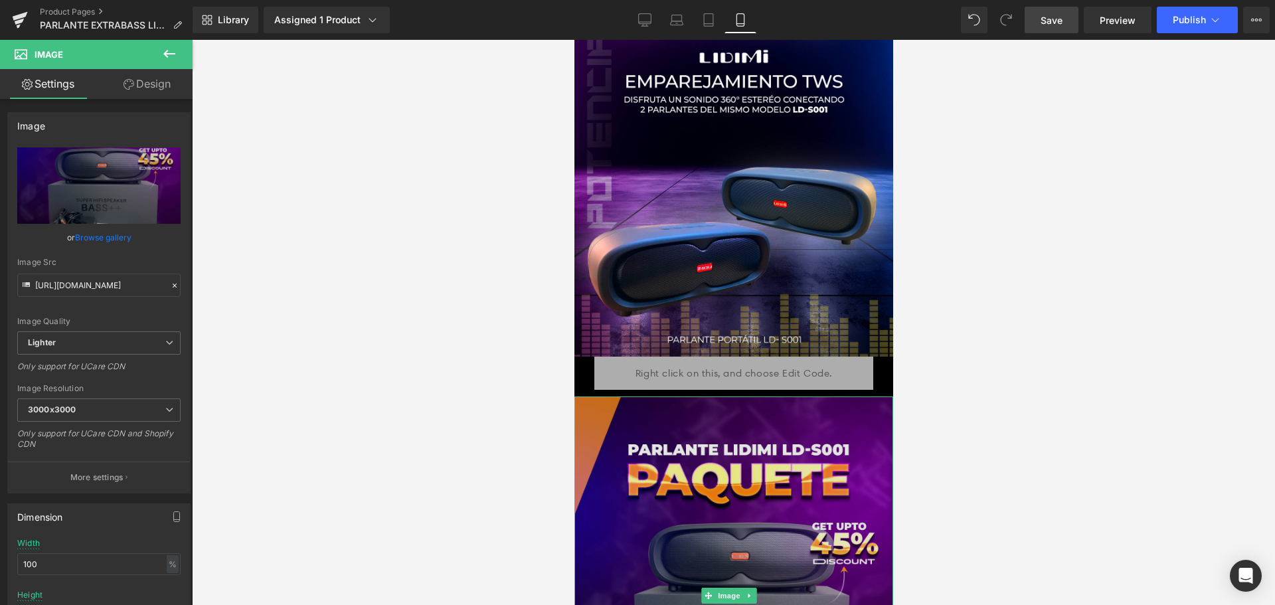
scroll to position [2391, 0]
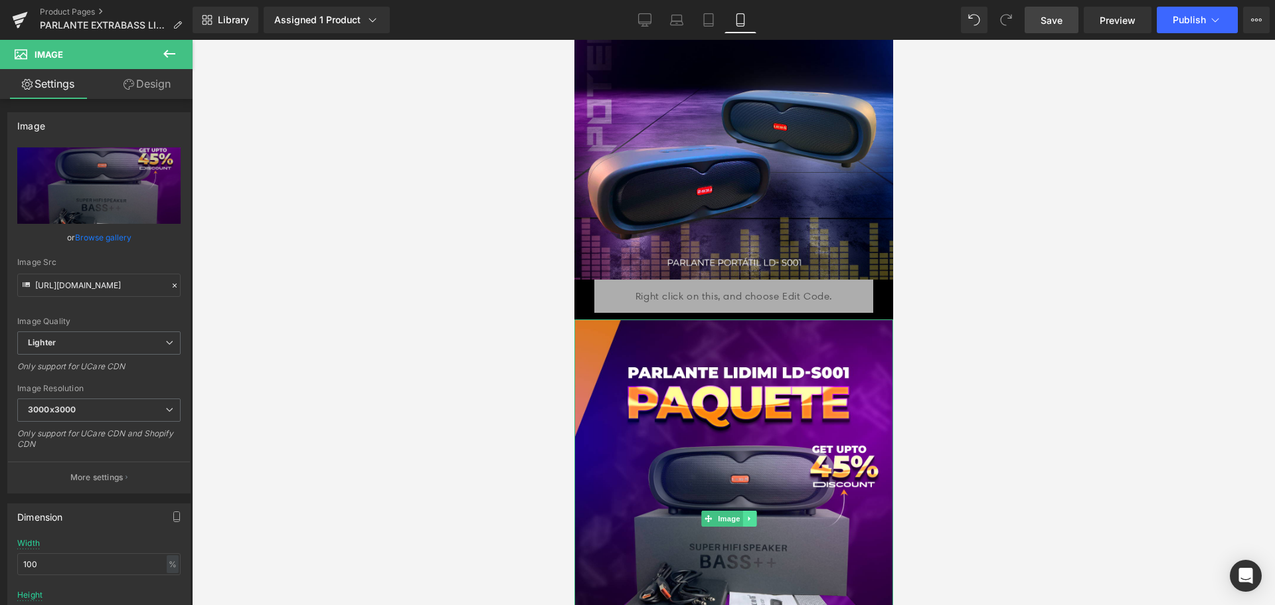
click at [751, 515] on icon at bounding box center [748, 519] width 7 height 8
click at [745, 515] on icon at bounding box center [742, 518] width 7 height 7
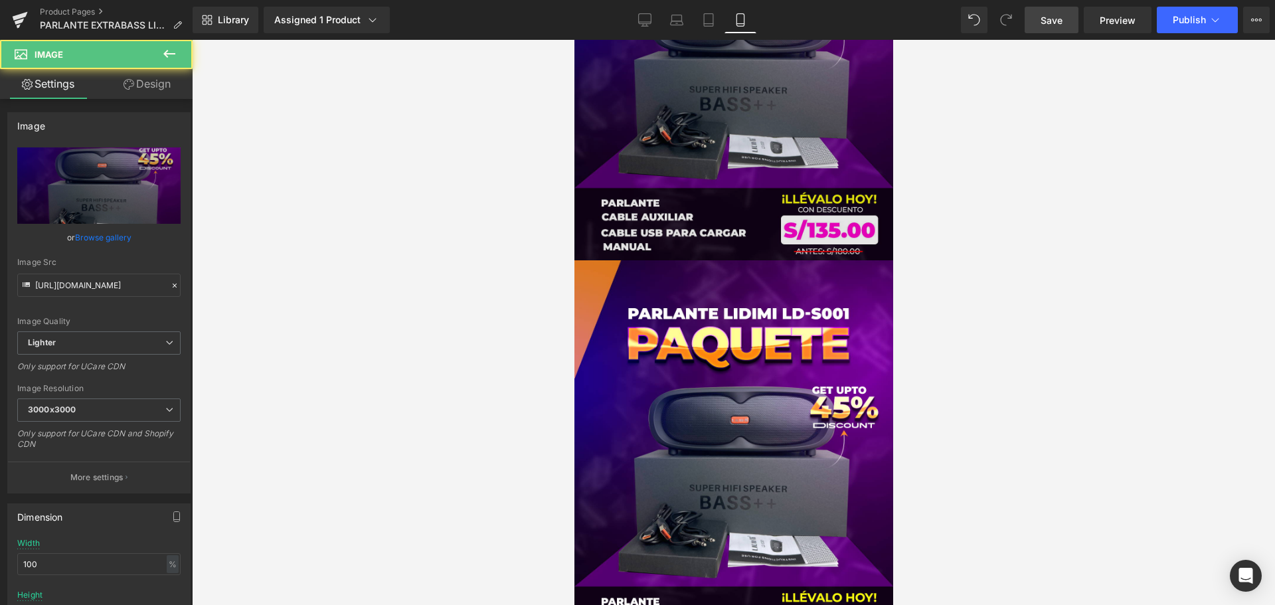
scroll to position [2530, 0]
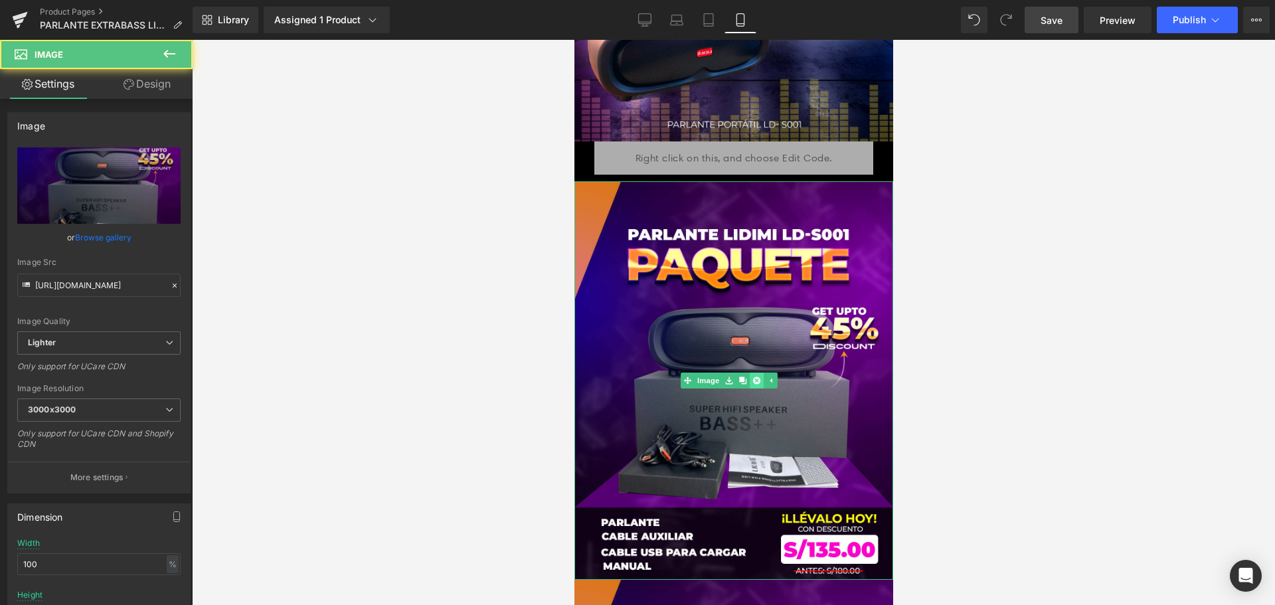
click at [761, 294] on div "Image" at bounding box center [733, 380] width 319 height 399
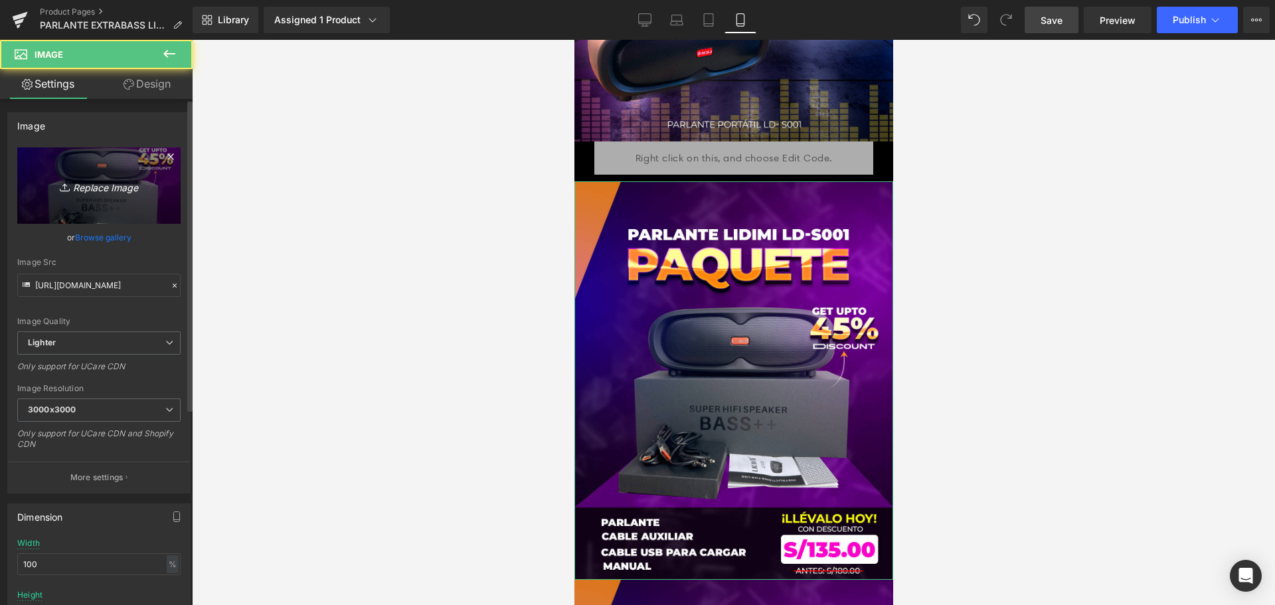
click at [71, 185] on icon "Replace Image" at bounding box center [99, 185] width 106 height 17
type input "C:\fakepath\ALTAPOTENCIA.png"
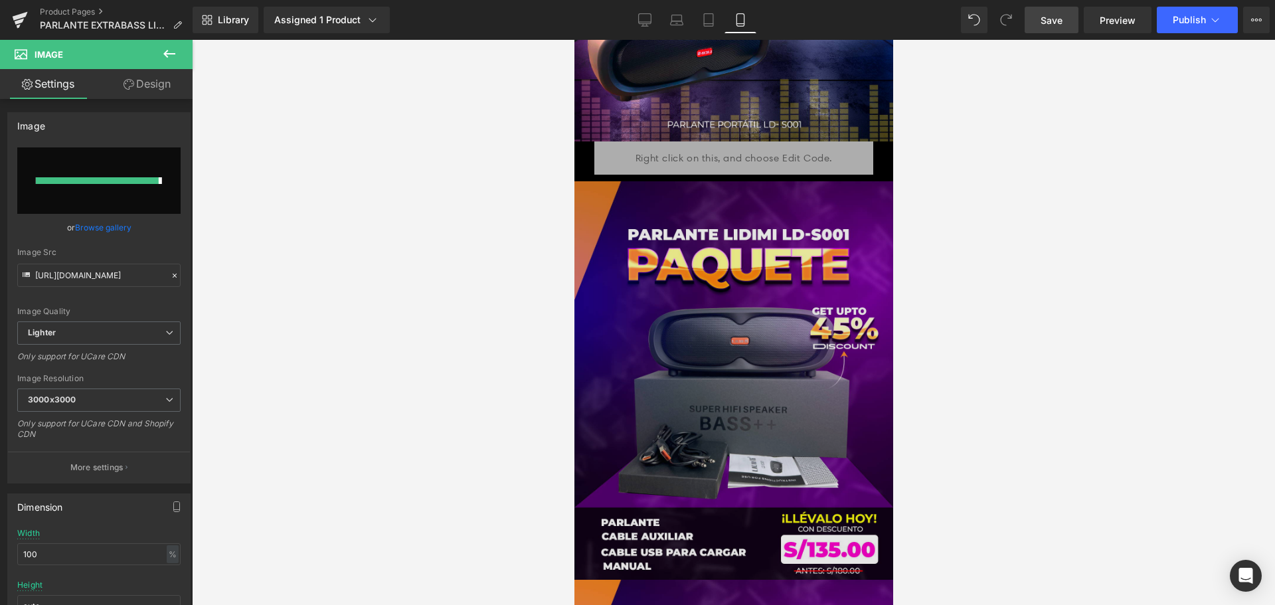
type input "https://ucarecdn.com/c00bcc76-5219-4a78-bdd0-37a63c9dbe2c/-/format/auto/-/previ…"
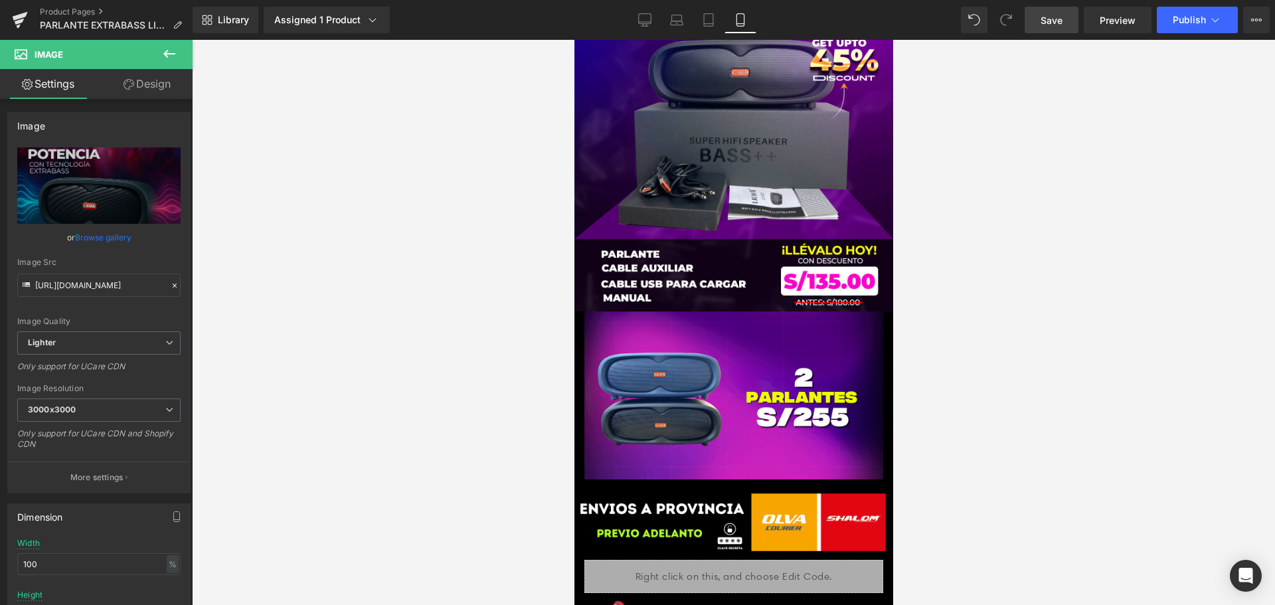
scroll to position [3127, 0]
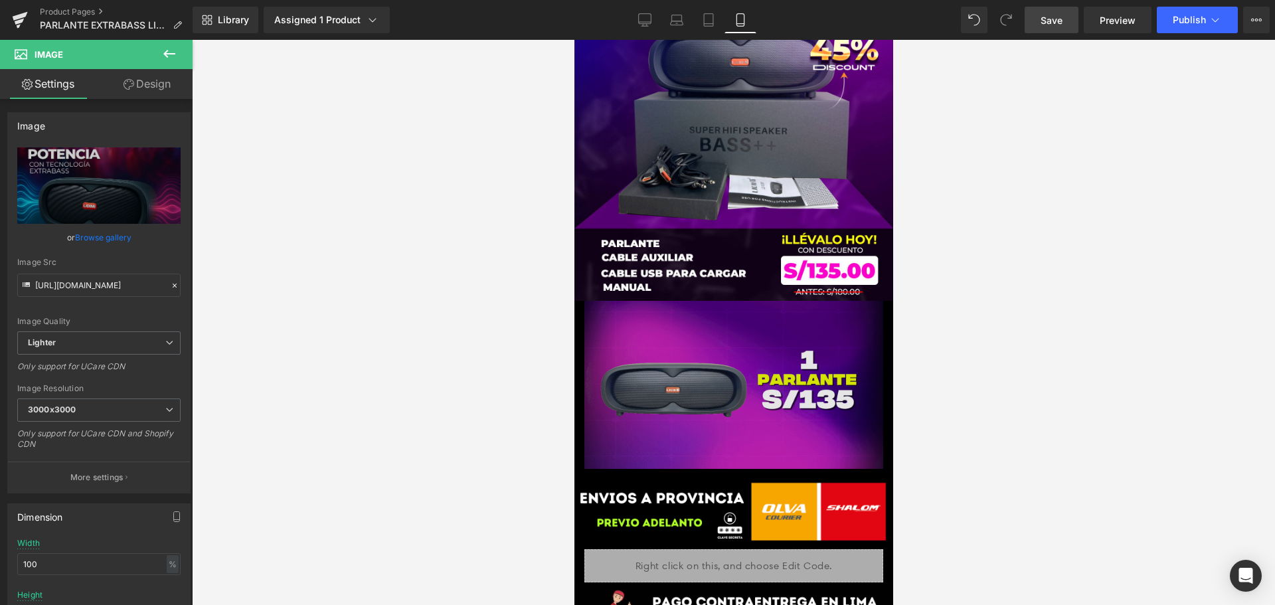
click at [773, 301] on img at bounding box center [733, 385] width 299 height 168
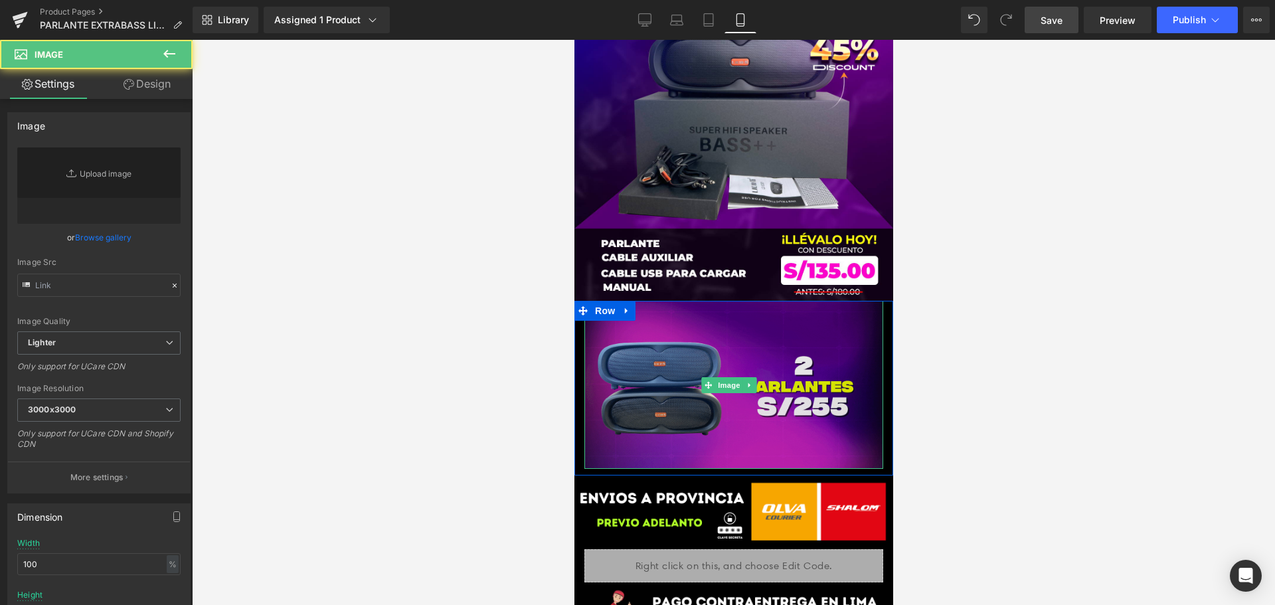
type input "https://cdn.shopify.com/s/files/1/0606/3502/1560/files/PROMOCIONES_1_3000x3000.…"
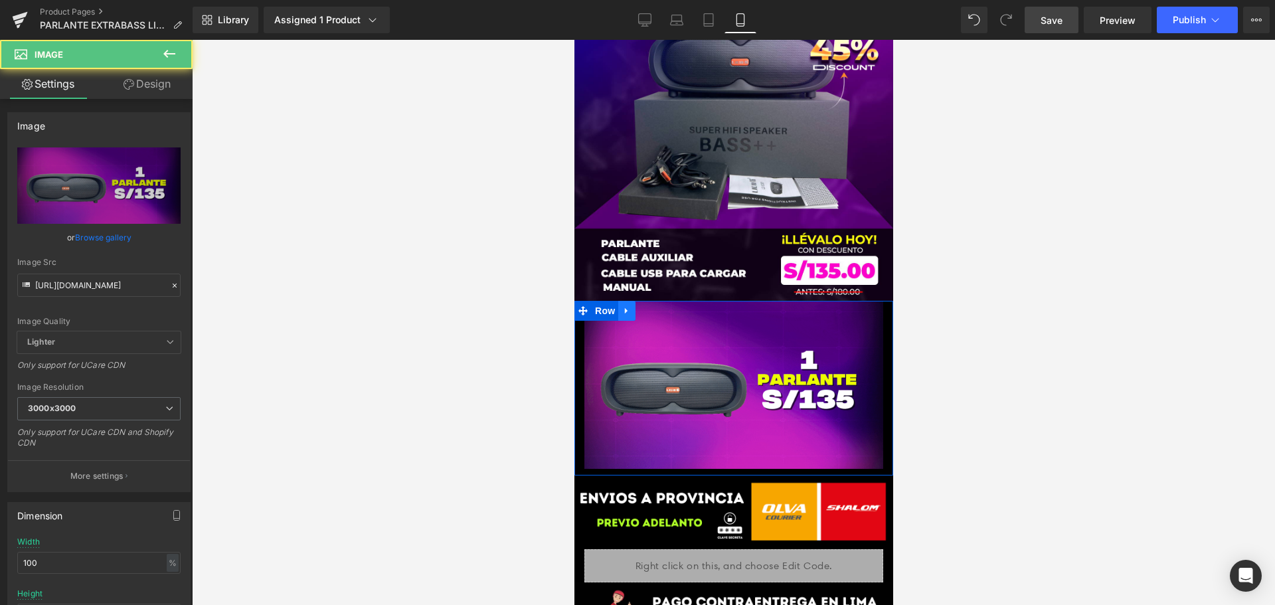
click at [627, 306] on icon at bounding box center [626, 311] width 9 height 10
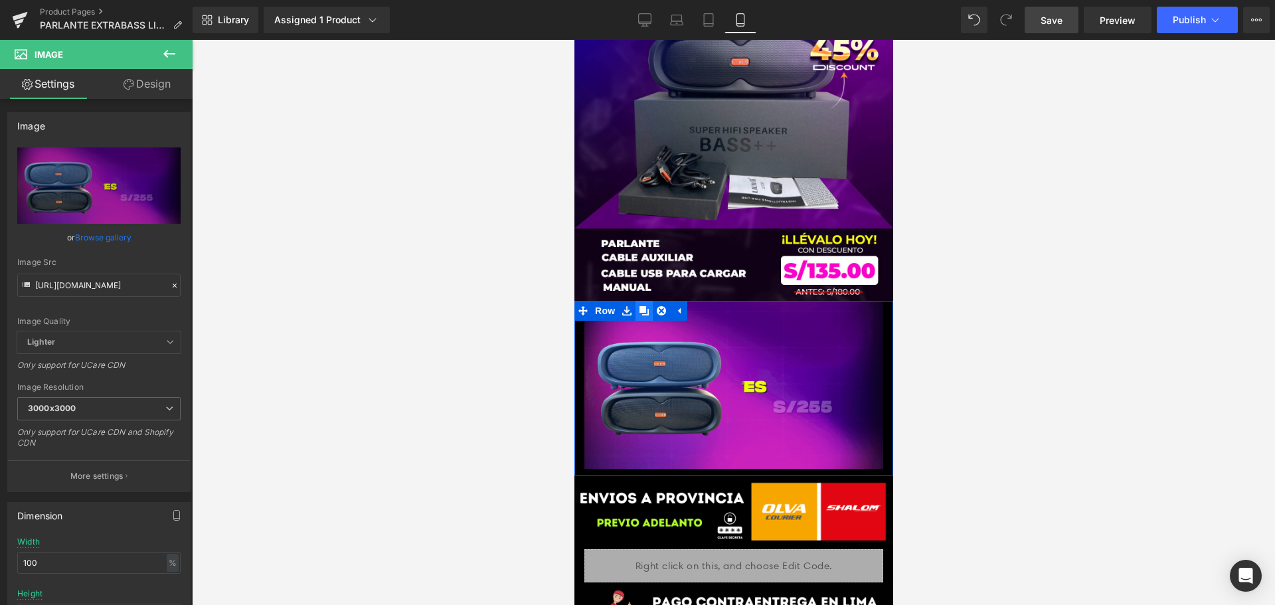
click at [643, 306] on icon at bounding box center [643, 310] width 9 height 9
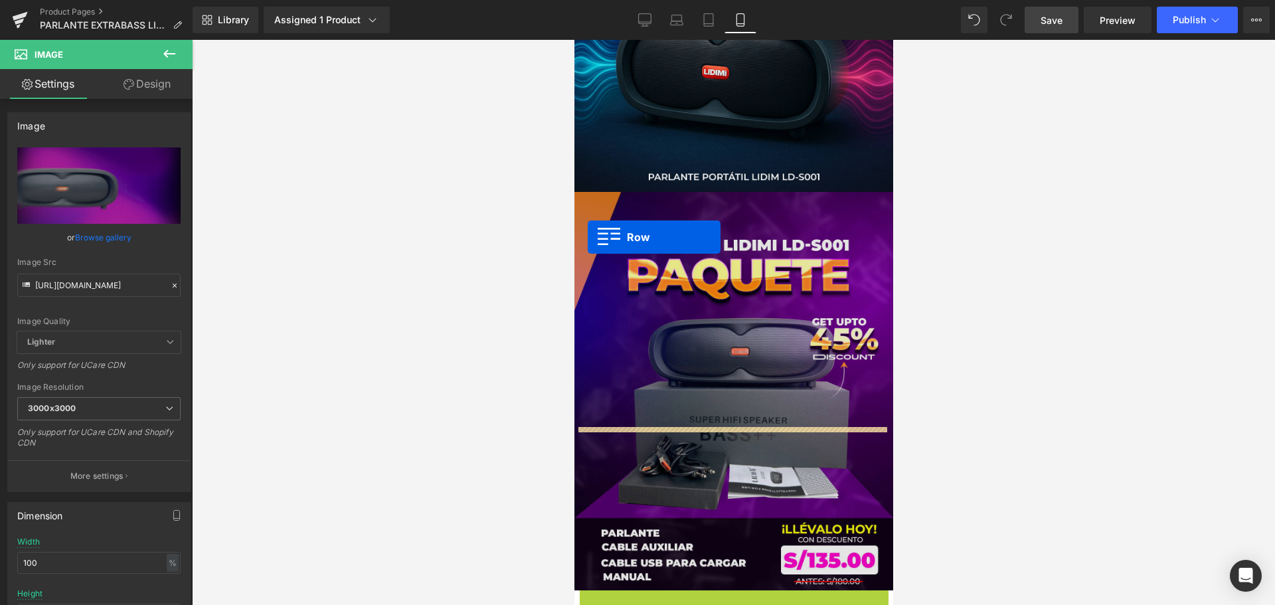
scroll to position [2729, 0]
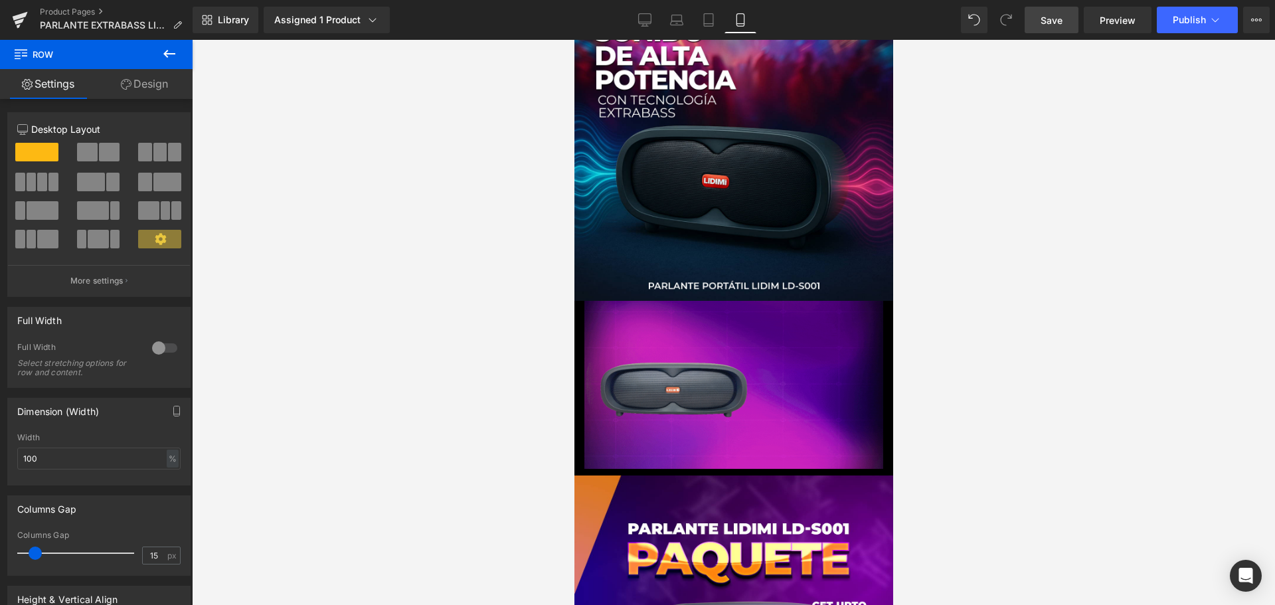
click at [1050, 26] on span "Save" at bounding box center [1052, 20] width 22 height 14
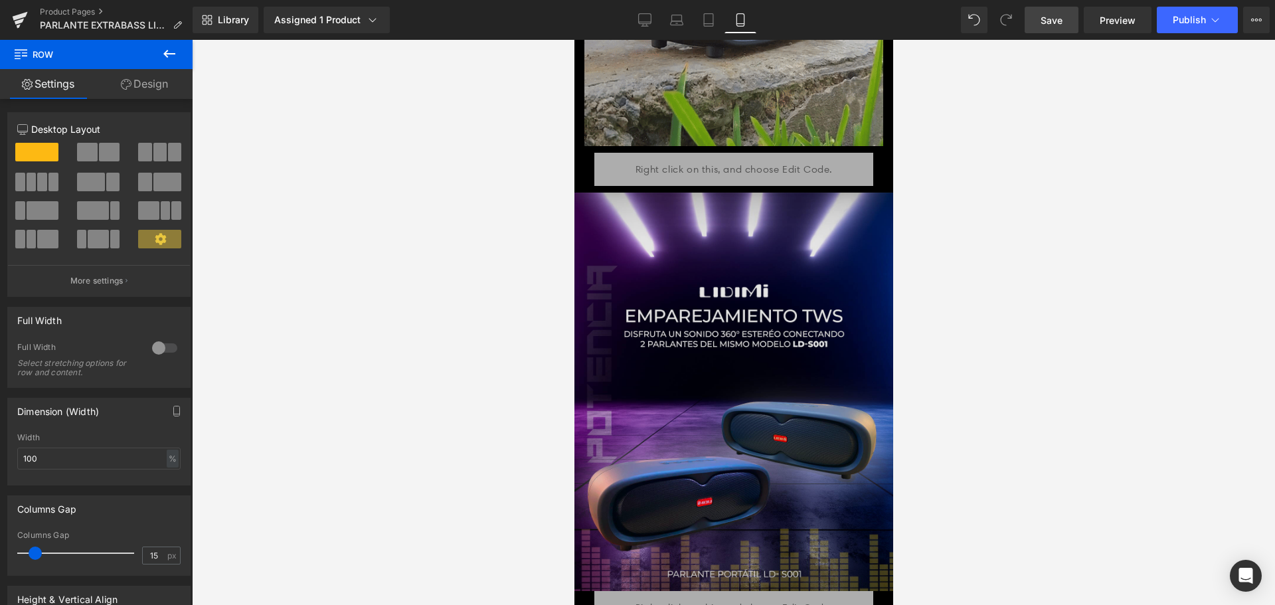
scroll to position [1932, 0]
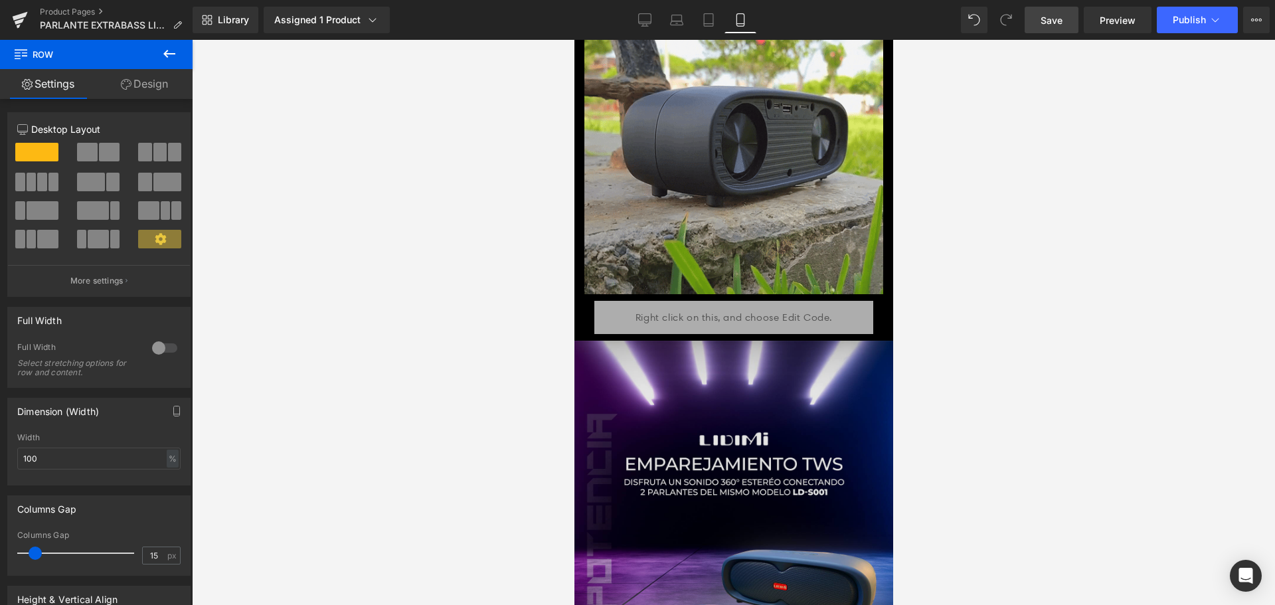
click at [735, 356] on img at bounding box center [733, 540] width 319 height 399
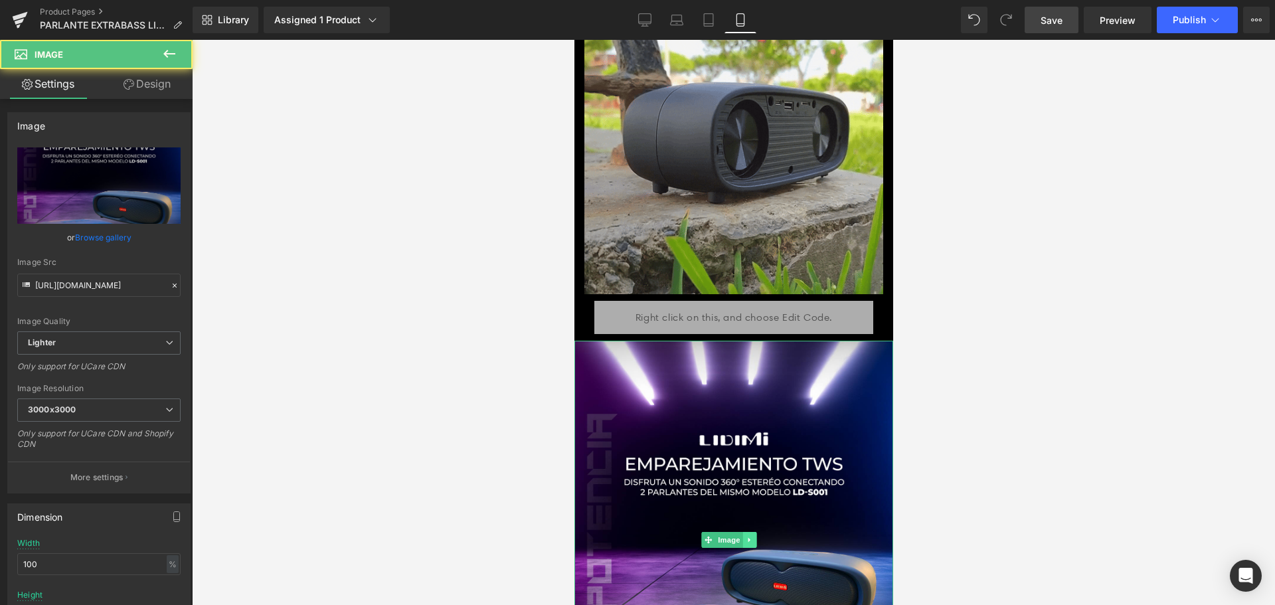
click at [747, 536] on icon at bounding box center [748, 540] width 7 height 8
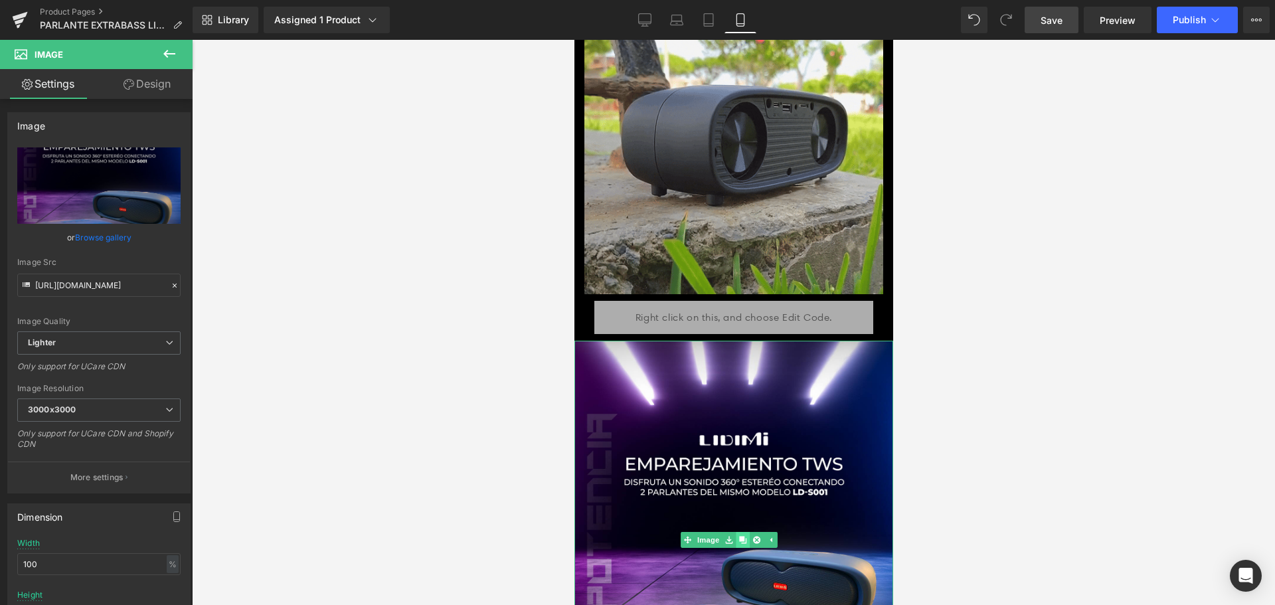
click at [745, 537] on icon at bounding box center [742, 540] width 7 height 7
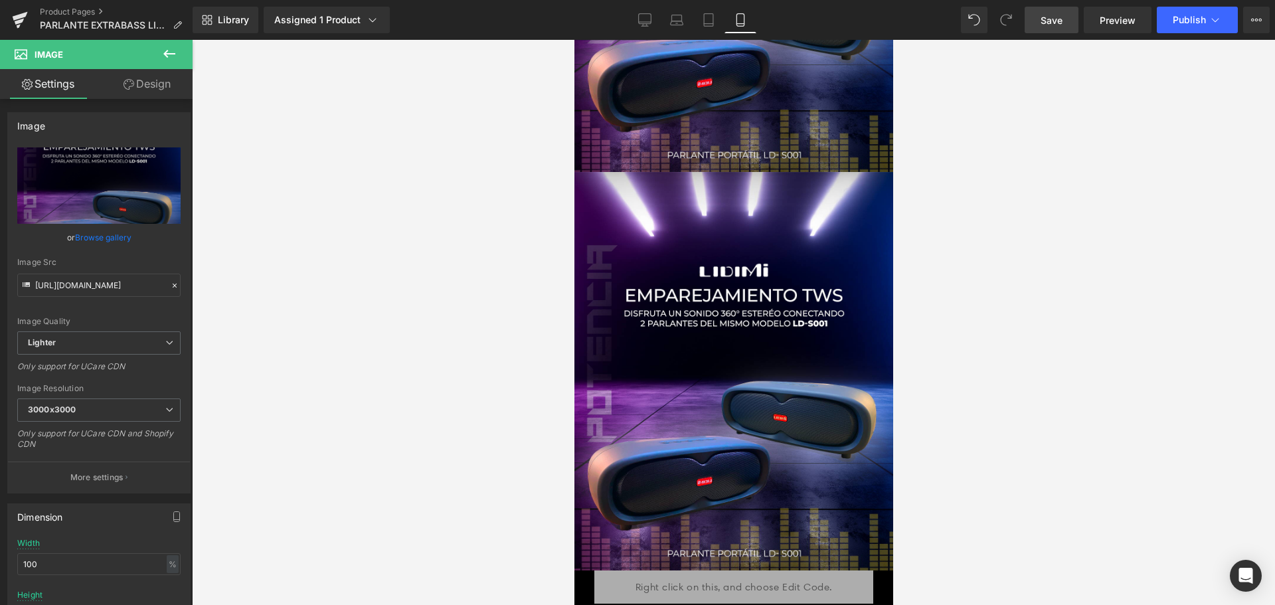
scroll to position [2502, 0]
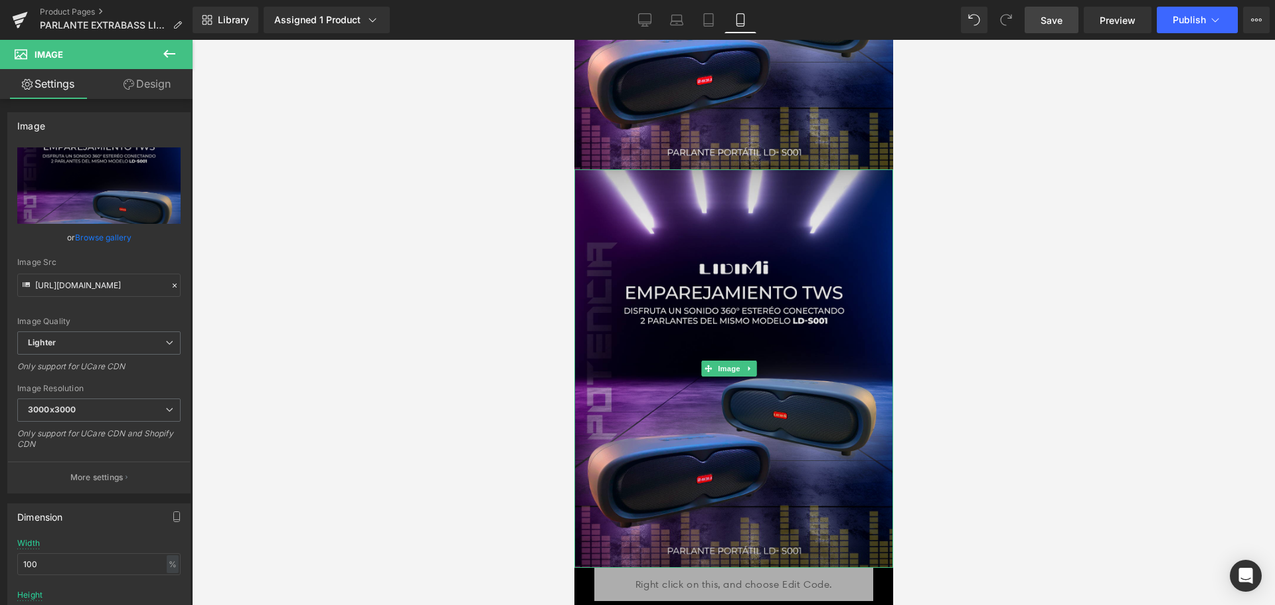
click at [741, 184] on img at bounding box center [733, 368] width 319 height 399
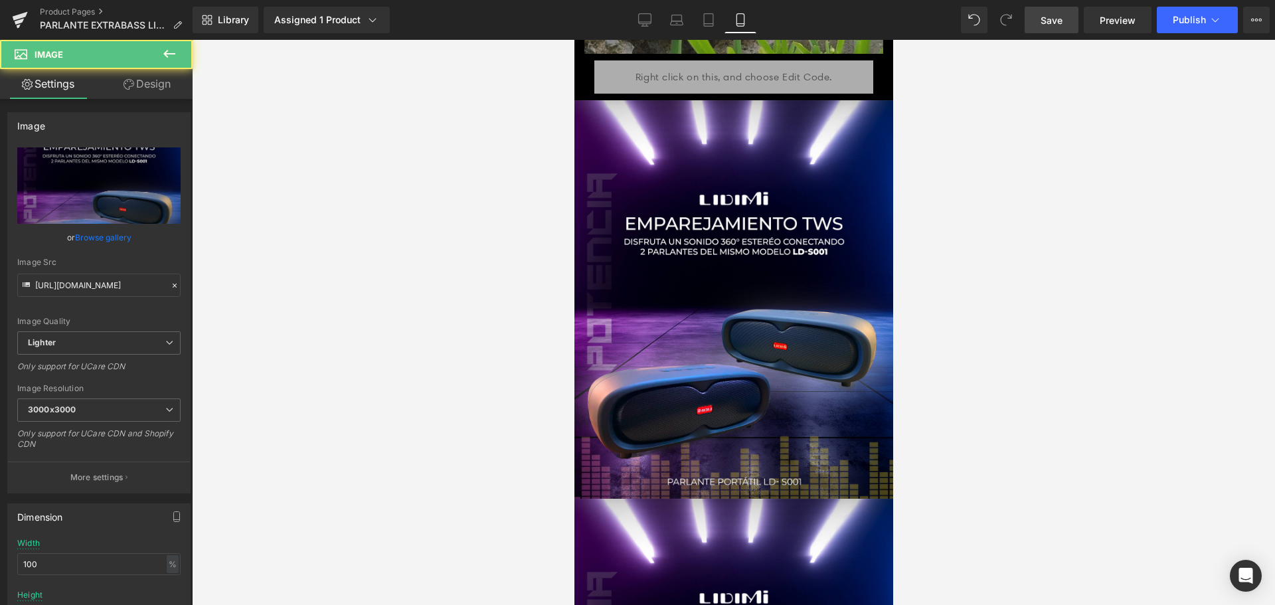
scroll to position [2170, 0]
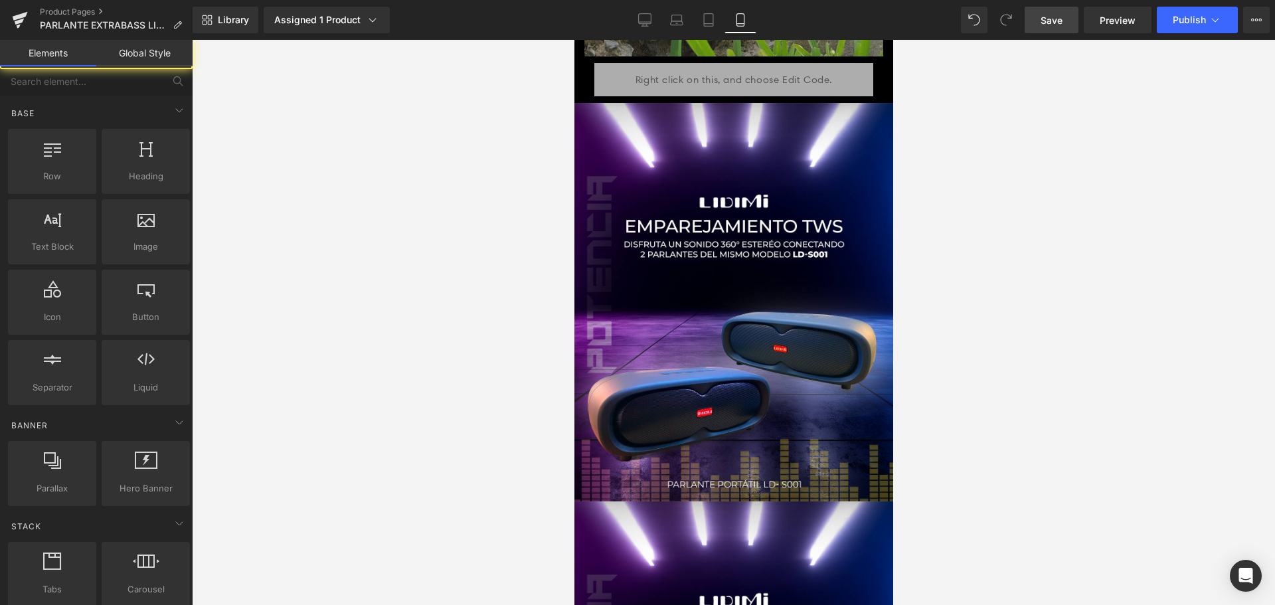
click at [1057, 344] on div at bounding box center [733, 322] width 1083 height 565
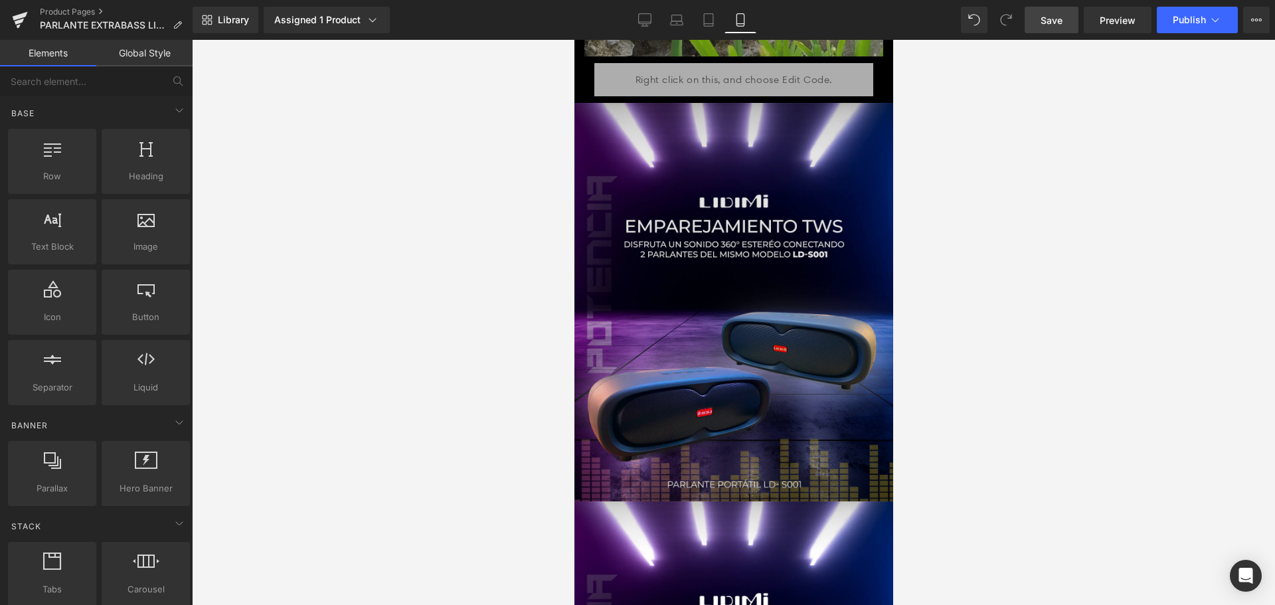
click at [697, 274] on img at bounding box center [733, 302] width 319 height 399
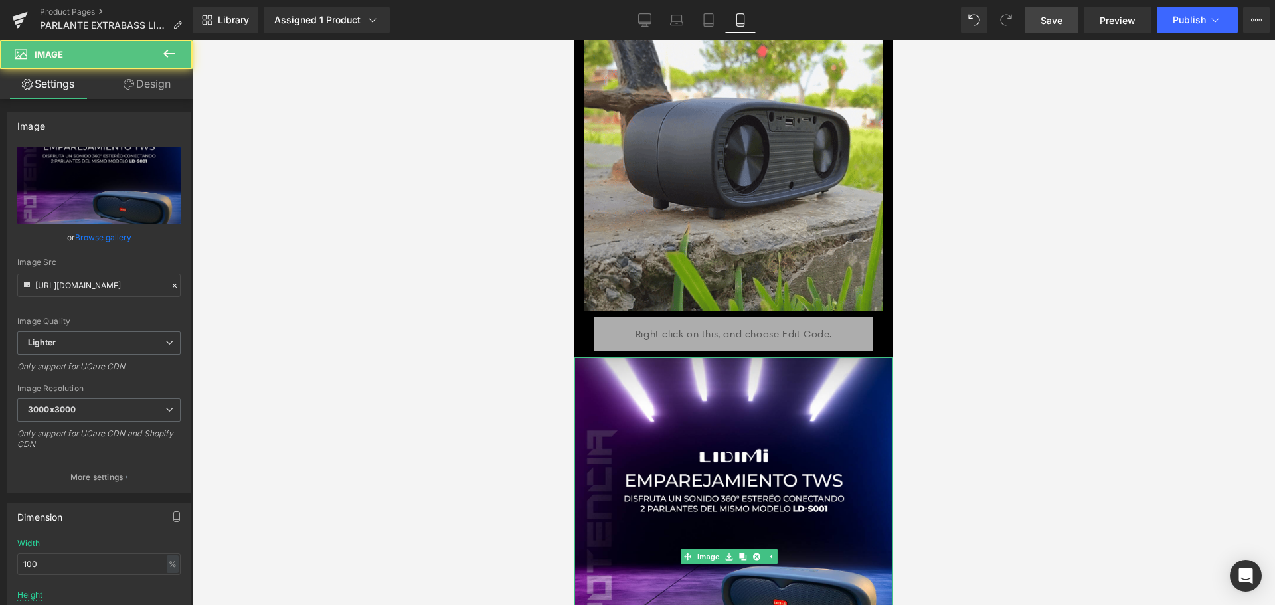
scroll to position [1904, 0]
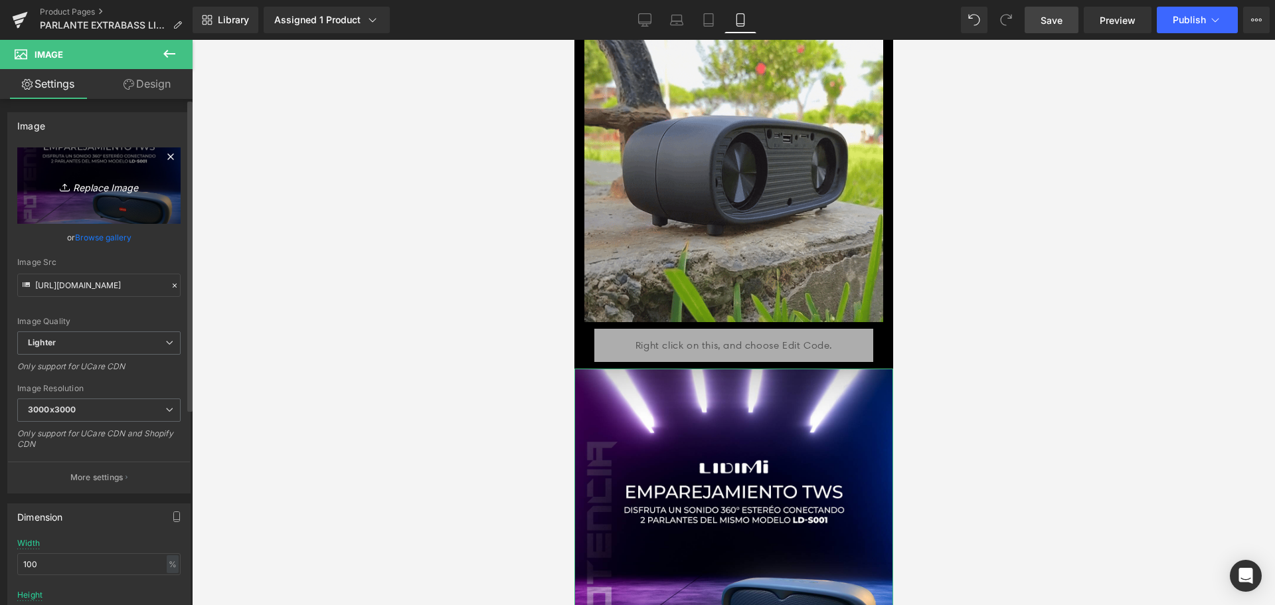
click at [113, 187] on icon "Replace Image" at bounding box center [99, 185] width 106 height 17
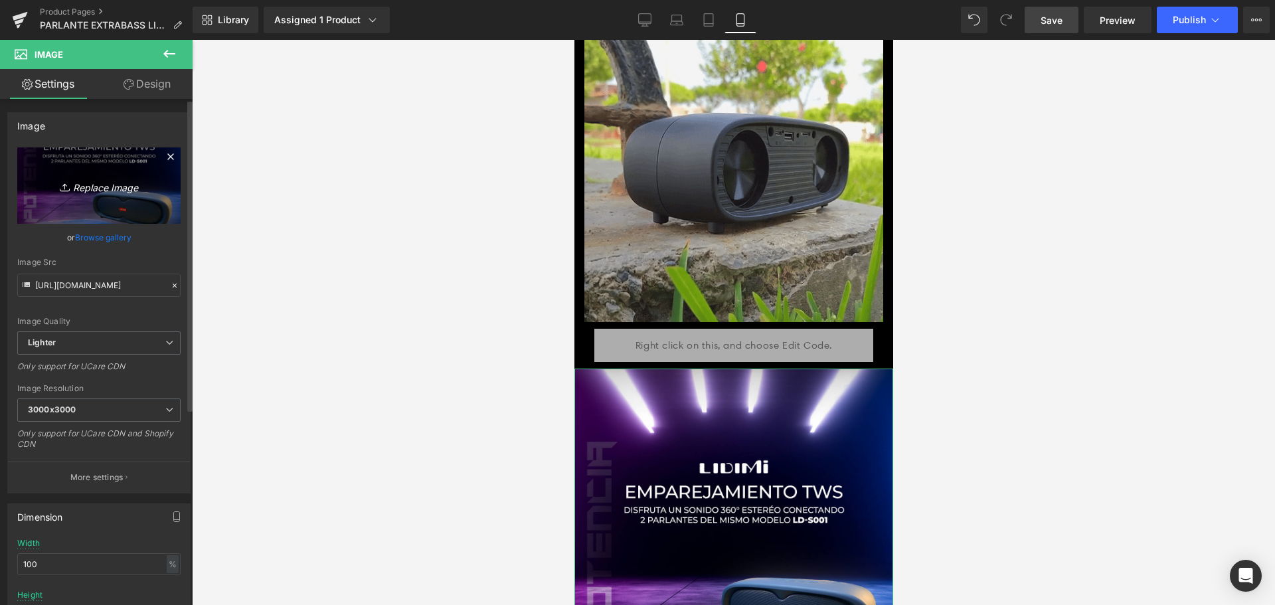
type input "C:\fakepath\manoslibres.png"
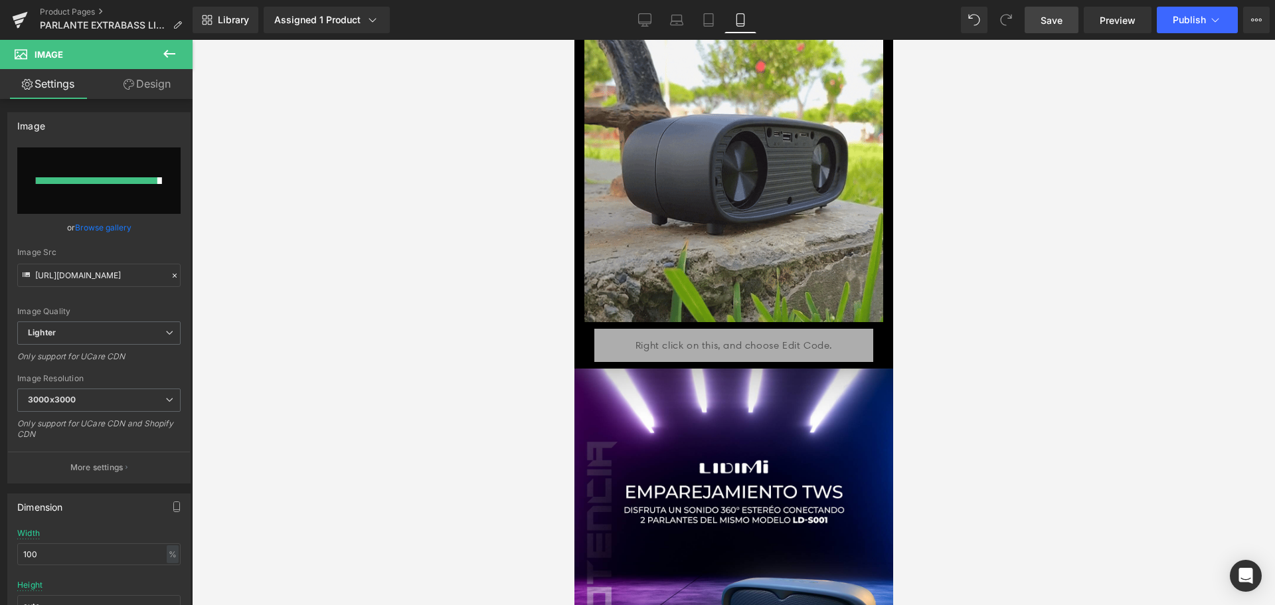
type input "https://ucarecdn.com/da895503-bbc3-40bc-aa4a-35af6b24e8be/-/format/auto/-/previ…"
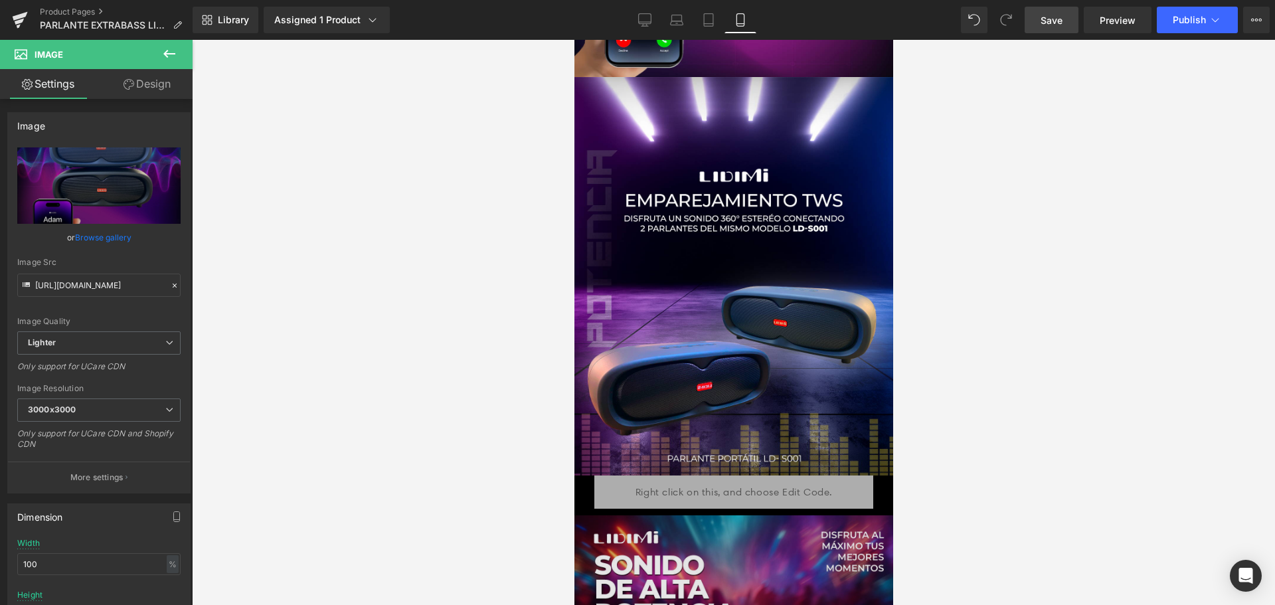
scroll to position [2701, 0]
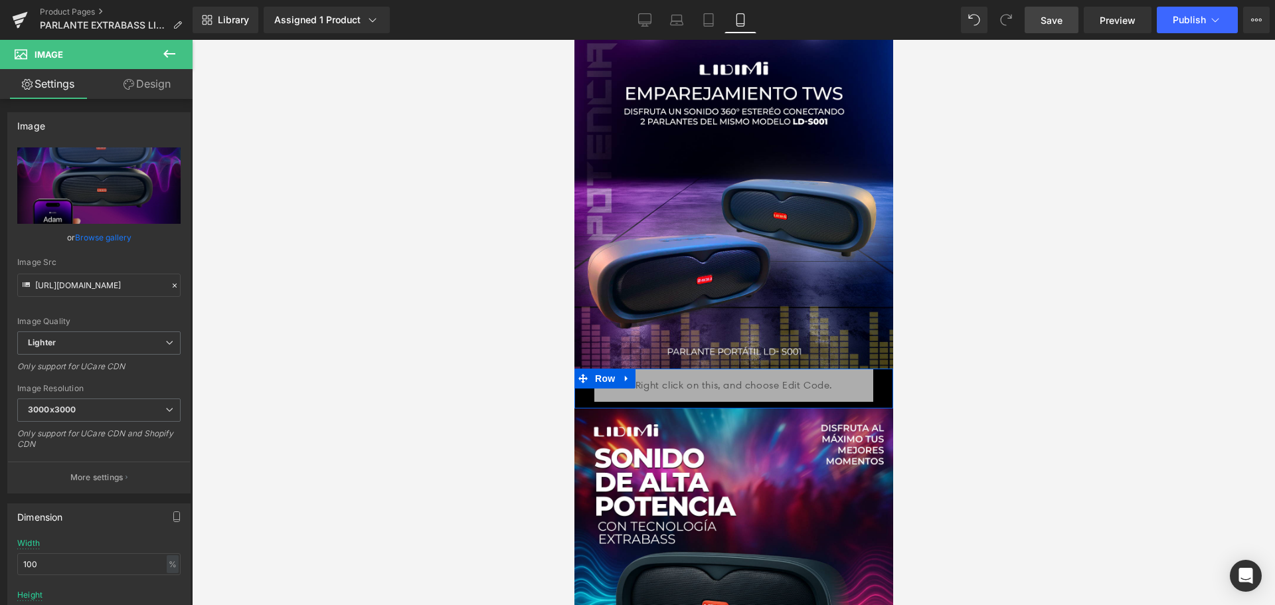
click at [629, 369] on link at bounding box center [626, 379] width 17 height 20
drag, startPoint x: 641, startPoint y: 288, endPoint x: 631, endPoint y: 294, distance: 12.0
click at [641, 374] on icon at bounding box center [643, 378] width 9 height 9
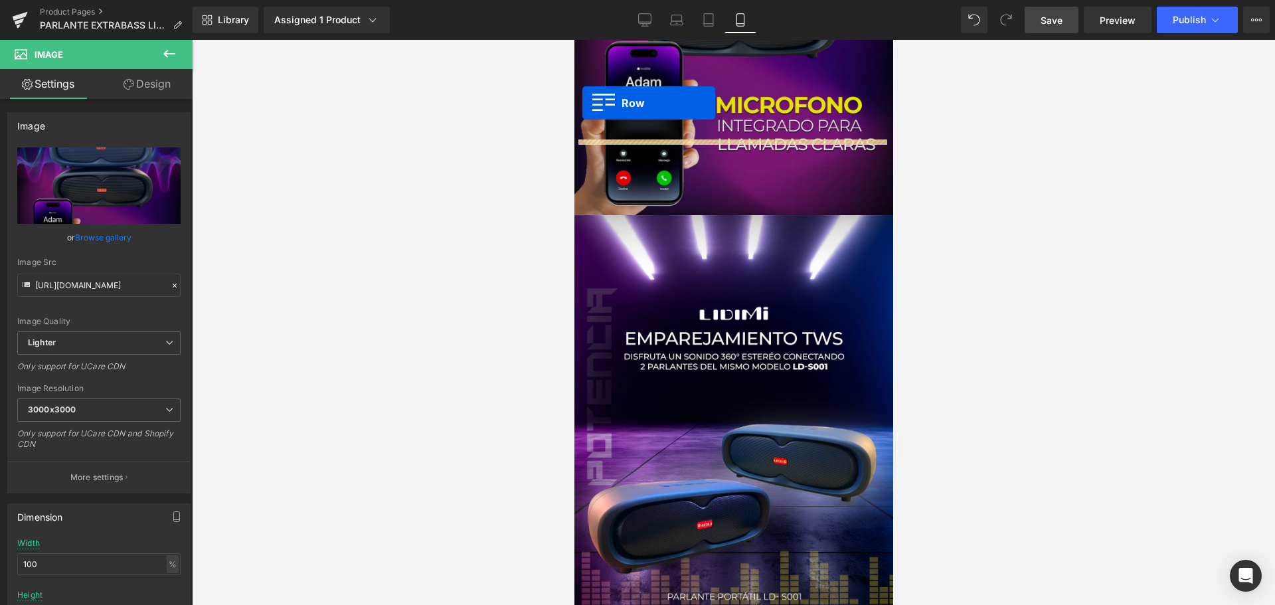
scroll to position [2455, 0]
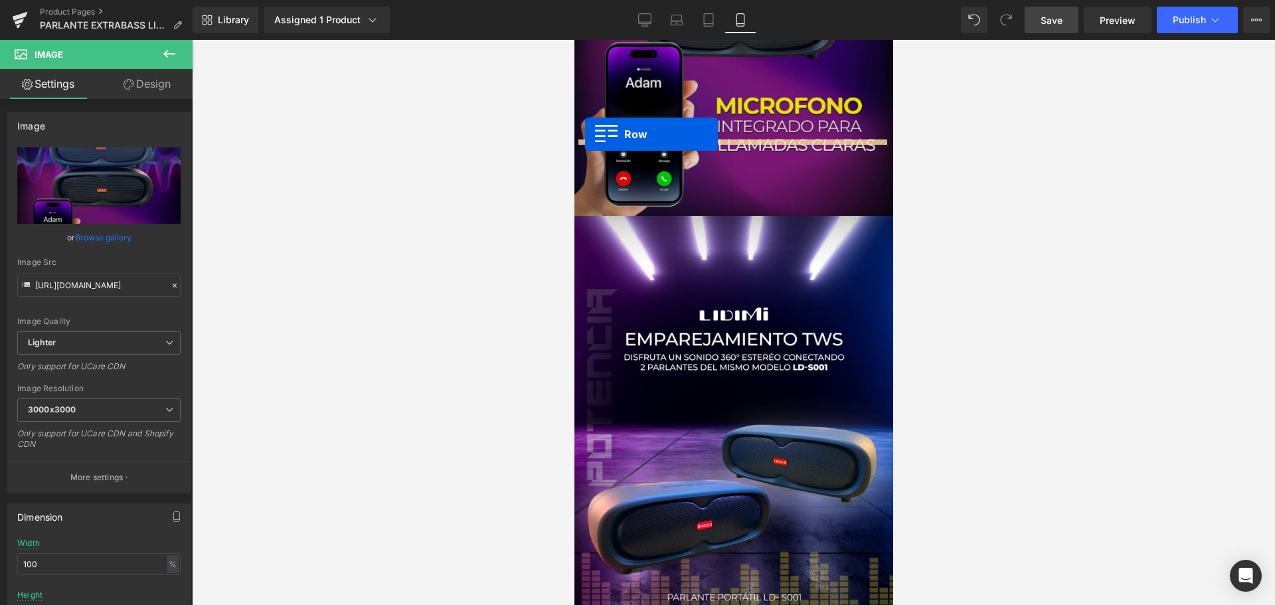
drag, startPoint x: 584, startPoint y: 292, endPoint x: 585, endPoint y: 135, distance: 156.8
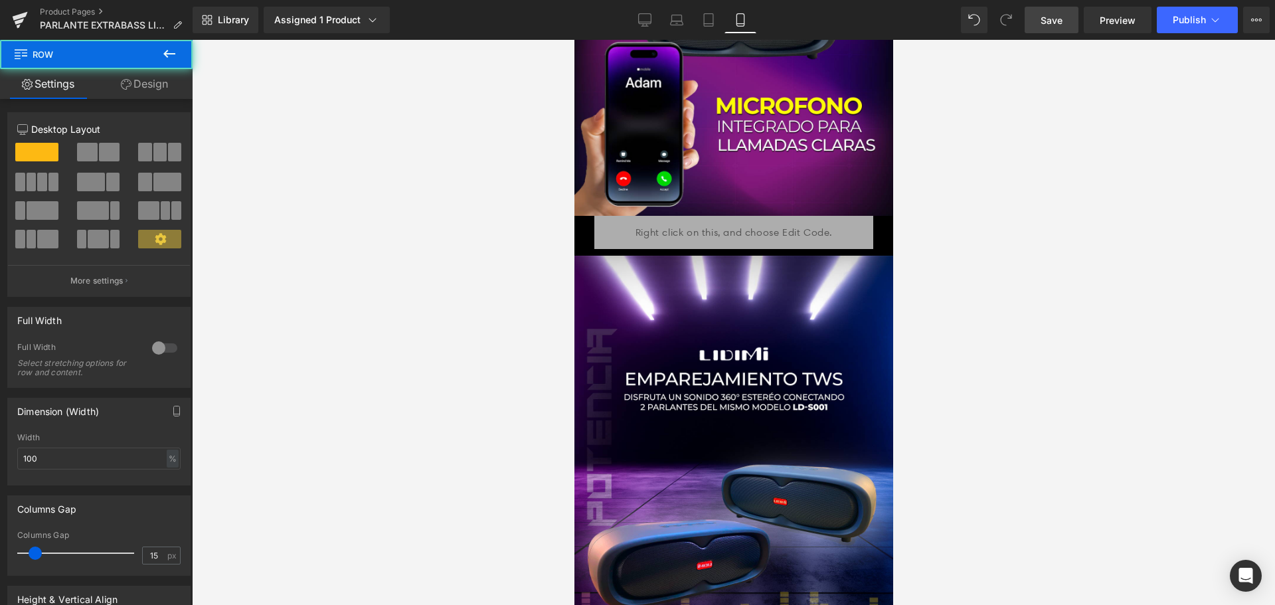
drag, startPoint x: 1010, startPoint y: 242, endPoint x: 1000, endPoint y: 242, distance: 10.6
click at [1010, 241] on div at bounding box center [733, 322] width 1083 height 565
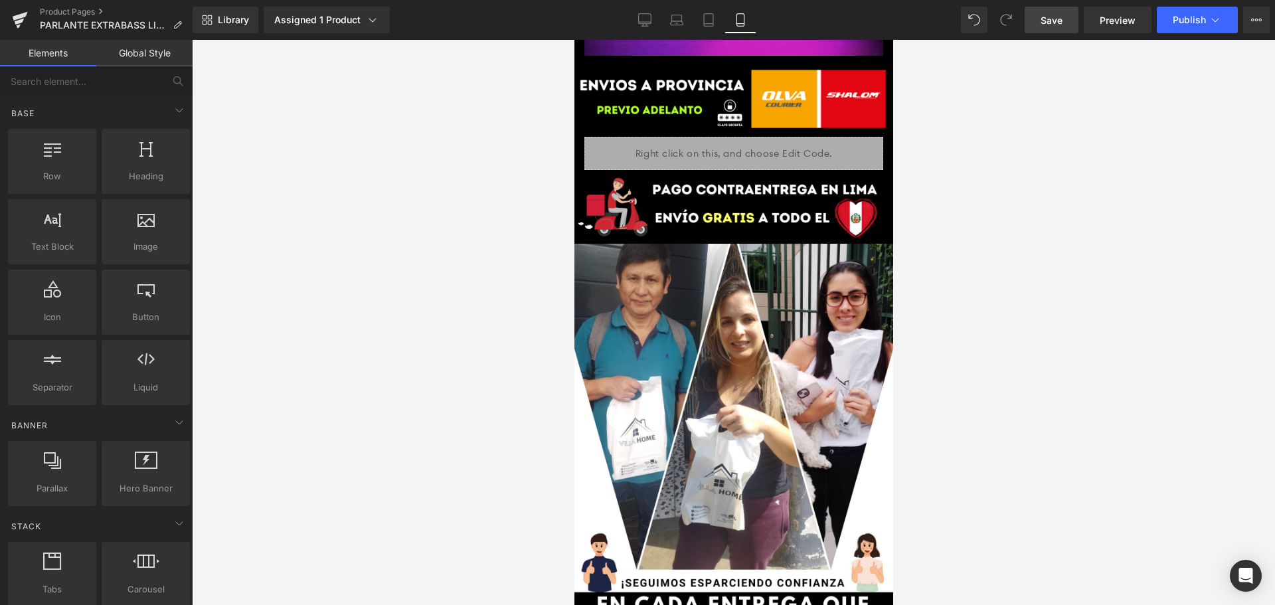
scroll to position [3985, 0]
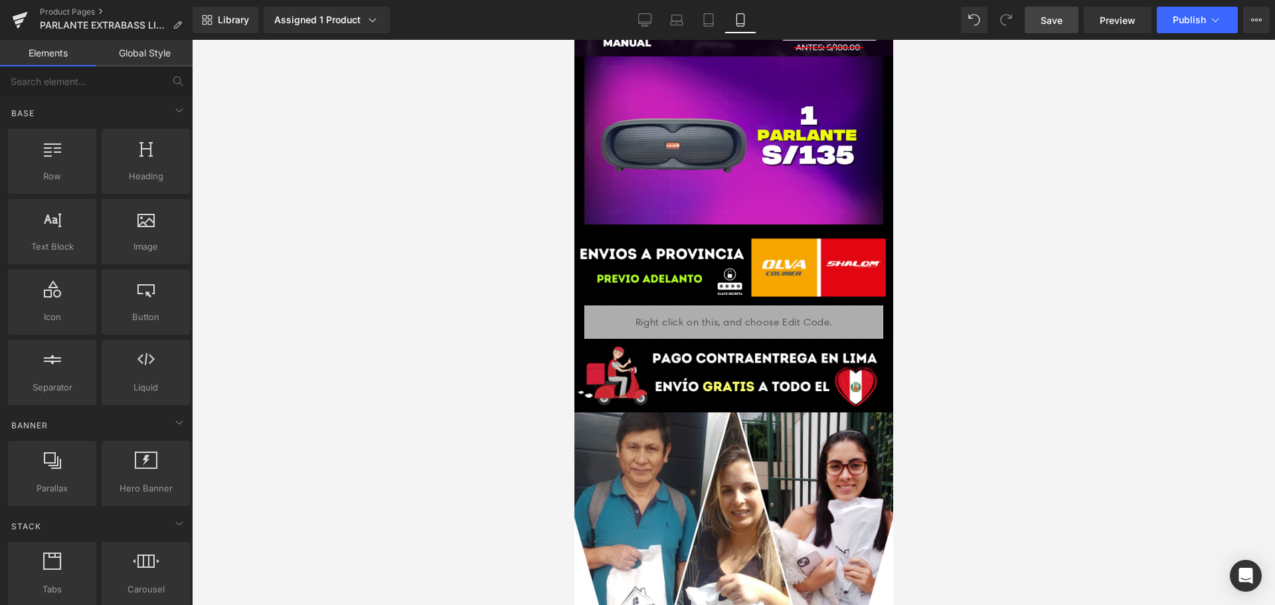
click at [1050, 27] on span "Save" at bounding box center [1052, 20] width 22 height 14
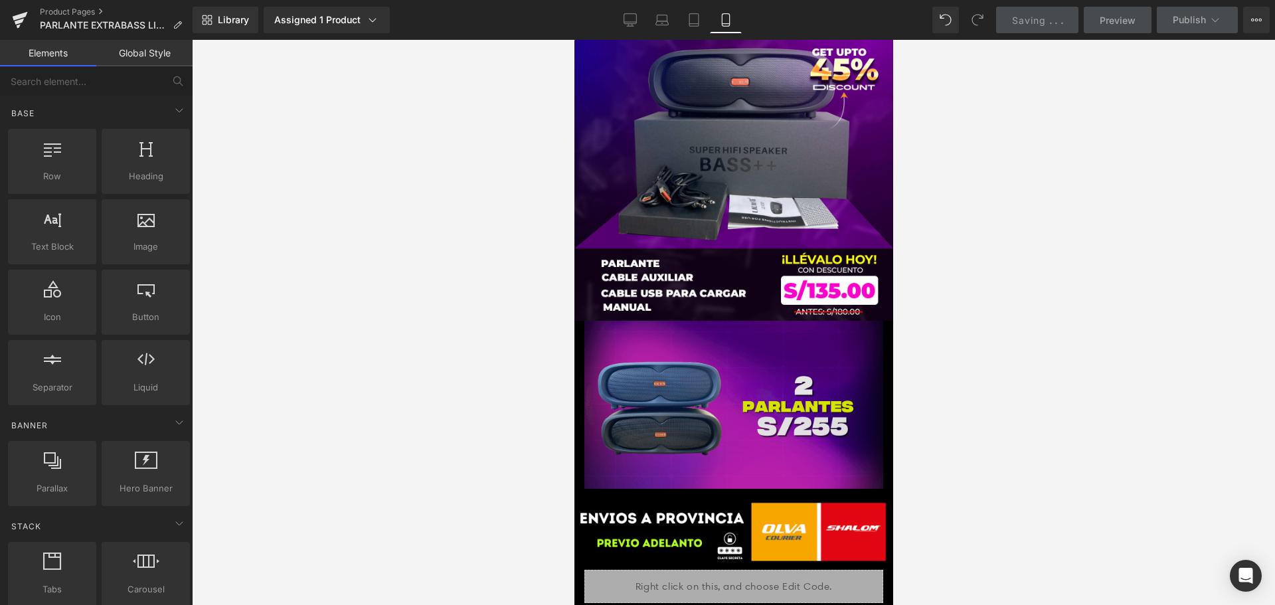
scroll to position [3719, 0]
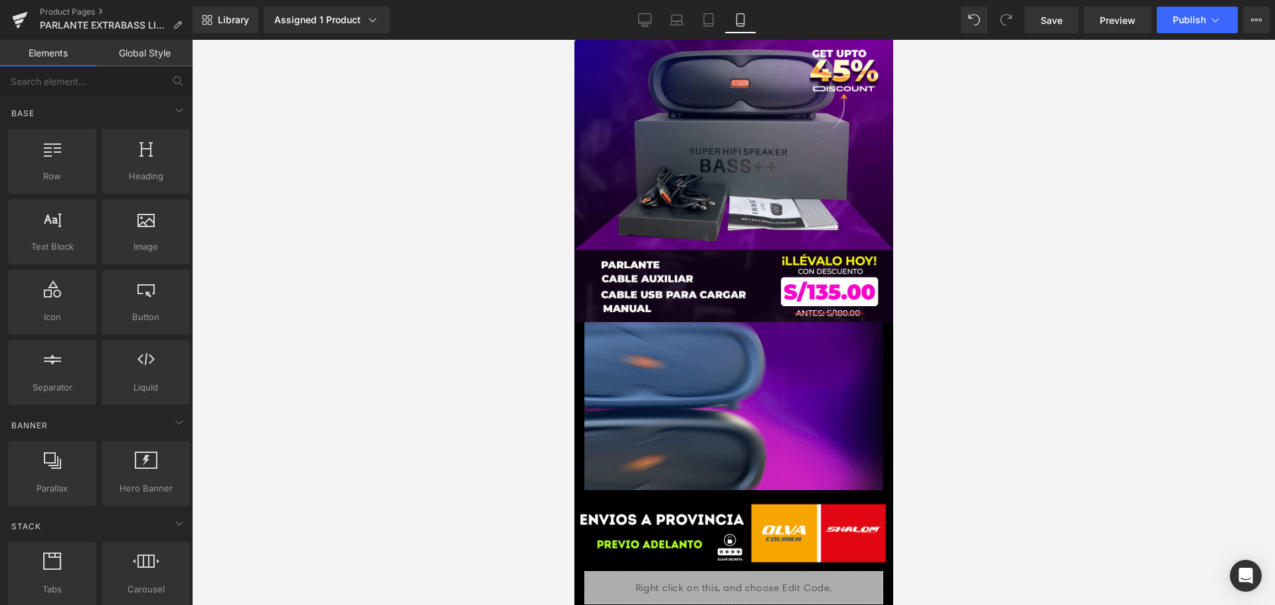
click at [1231, 256] on div at bounding box center [733, 322] width 1083 height 565
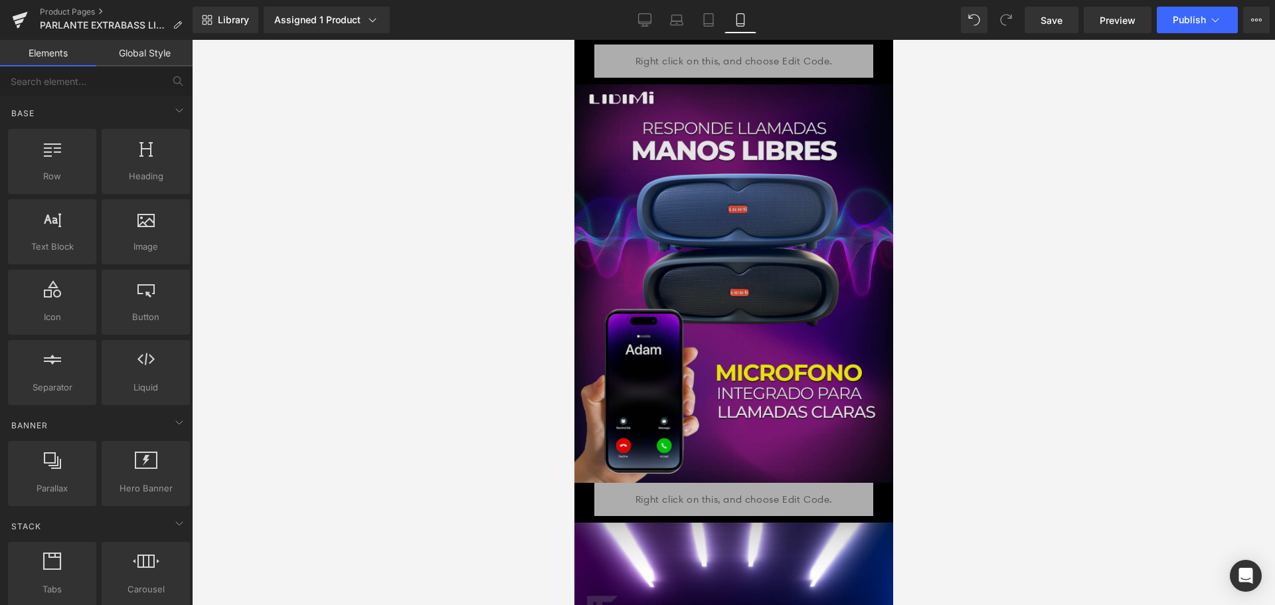
scroll to position [2059, 0]
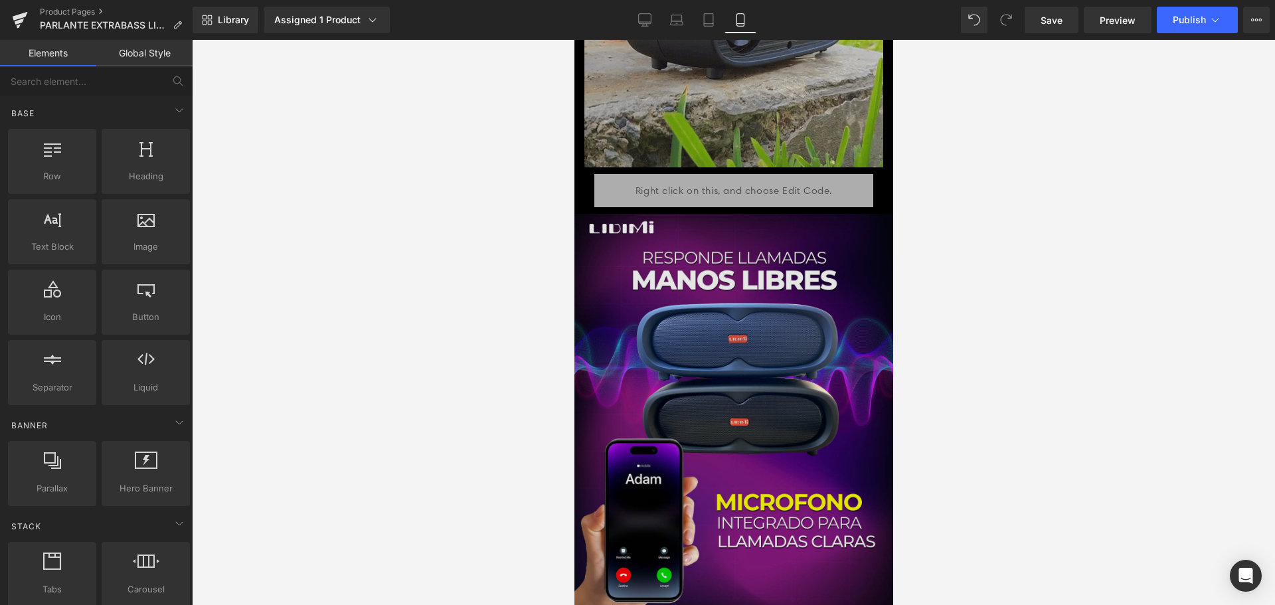
click at [787, 370] on img at bounding box center [733, 413] width 319 height 399
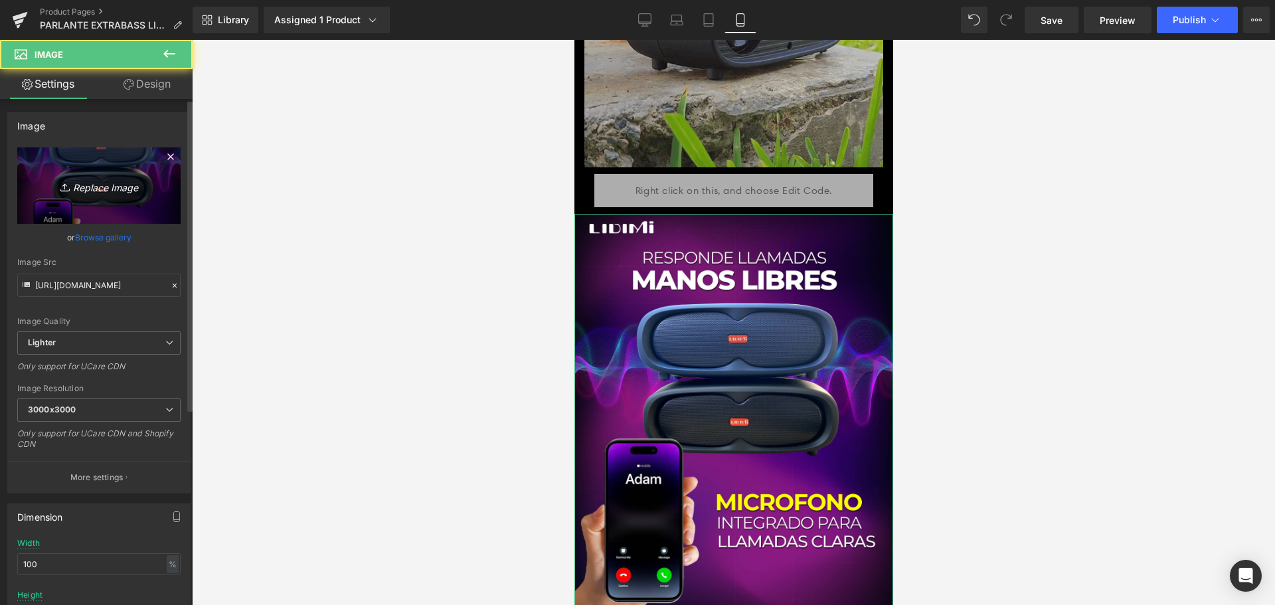
click at [105, 197] on link "Replace Image" at bounding box center [98, 185] width 163 height 76
type input "C:\fakepath\manoslirebns_32.png"
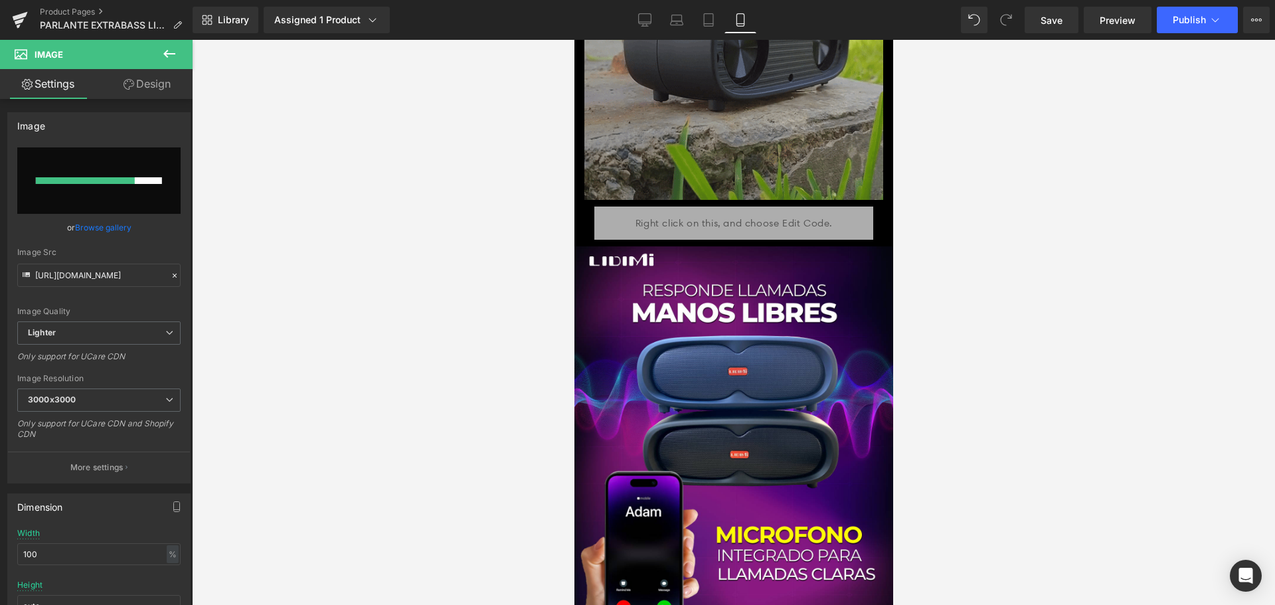
scroll to position [2125, 0]
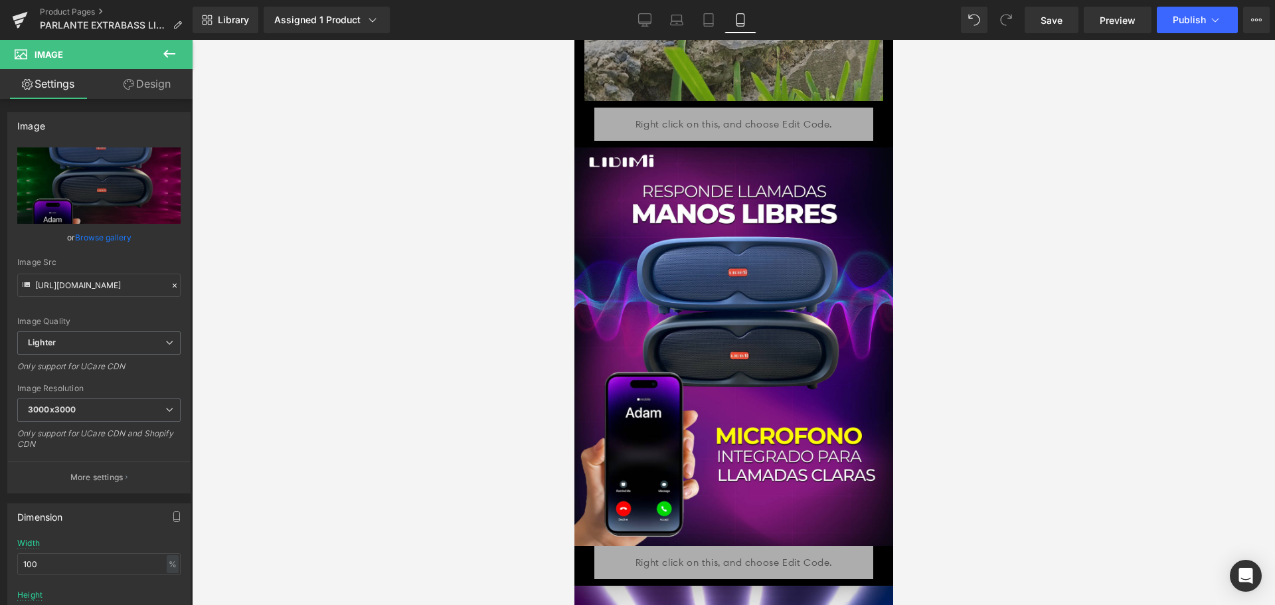
type input "https://ucarecdn.com/da895503-bbc3-40bc-aa4a-35af6b24e8be/-/format/auto/-/previ…"
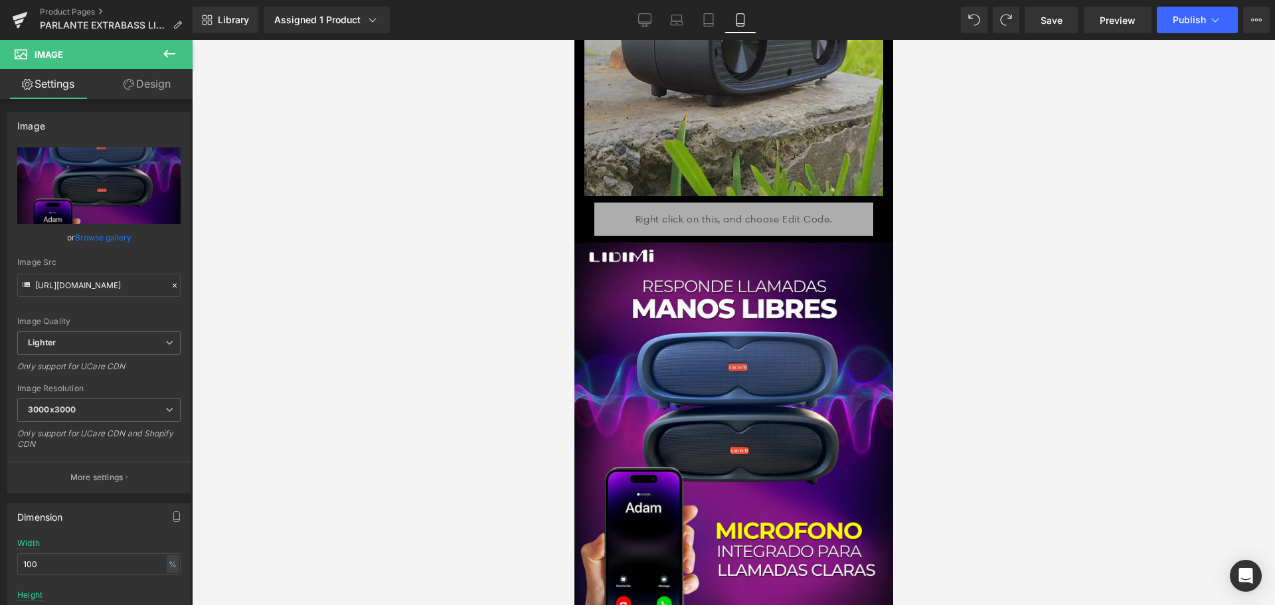
scroll to position [1992, 0]
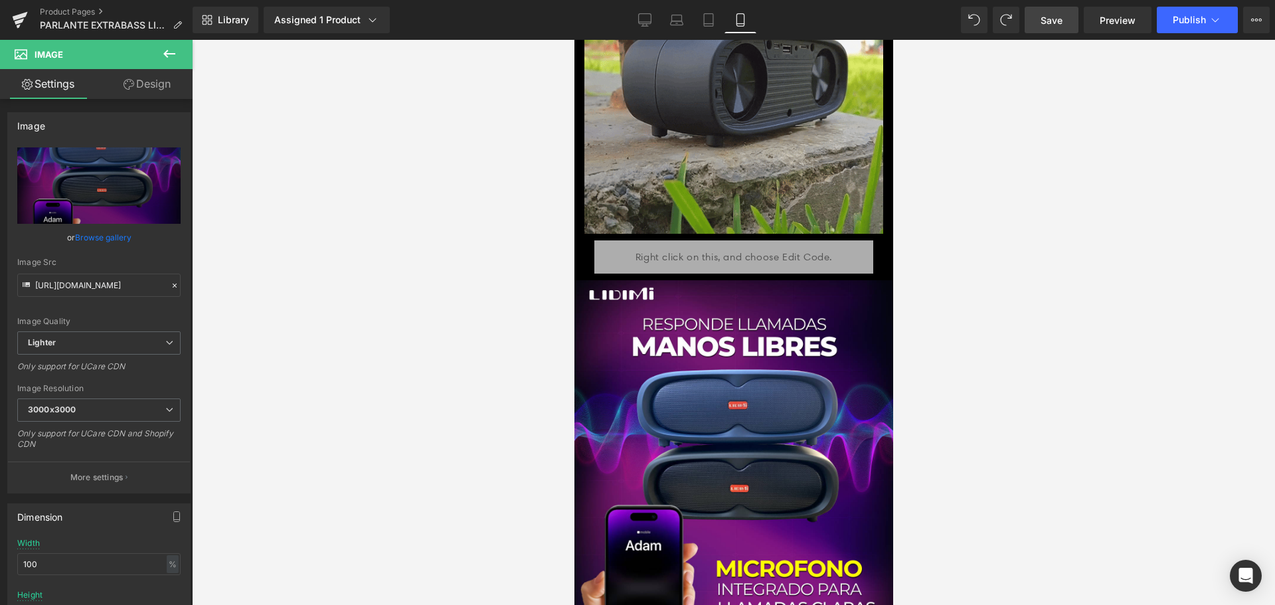
click at [1056, 26] on span "Save" at bounding box center [1052, 20] width 22 height 14
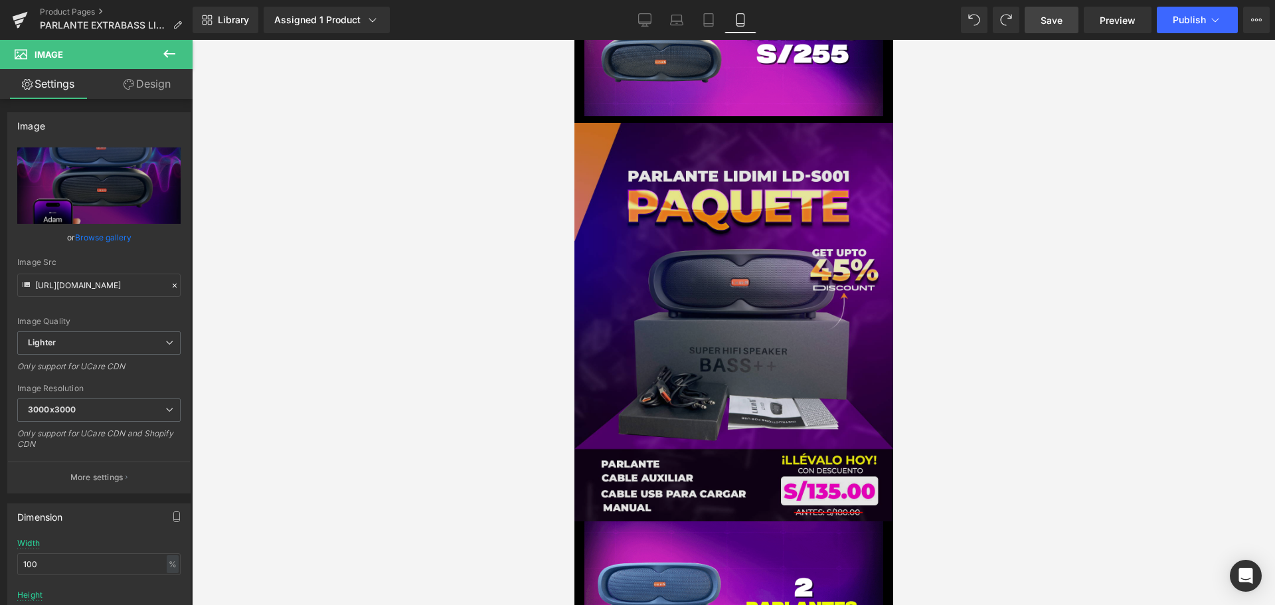
scroll to position [3387, 0]
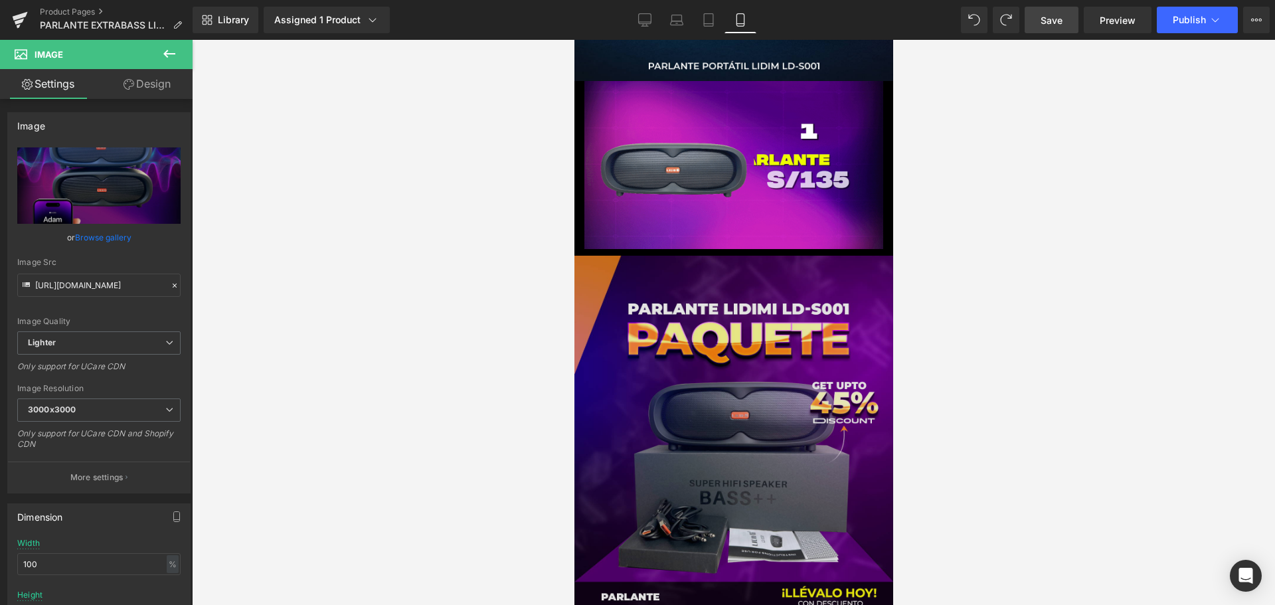
drag, startPoint x: 725, startPoint y: 252, endPoint x: 694, endPoint y: 225, distance: 41.9
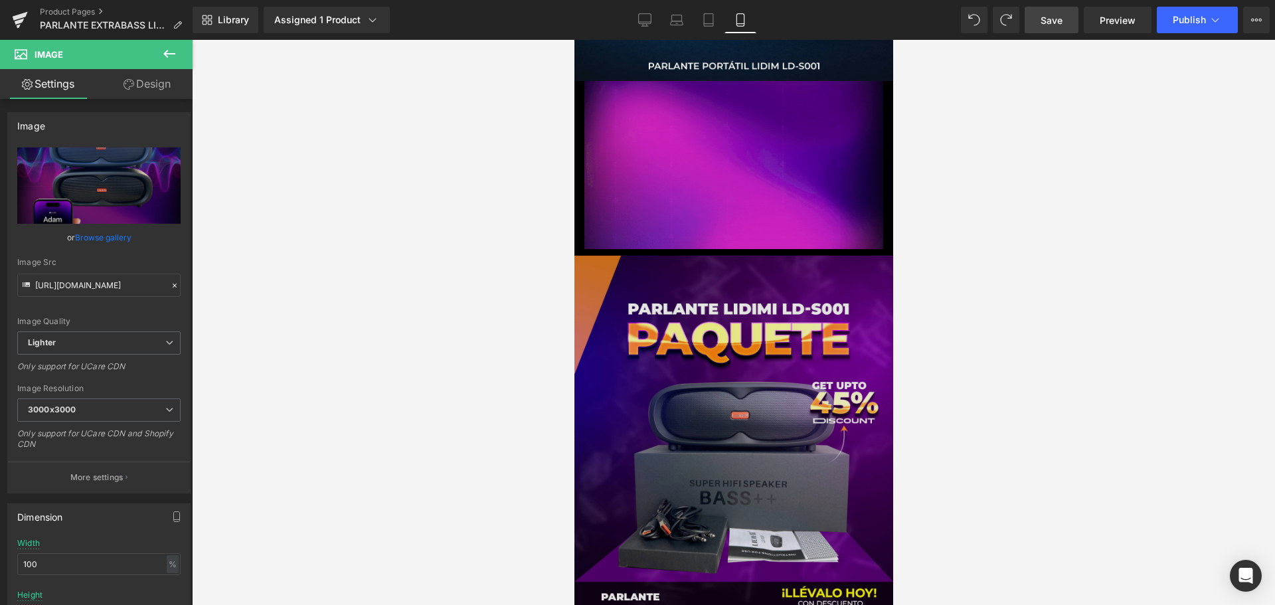
click at [725, 256] on img at bounding box center [733, 455] width 319 height 399
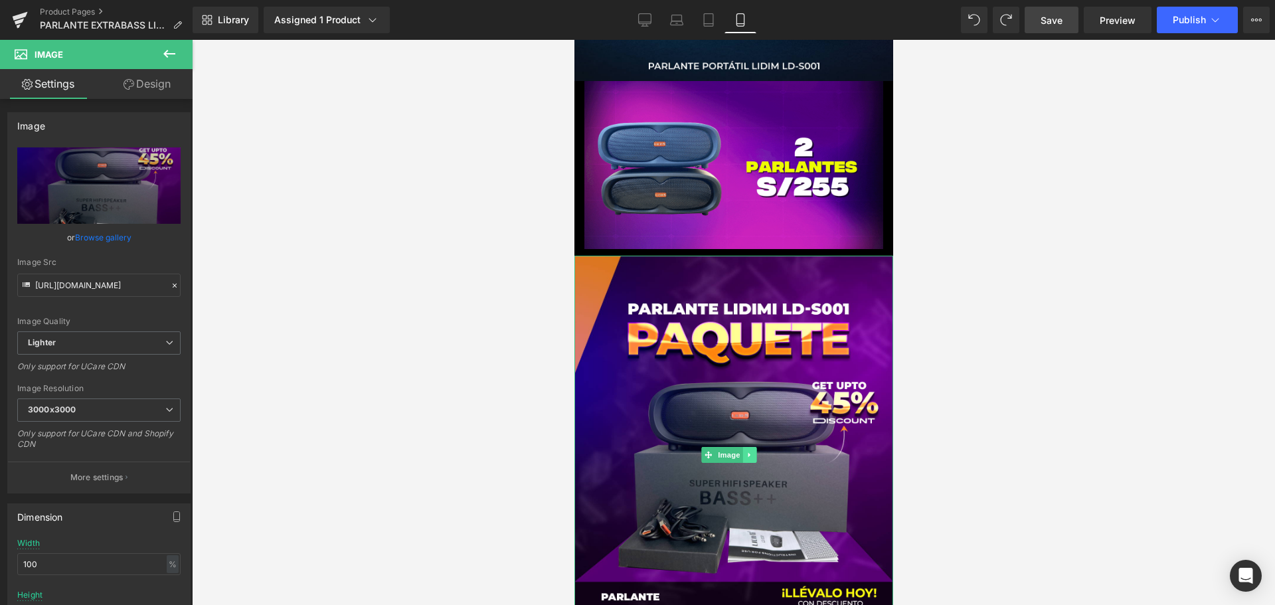
click at [746, 447] on link at bounding box center [749, 455] width 14 height 16
click at [735, 447] on link at bounding box center [742, 455] width 14 height 16
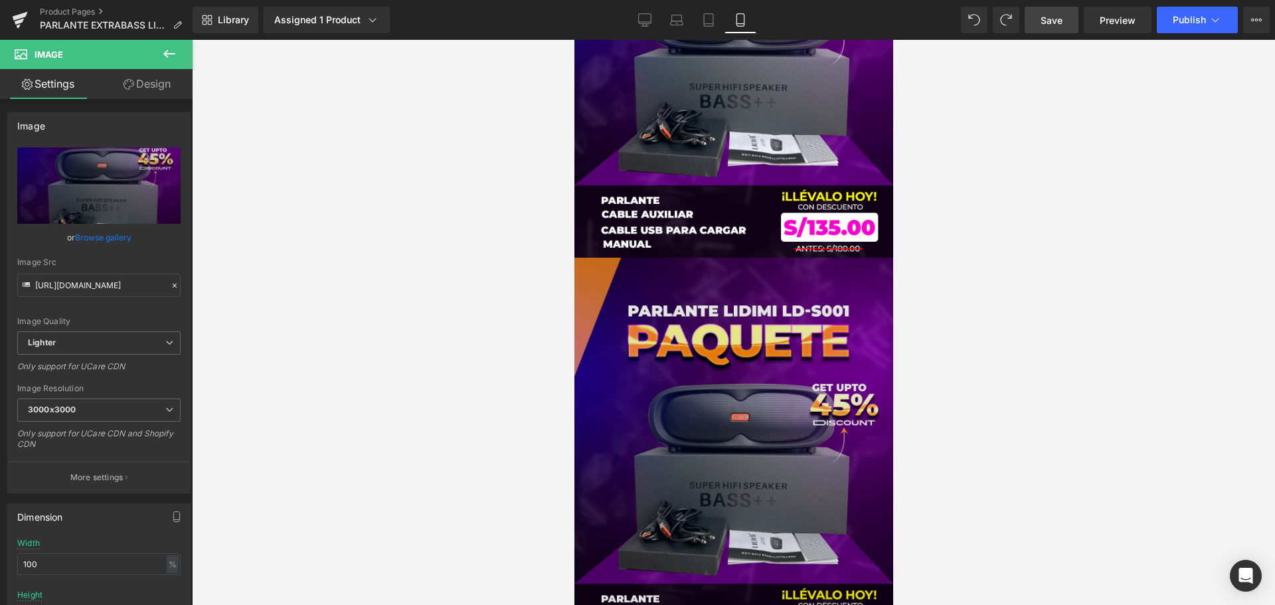
scroll to position [3774, 0]
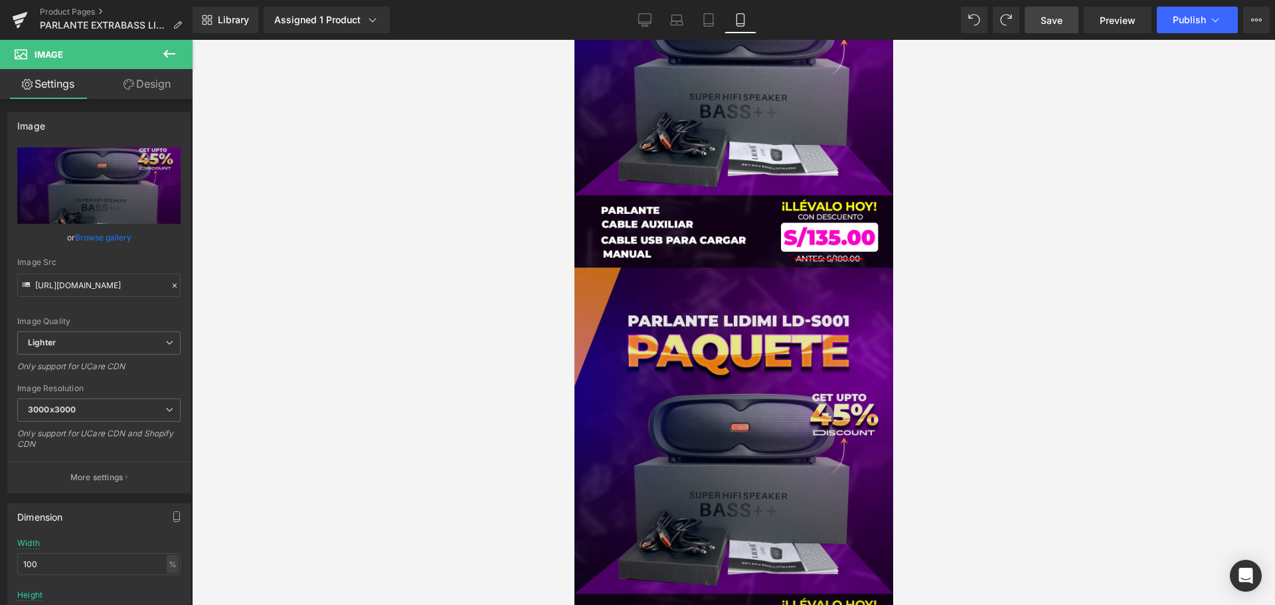
click at [714, 280] on img at bounding box center [733, 467] width 319 height 399
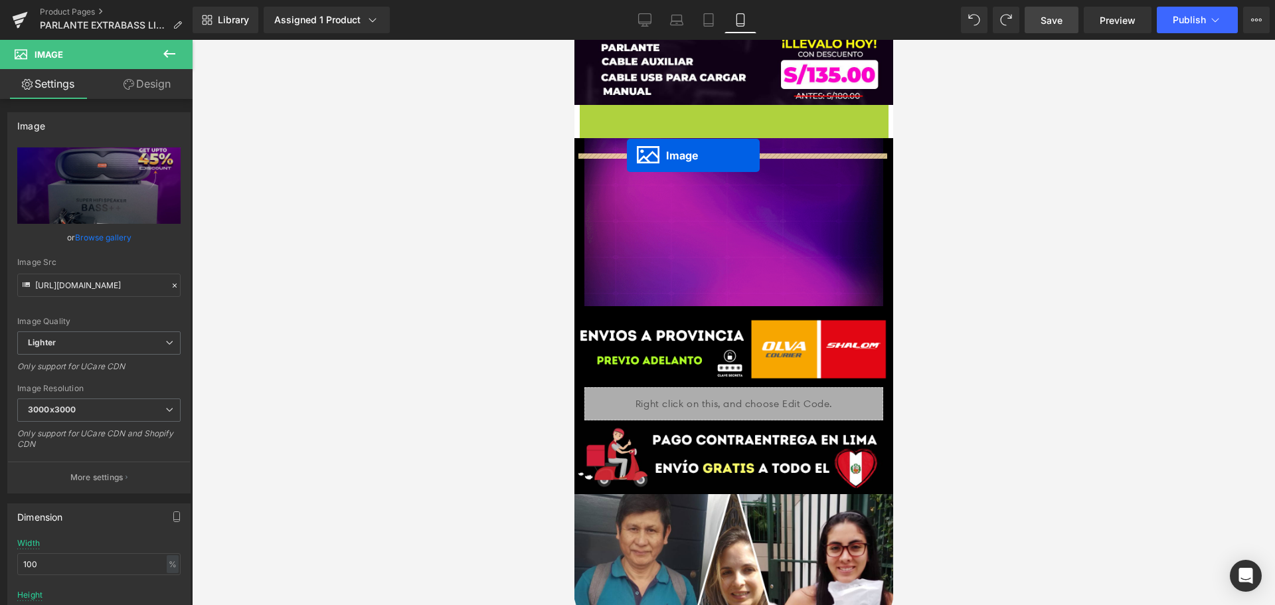
scroll to position [3936, 0]
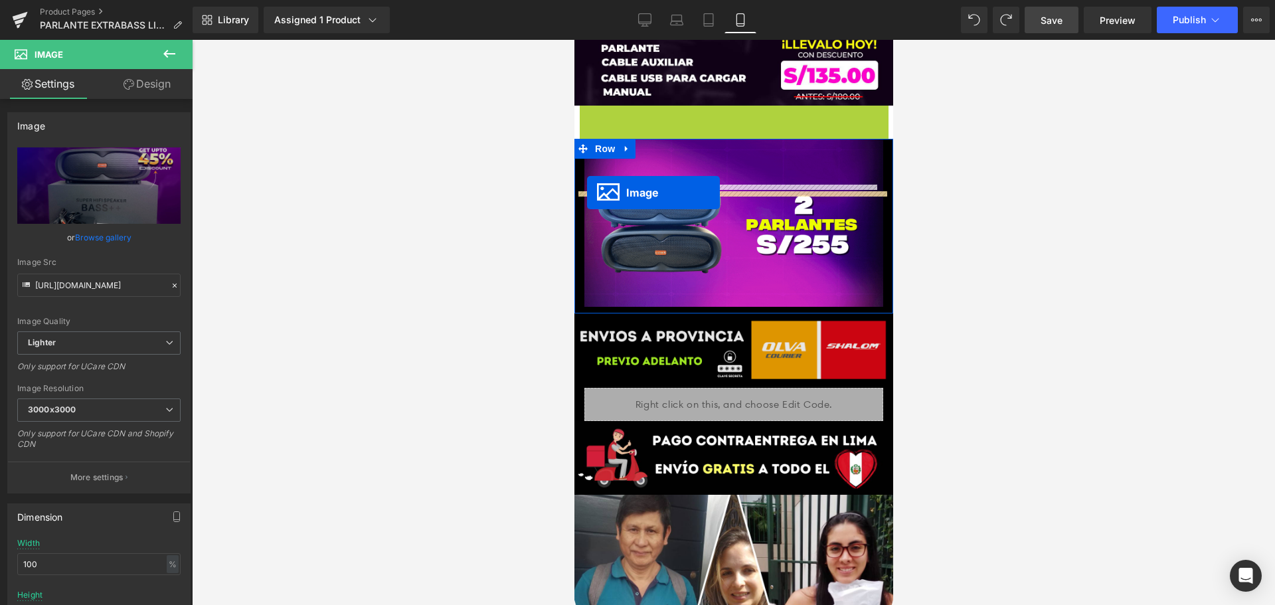
drag, startPoint x: 711, startPoint y: 340, endPoint x: 587, endPoint y: 193, distance: 192.3
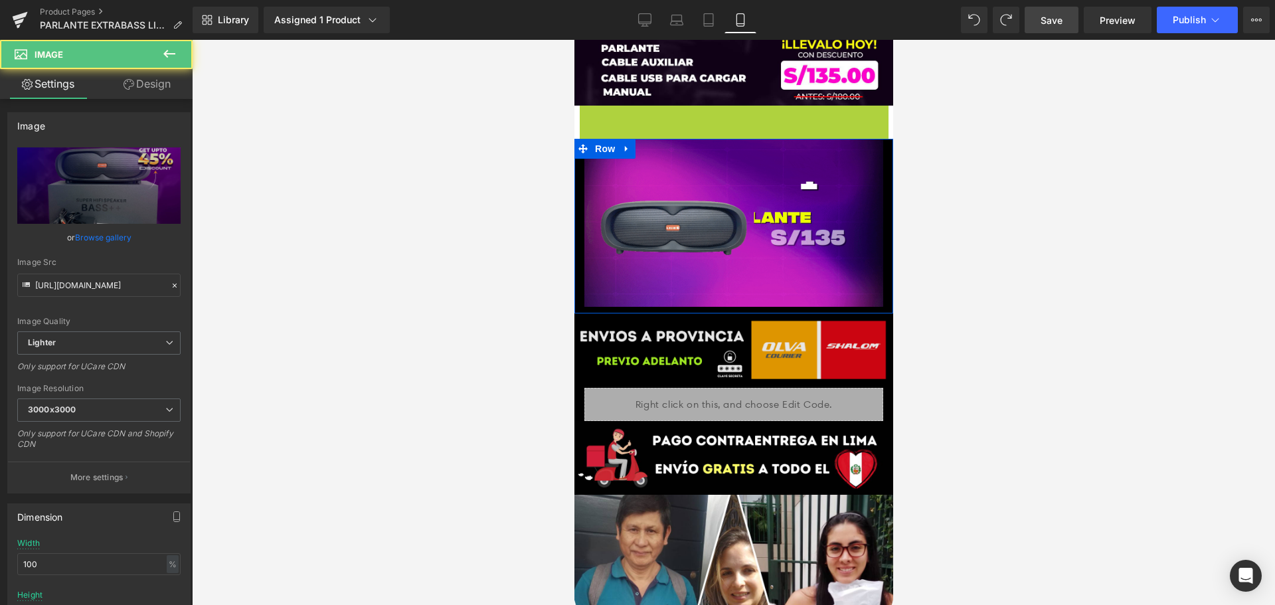
scroll to position [3903, 0]
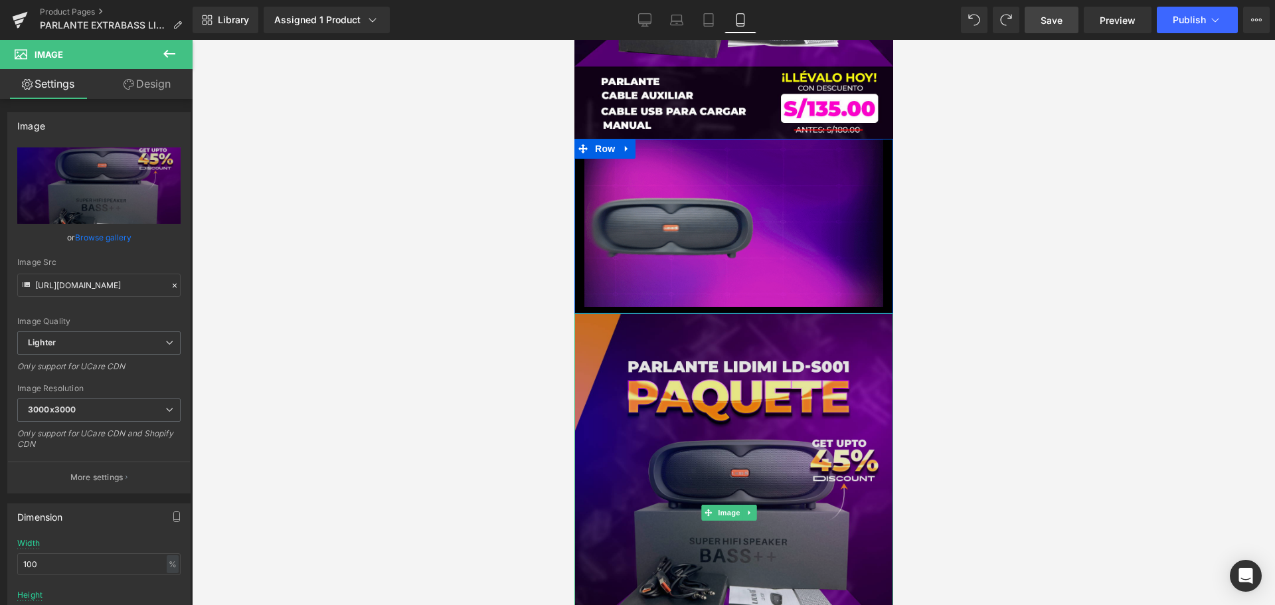
click at [751, 357] on img at bounding box center [733, 513] width 319 height 399
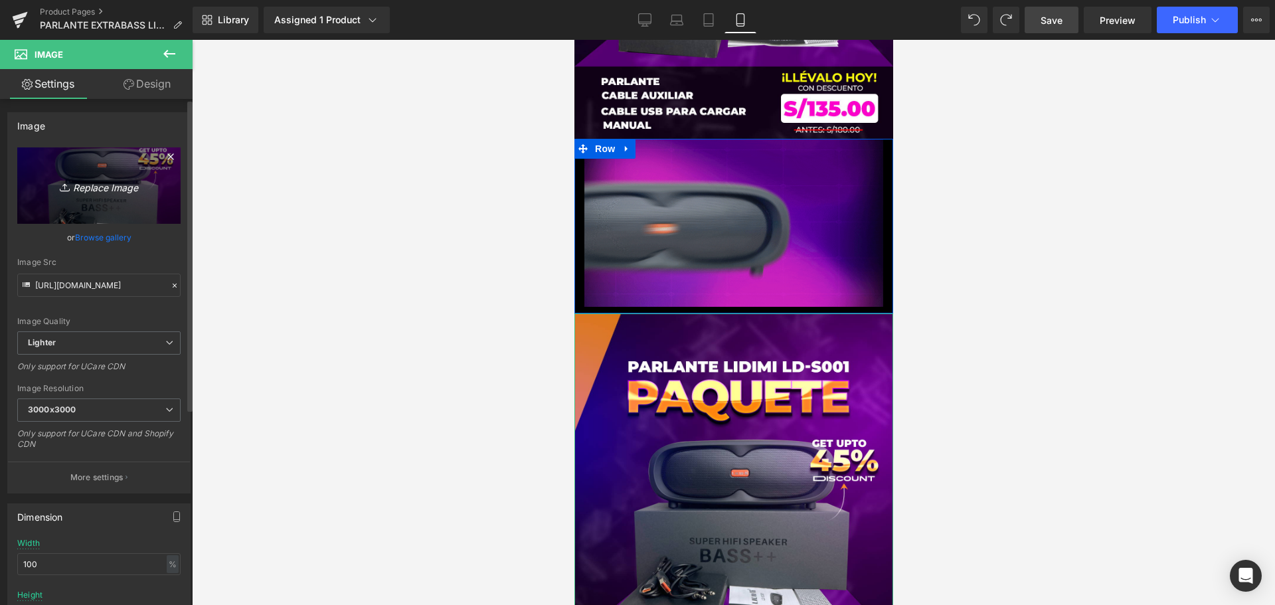
click at [108, 185] on icon "Replace Image" at bounding box center [99, 185] width 106 height 17
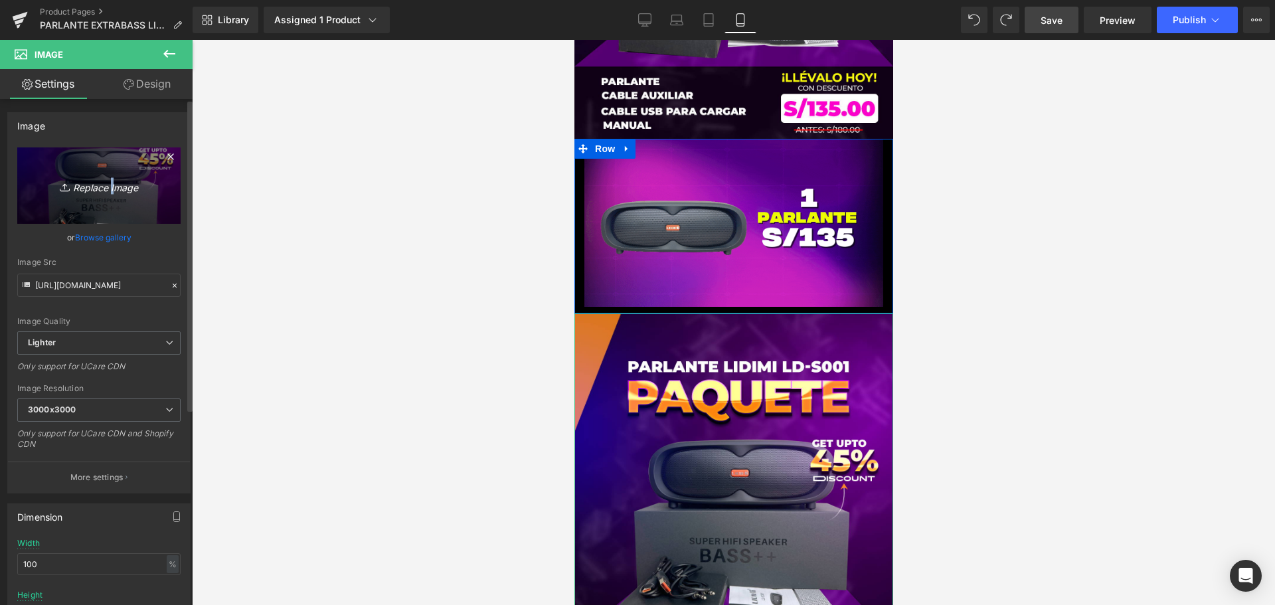
type input "C:\fakepath\comentarios_lidimi.png"
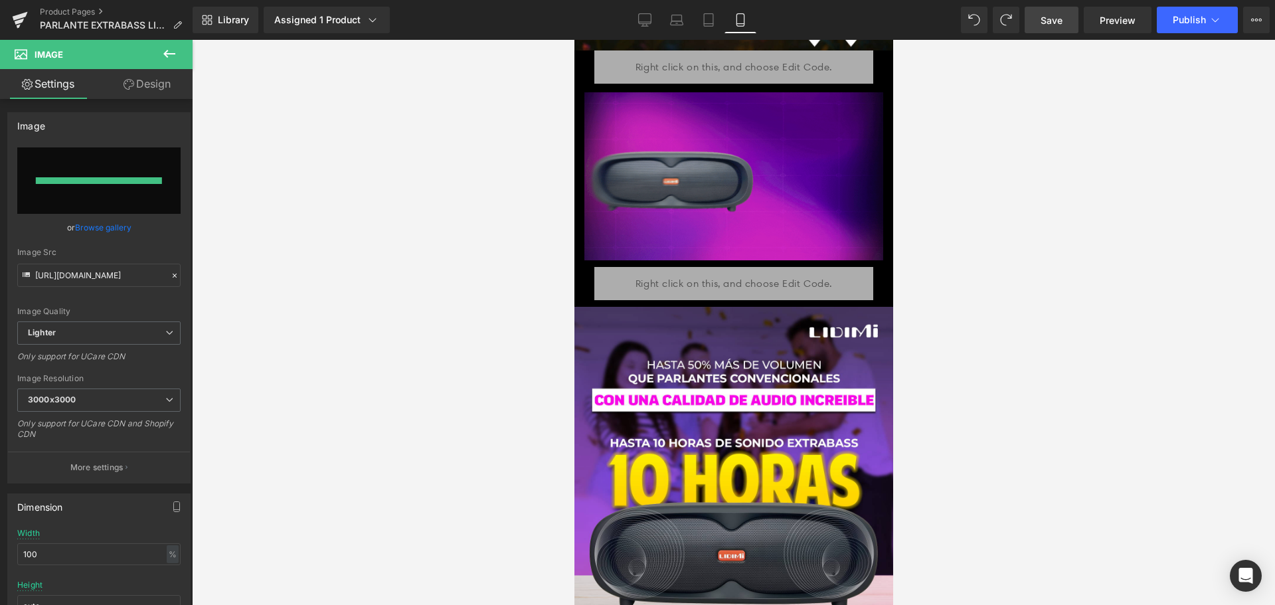
type input "https://ucarecdn.com/26bc3ebf-7a35-45b3-bb32-cb1056d9588a/-/format/auto/-/previ…"
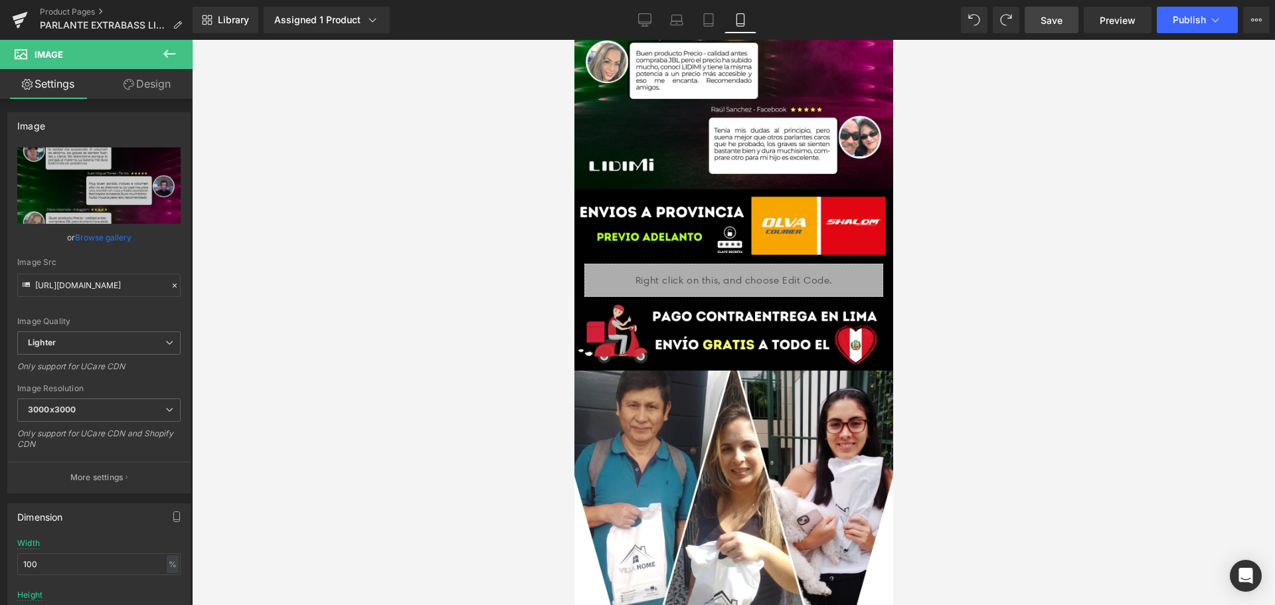
scroll to position [4238, 0]
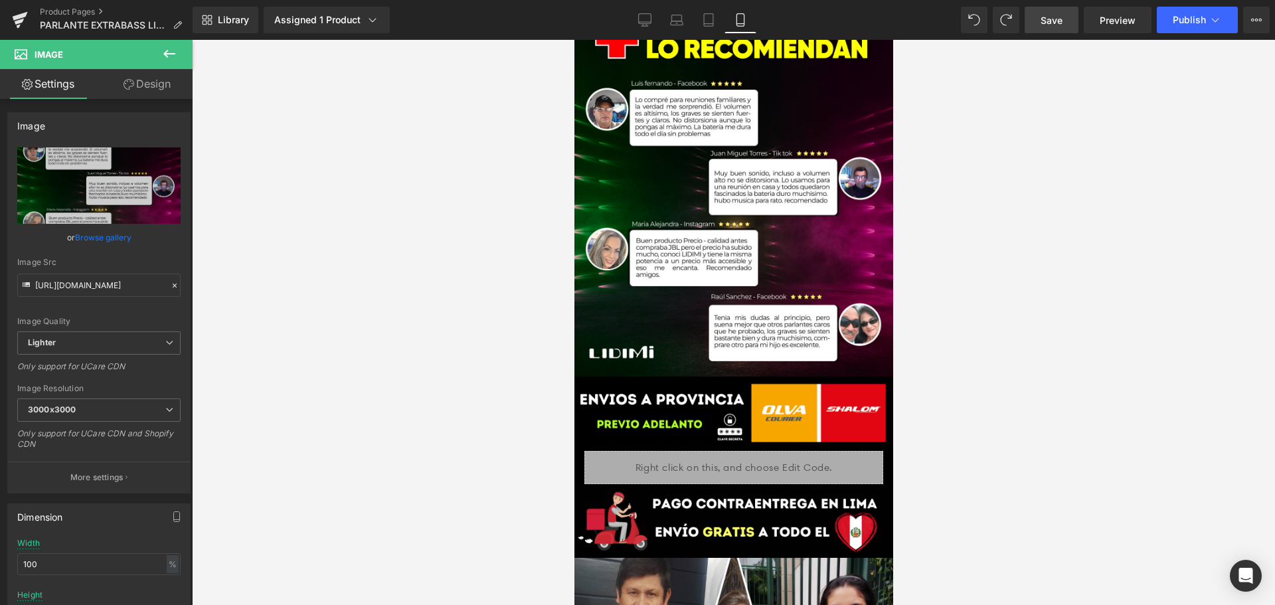
click at [1058, 26] on span "Save" at bounding box center [1052, 20] width 22 height 14
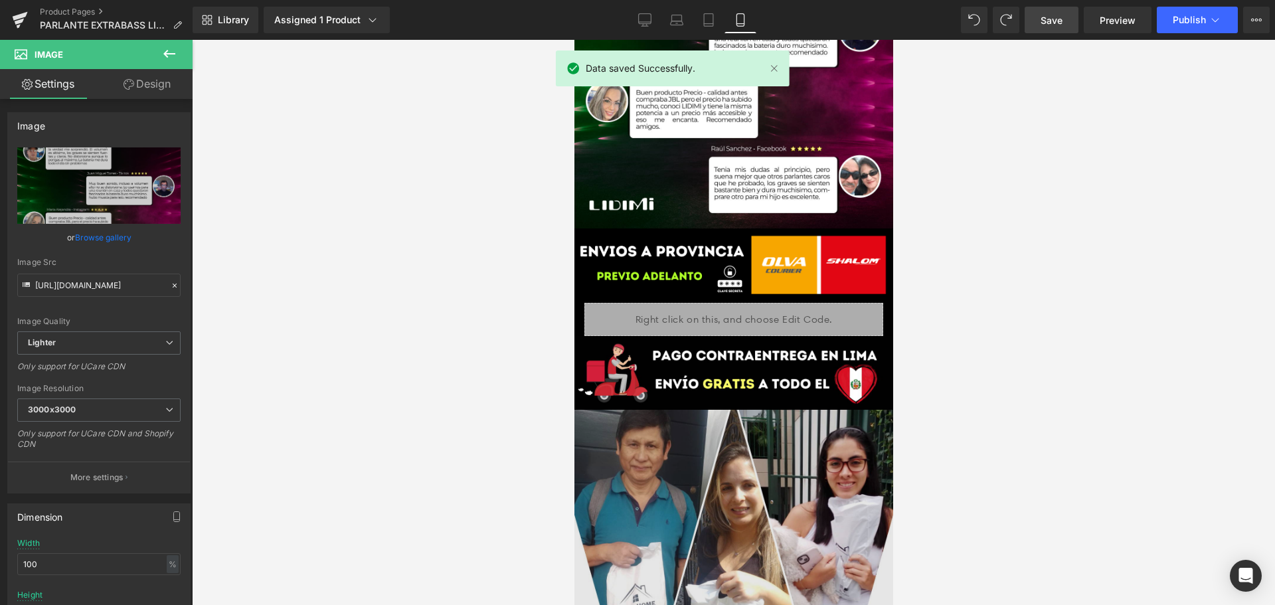
scroll to position [4371, 0]
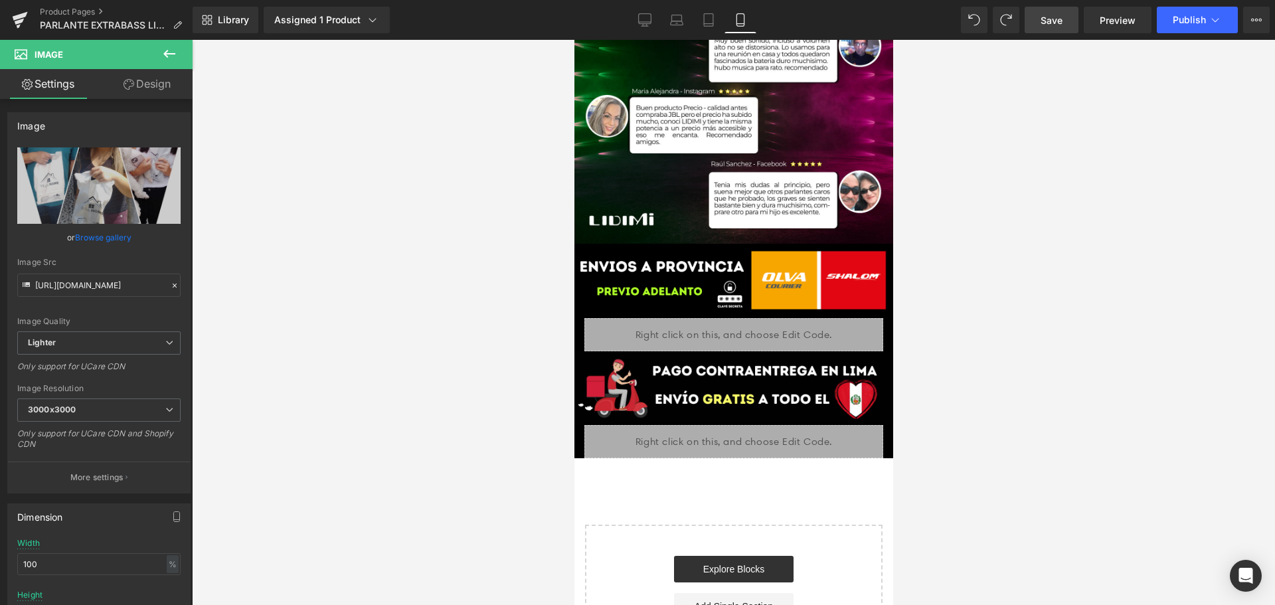
scroll to position [4311, 0]
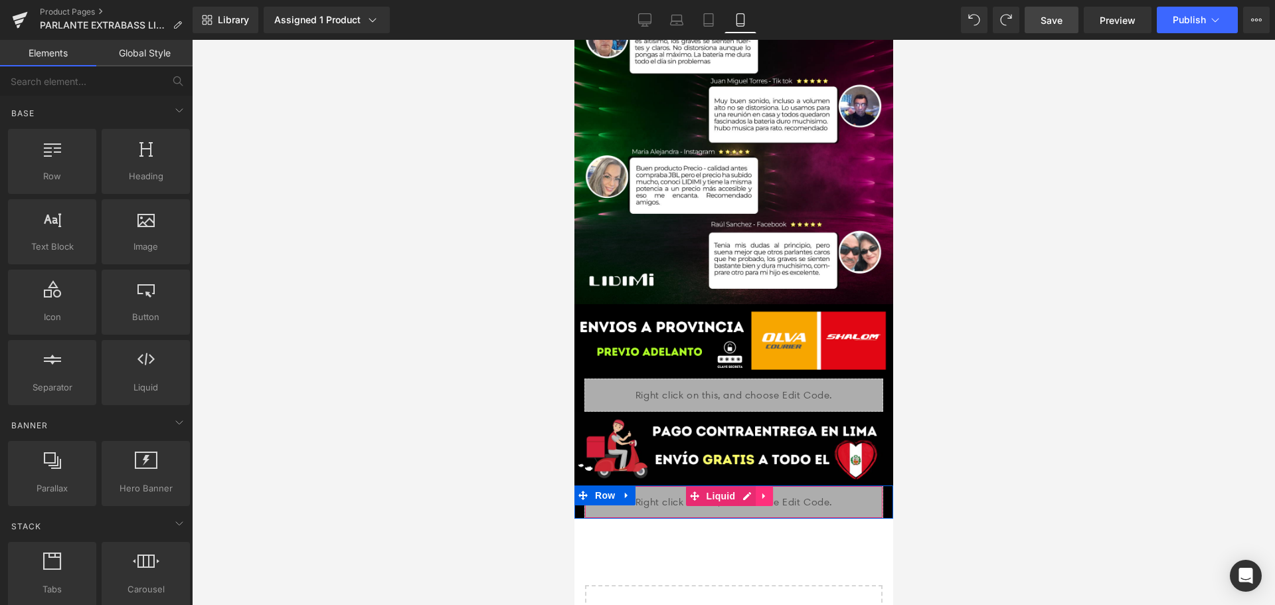
click at [766, 486] on link at bounding box center [763, 496] width 17 height 20
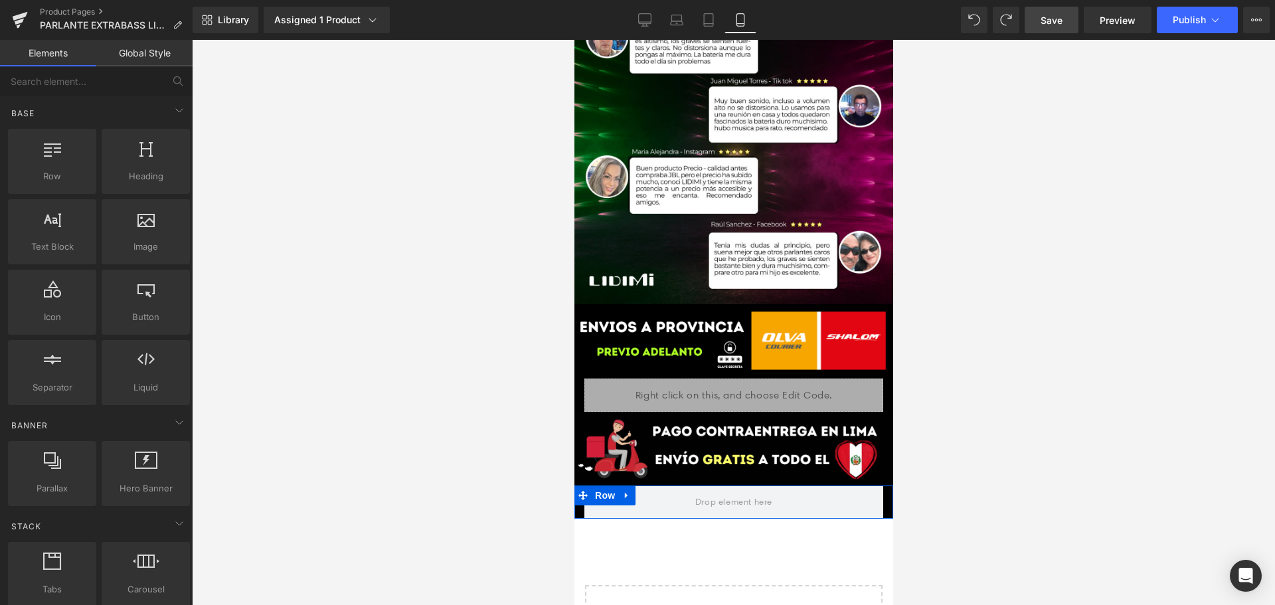
click at [874, 486] on div at bounding box center [733, 502] width 319 height 33
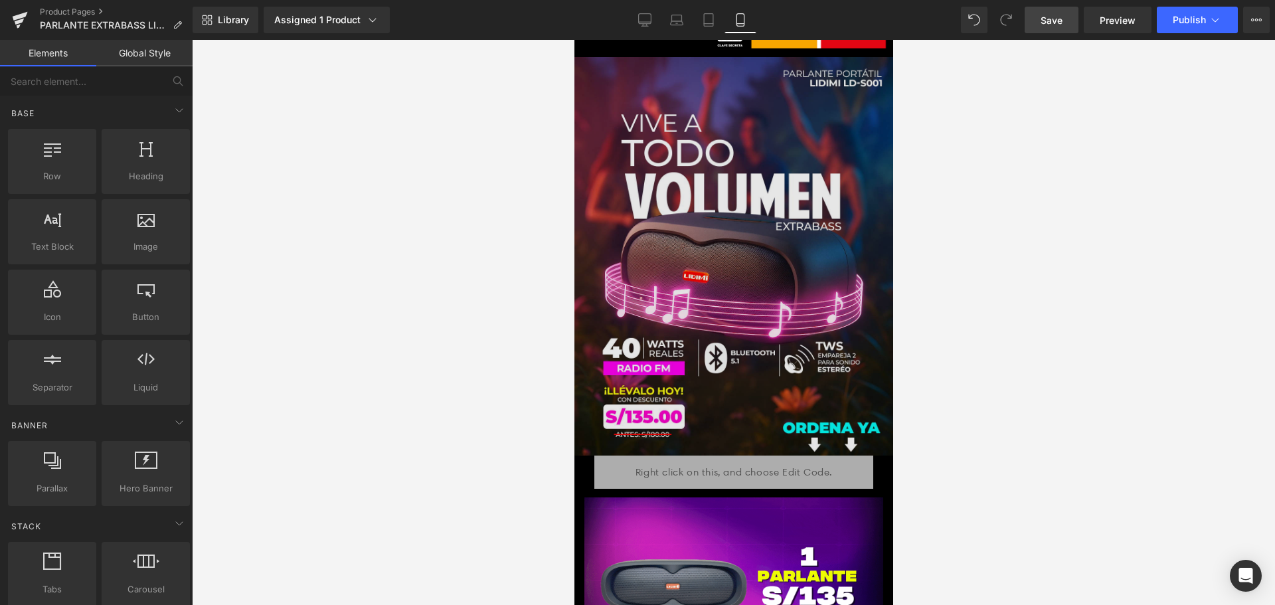
scroll to position [0, 0]
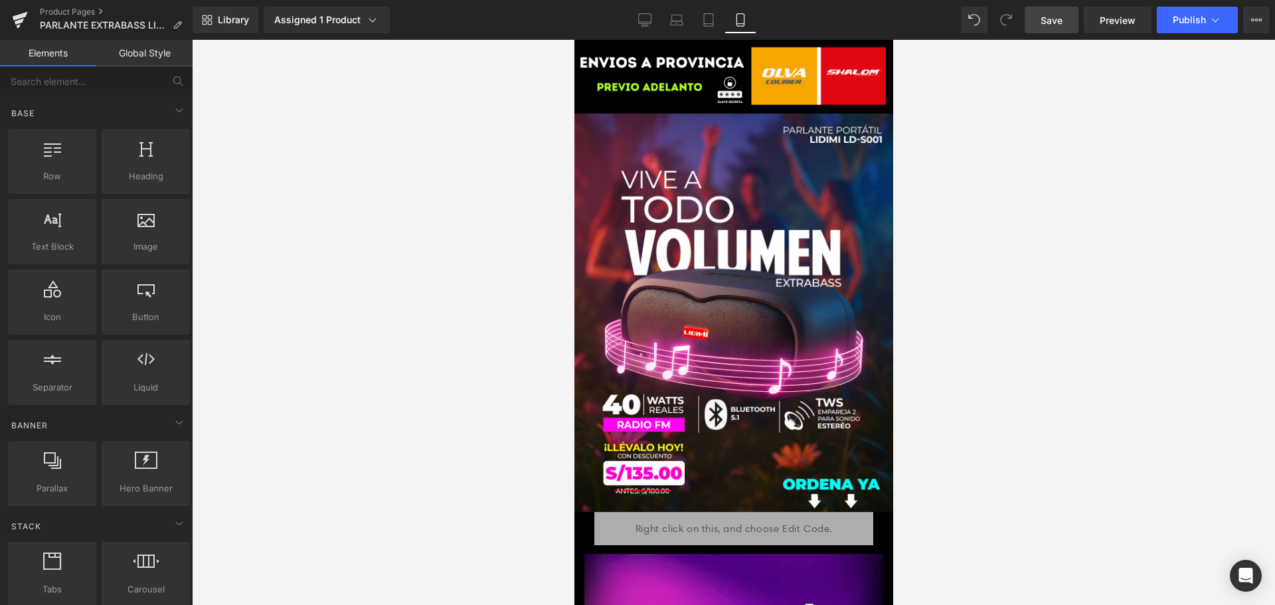
click at [1047, 25] on span "Save" at bounding box center [1052, 20] width 22 height 14
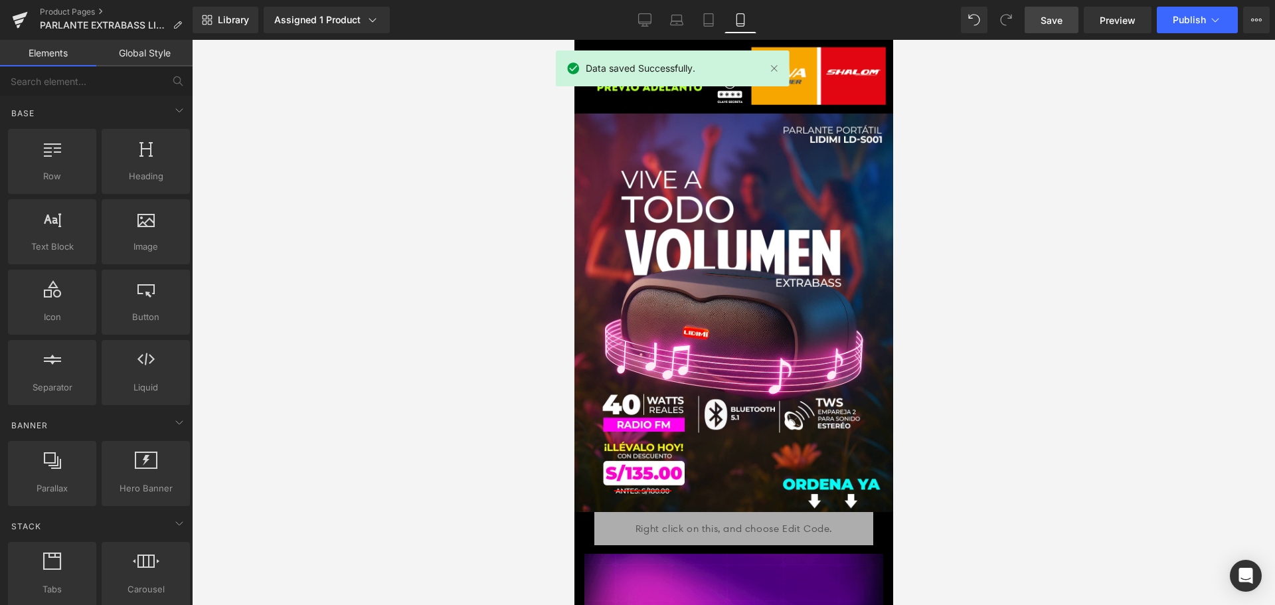
click at [1062, 25] on span "Save" at bounding box center [1052, 20] width 22 height 14
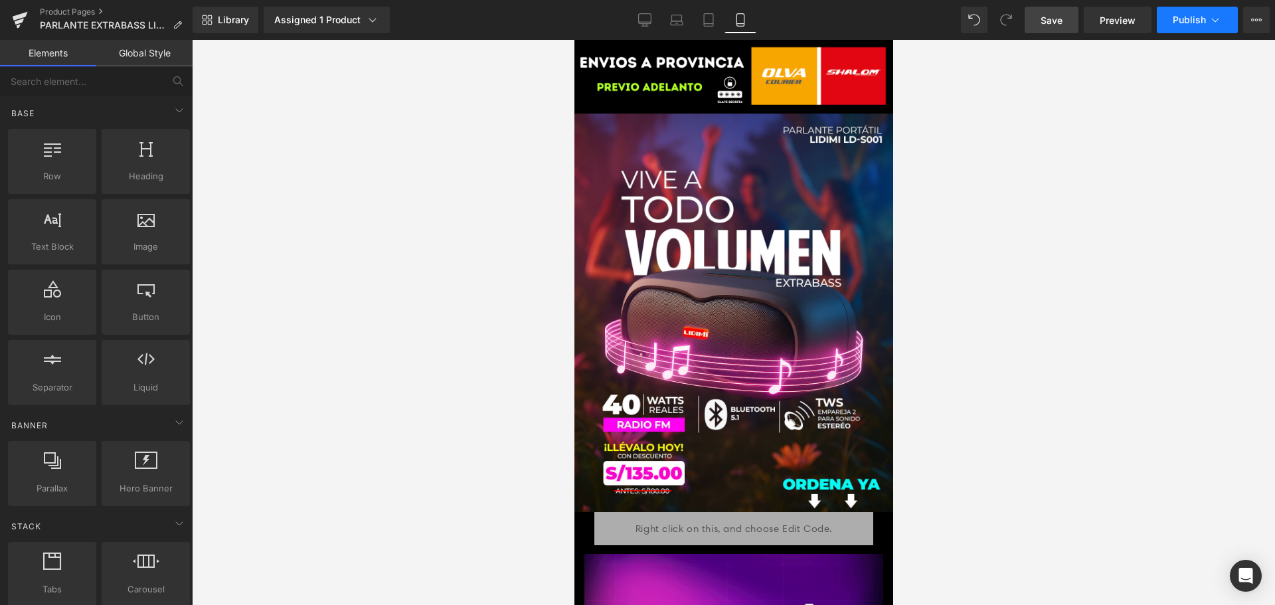
click at [1183, 27] on button "Publish" at bounding box center [1197, 20] width 81 height 27
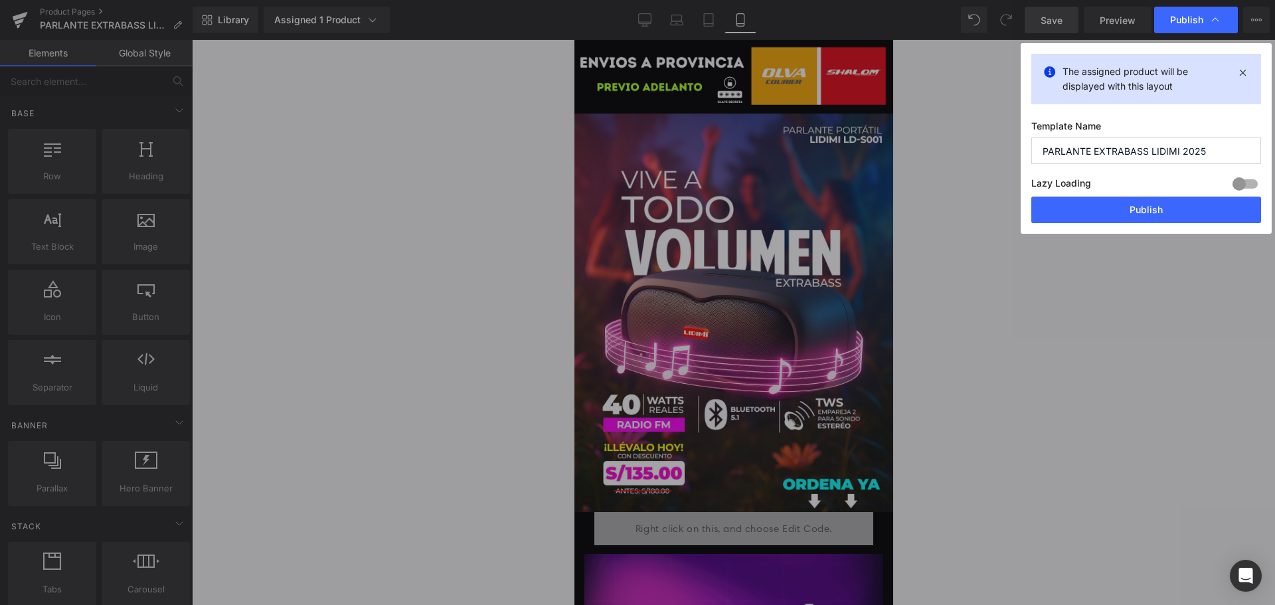
click at [1117, 198] on button "Publish" at bounding box center [1147, 210] width 230 height 27
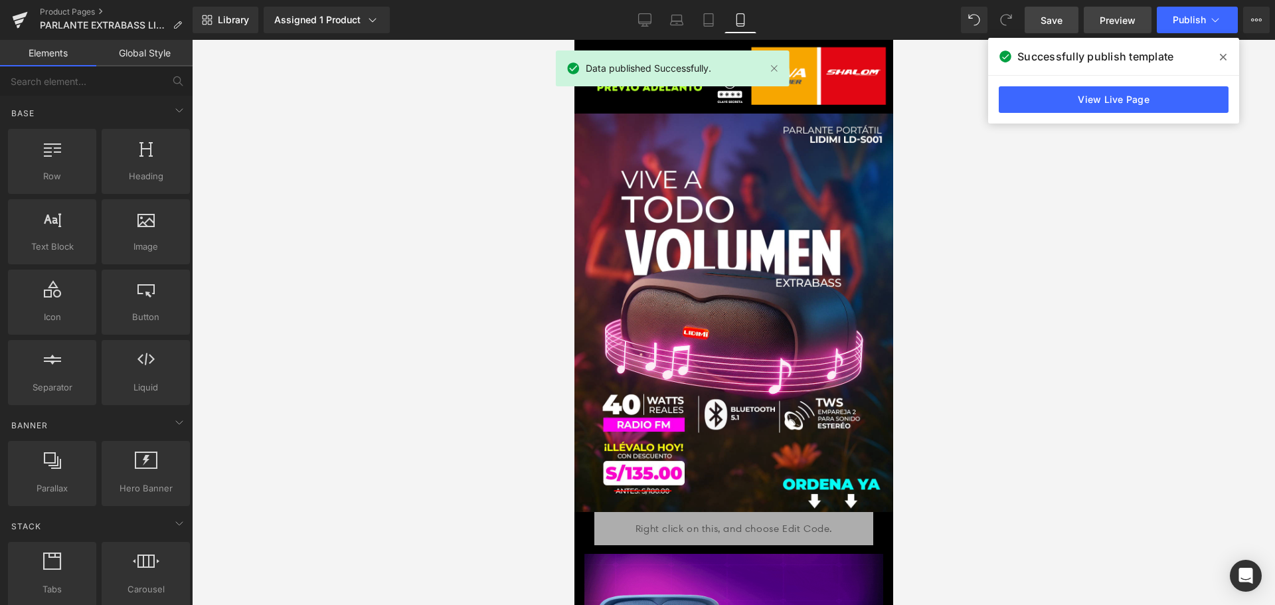
click at [1132, 29] on link "Preview" at bounding box center [1118, 20] width 68 height 27
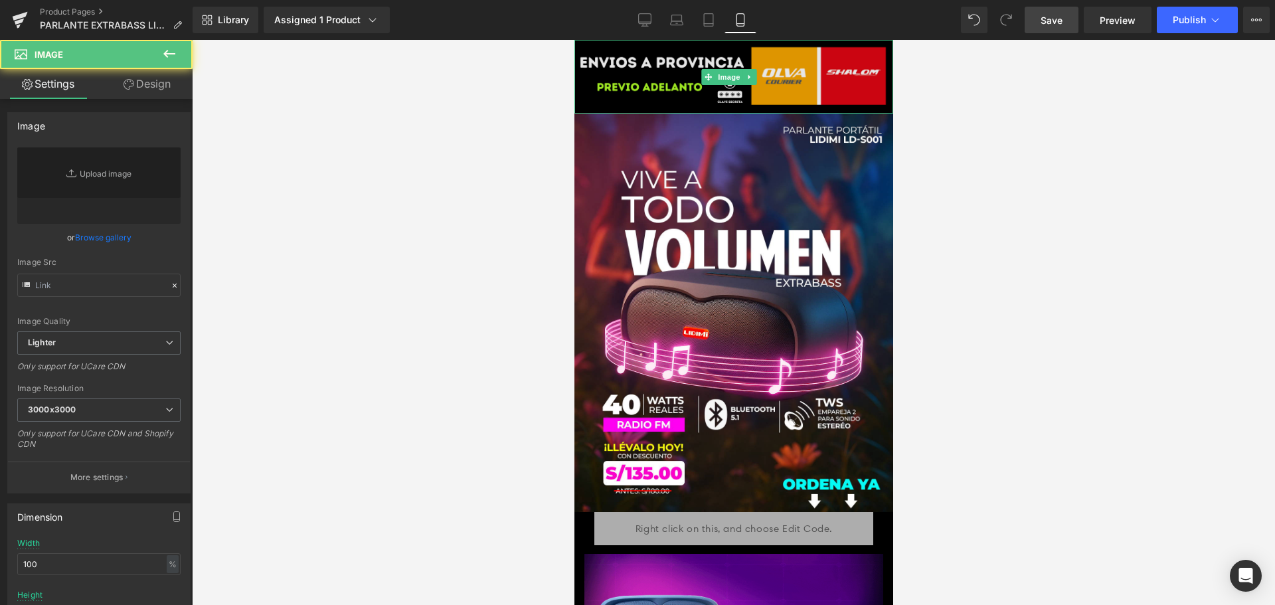
type input "https://ucarecdn.com/f3068f18-56f6-440d-991c-04be1dfc01ad/-/format/auto/-/previ…"
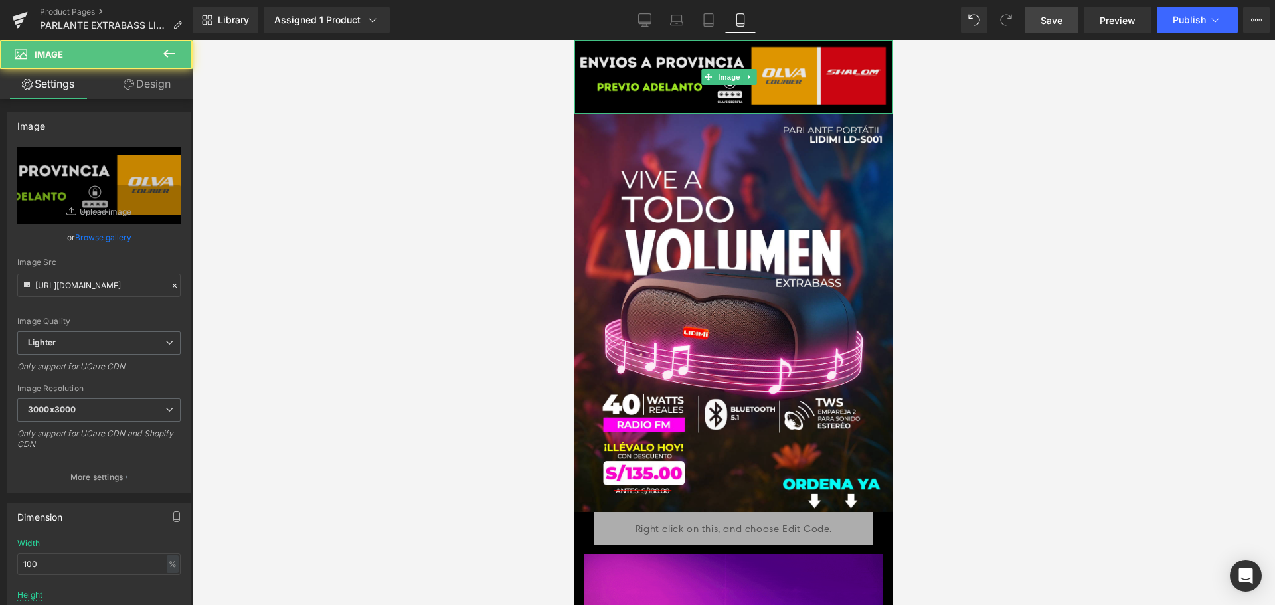
drag, startPoint x: 779, startPoint y: 78, endPoint x: 878, endPoint y: 66, distance: 99.0
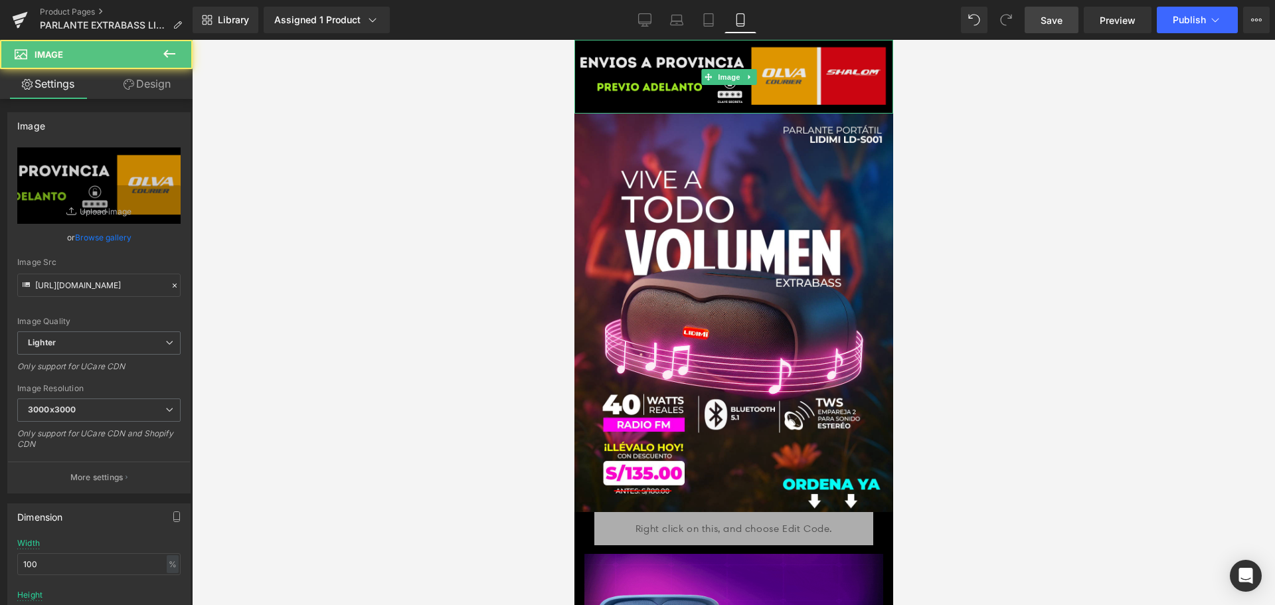
click at [878, 66] on img at bounding box center [733, 77] width 319 height 74
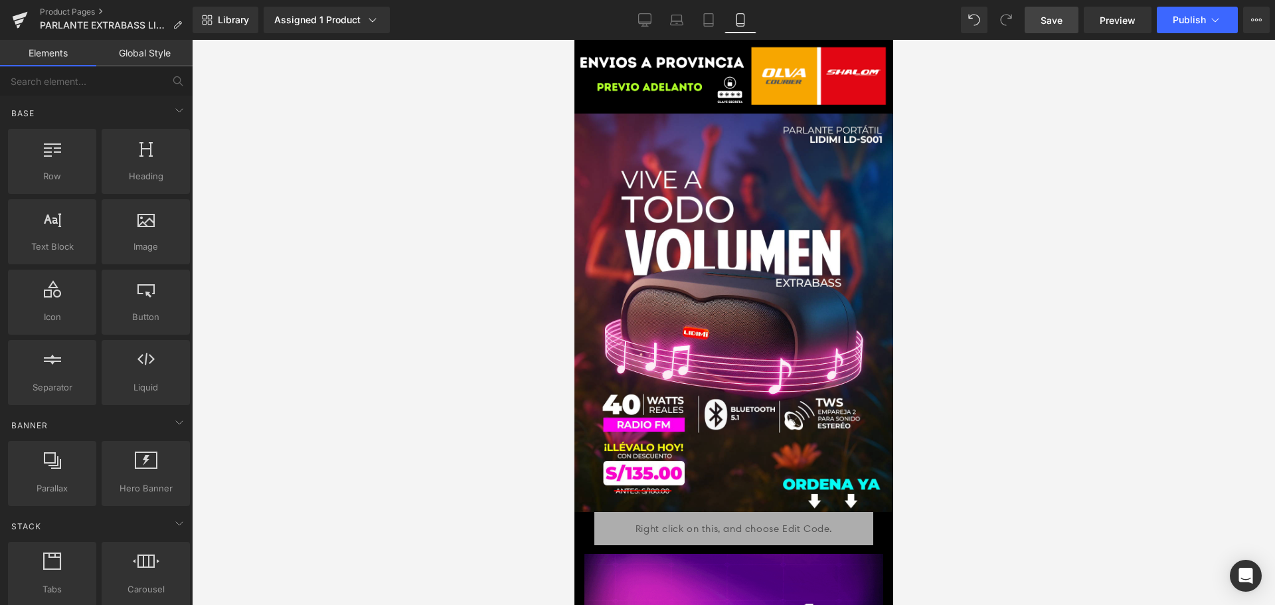
click at [504, 207] on div at bounding box center [733, 322] width 1083 height 565
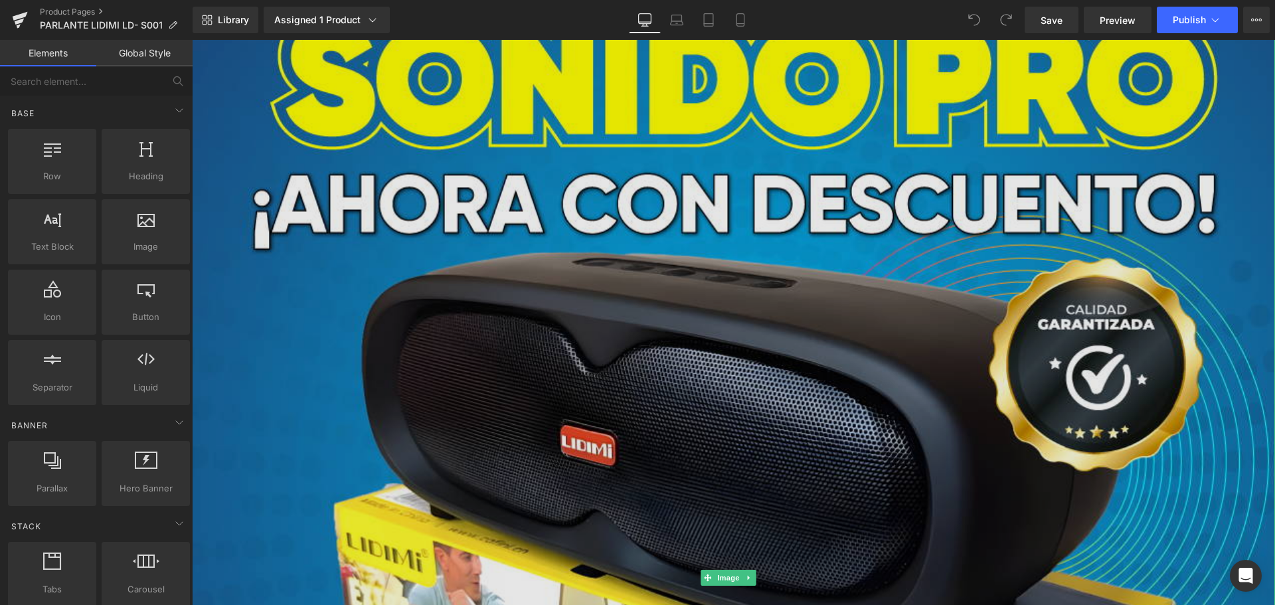
scroll to position [399, 0]
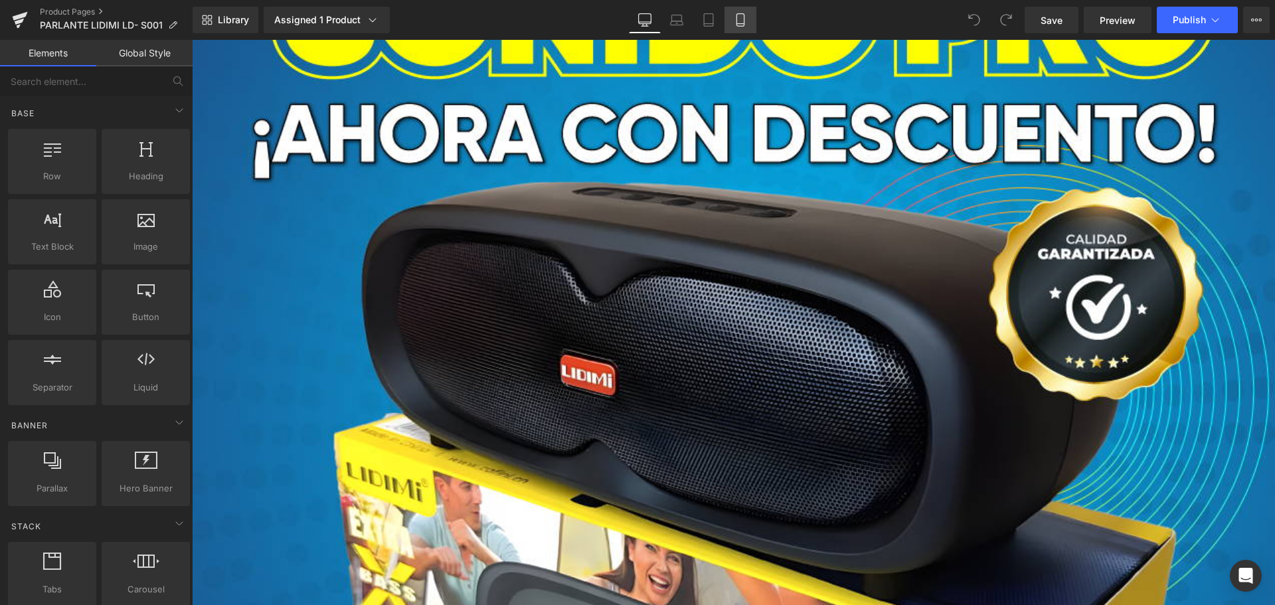
click at [749, 31] on link "Mobile" at bounding box center [741, 20] width 32 height 27
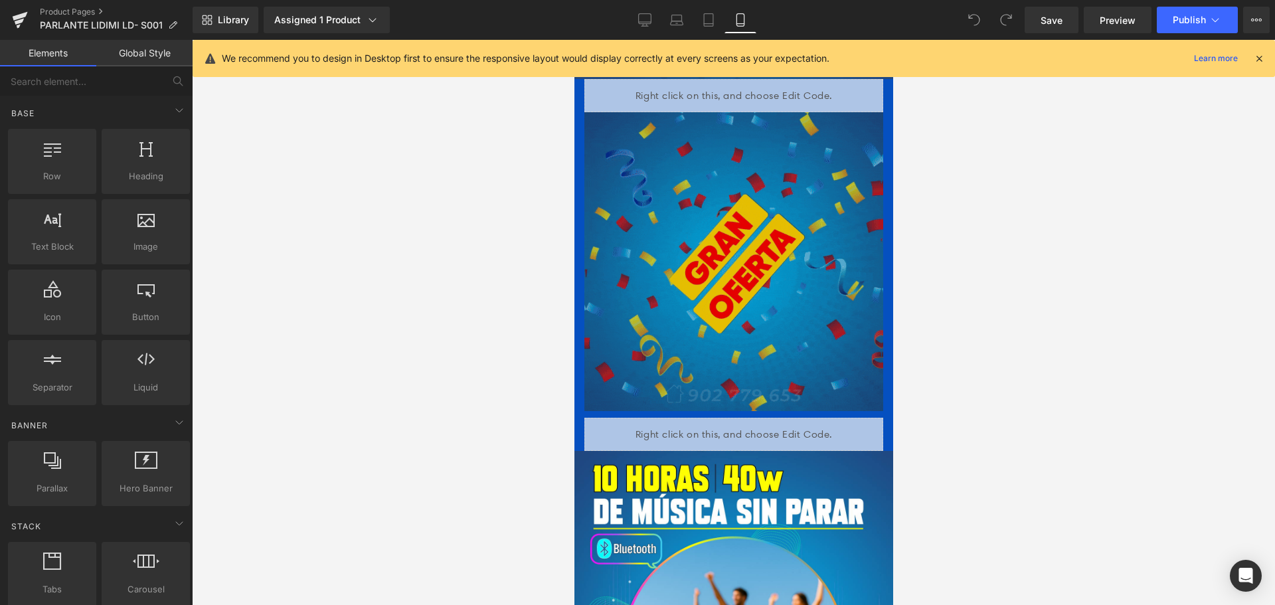
scroll to position [0, 0]
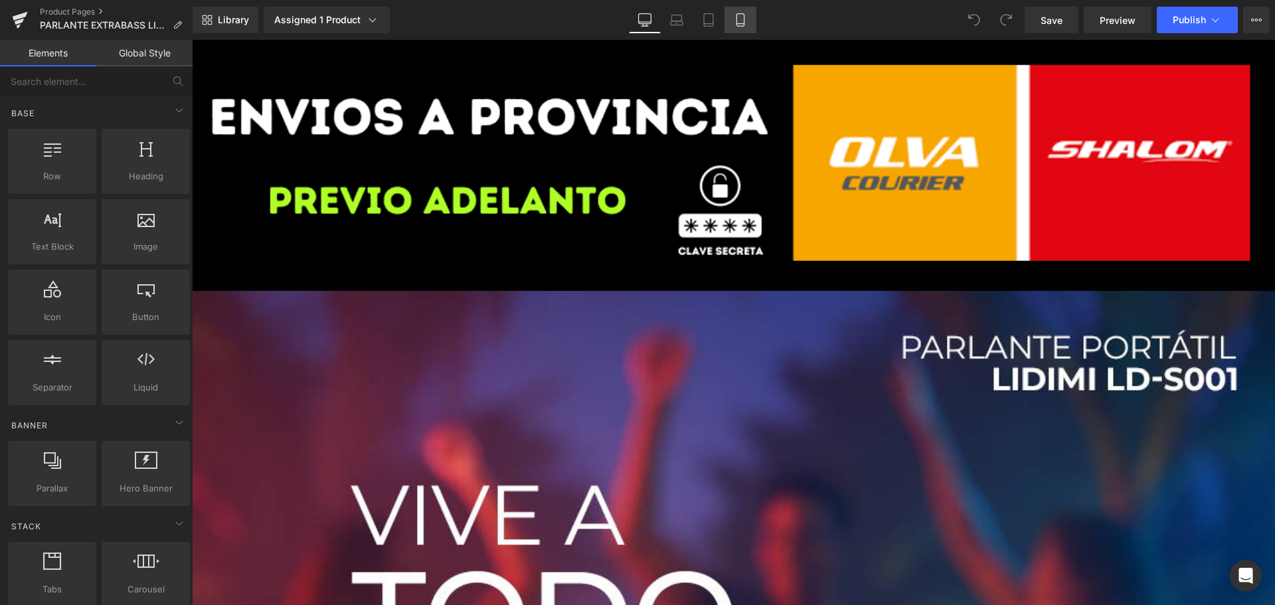
click at [751, 17] on link "Mobile" at bounding box center [741, 20] width 32 height 27
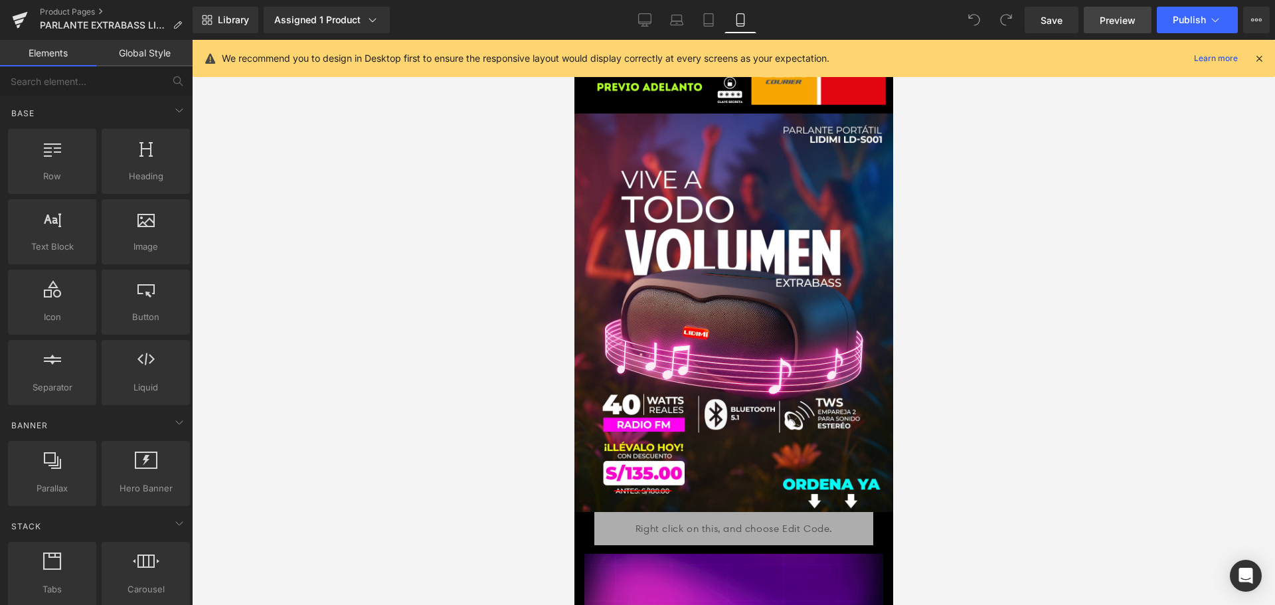
click at [1129, 17] on span "Preview" at bounding box center [1118, 20] width 36 height 14
click at [1214, 22] on icon at bounding box center [1215, 19] width 13 height 13
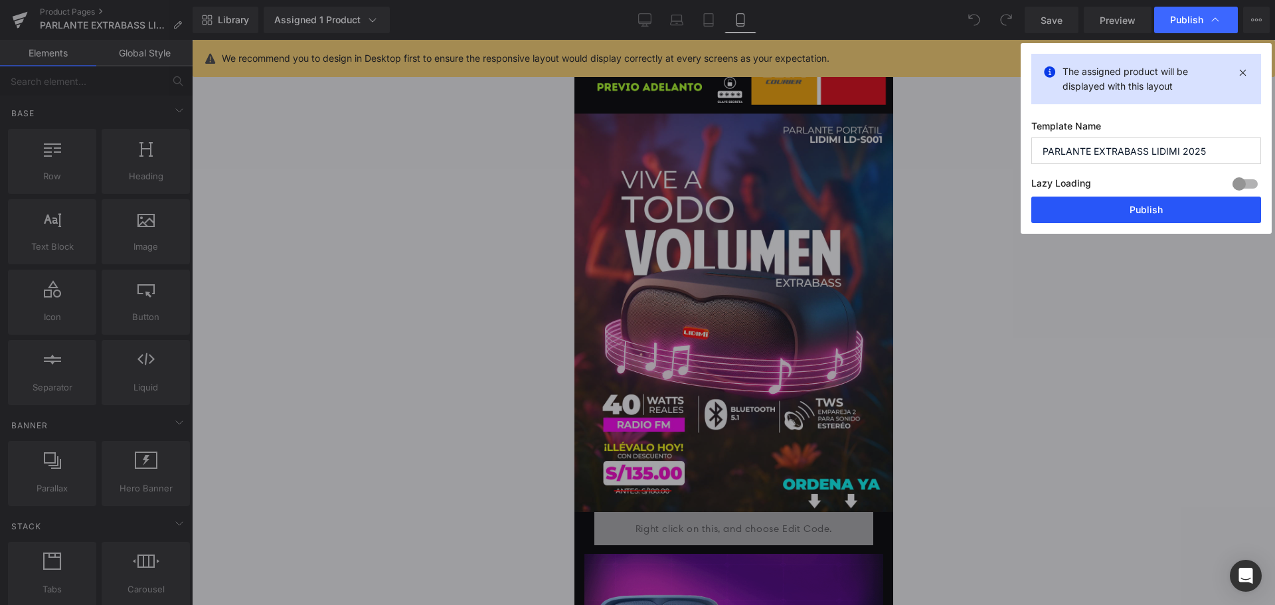
click at [1166, 214] on button "Publish" at bounding box center [1147, 210] width 230 height 27
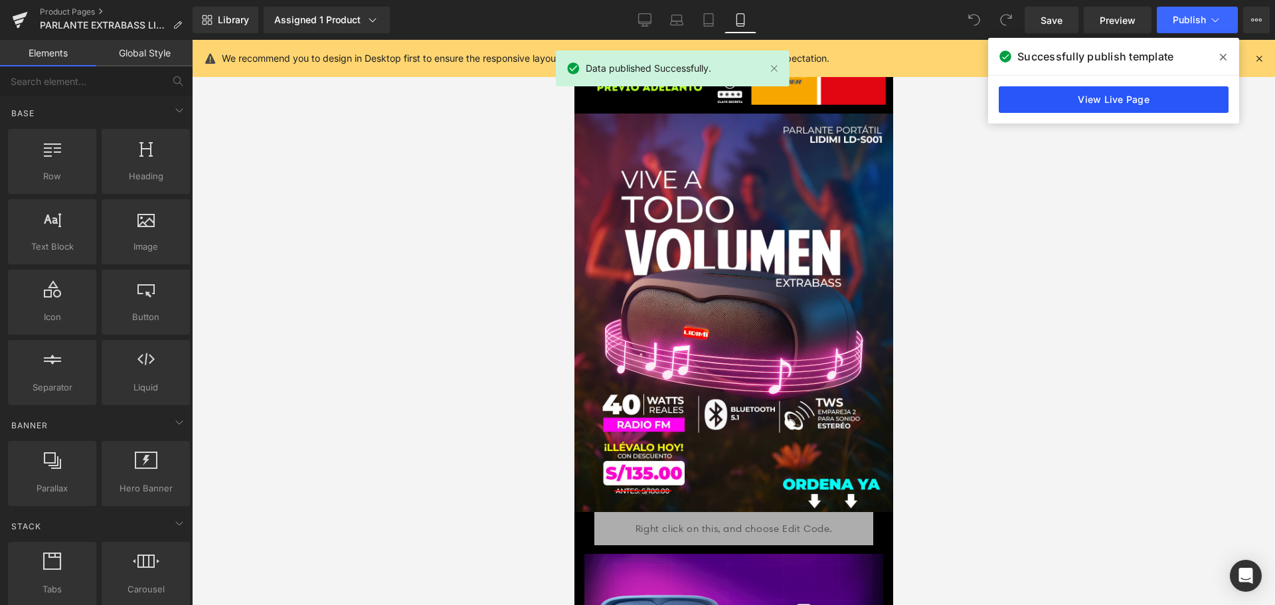
click at [1091, 99] on link "View Live Page" at bounding box center [1114, 99] width 230 height 27
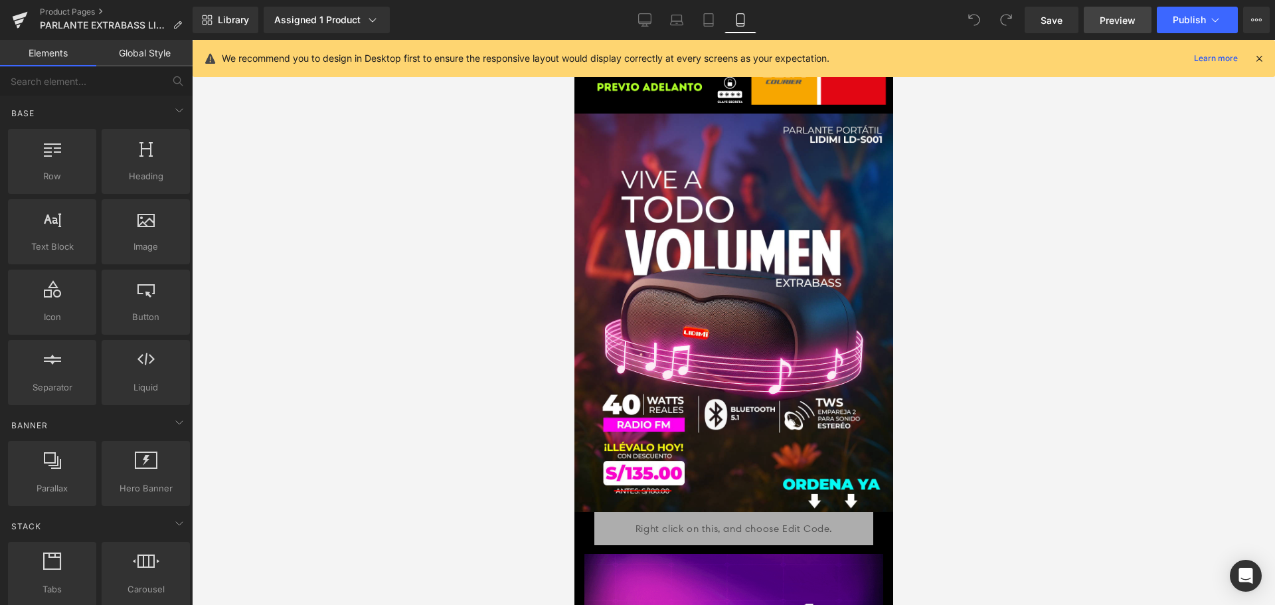
click at [1137, 21] on link "Preview" at bounding box center [1118, 20] width 68 height 27
